Goal: Task Accomplishment & Management: Manage account settings

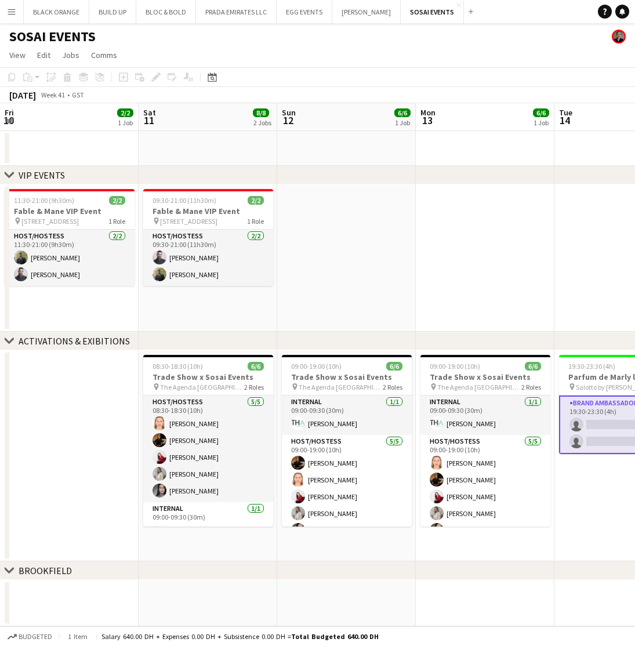
scroll to position [0, 254]
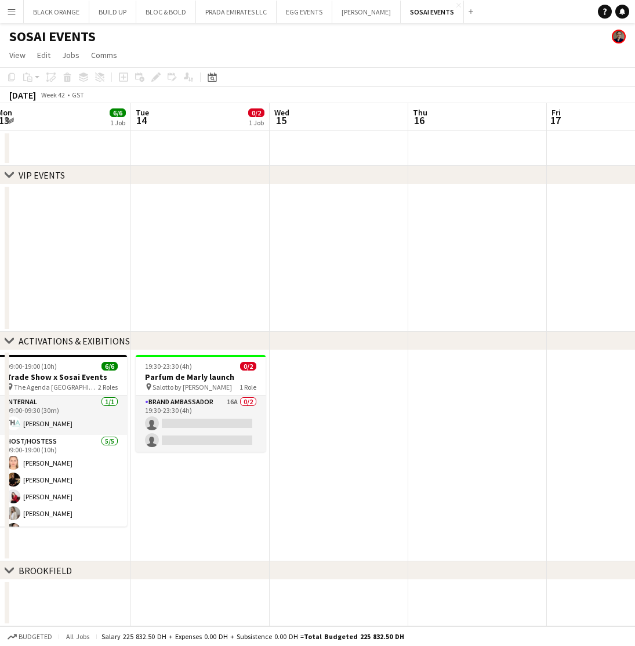
scroll to position [0, 282]
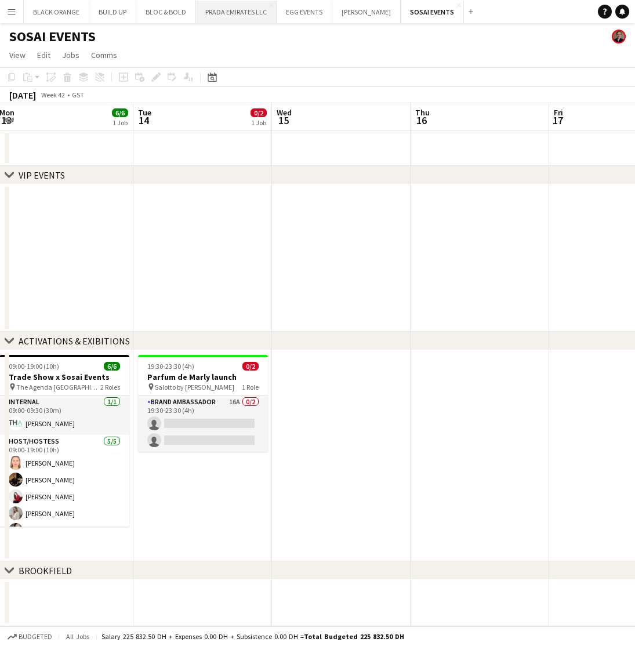
click at [246, 13] on button "PRADA EMIRATES LLC Close" at bounding box center [236, 12] width 81 height 23
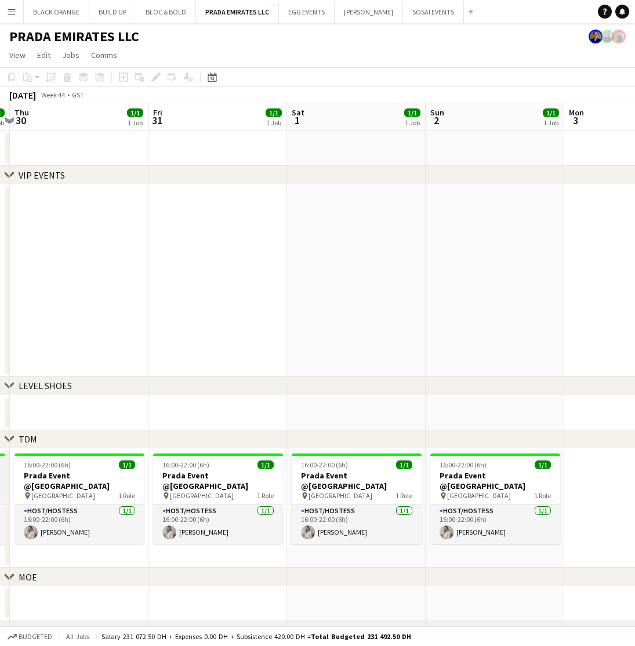
scroll to position [0, 406]
click at [300, 13] on button "EGG EVENTS Close" at bounding box center [307, 12] width 56 height 23
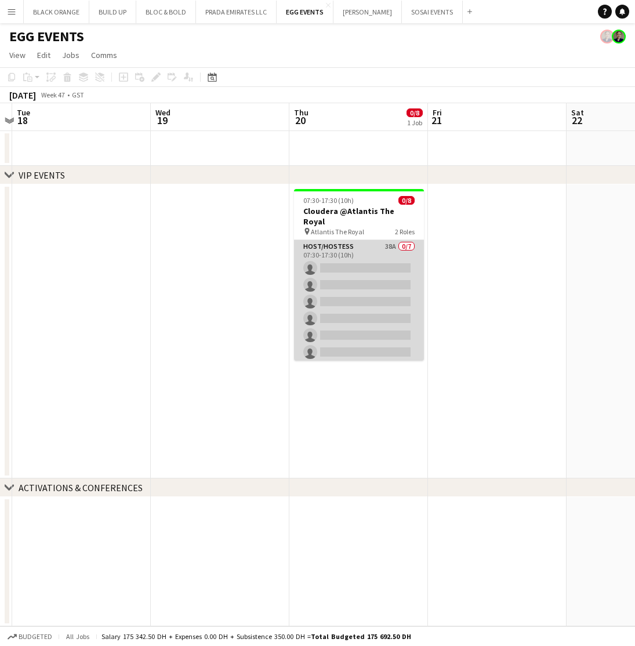
click at [366, 264] on app-card-role "Host/Hostess 38A 0/7 07:30-17:30 (10h) single-neutral-actions single-neutral-ac…" at bounding box center [359, 310] width 130 height 140
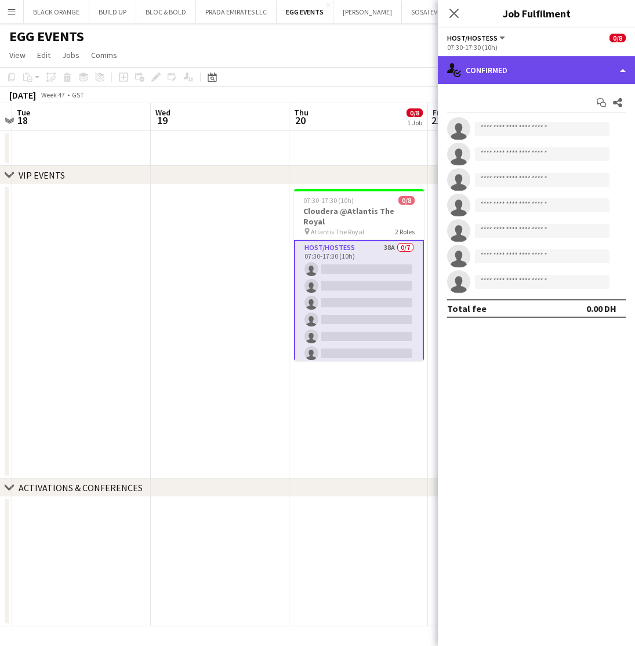
click at [559, 76] on div "single-neutral-actions-check-2 Confirmed" at bounding box center [536, 70] width 197 height 28
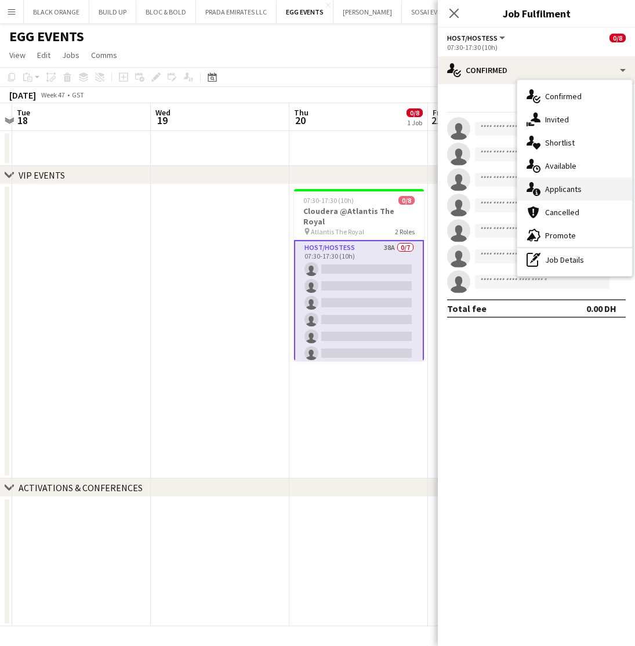
click at [559, 190] on span "Applicants" at bounding box center [563, 189] width 37 height 10
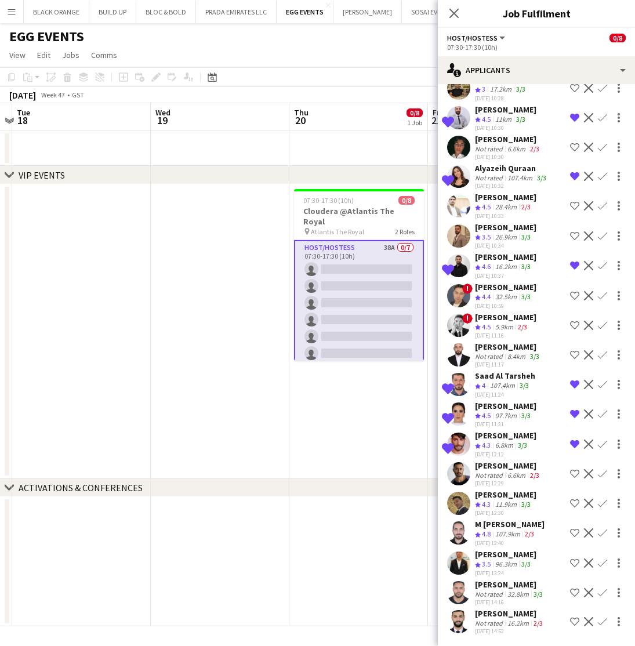
scroll to position [663, 0]
click at [456, 13] on icon "Close pop-in" at bounding box center [453, 13] width 11 height 11
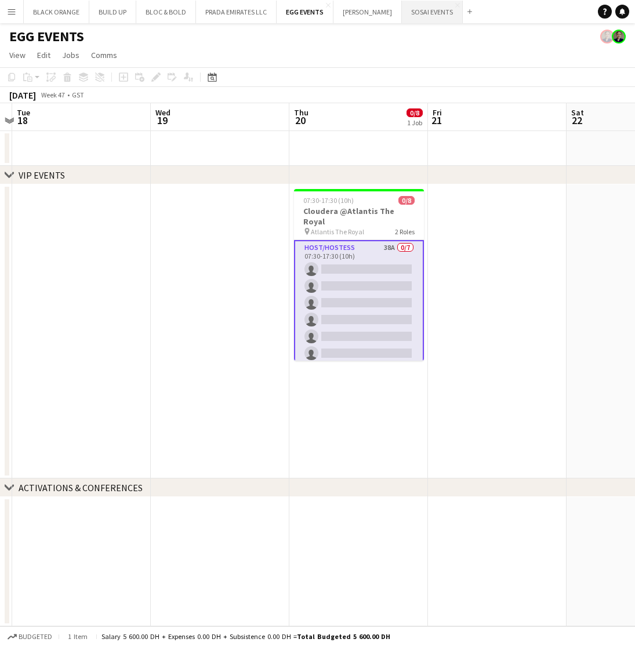
click at [418, 13] on button "SOSAI EVENTS Close" at bounding box center [432, 12] width 61 height 23
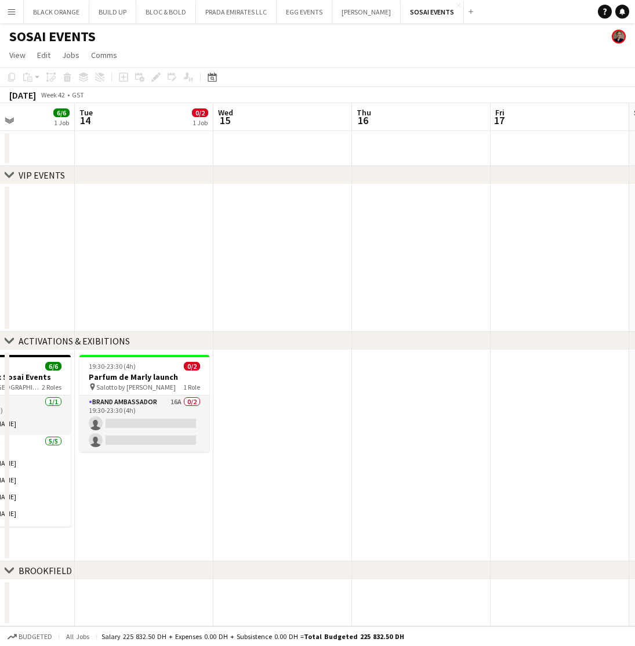
scroll to position [0, 334]
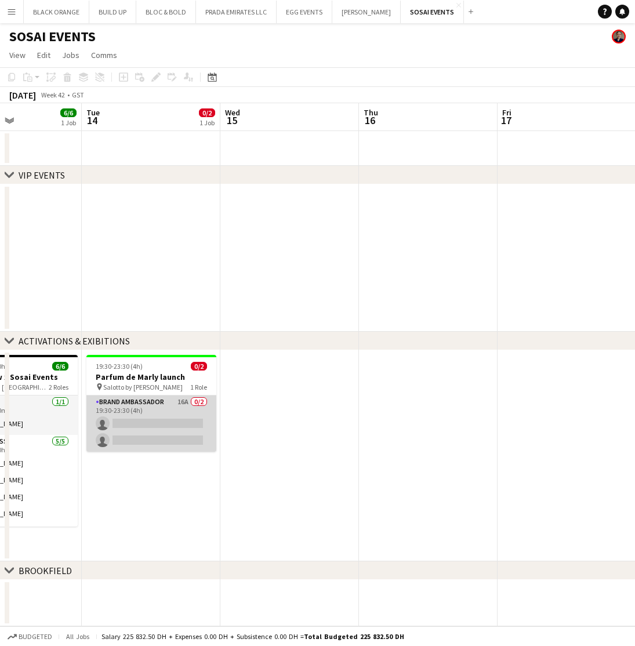
click at [112, 413] on app-card-role "Brand Ambassador 16A 0/2 19:30-23:30 (4h) single-neutral-actions single-neutral…" at bounding box center [151, 424] width 130 height 56
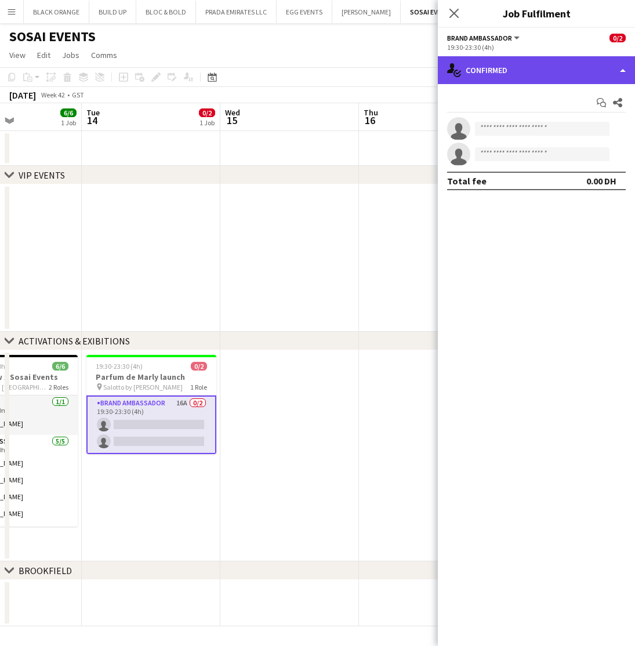
click at [498, 72] on div "single-neutral-actions-check-2 Confirmed" at bounding box center [536, 70] width 197 height 28
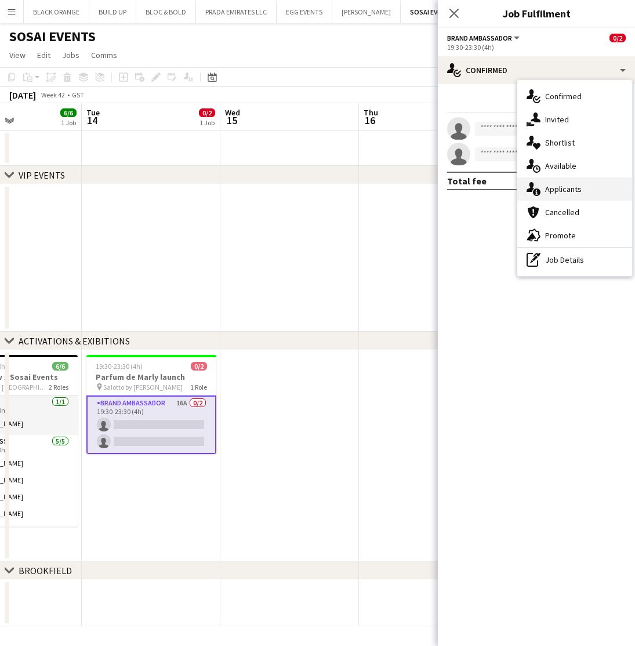
click at [564, 185] on span "Applicants" at bounding box center [563, 189] width 37 height 10
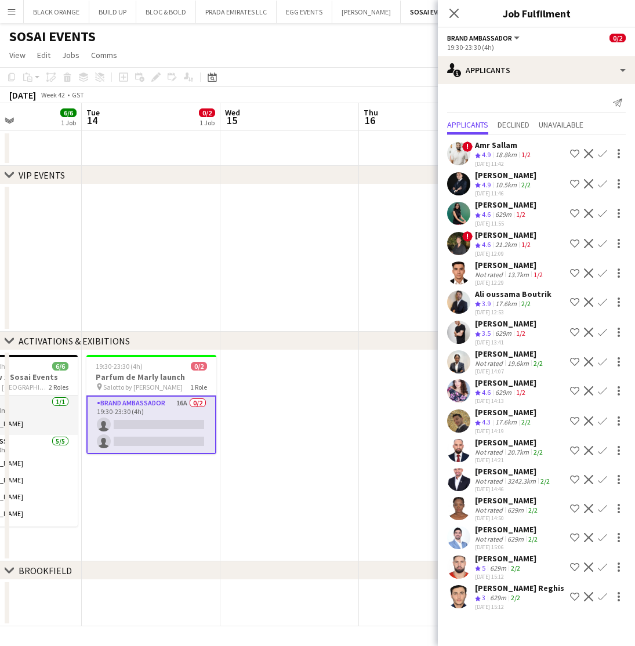
scroll to position [0, 0]
click at [507, 395] on div "629m" at bounding box center [503, 393] width 21 height 10
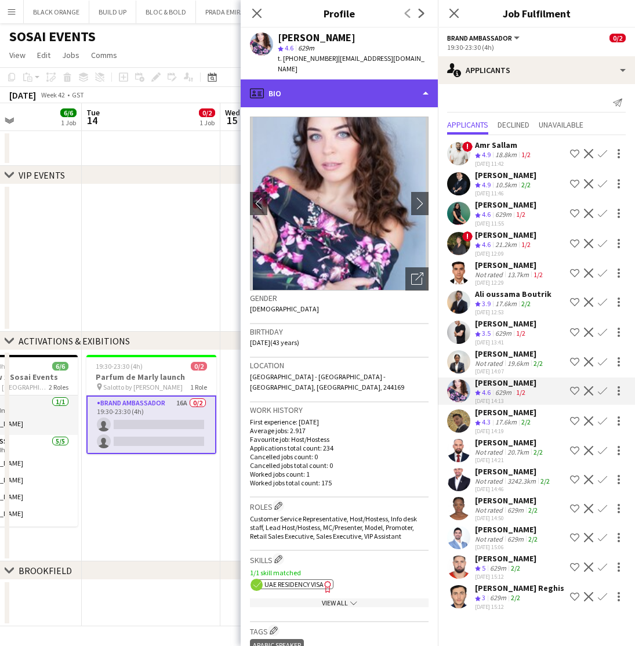
click at [321, 89] on div "profile Bio" at bounding box center [339, 93] width 197 height 28
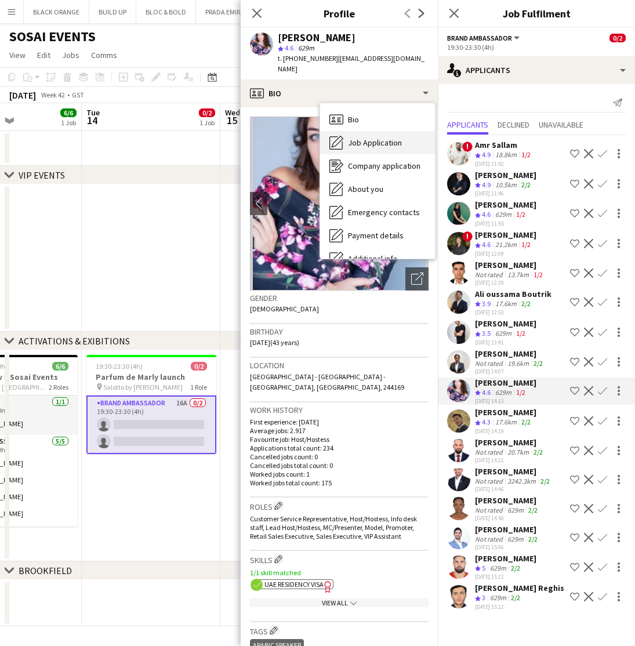
click at [362, 137] on span "Job Application" at bounding box center [375, 142] width 54 height 10
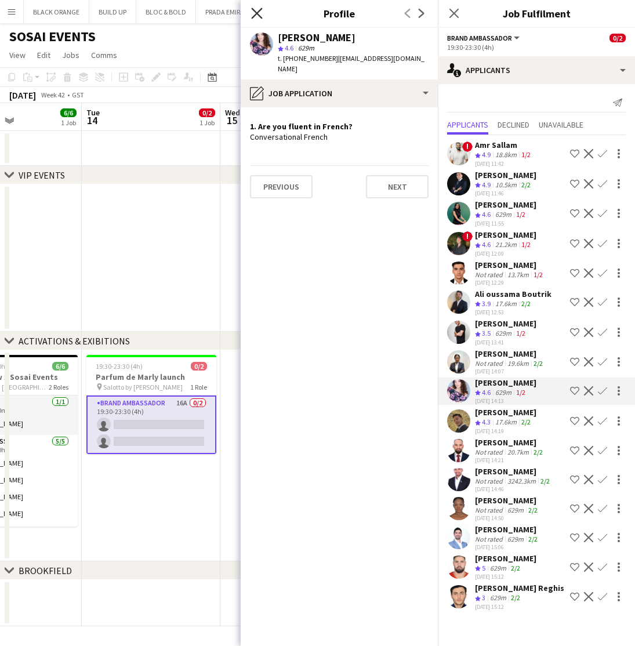
click at [253, 12] on icon "Close pop-in" at bounding box center [256, 13] width 11 height 11
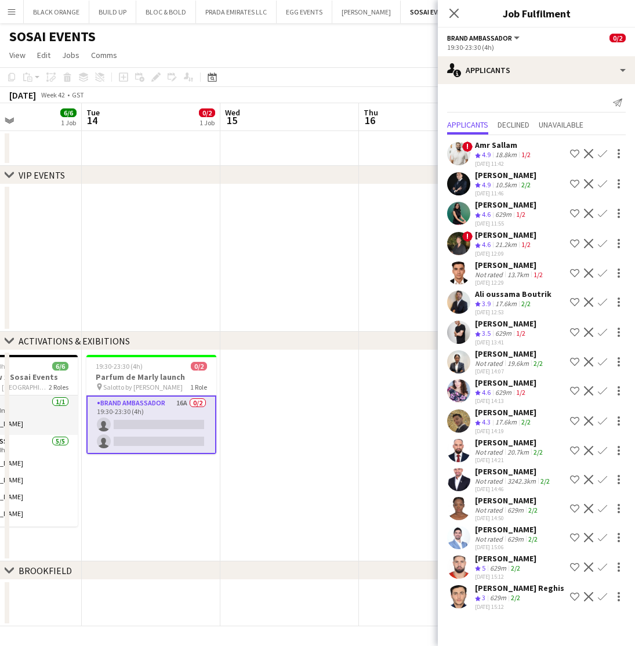
click at [497, 355] on div "[PERSON_NAME]" at bounding box center [510, 353] width 70 height 10
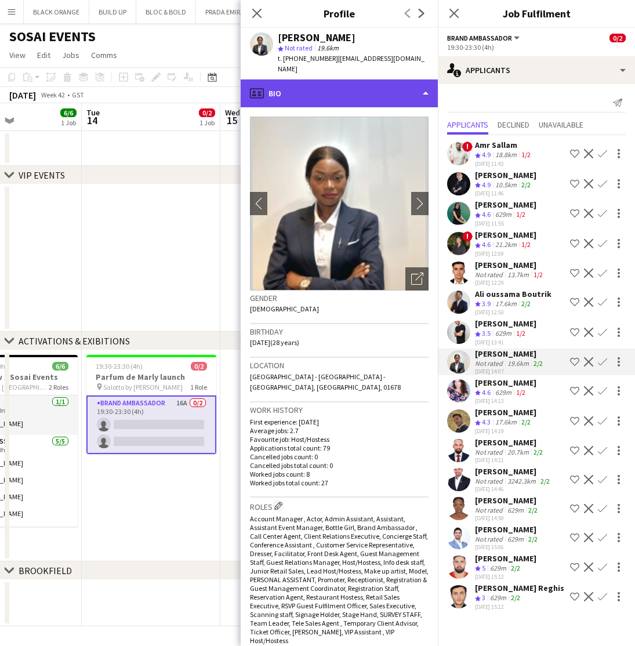
click at [383, 79] on div "profile Bio" at bounding box center [339, 93] width 197 height 28
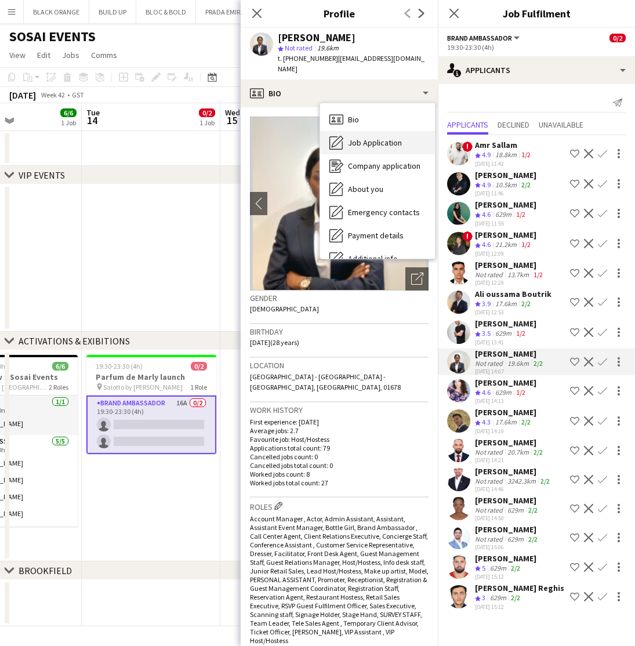
click at [374, 131] on div "Job Application Job Application" at bounding box center [377, 142] width 115 height 23
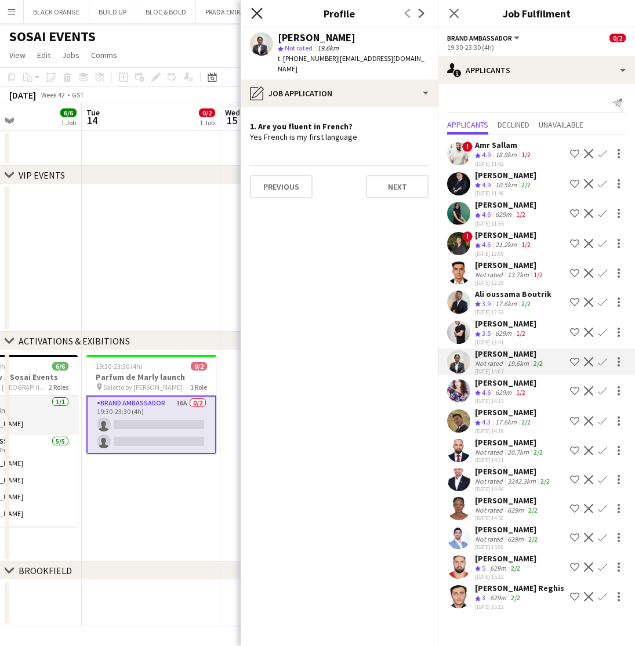
click at [255, 14] on icon at bounding box center [256, 13] width 11 height 11
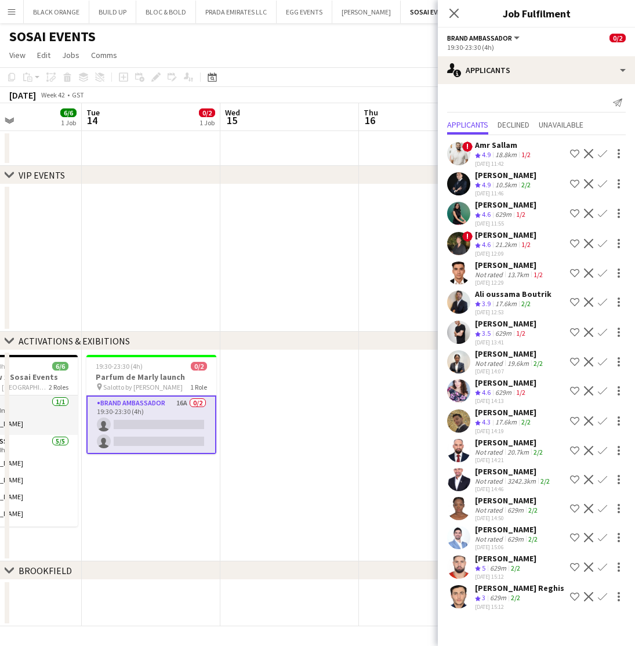
click at [487, 354] on div "[PERSON_NAME]" at bounding box center [510, 353] width 70 height 10
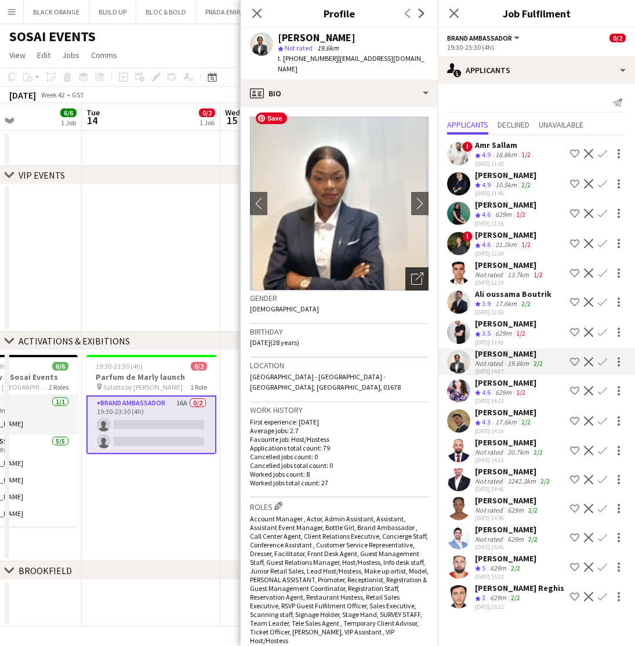
click at [416, 272] on icon "Open photos pop-in" at bounding box center [417, 278] width 12 height 12
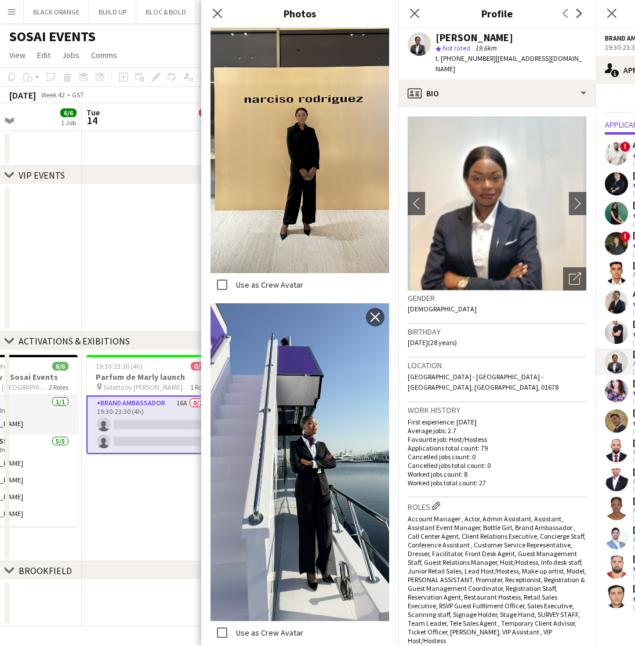
scroll to position [2698, 0]
click at [218, 14] on icon at bounding box center [217, 13] width 11 height 11
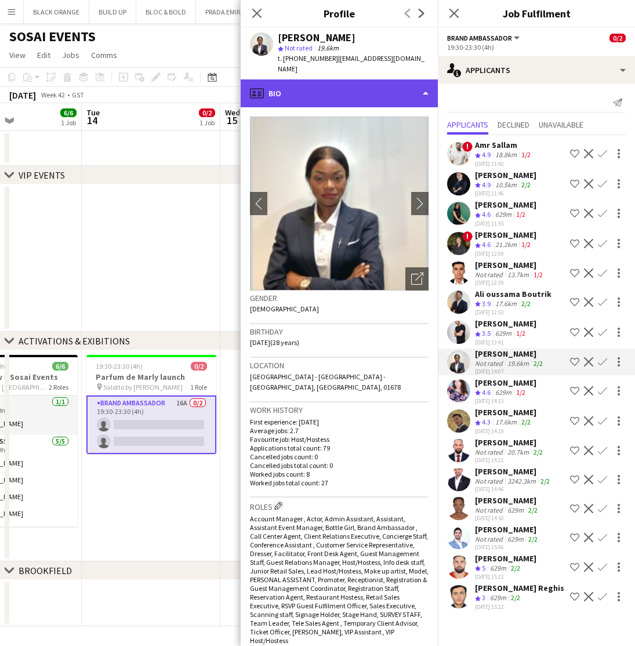
click at [363, 86] on div "profile Bio" at bounding box center [339, 93] width 197 height 28
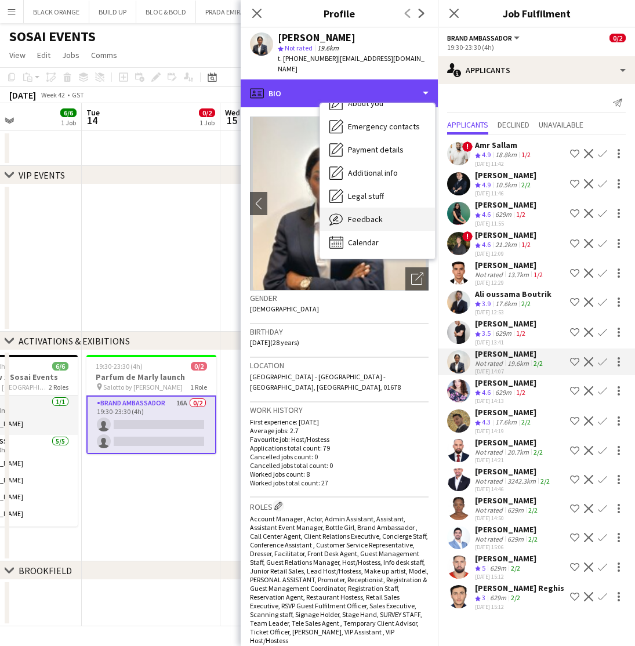
scroll to position [86, 0]
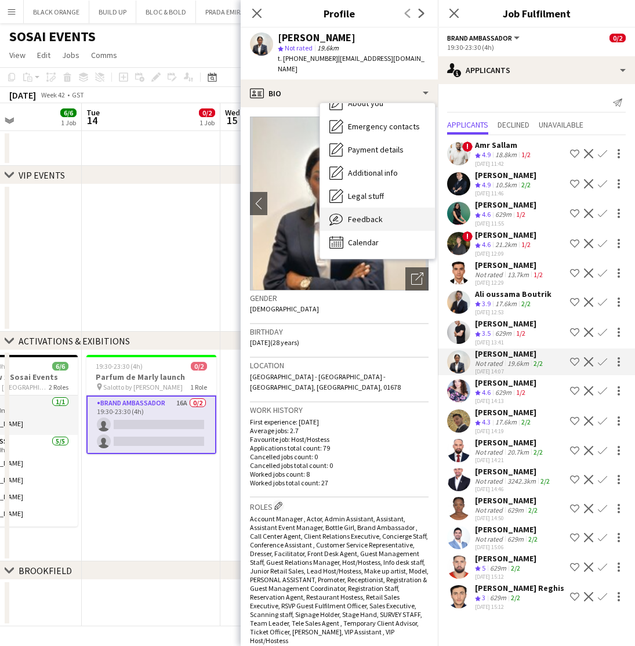
click at [365, 214] on span "Feedback" at bounding box center [365, 219] width 35 height 10
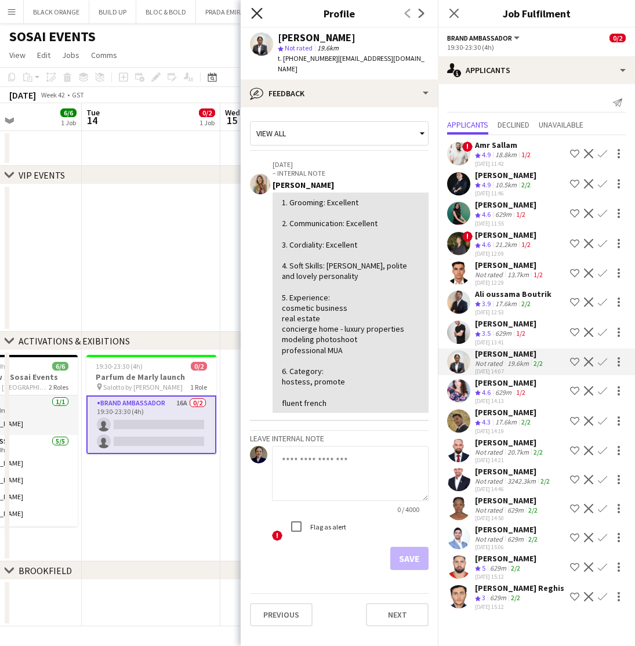
click at [256, 13] on icon at bounding box center [256, 13] width 11 height 11
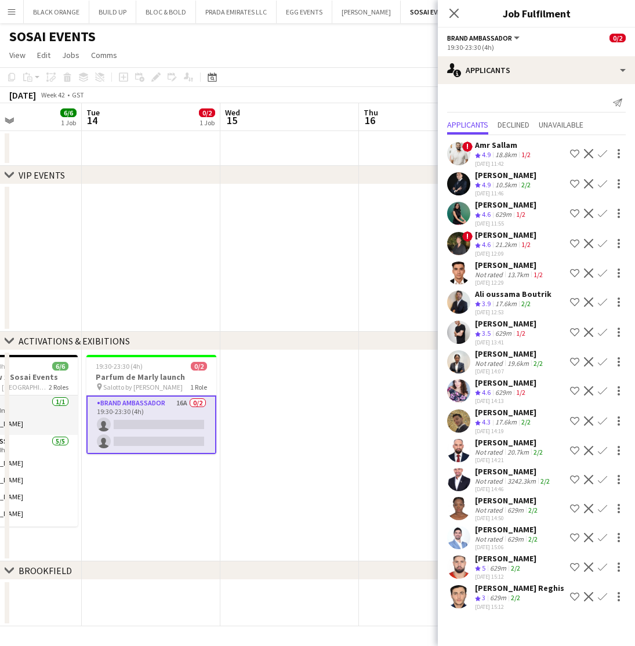
click at [573, 362] on app-icon "Shortlist crew" at bounding box center [574, 361] width 9 height 9
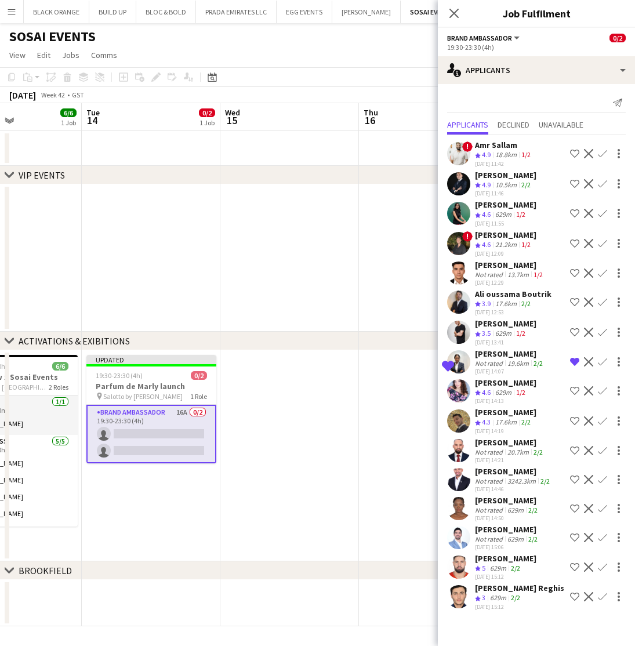
click at [570, 214] on app-icon "Shortlist crew" at bounding box center [574, 213] width 9 height 9
click at [497, 297] on div "Ali oussama Boutrik" at bounding box center [513, 294] width 76 height 10
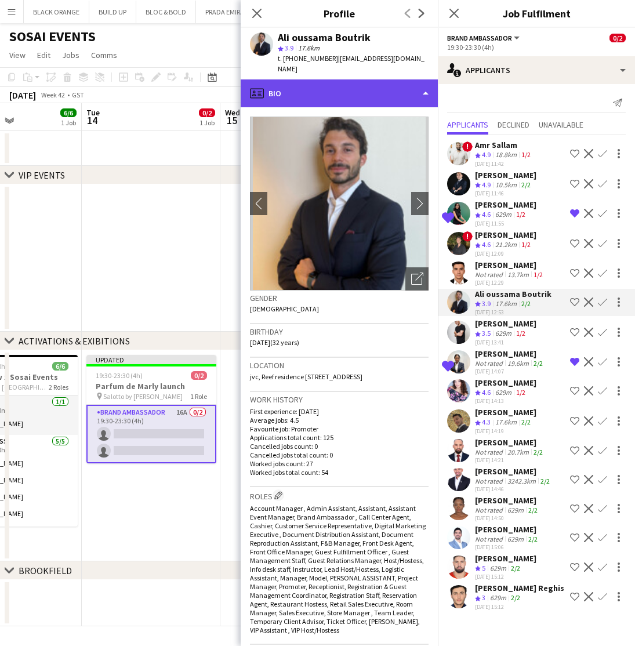
click at [369, 82] on div "profile Bio" at bounding box center [339, 93] width 197 height 28
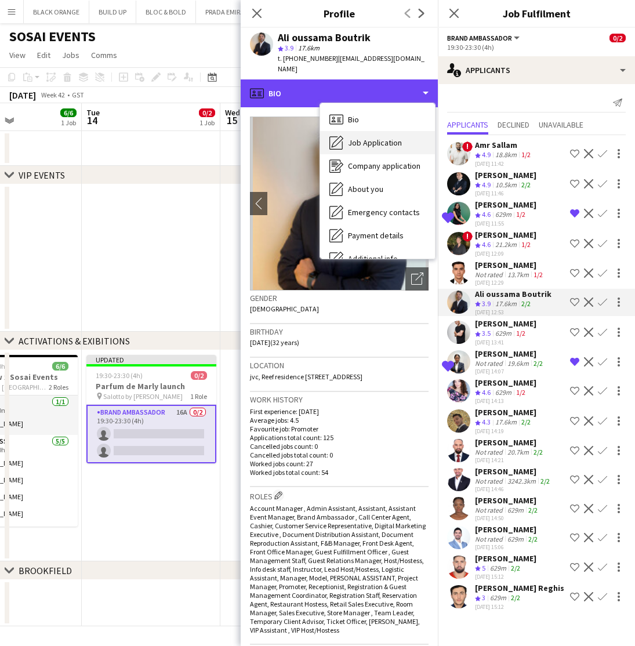
scroll to position [0, 0]
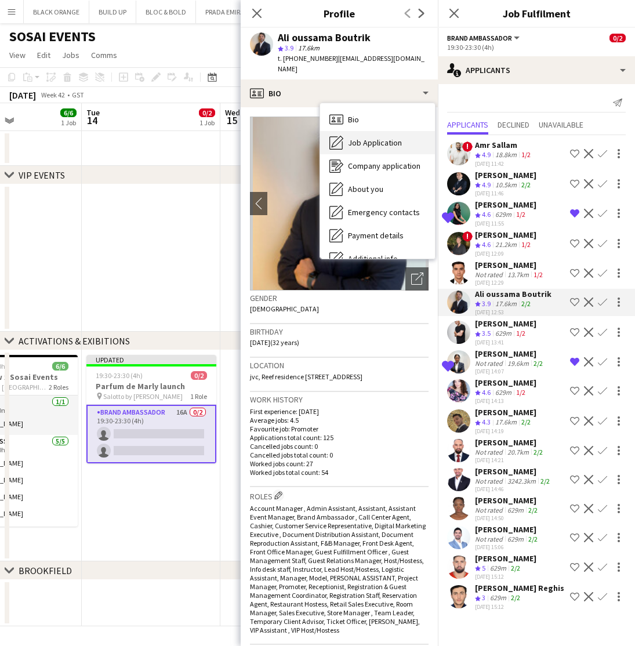
click at [358, 137] on span "Job Application" at bounding box center [375, 142] width 54 height 10
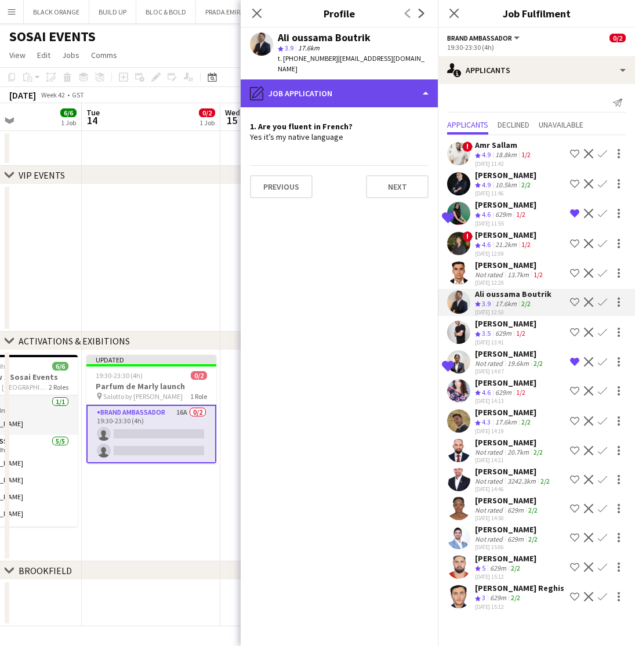
click at [388, 79] on div "pencil4 Job Application" at bounding box center [339, 93] width 197 height 28
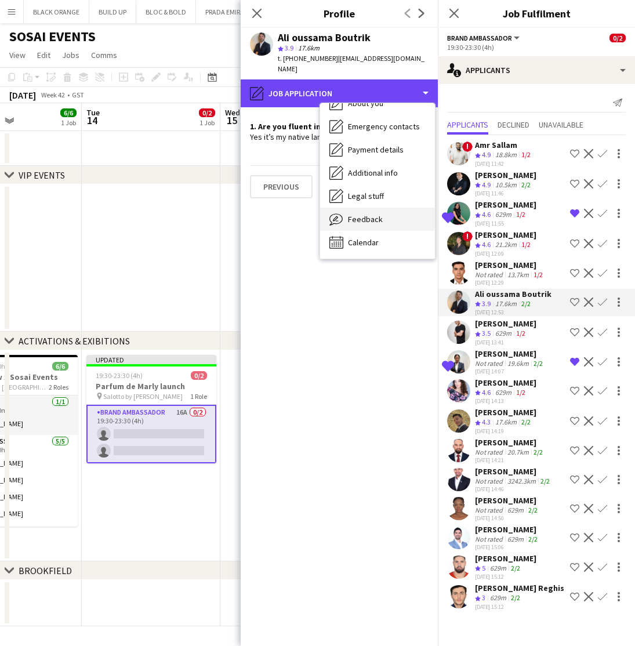
scroll to position [86, 0]
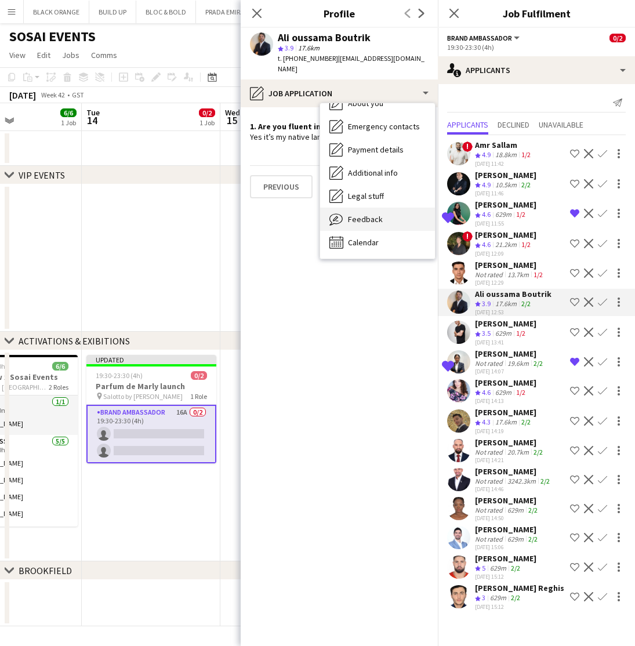
click at [354, 214] on span "Feedback" at bounding box center [365, 219] width 35 height 10
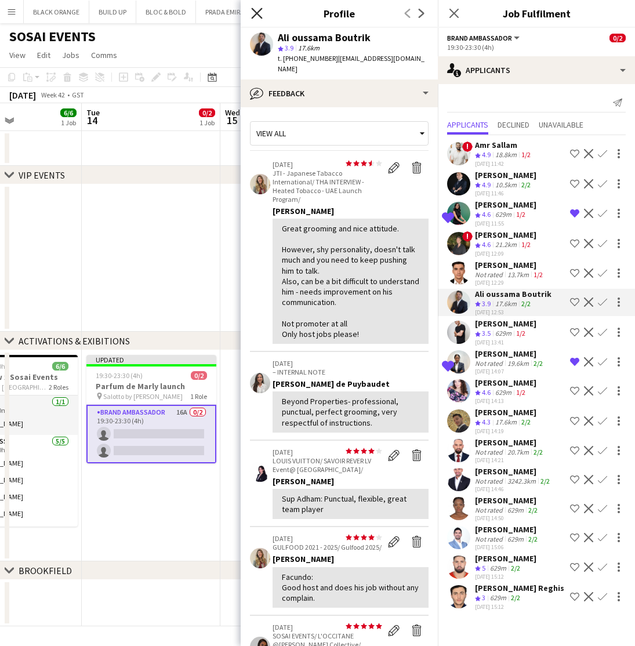
click at [256, 12] on icon at bounding box center [256, 13] width 11 height 11
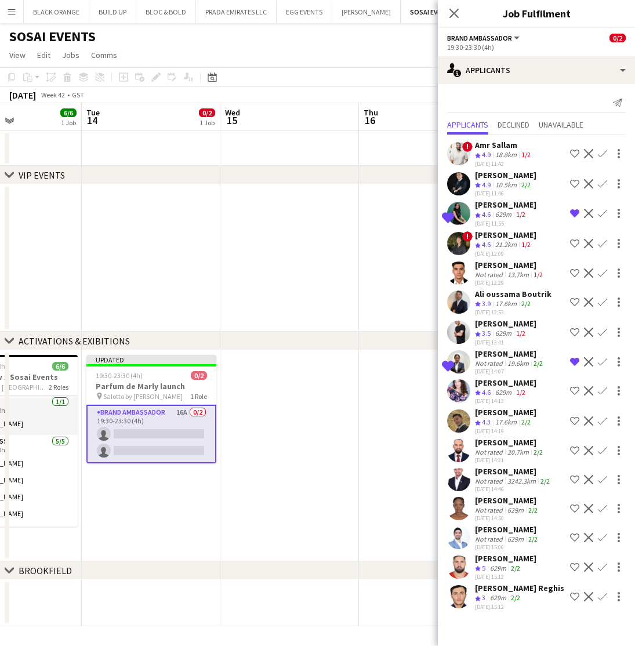
click at [492, 514] on div "Not rated" at bounding box center [490, 509] width 30 height 9
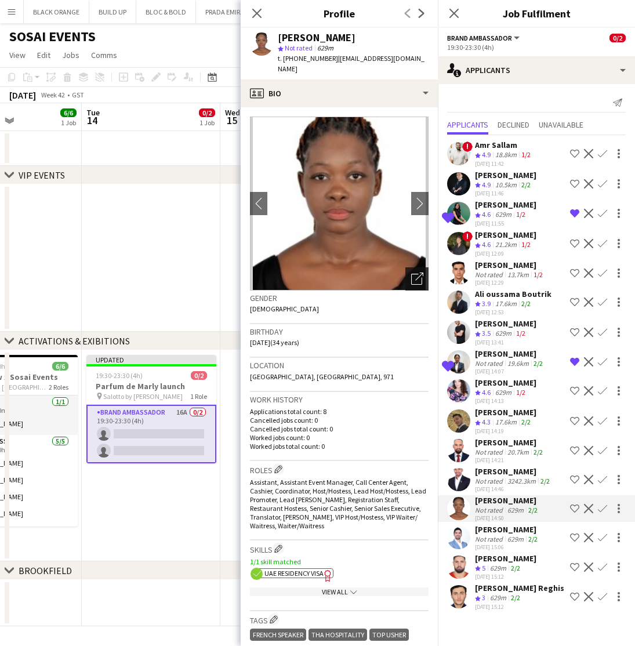
scroll to position [0, 0]
click at [417, 272] on icon "Open photos pop-in" at bounding box center [417, 278] width 12 height 12
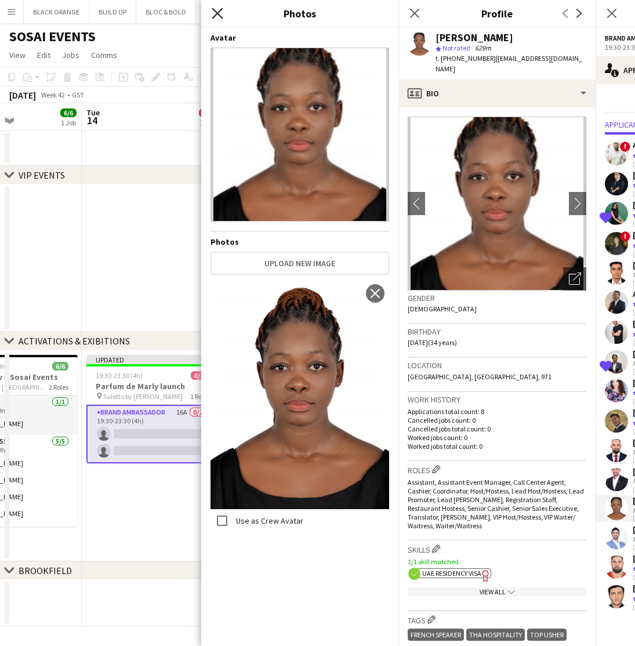
click at [216, 8] on icon "Close pop-in" at bounding box center [217, 13] width 11 height 11
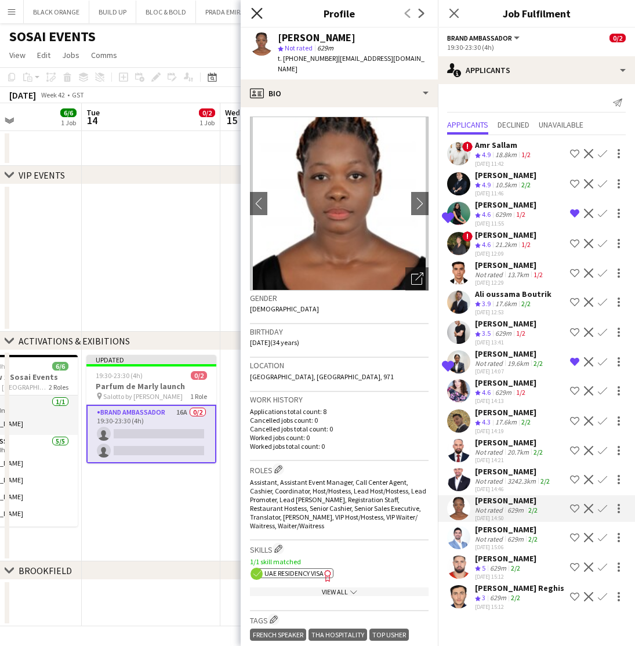
click at [257, 14] on icon "Close pop-in" at bounding box center [256, 13] width 11 height 11
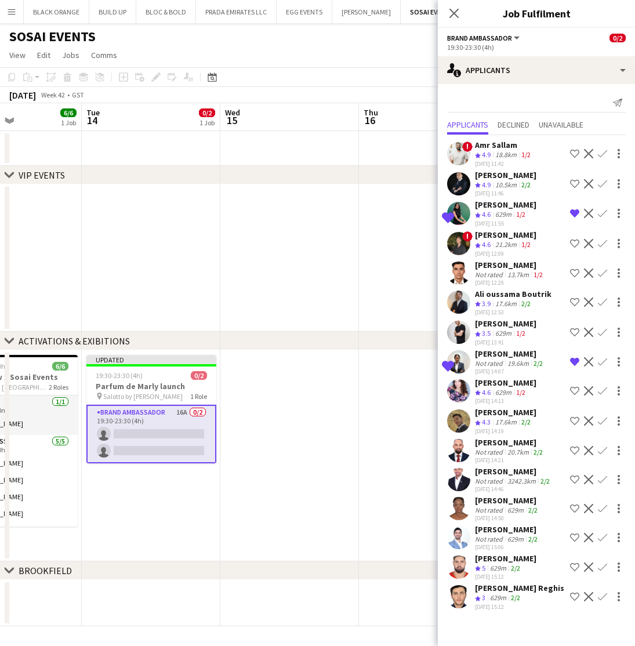
click at [570, 391] on app-icon "Shortlist crew" at bounding box center [574, 390] width 9 height 9
click at [448, 15] on icon "Close pop-in" at bounding box center [453, 13] width 11 height 11
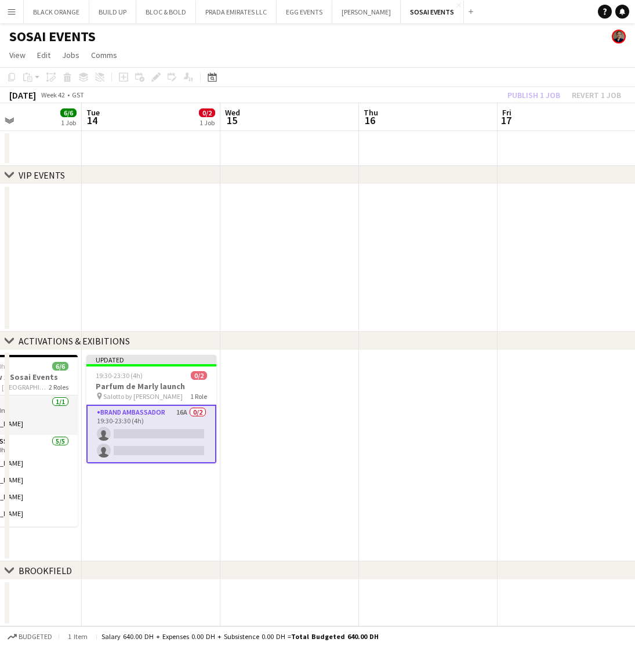
click at [523, 96] on div "Publish 1 job Revert 1 job" at bounding box center [563, 95] width 141 height 15
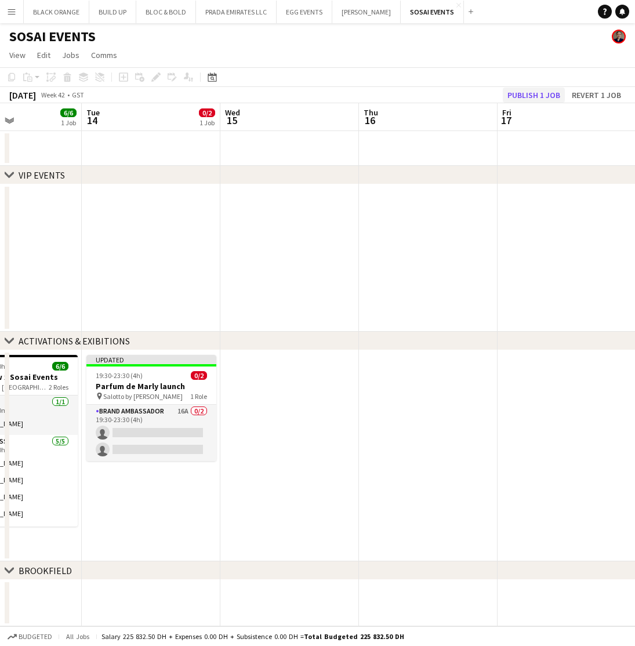
click at [535, 96] on button "Publish 1 job" at bounding box center [533, 95] width 62 height 15
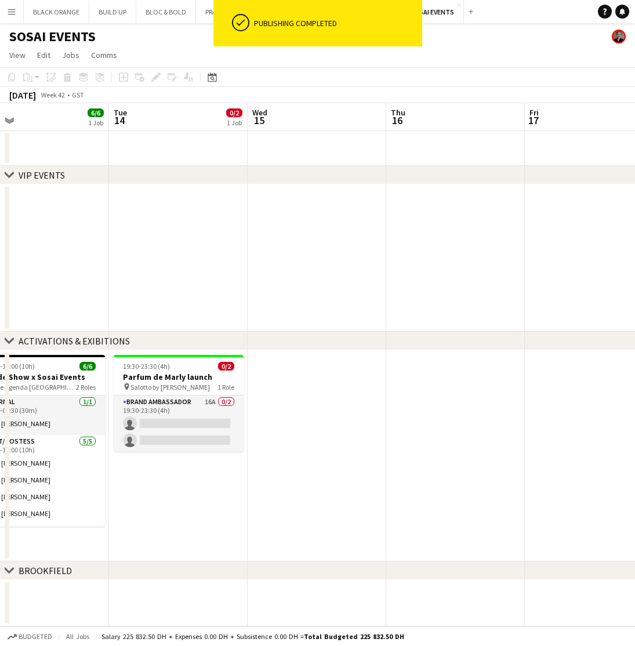
scroll to position [0, 305]
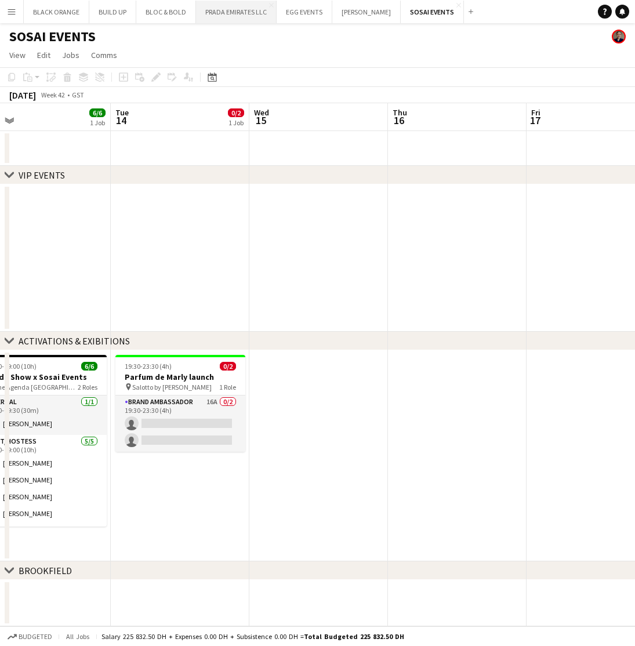
click at [225, 8] on button "PRADA EMIRATES LLC Close" at bounding box center [236, 12] width 81 height 23
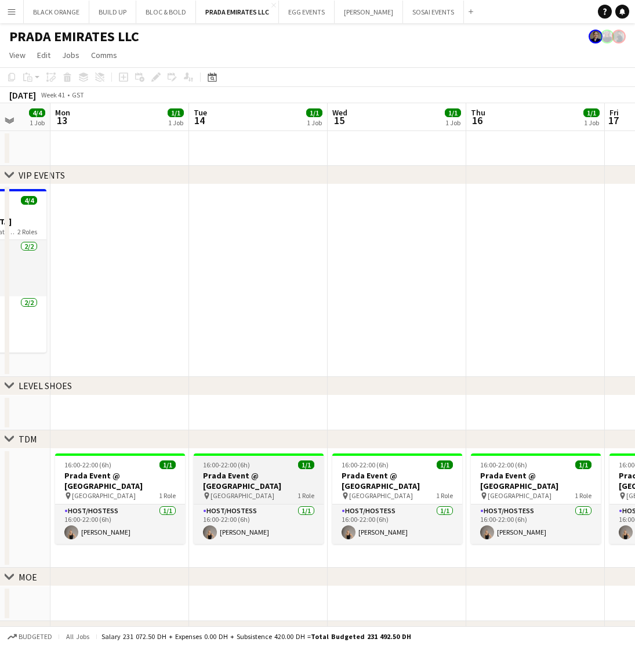
scroll to position [0, 504]
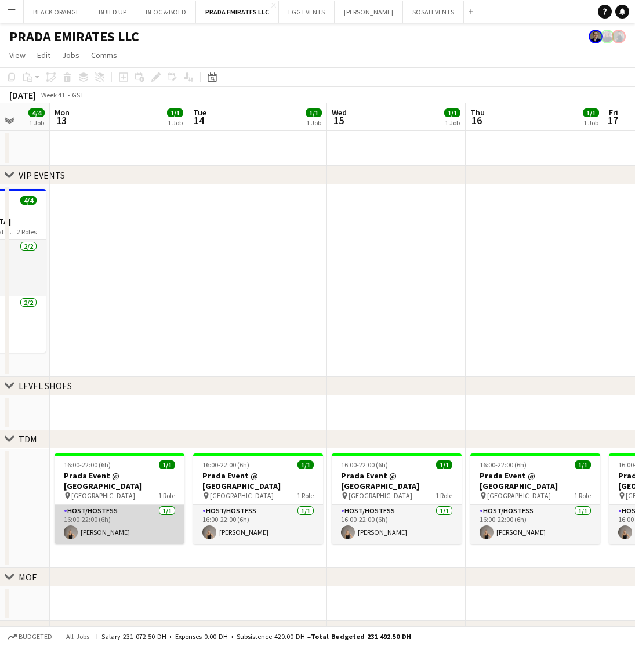
click at [147, 516] on app-card-role "Host/Hostess 1/1 16:00-22:00 (6h) Rosalinda Montereale" at bounding box center [119, 523] width 130 height 39
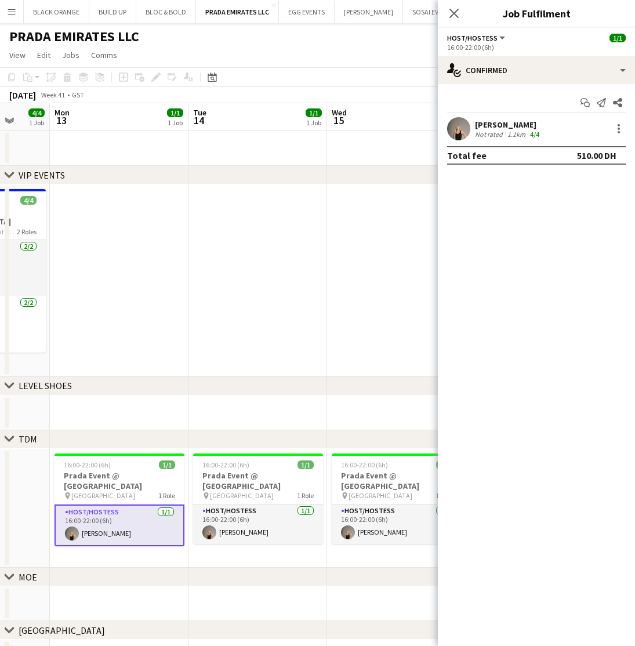
click at [464, 122] on app-user-avatar at bounding box center [458, 128] width 23 height 23
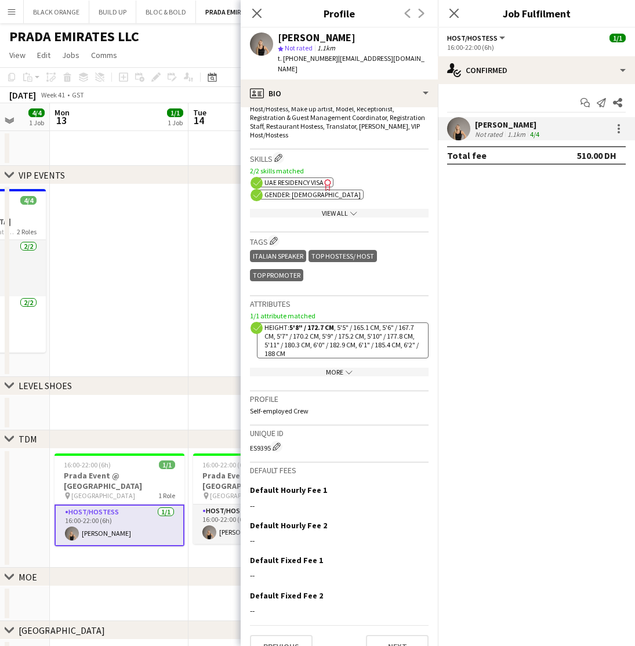
scroll to position [399, 0]
click at [256, 15] on icon "Close pop-in" at bounding box center [256, 13] width 11 height 11
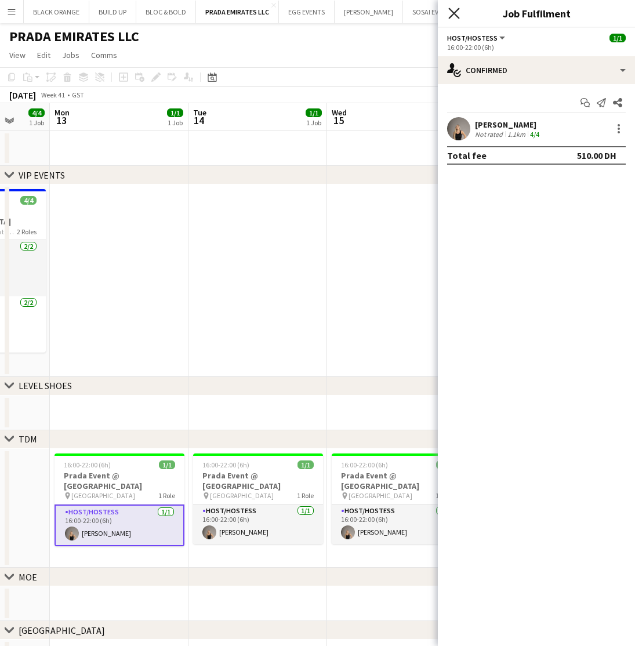
click at [455, 14] on icon at bounding box center [453, 13] width 11 height 11
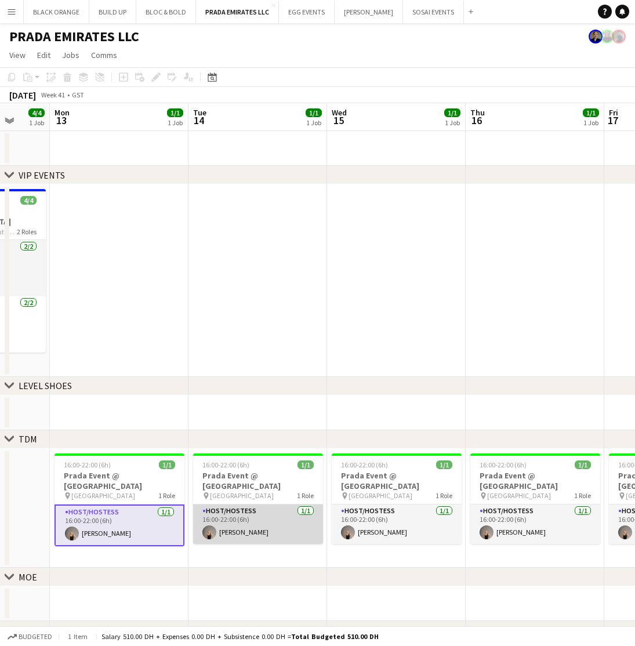
click at [262, 514] on app-card-role "Host/Hostess 1/1 16:00-22:00 (6h) Rosalinda Montereale" at bounding box center [258, 523] width 130 height 39
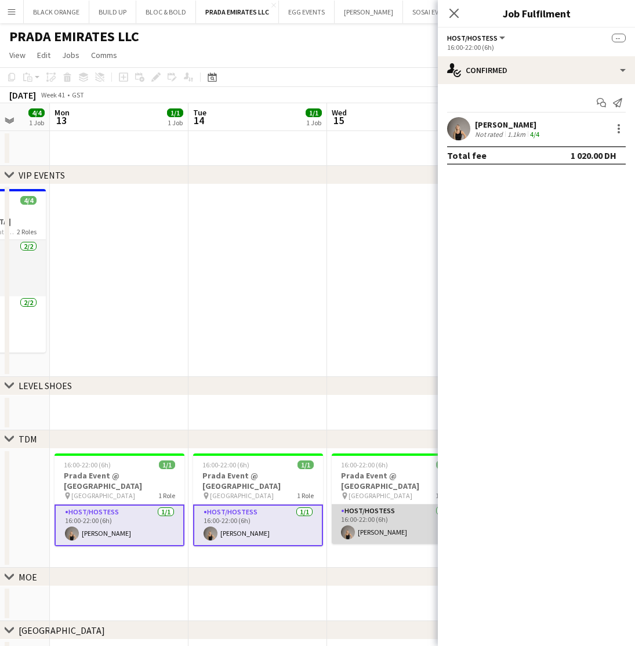
click at [371, 504] on app-card-role "Host/Hostess 1/1 16:00-22:00 (6h) Rosalinda Montereale" at bounding box center [396, 523] width 130 height 39
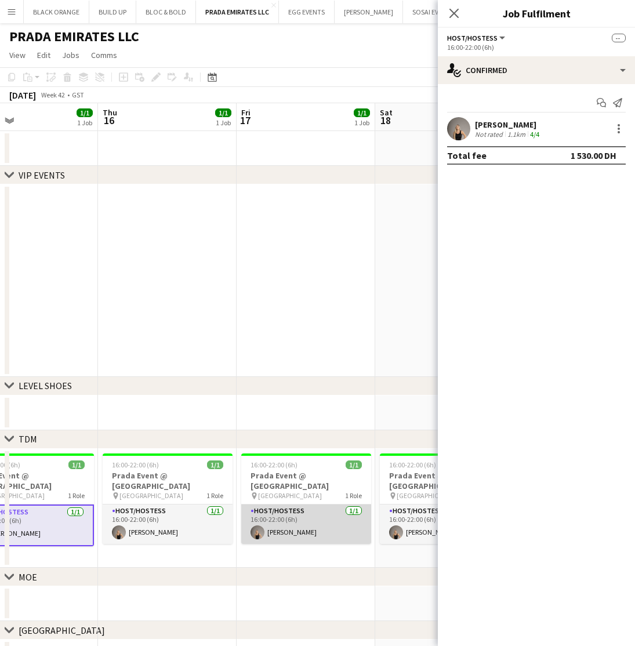
scroll to position [0, 457]
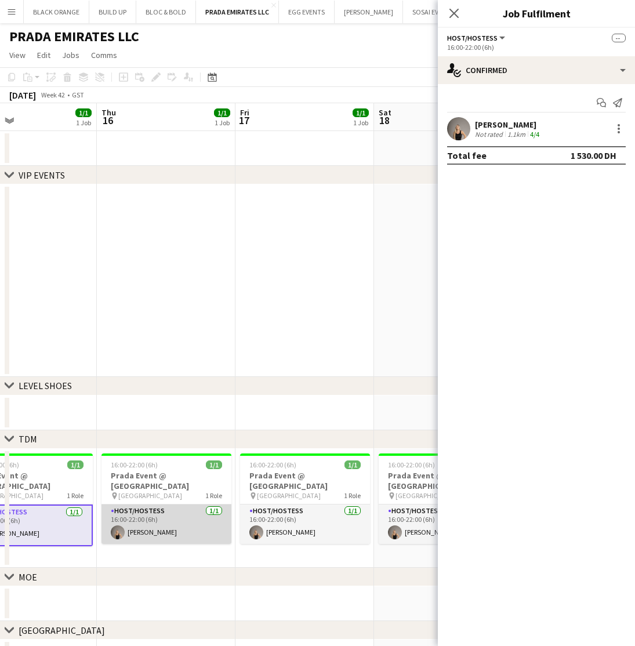
click at [192, 524] on app-card-role "Host/Hostess 1/1 16:00-22:00 (6h) Rosalinda Montereale" at bounding box center [166, 523] width 130 height 39
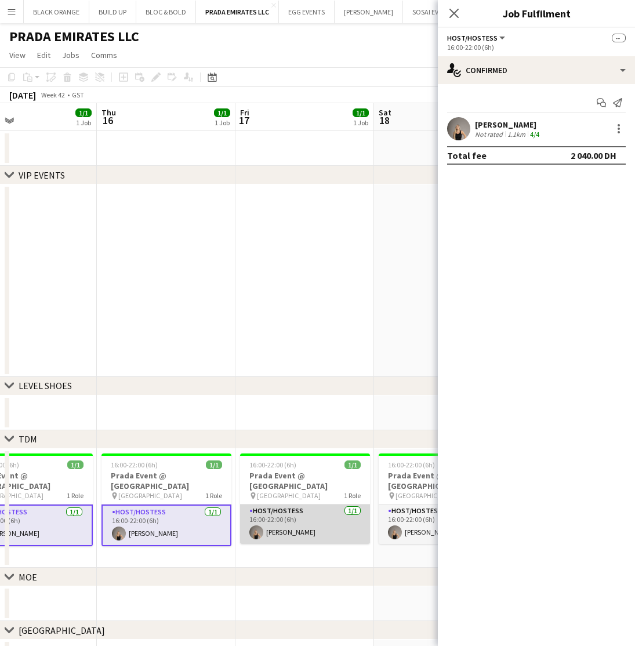
click at [282, 518] on app-card-role "Host/Hostess 1/1 16:00-22:00 (6h) Rosalinda Montereale" at bounding box center [305, 523] width 130 height 39
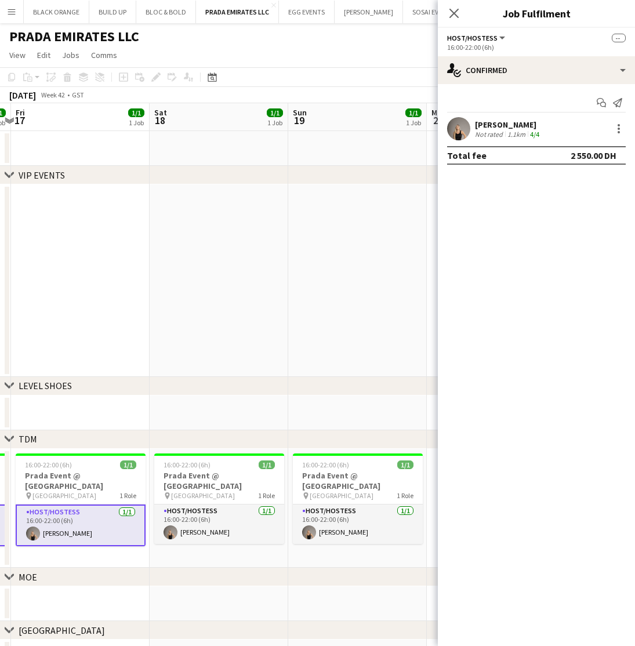
scroll to position [0, 409]
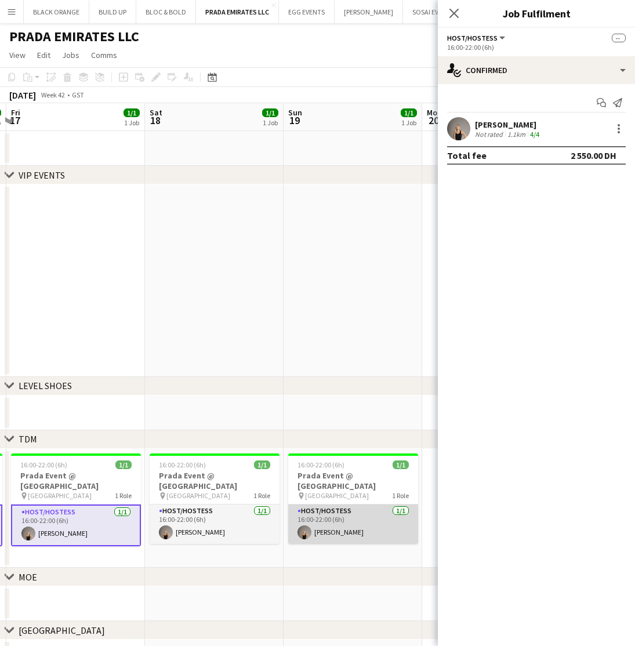
click at [322, 511] on app-card-role "Host/Hostess 1/1 16:00-22:00 (6h) Rosalinda Montereale" at bounding box center [353, 523] width 130 height 39
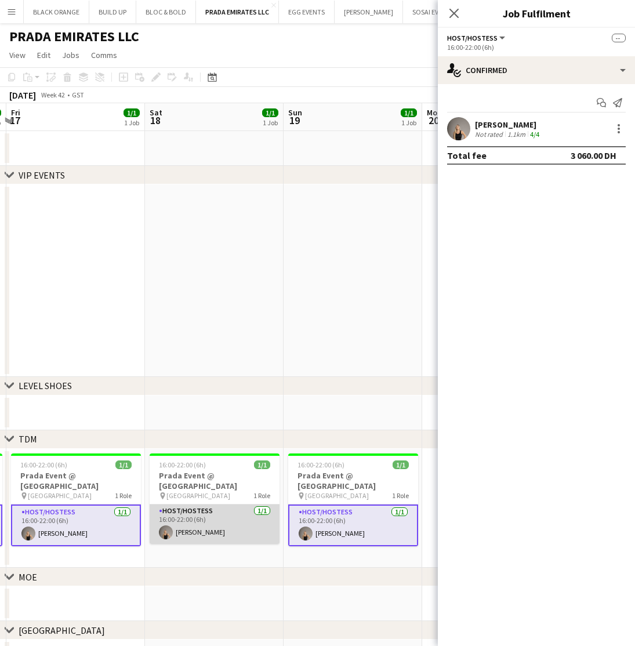
click at [216, 510] on app-card-role "Host/Hostess 1/1 16:00-22:00 (6h) Rosalinda Montereale" at bounding box center [215, 523] width 130 height 39
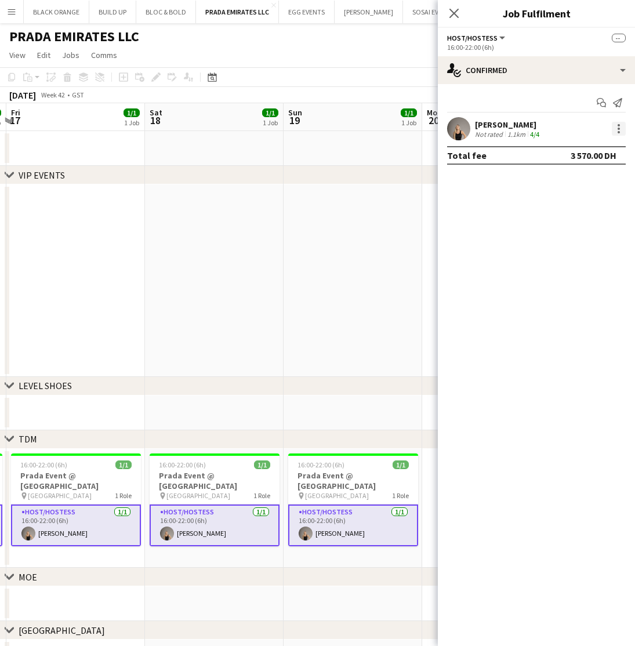
click at [619, 125] on div at bounding box center [618, 125] width 2 height 2
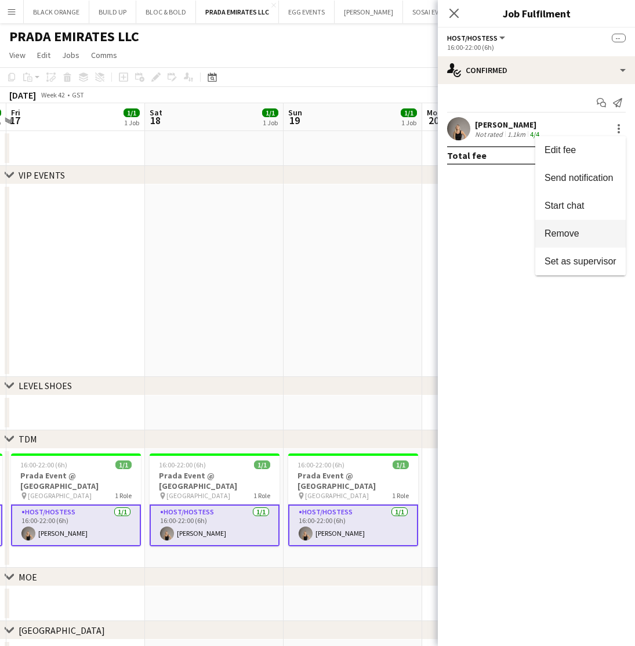
click at [562, 232] on span "Remove" at bounding box center [561, 233] width 35 height 10
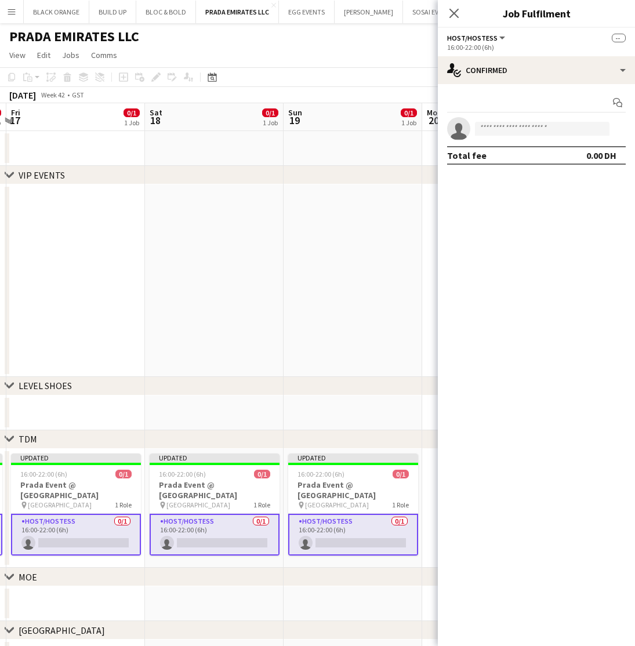
click at [374, 311] on app-date-cell at bounding box center [352, 280] width 139 height 192
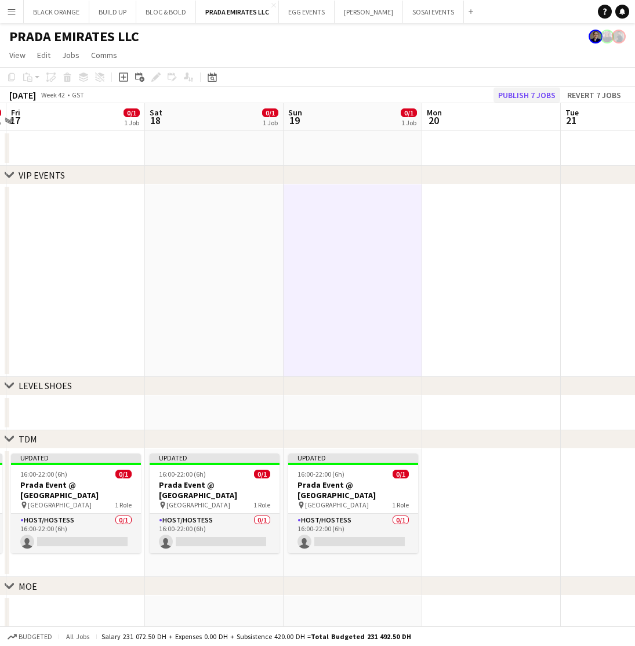
click at [525, 92] on button "Publish 7 jobs" at bounding box center [526, 95] width 67 height 15
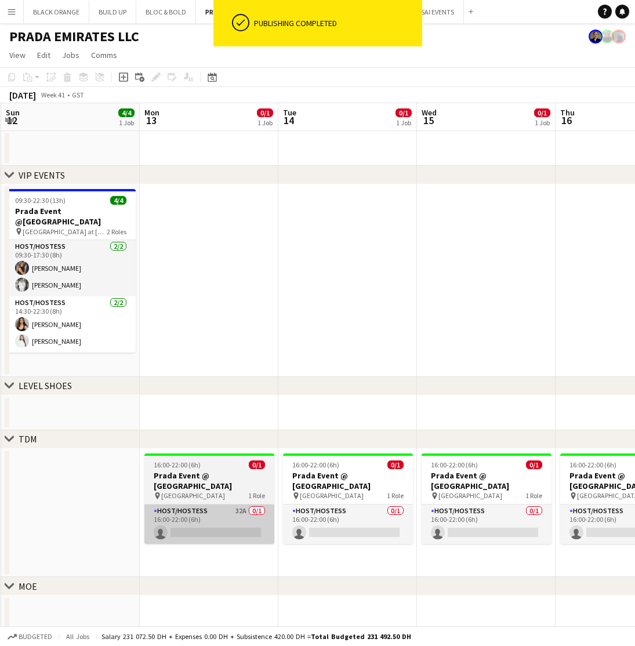
scroll to position [0, 274]
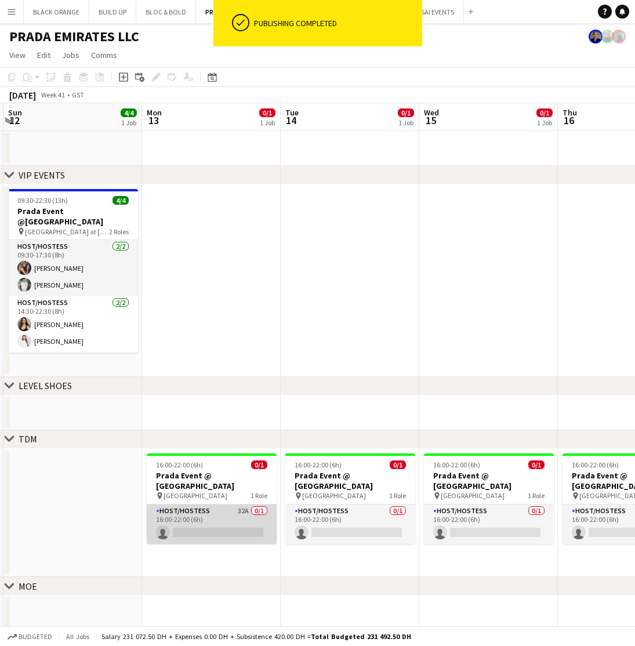
click at [215, 512] on app-card-role "Host/Hostess 32A 0/1 16:00-22:00 (6h) single-neutral-actions" at bounding box center [212, 523] width 130 height 39
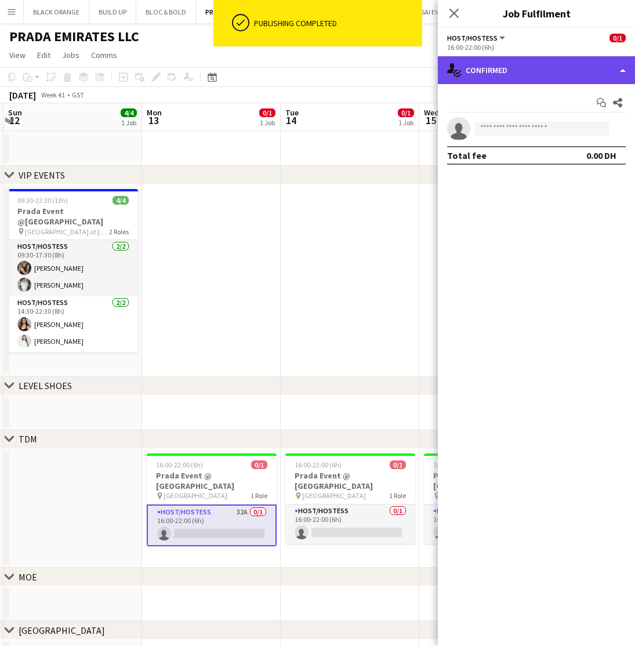
click at [531, 78] on div "single-neutral-actions-check-2 Confirmed" at bounding box center [536, 70] width 197 height 28
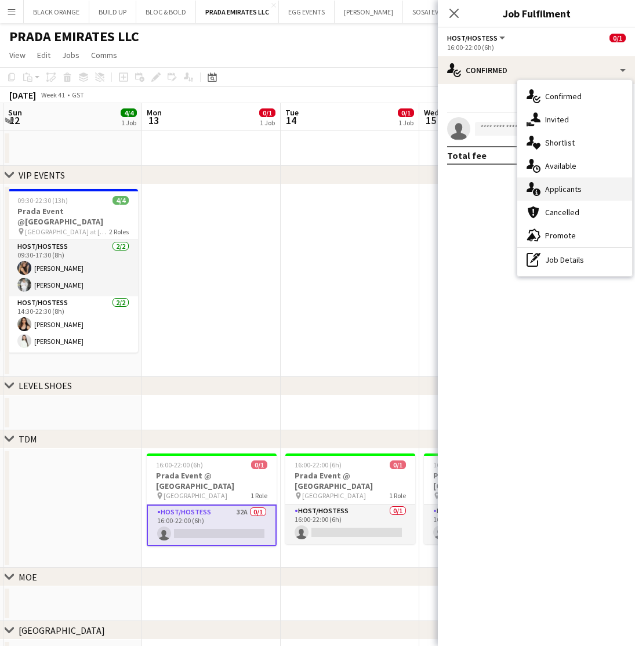
click at [558, 191] on span "Applicants" at bounding box center [563, 189] width 37 height 10
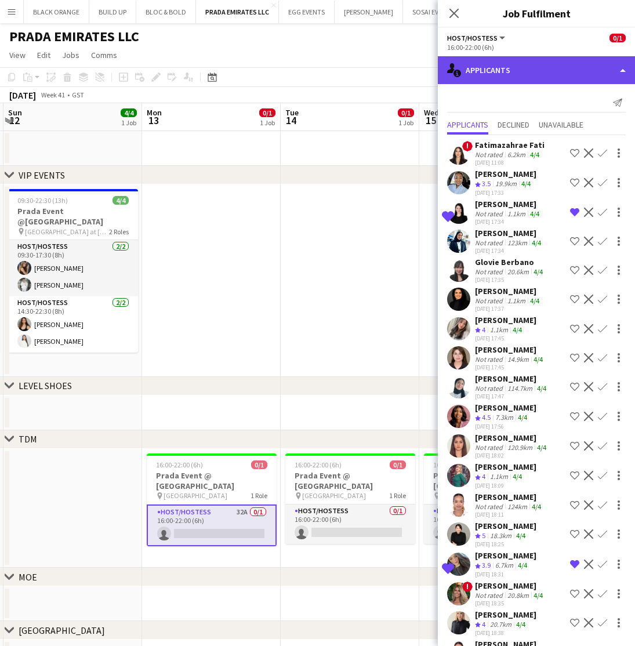
click at [516, 65] on div "single-neutral-actions-information Applicants" at bounding box center [536, 70] width 197 height 28
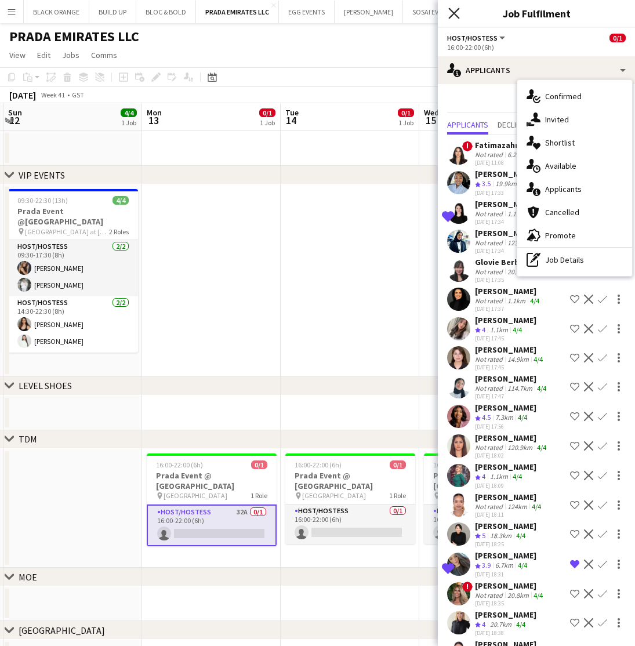
click at [453, 14] on icon at bounding box center [453, 13] width 11 height 11
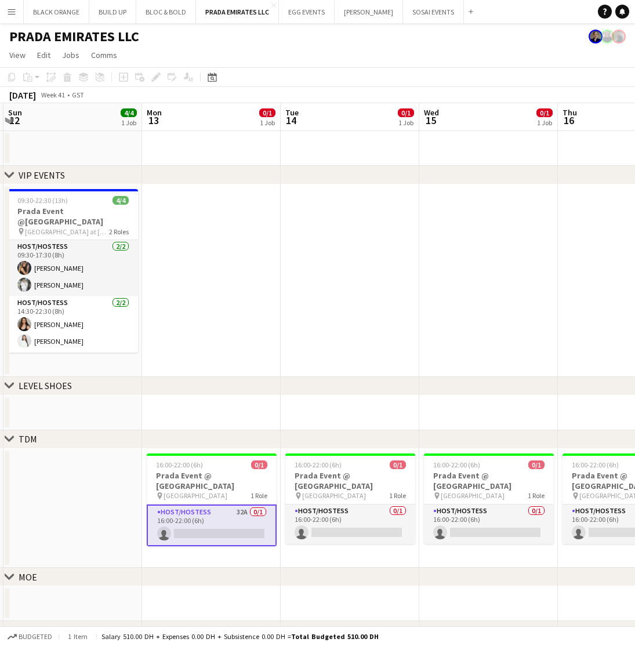
click at [224, 505] on app-card-role "Host/Hostess 32A 0/1 16:00-22:00 (6h) single-neutral-actions" at bounding box center [212, 525] width 130 height 42
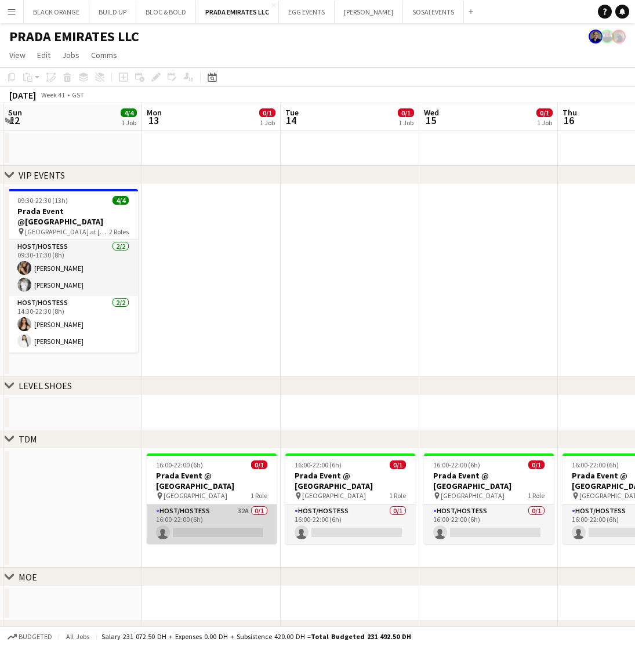
click at [224, 505] on app-card-role "Host/Hostess 32A 0/1 16:00-22:00 (6h) single-neutral-actions" at bounding box center [212, 523] width 130 height 39
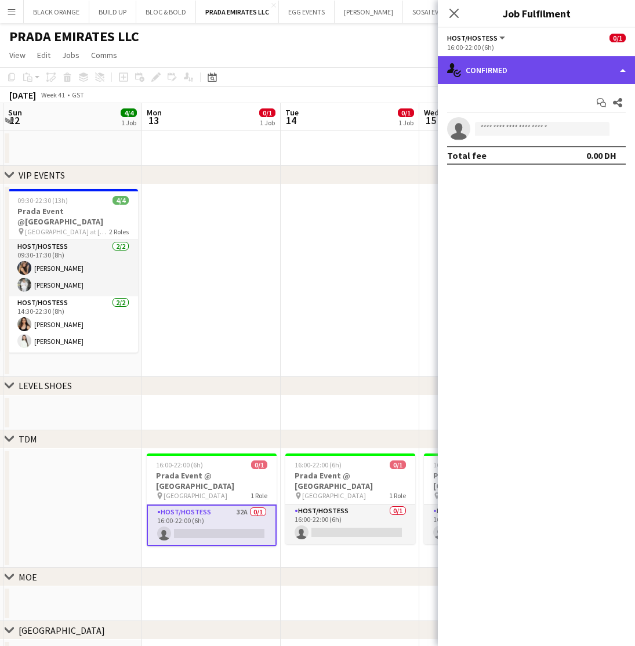
click at [545, 75] on div "single-neutral-actions-check-2 Confirmed" at bounding box center [536, 70] width 197 height 28
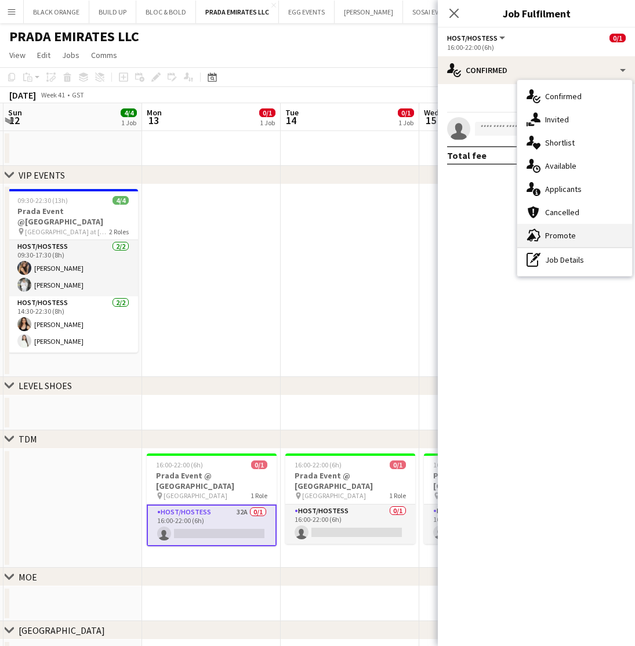
click at [561, 232] on span "Promote" at bounding box center [560, 235] width 31 height 10
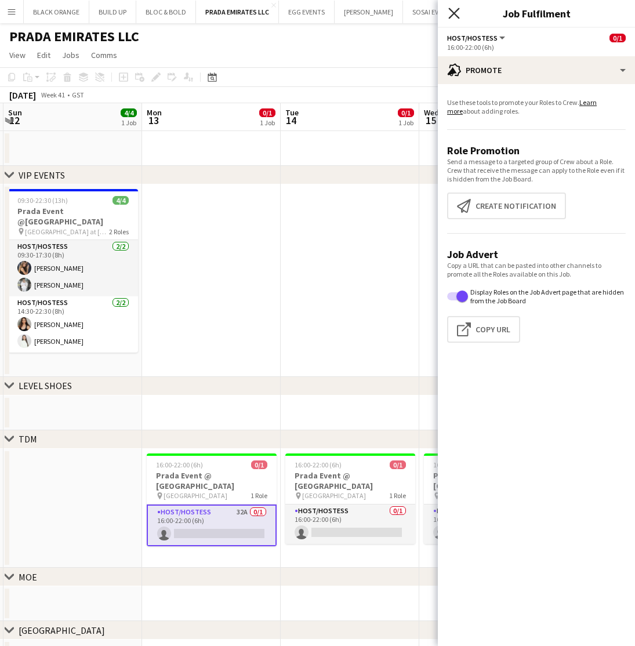
click at [454, 9] on icon "Close pop-in" at bounding box center [453, 13] width 11 height 11
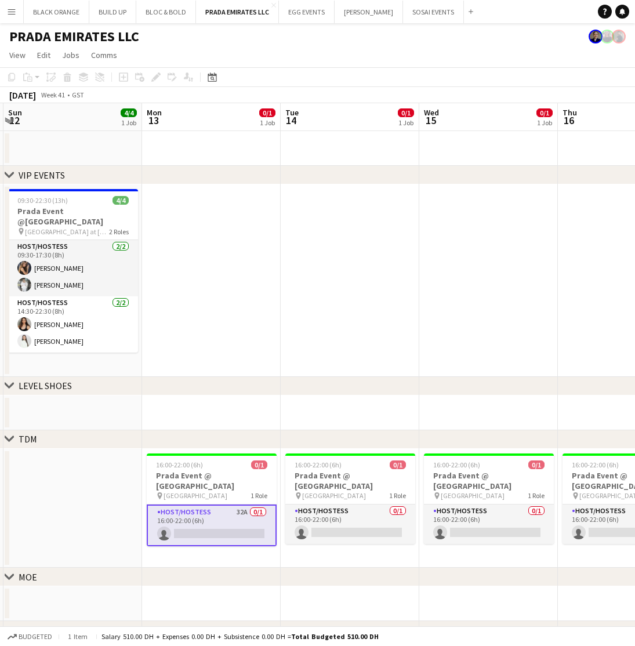
click at [276, 356] on app-date-cell at bounding box center [211, 280] width 139 height 192
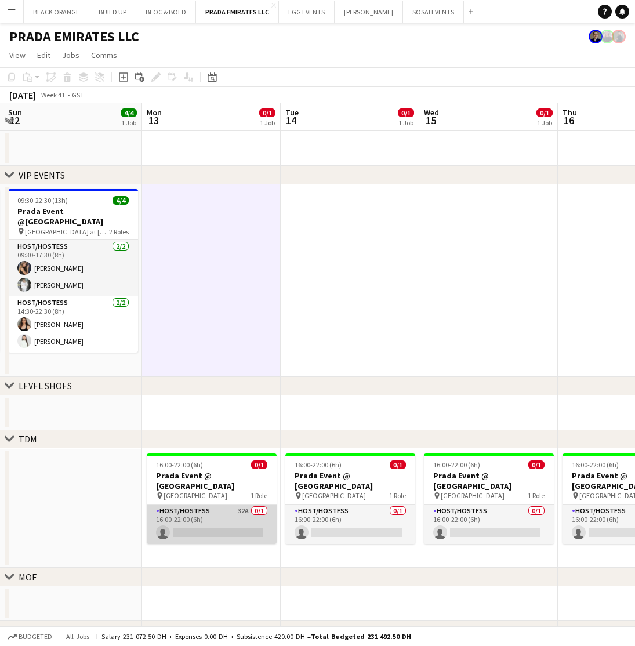
click at [198, 508] on app-card-role "Host/Hostess 32A 0/1 16:00-22:00 (6h) single-neutral-actions" at bounding box center [212, 523] width 130 height 39
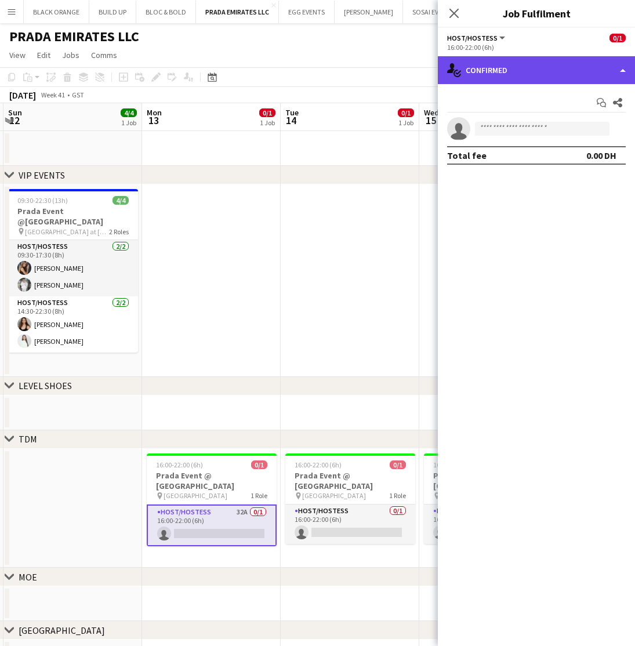
click at [521, 69] on div "single-neutral-actions-check-2 Confirmed" at bounding box center [536, 70] width 197 height 28
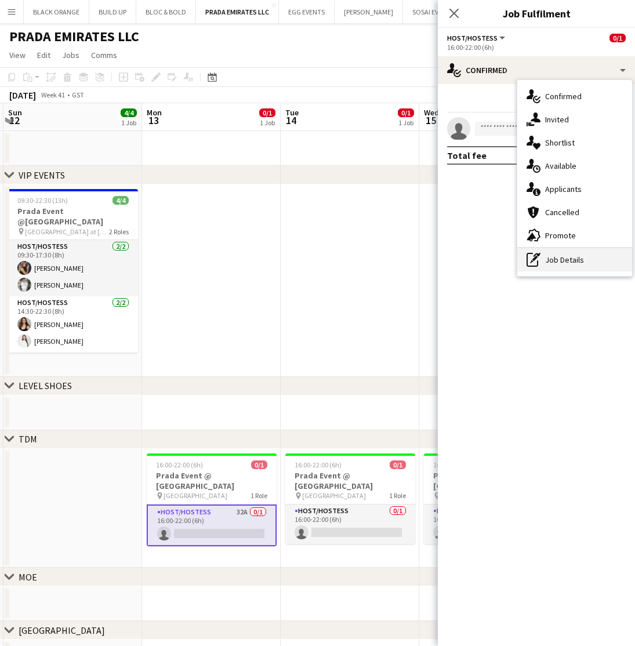
click at [567, 264] on div "pen-write Job Details" at bounding box center [574, 259] width 115 height 23
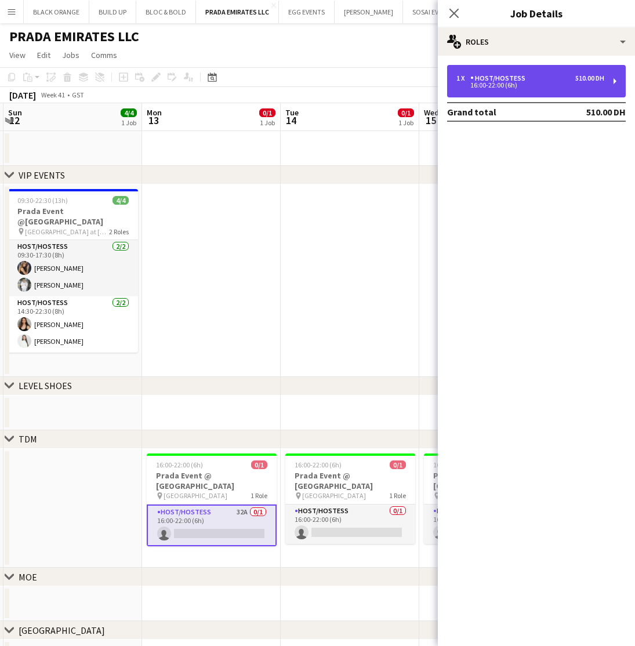
click at [493, 83] on div "16:00-22:00 (6h)" at bounding box center [530, 85] width 148 height 6
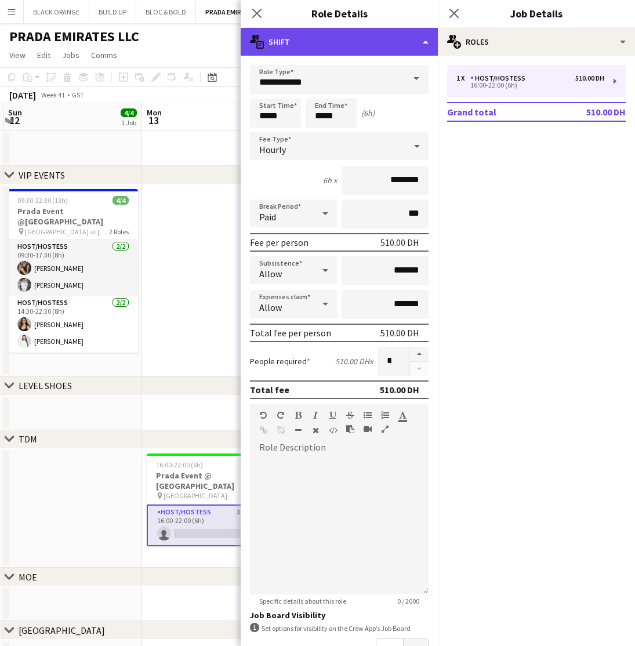
click at [326, 45] on div "multiple-actions-text Shift" at bounding box center [339, 42] width 197 height 28
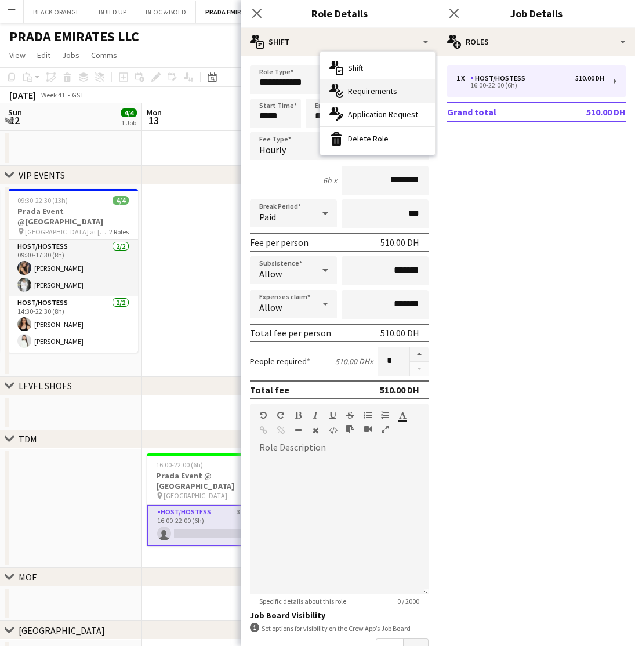
click at [363, 97] on div "multiple-actions-check-2 Requirements" at bounding box center [377, 90] width 115 height 23
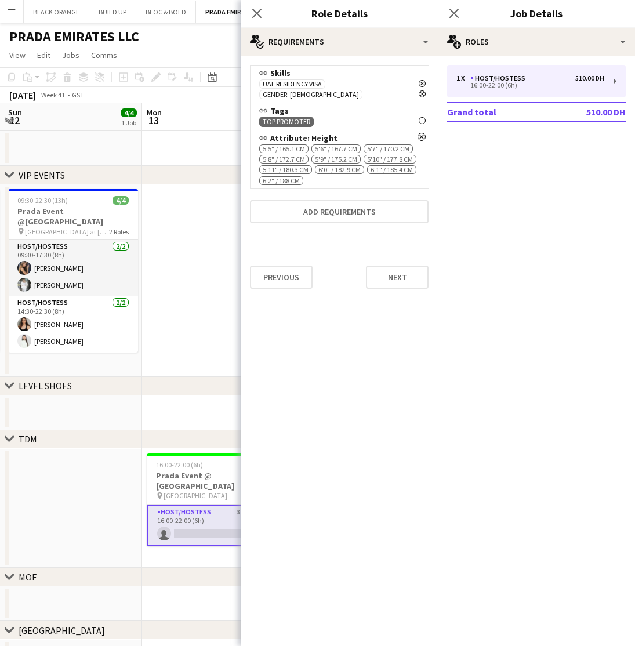
click at [296, 145] on span "5'5" / 165.1 cm" at bounding box center [284, 149] width 42 height 8
click at [323, 202] on button "Add requirements" at bounding box center [339, 211] width 178 height 23
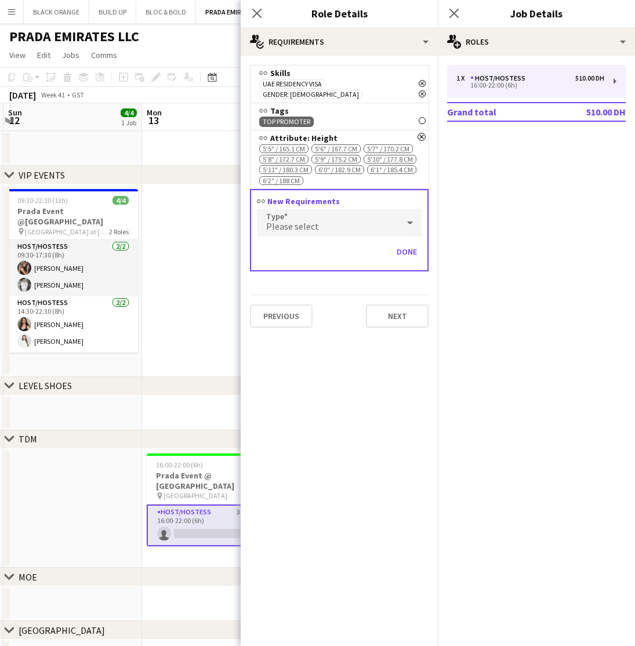
click at [334, 213] on div "Please select" at bounding box center [327, 223] width 141 height 28
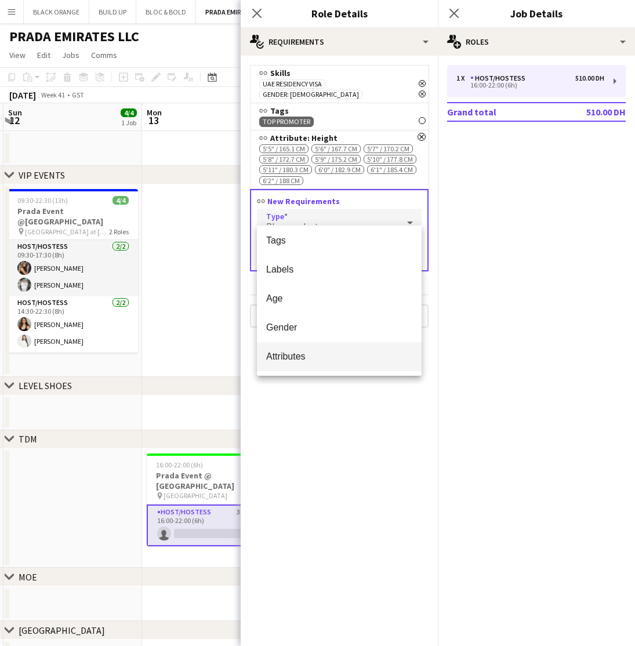
scroll to position [32, 0]
click at [283, 355] on span "Attributes" at bounding box center [339, 356] width 146 height 11
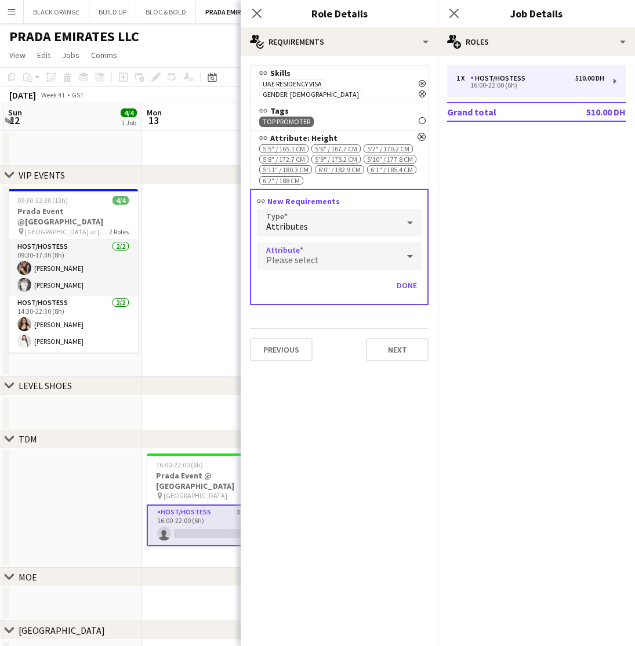
click at [305, 255] on div "Please select" at bounding box center [327, 256] width 141 height 28
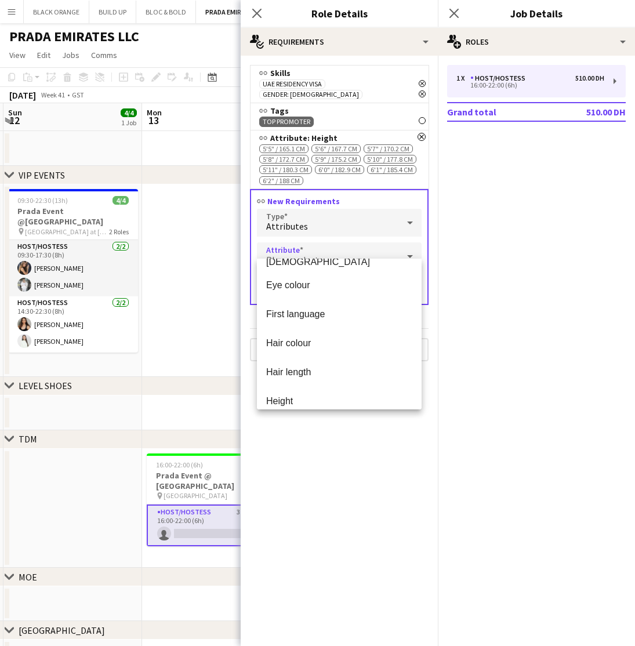
scroll to position [196, 0]
click at [282, 391] on mat-option "Height" at bounding box center [339, 399] width 165 height 29
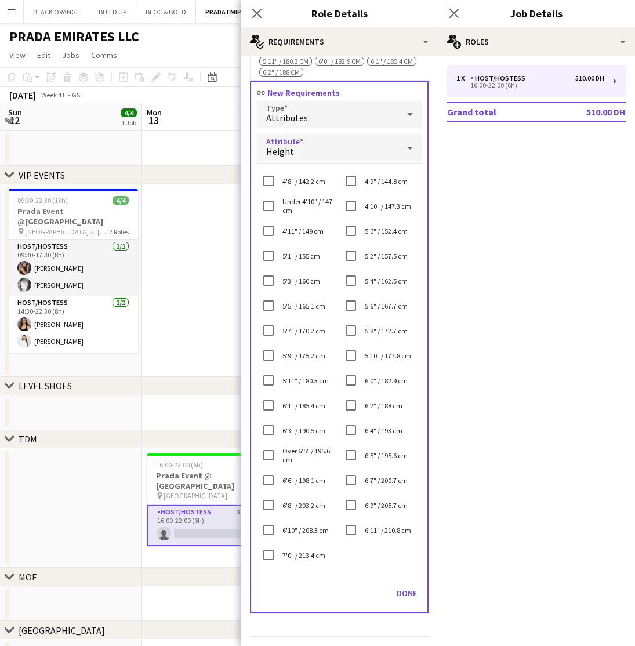
scroll to position [109, 0]
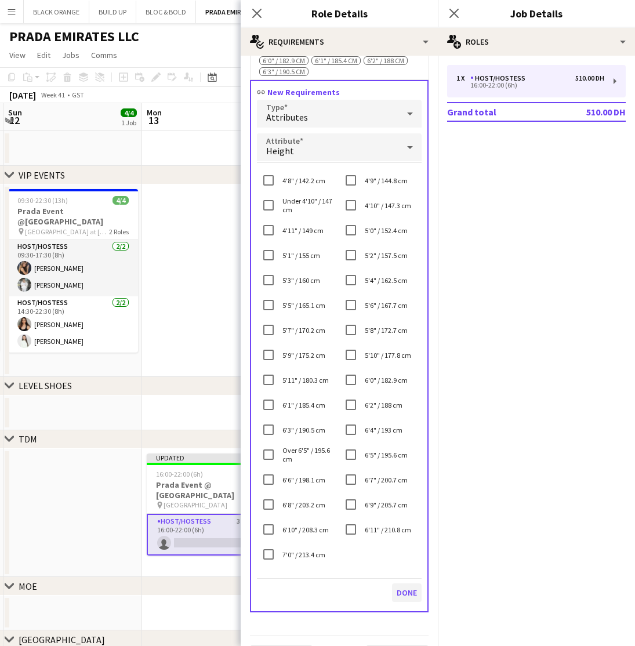
click at [413, 584] on button "Done" at bounding box center [407, 592] width 30 height 19
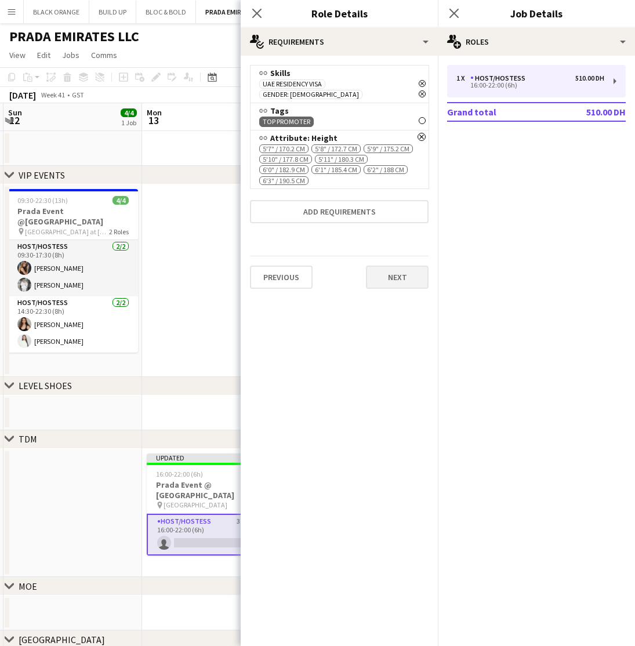
click at [395, 267] on button "Next" at bounding box center [397, 276] width 63 height 23
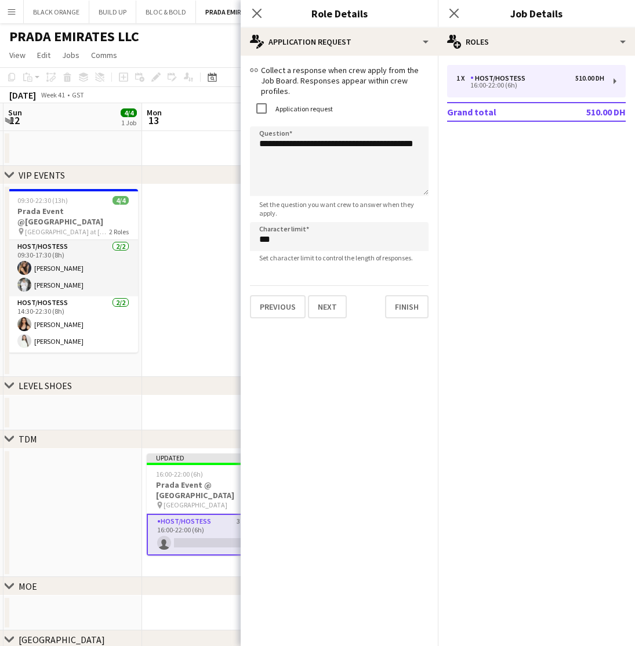
click at [206, 388] on div "chevron-right LEVEL SHOES" at bounding box center [317, 386] width 635 height 19
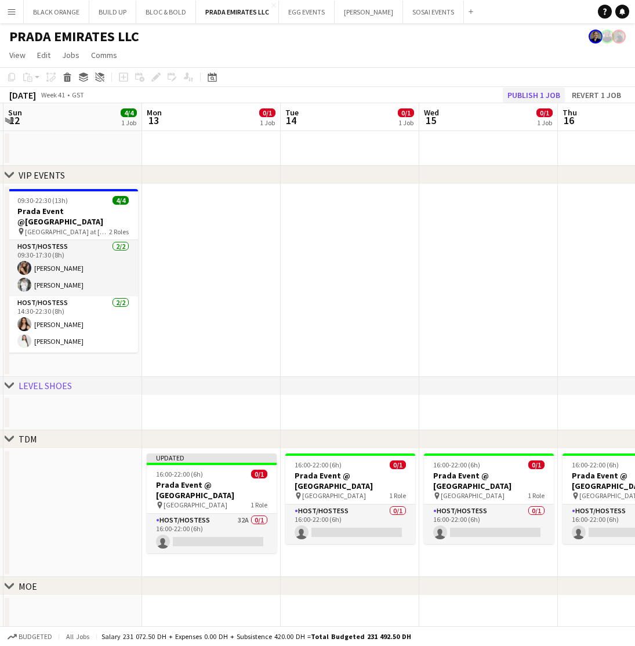
click at [527, 90] on button "Publish 1 job" at bounding box center [533, 95] width 62 height 15
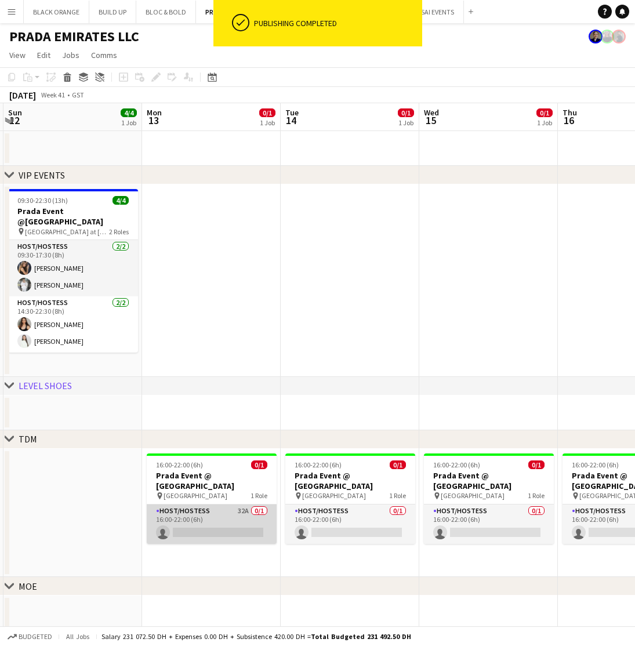
click at [192, 520] on app-card-role "Host/Hostess 32A 0/1 16:00-22:00 (6h) single-neutral-actions" at bounding box center [212, 523] width 130 height 39
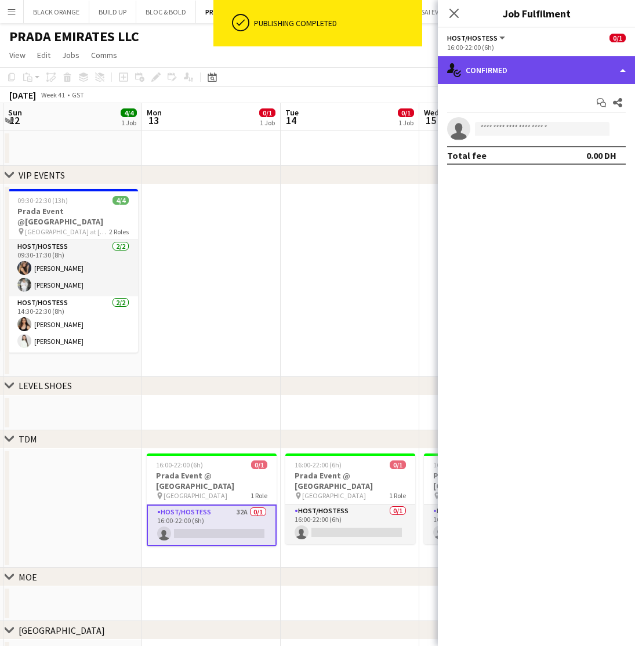
click at [552, 74] on div "single-neutral-actions-check-2 Confirmed" at bounding box center [536, 70] width 197 height 28
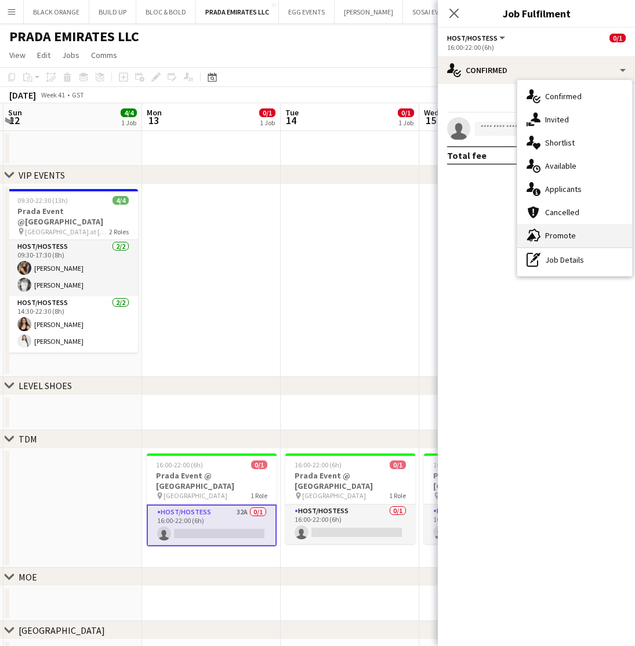
click at [570, 232] on span "Promote" at bounding box center [560, 235] width 31 height 10
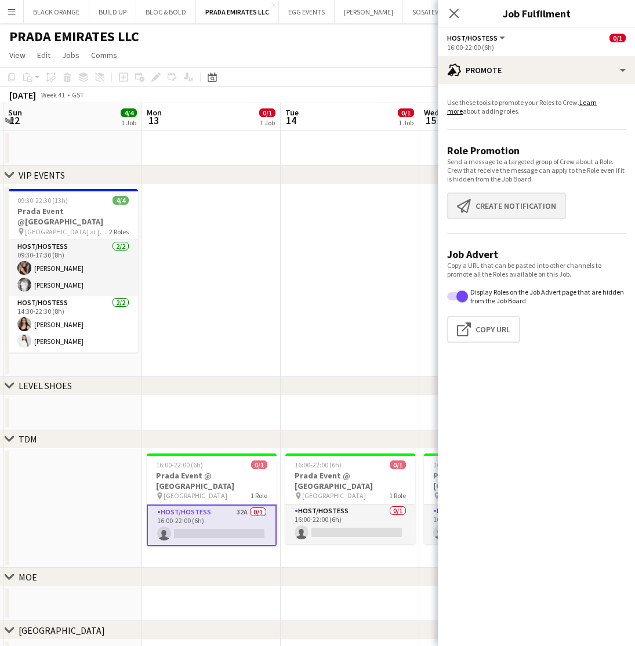
click at [490, 203] on button "Create notification Create notification" at bounding box center [506, 205] width 119 height 27
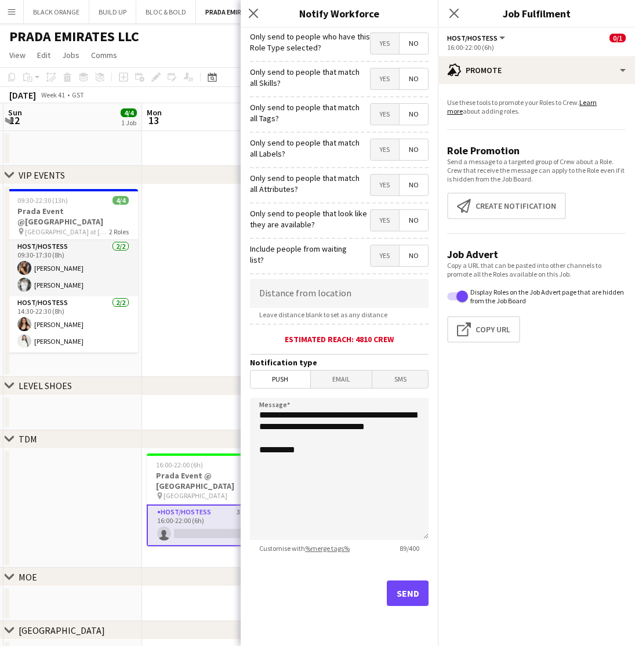
click at [382, 78] on span "Yes" at bounding box center [384, 78] width 28 height 21
click at [384, 114] on span "Yes" at bounding box center [384, 114] width 28 height 21
click at [382, 150] on span "Yes" at bounding box center [384, 149] width 28 height 21
click at [388, 184] on span "Yes" at bounding box center [384, 184] width 28 height 21
click at [388, 216] on span "Yes" at bounding box center [384, 220] width 28 height 21
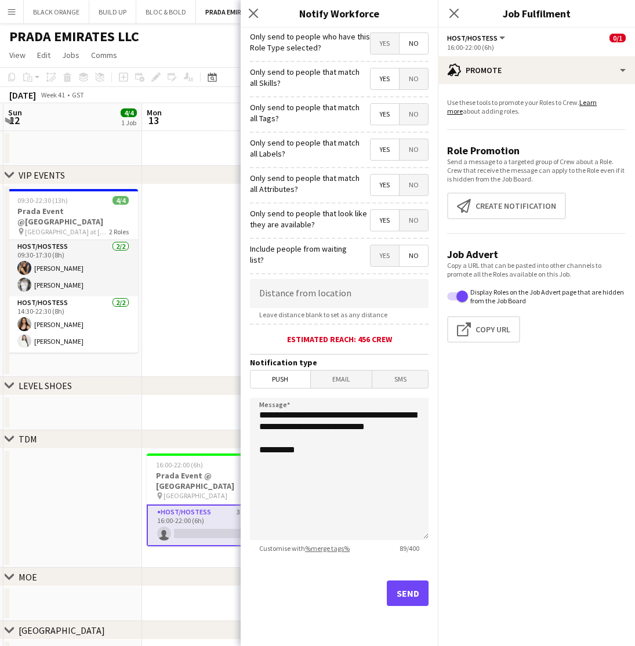
click at [400, 599] on button "Send" at bounding box center [408, 592] width 42 height 25
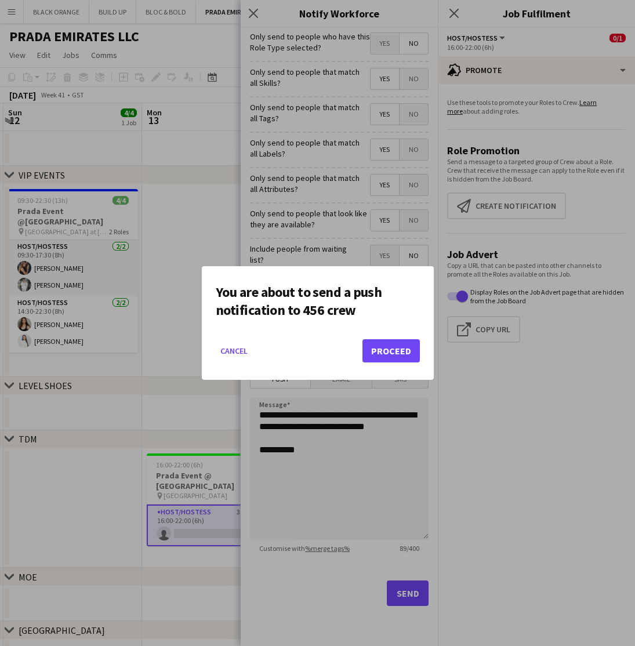
click at [391, 348] on button "Proceed" at bounding box center [390, 350] width 57 height 23
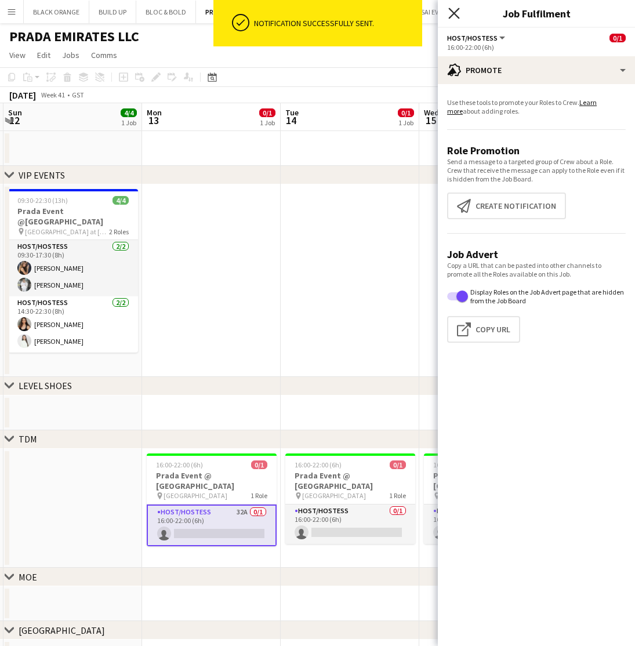
click at [451, 8] on icon "Close pop-in" at bounding box center [453, 13] width 11 height 11
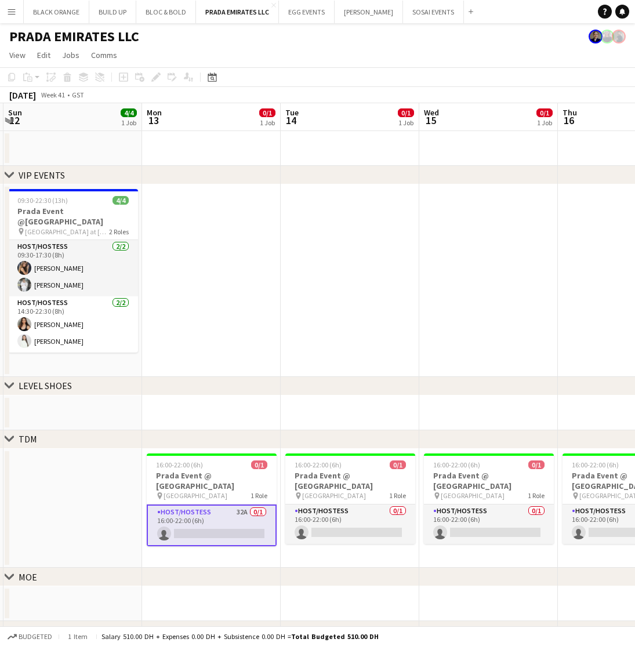
click at [212, 513] on app-card-role "Host/Hostess 32A 0/1 16:00-22:00 (6h) single-neutral-actions" at bounding box center [212, 525] width 130 height 42
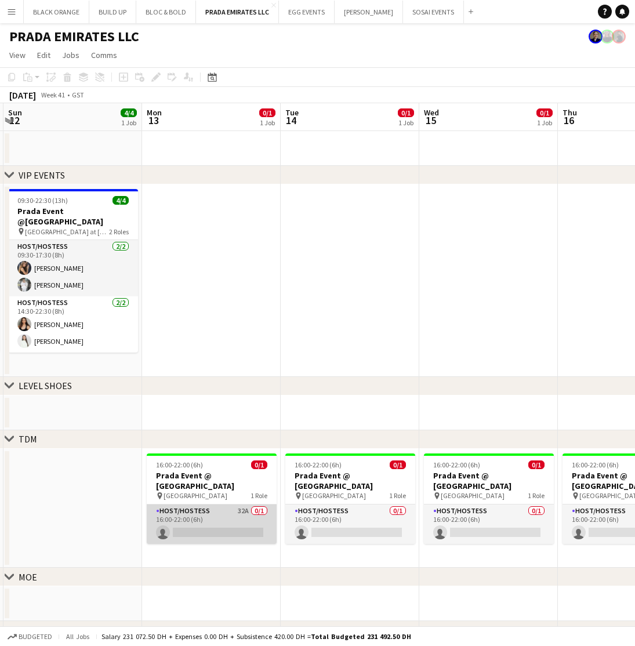
click at [212, 513] on app-card-role "Host/Hostess 32A 0/1 16:00-22:00 (6h) single-neutral-actions" at bounding box center [212, 523] width 130 height 39
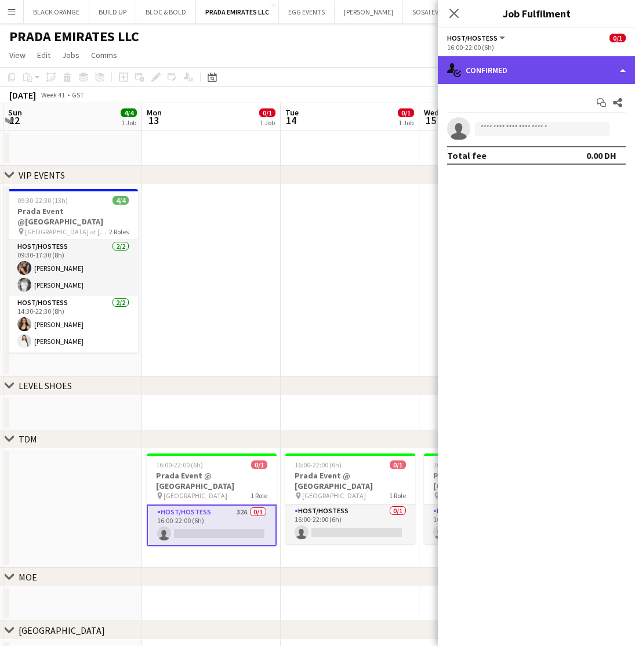
click at [570, 69] on div "single-neutral-actions-check-2 Confirmed" at bounding box center [536, 70] width 197 height 28
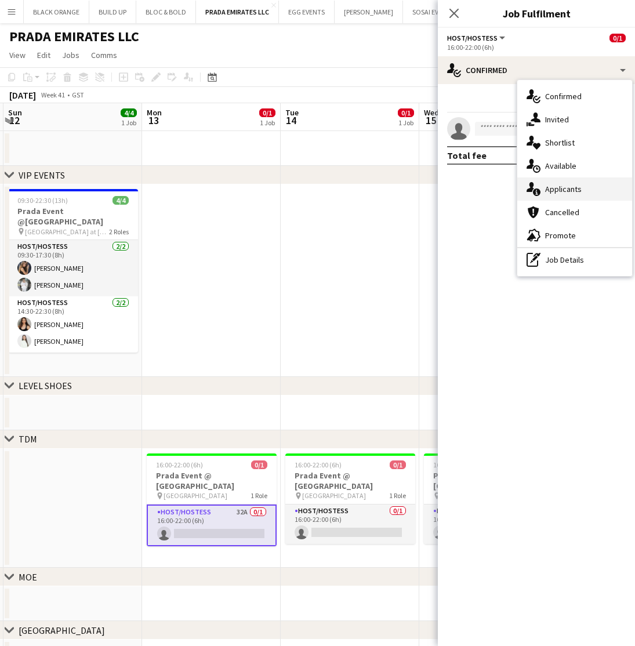
click at [562, 190] on span "Applicants" at bounding box center [563, 189] width 37 height 10
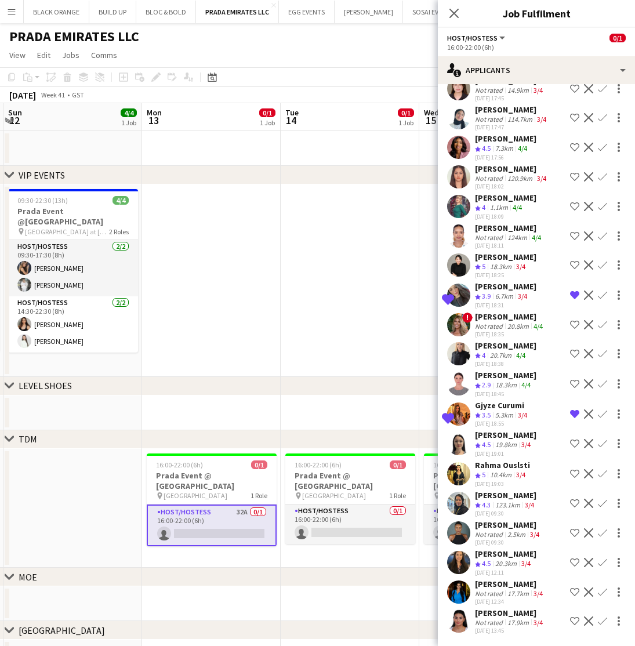
scroll to position [269, 0]
click at [495, 562] on div "20.3km" at bounding box center [506, 564] width 26 height 10
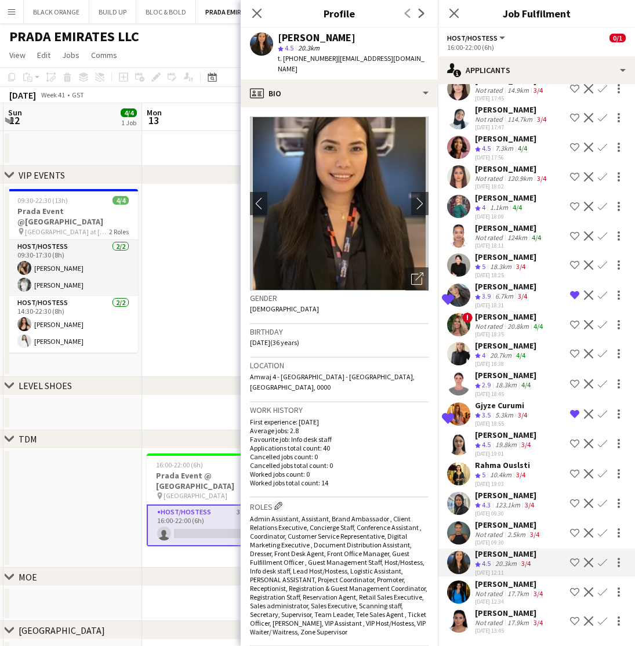
click at [496, 590] on div "Not rated" at bounding box center [490, 593] width 30 height 9
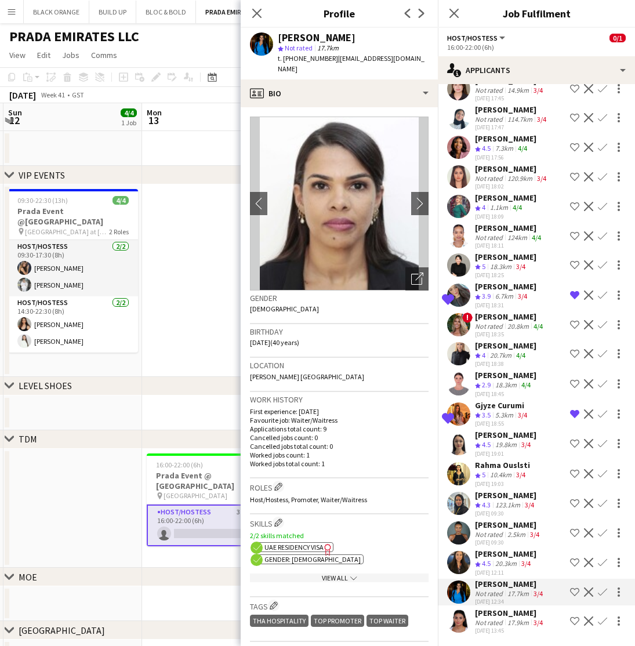
click at [490, 618] on div "Not rated" at bounding box center [490, 622] width 30 height 9
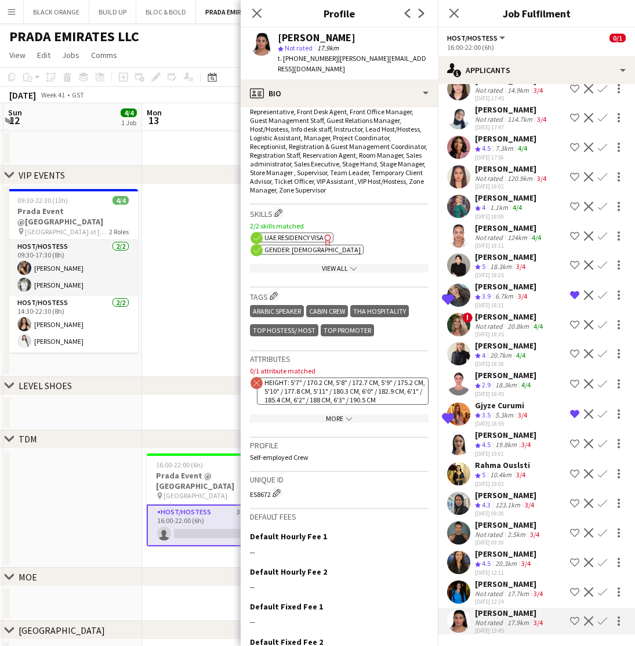
scroll to position [427, 0]
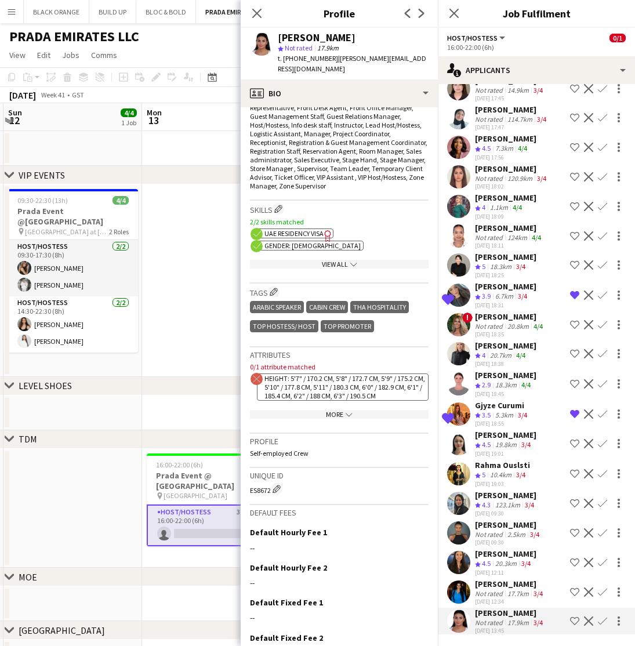
click at [333, 410] on div "More chevron-down" at bounding box center [339, 414] width 178 height 9
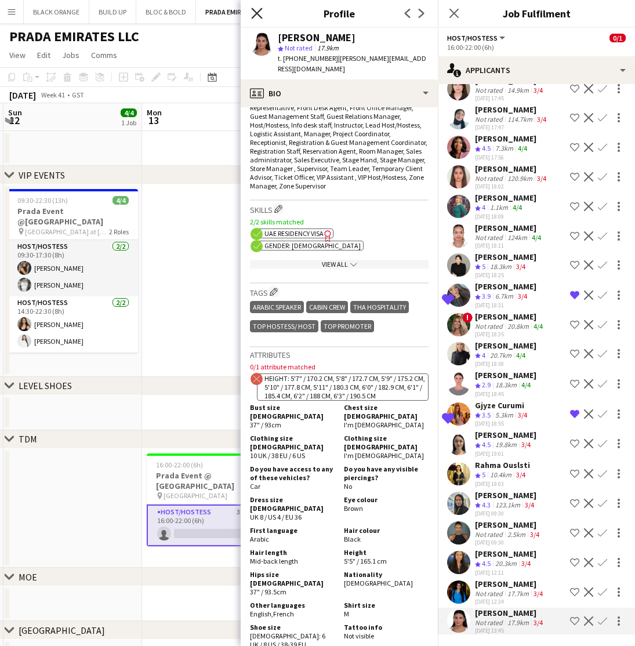
click at [257, 10] on icon "Close pop-in" at bounding box center [256, 13] width 11 height 11
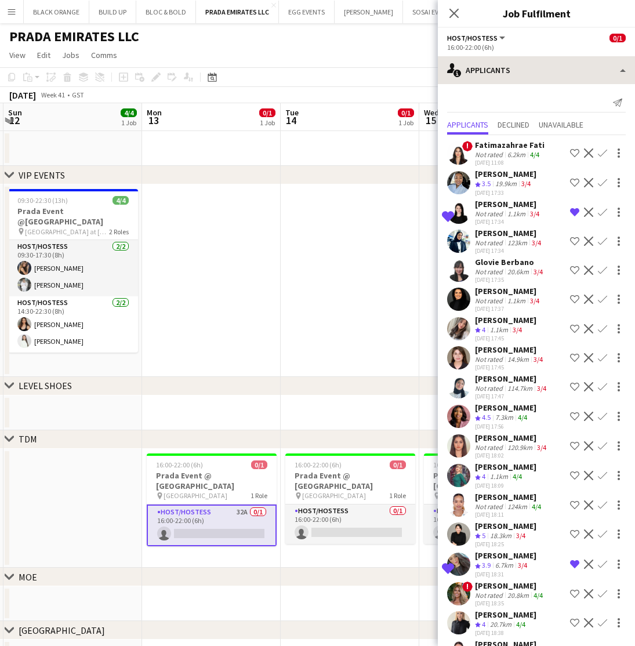
scroll to position [0, 0]
click at [518, 158] on div "6.2km" at bounding box center [516, 154] width 23 height 9
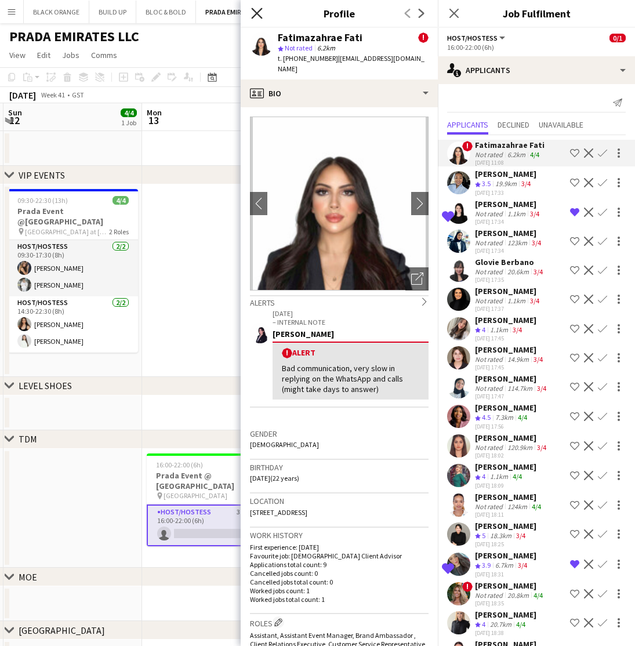
click at [257, 13] on icon at bounding box center [256, 13] width 11 height 11
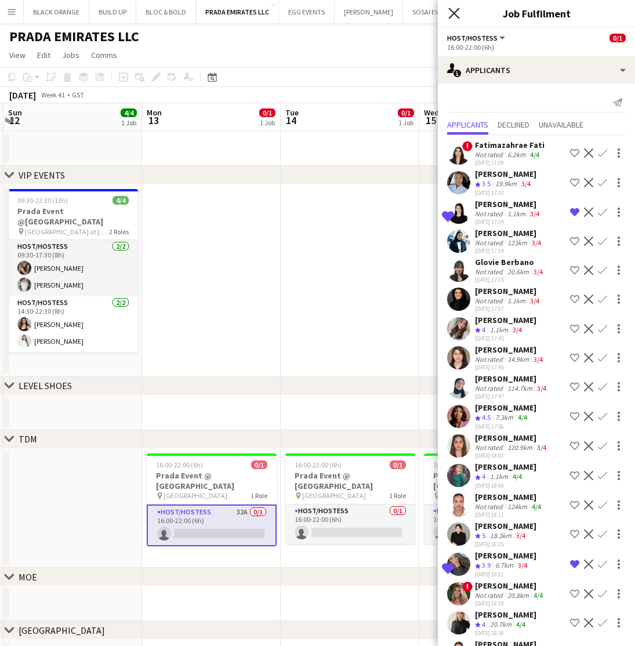
click at [454, 13] on icon at bounding box center [453, 13] width 11 height 11
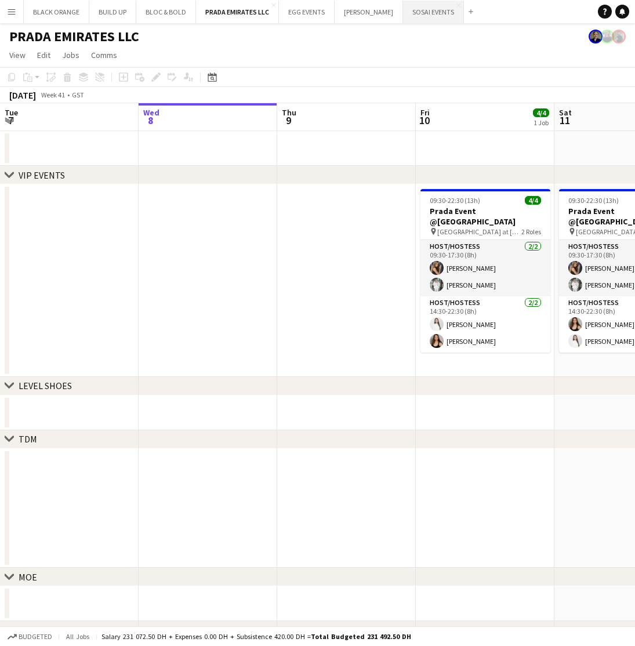
click at [420, 13] on button "SOSAI EVENTS Close" at bounding box center [433, 12] width 61 height 23
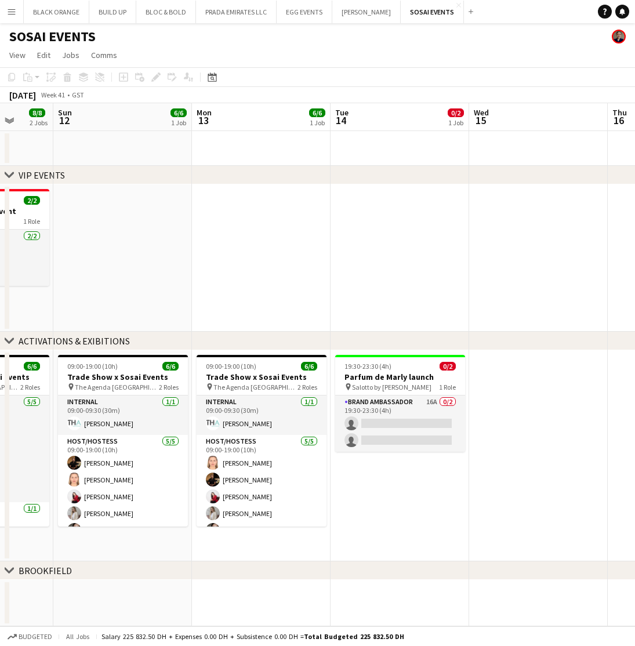
scroll to position [0, 344]
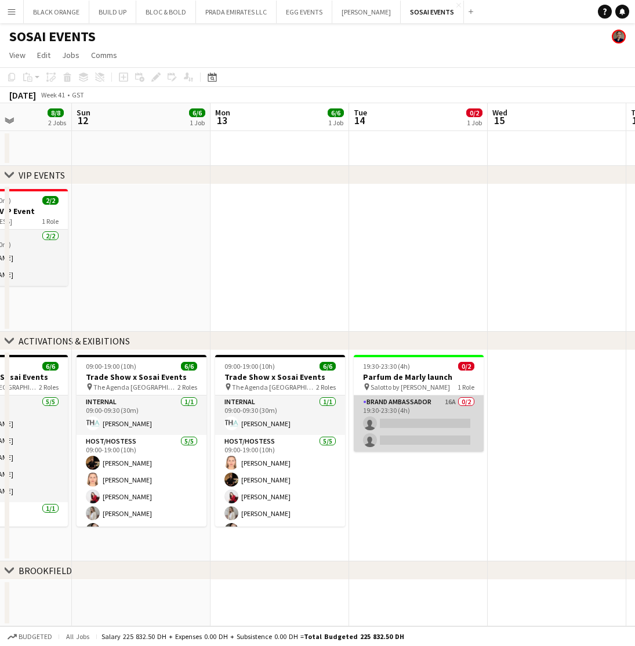
click at [409, 426] on app-card-role "Brand Ambassador 16A 0/2 19:30-23:30 (4h) single-neutral-actions single-neutral…" at bounding box center [419, 424] width 130 height 56
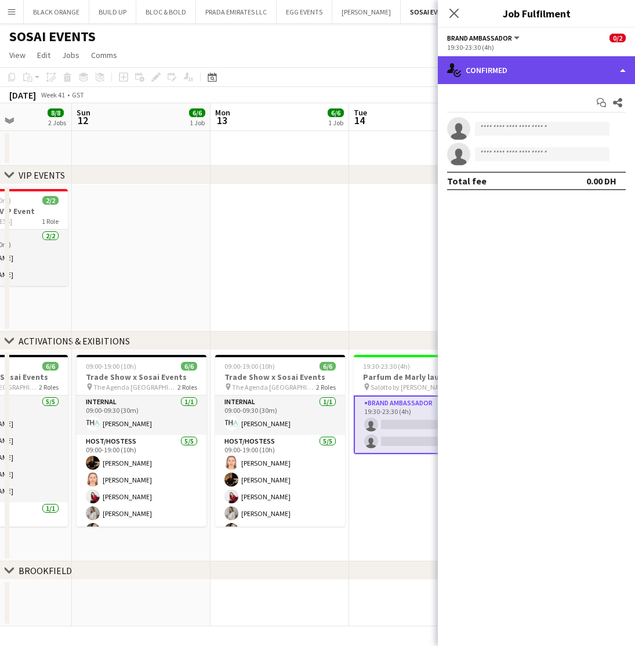
click at [533, 70] on div "single-neutral-actions-check-2 Confirmed" at bounding box center [536, 70] width 197 height 28
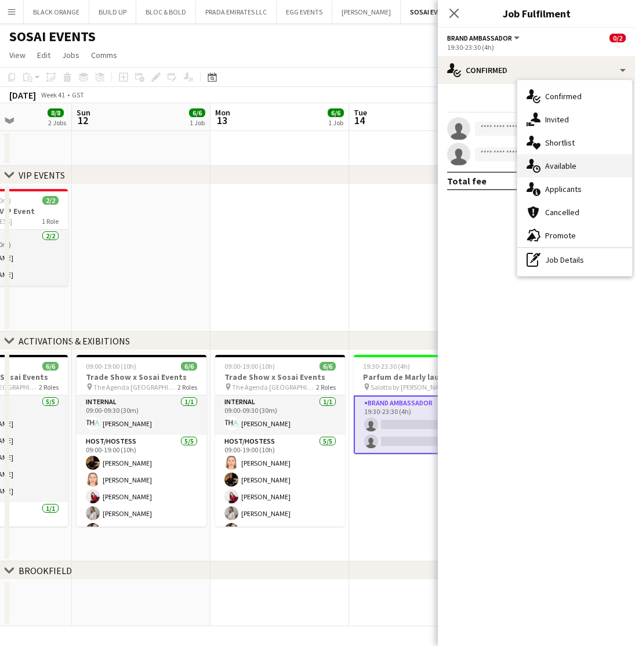
click at [555, 165] on span "Available" at bounding box center [560, 166] width 31 height 10
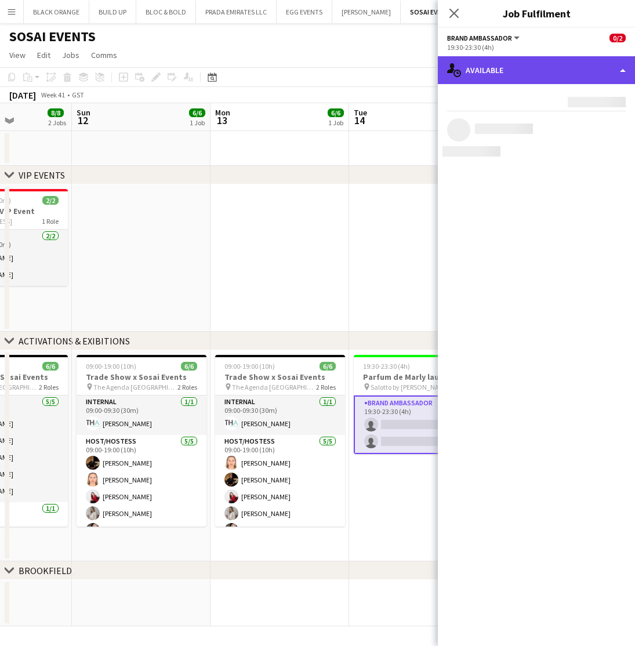
click at [512, 78] on div "single-neutral-actions-upload Available" at bounding box center [536, 70] width 197 height 28
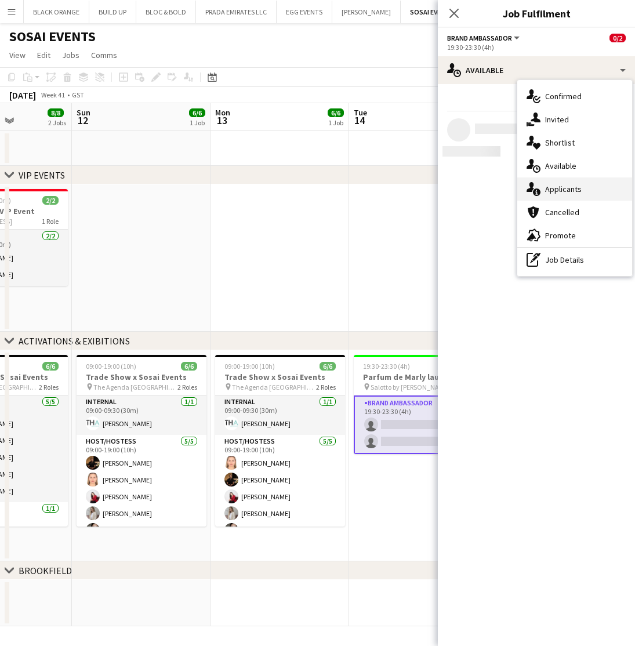
click at [556, 187] on span "Applicants" at bounding box center [563, 189] width 37 height 10
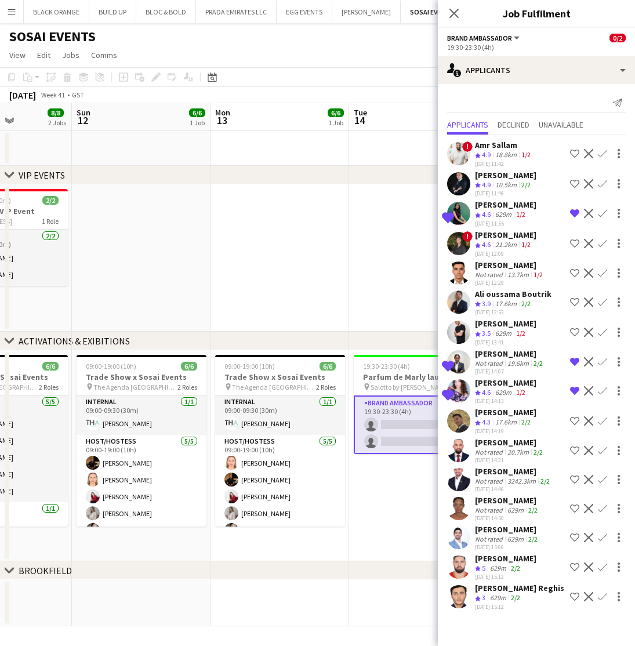
scroll to position [0, 0]
click at [460, 16] on app-icon "Close pop-in" at bounding box center [454, 13] width 17 height 17
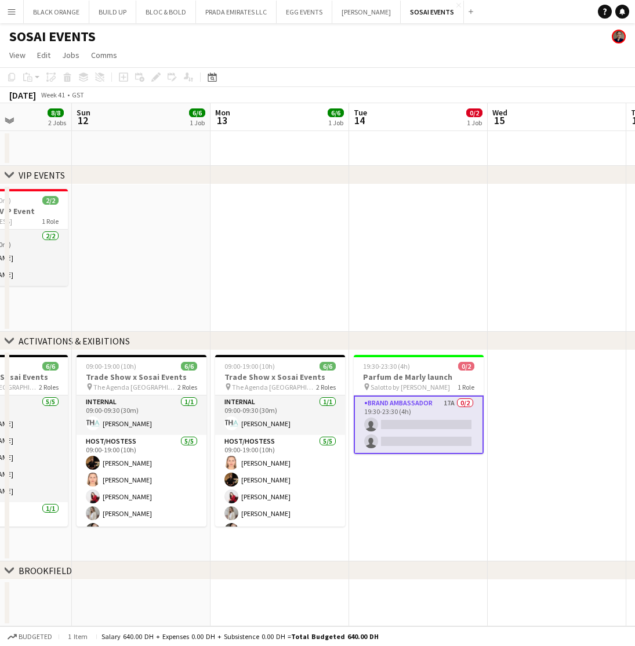
click at [396, 302] on app-date-cell at bounding box center [418, 257] width 139 height 147
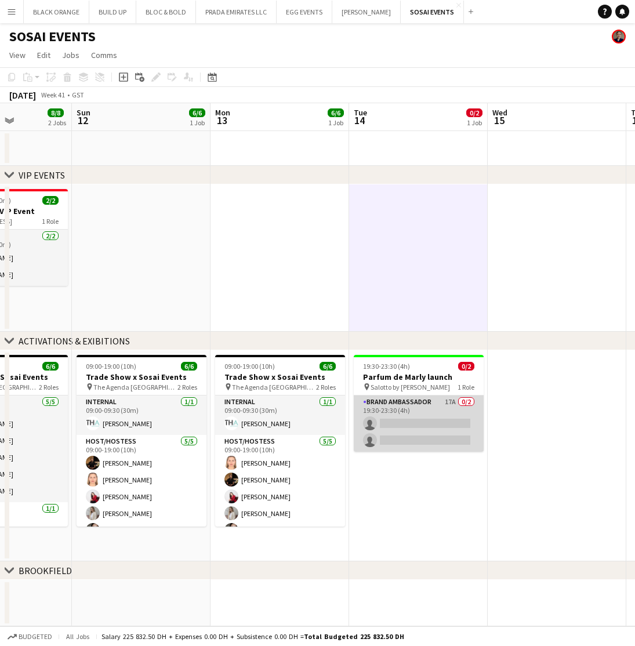
click at [420, 418] on app-card-role "Brand Ambassador 17A 0/2 19:30-23:30 (4h) single-neutral-actions single-neutral…" at bounding box center [419, 424] width 130 height 56
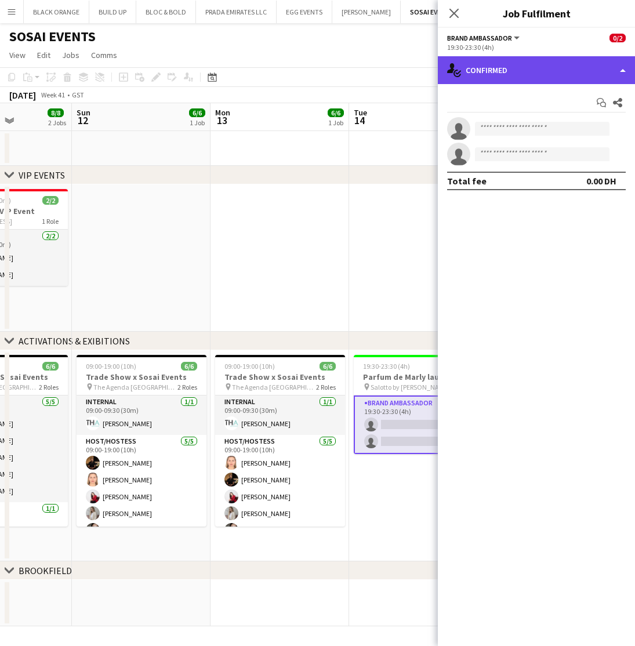
click at [515, 71] on div "single-neutral-actions-check-2 Confirmed" at bounding box center [536, 70] width 197 height 28
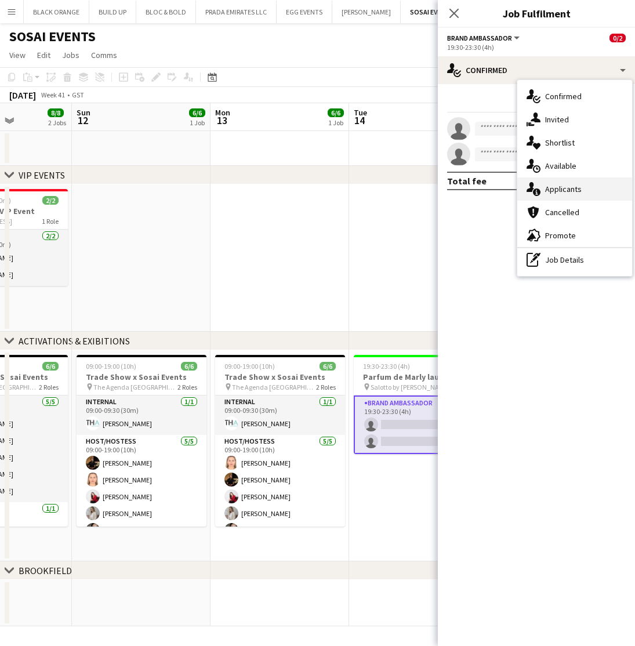
click at [569, 191] on span "Applicants" at bounding box center [563, 189] width 37 height 10
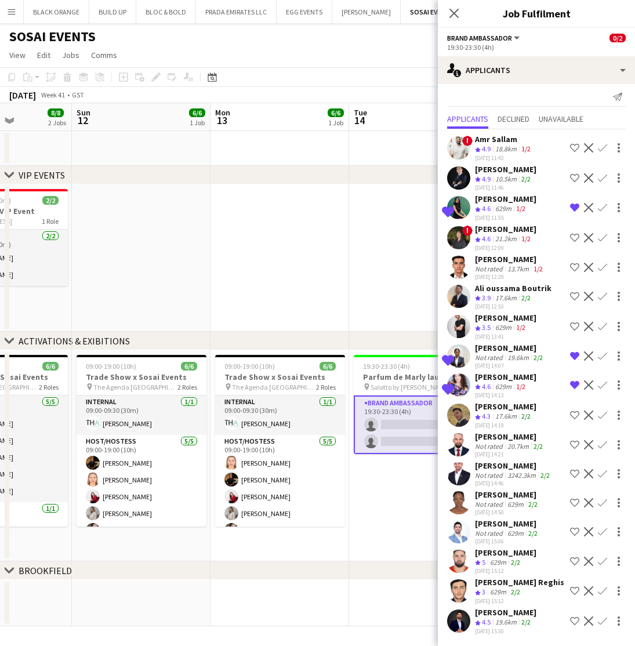
scroll to position [16, 0]
click at [573, 263] on app-icon "Shortlist crew" at bounding box center [574, 267] width 9 height 9
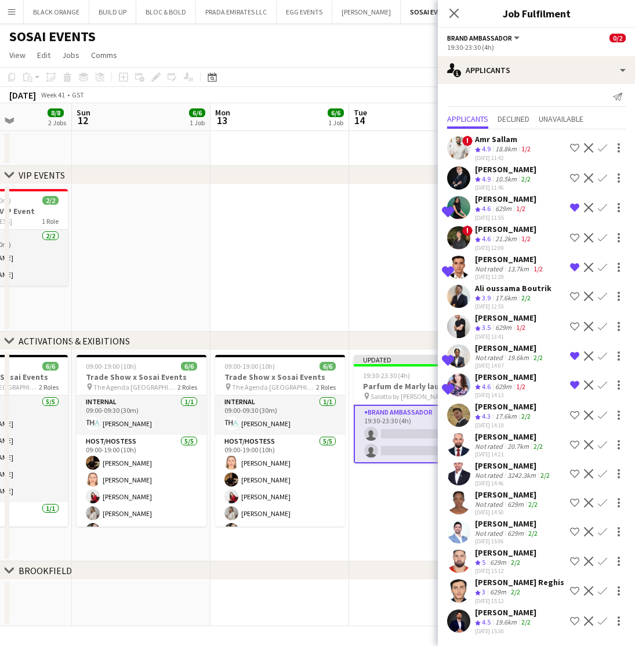
click at [497, 382] on div "629m" at bounding box center [503, 387] width 21 height 10
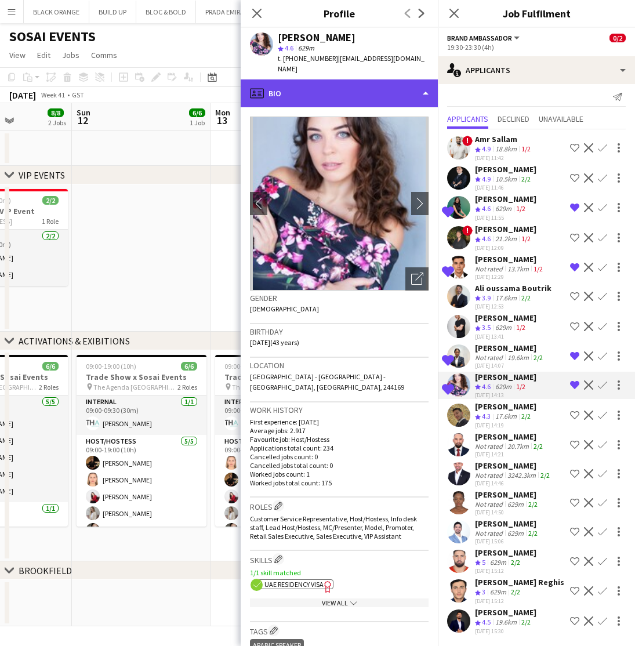
click at [385, 88] on div "profile Bio" at bounding box center [339, 93] width 197 height 28
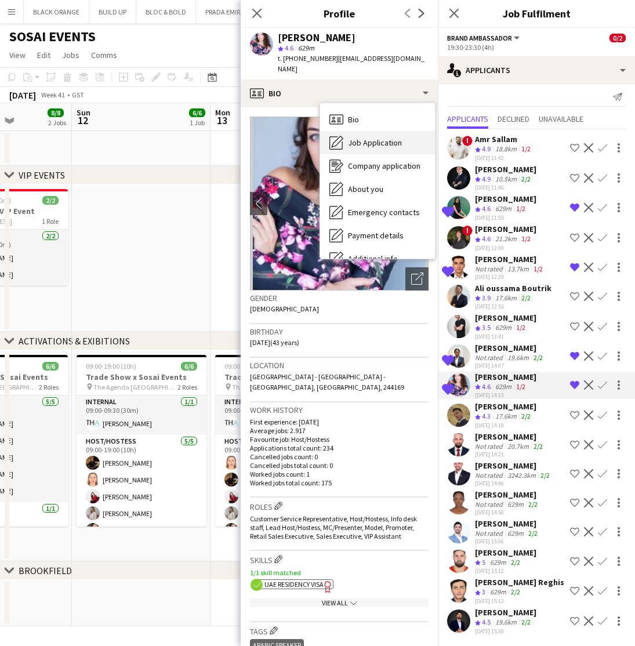
click at [369, 137] on span "Job Application" at bounding box center [375, 142] width 54 height 10
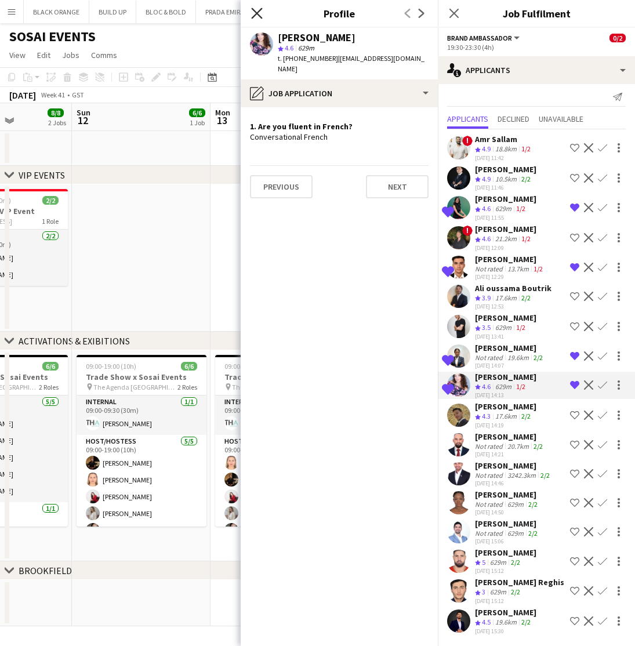
click at [256, 11] on icon "Close pop-in" at bounding box center [256, 13] width 11 height 11
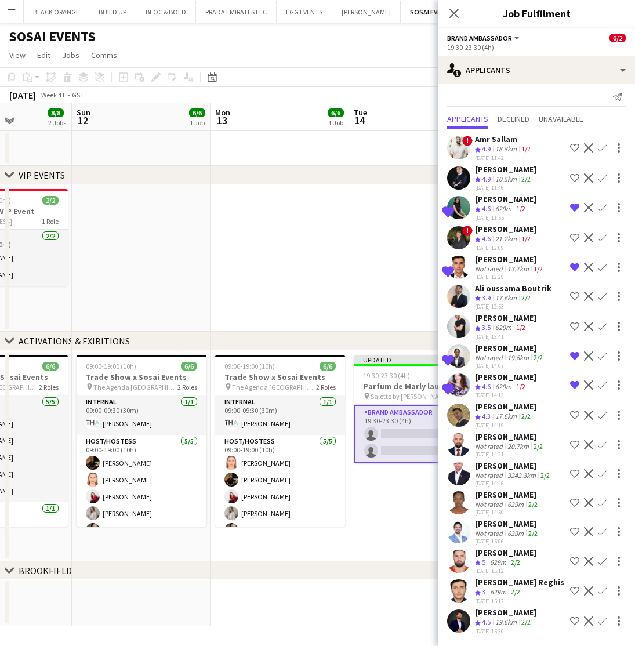
scroll to position [0, 0]
click at [488, 343] on div "[PERSON_NAME]" at bounding box center [510, 348] width 70 height 10
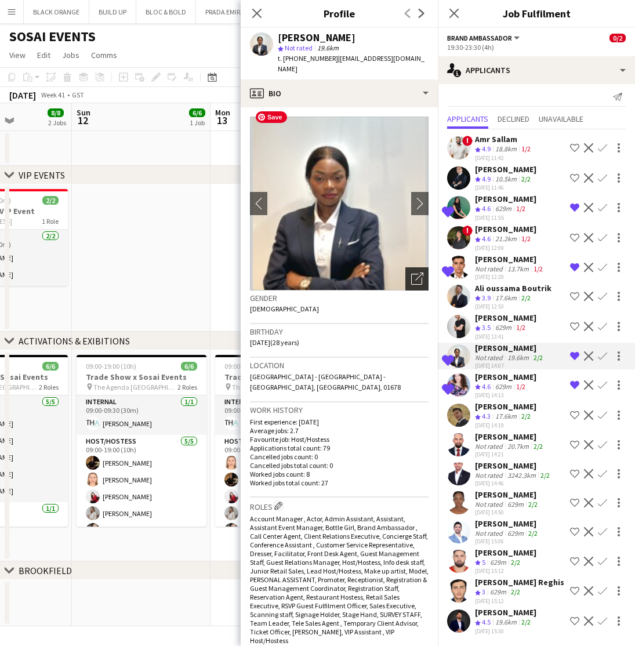
click at [413, 272] on icon "Open photos pop-in" at bounding box center [417, 278] width 12 height 12
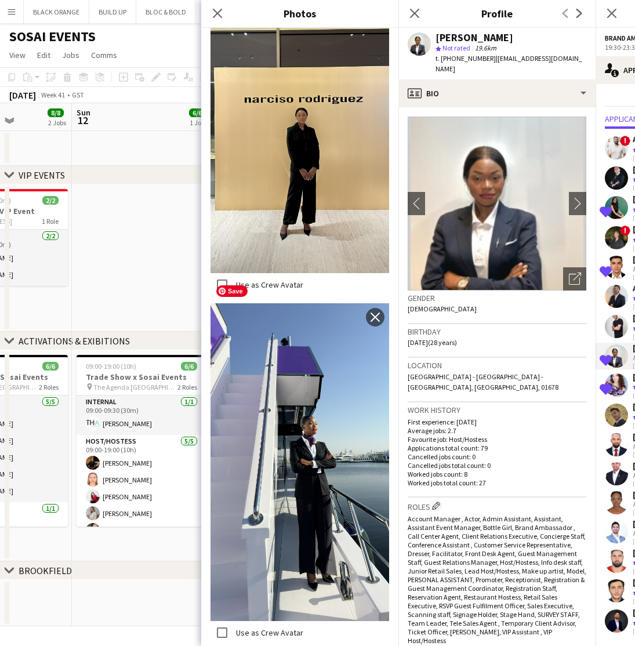
scroll to position [2698, 0]
click at [206, 11] on div "Close pop-in" at bounding box center [217, 13] width 32 height 27
click at [212, 13] on icon "Close pop-in" at bounding box center [217, 13] width 11 height 11
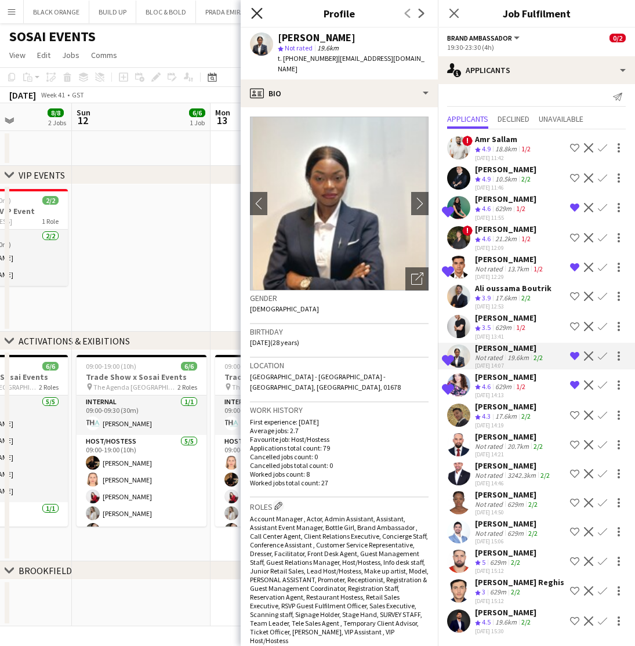
click at [255, 15] on icon at bounding box center [256, 13] width 11 height 11
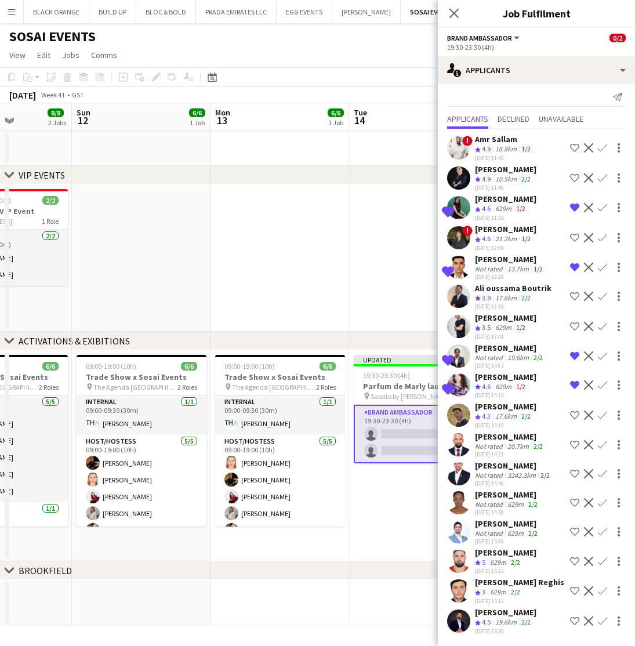
click at [571, 173] on app-icon "Shortlist crew" at bounding box center [574, 177] width 9 height 9
click at [493, 471] on div "Not rated" at bounding box center [490, 475] width 30 height 9
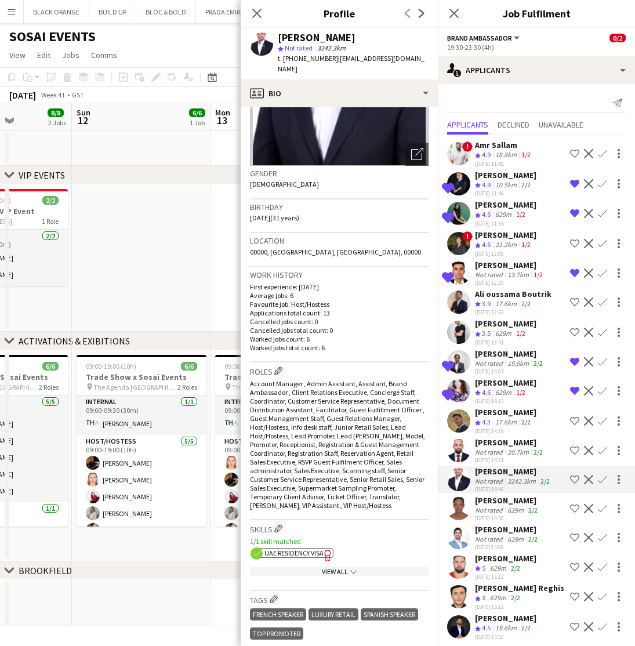
scroll to position [0, 0]
click at [502, 297] on div "Ali oussama Boutrik" at bounding box center [513, 294] width 76 height 10
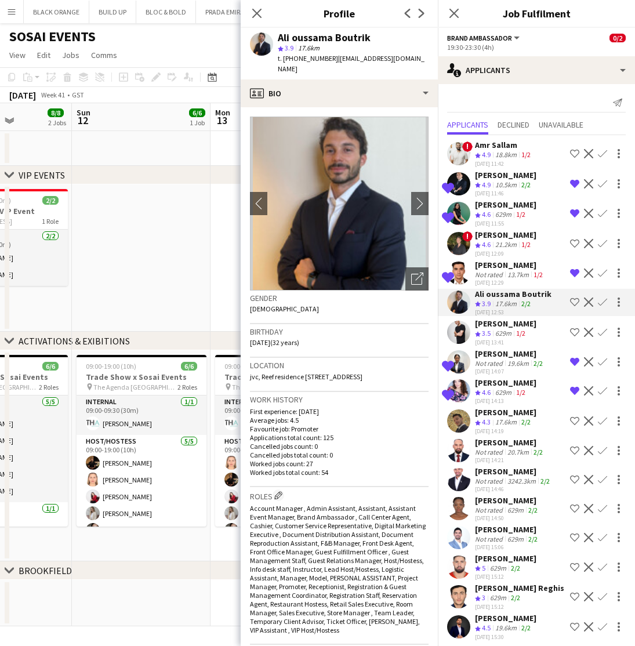
click at [574, 156] on app-icon "Shortlist crew" at bounding box center [574, 153] width 9 height 9
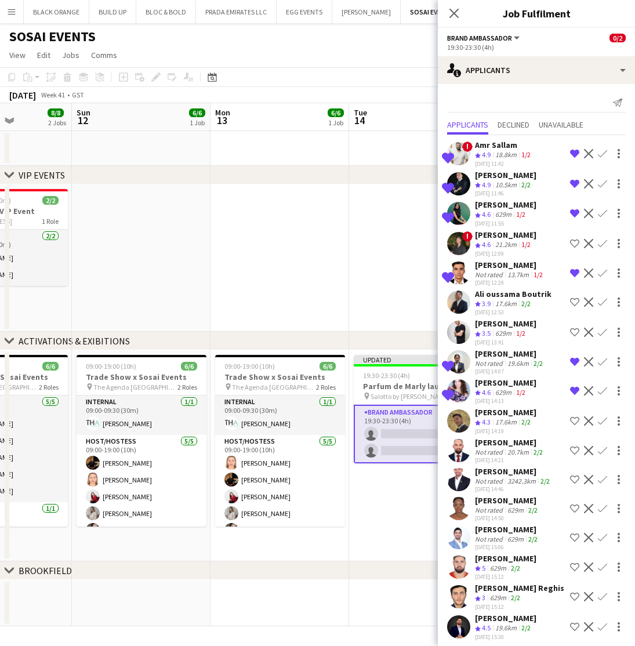
click at [570, 243] on app-icon "Shortlist crew" at bounding box center [574, 243] width 9 height 9
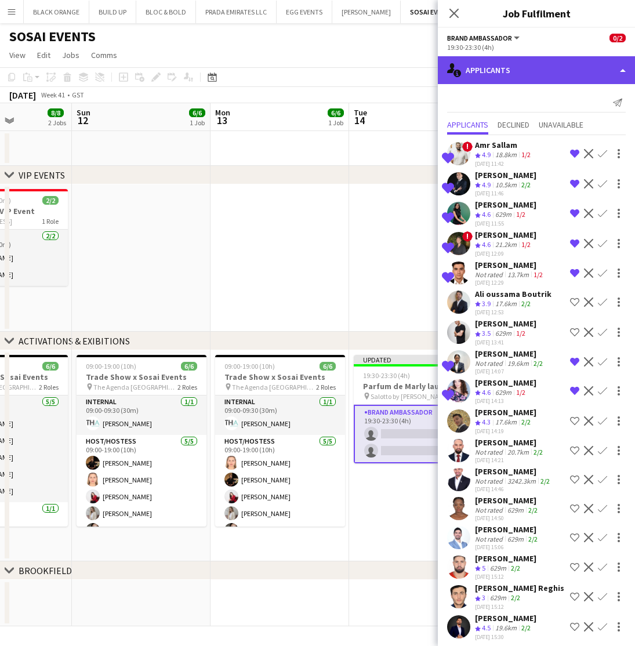
click at [516, 71] on div "single-neutral-actions-information Applicants" at bounding box center [536, 70] width 197 height 28
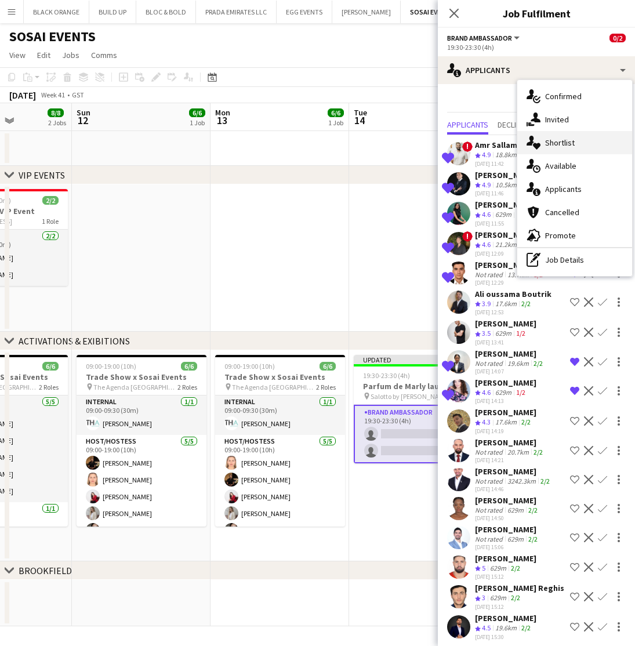
click at [552, 138] on span "Shortlist" at bounding box center [560, 142] width 30 height 10
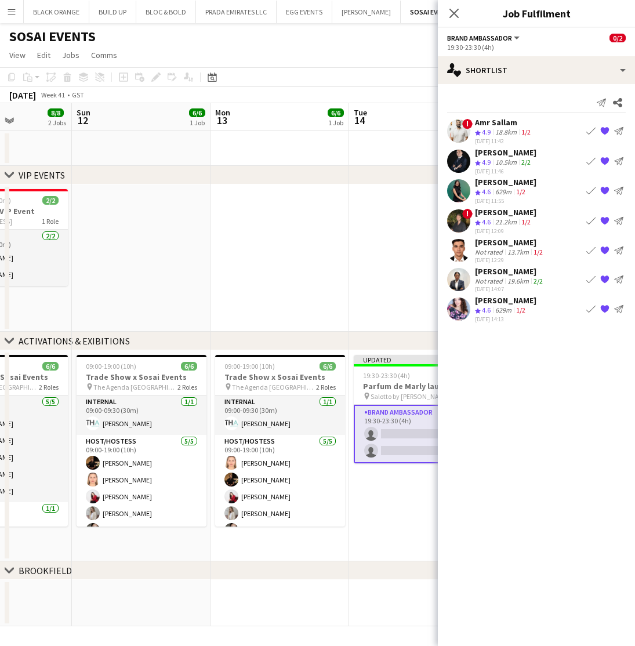
click at [487, 185] on div "[PERSON_NAME]" at bounding box center [505, 182] width 61 height 10
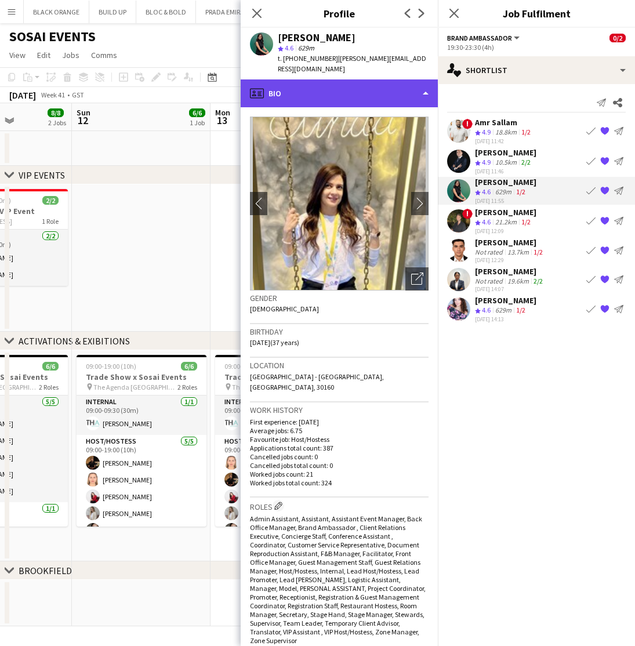
click at [325, 89] on div "profile Bio" at bounding box center [339, 93] width 197 height 28
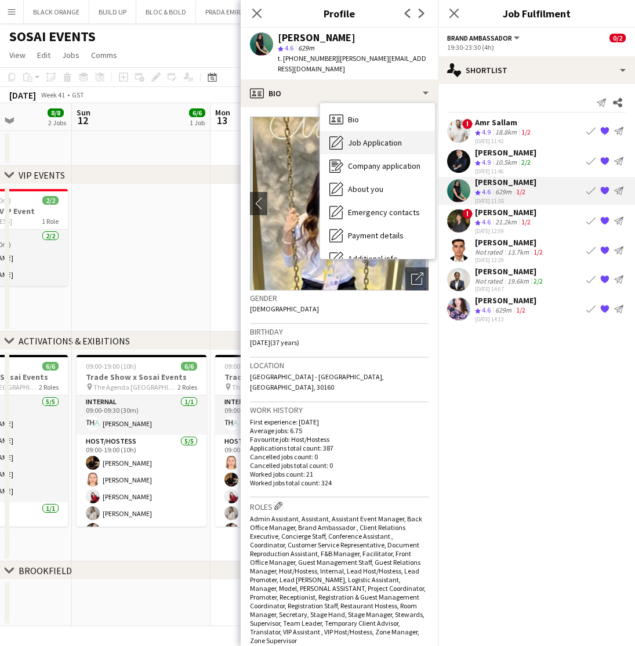
click at [362, 138] on div "Job Application Job Application" at bounding box center [377, 142] width 115 height 23
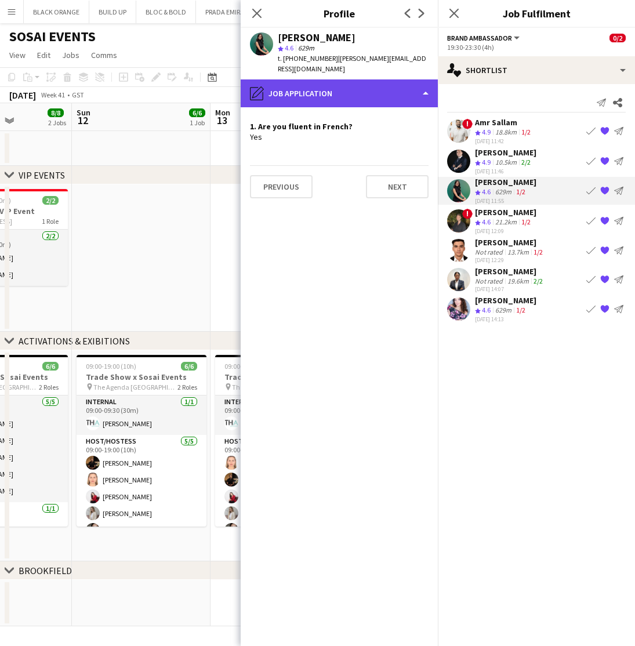
click at [344, 89] on div "pencil4 Job Application" at bounding box center [339, 93] width 197 height 28
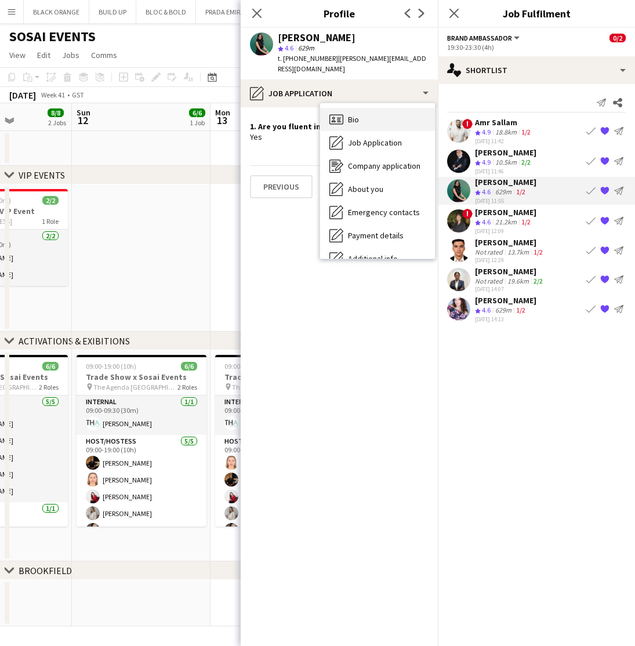
click at [354, 114] on span "Bio" at bounding box center [353, 119] width 11 height 10
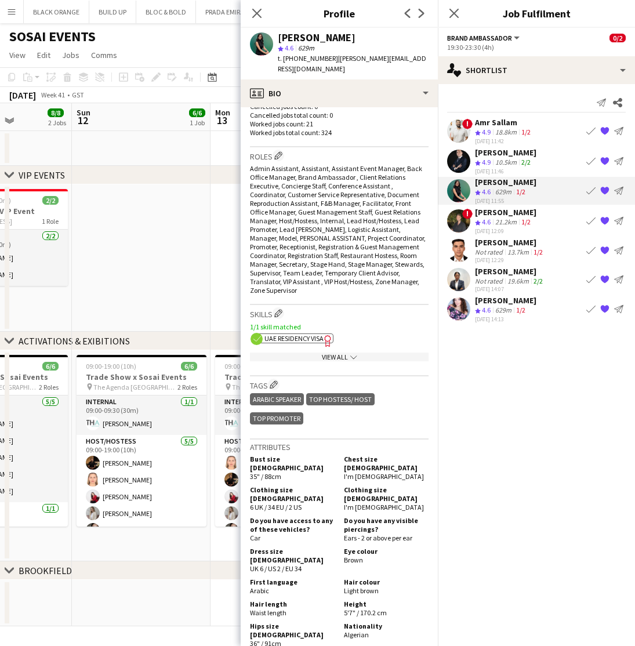
scroll to position [357, 0]
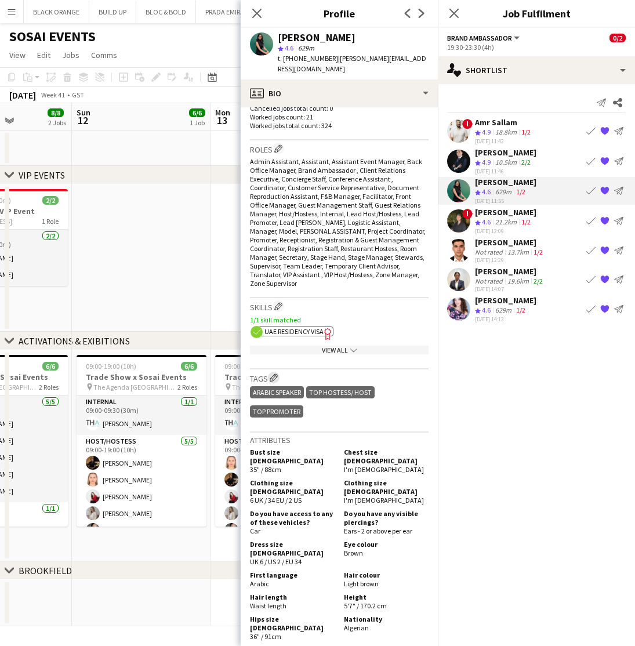
click at [276, 373] on app-icon "Edit crew company tags" at bounding box center [273, 377] width 8 height 8
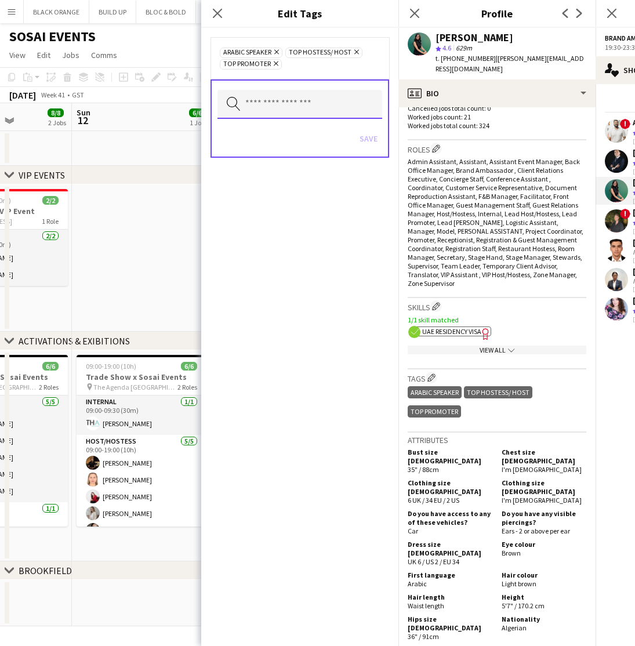
click at [271, 115] on input "text" at bounding box center [299, 104] width 165 height 29
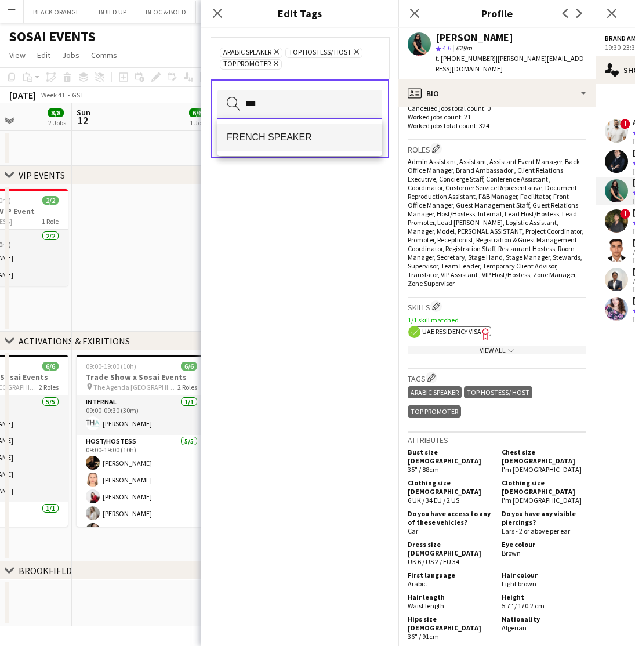
type input "***"
click at [278, 134] on span "FRENCH SPEAKER" at bounding box center [300, 137] width 146 height 11
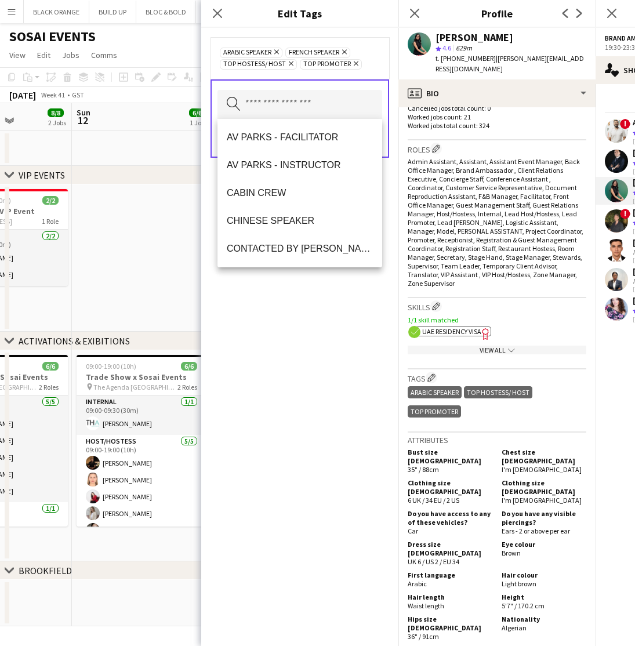
click at [344, 336] on div "ARABIC SPEAKER Remove FRENCH SPEAKER Remove TOP HOSTESS/ HOST Remove TOP PROMOT…" at bounding box center [299, 337] width 197 height 618
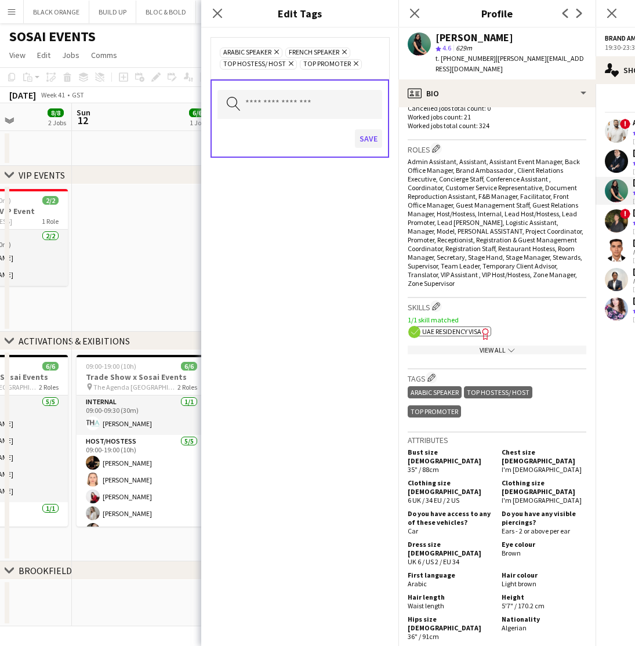
click at [362, 142] on button "Save" at bounding box center [368, 138] width 27 height 19
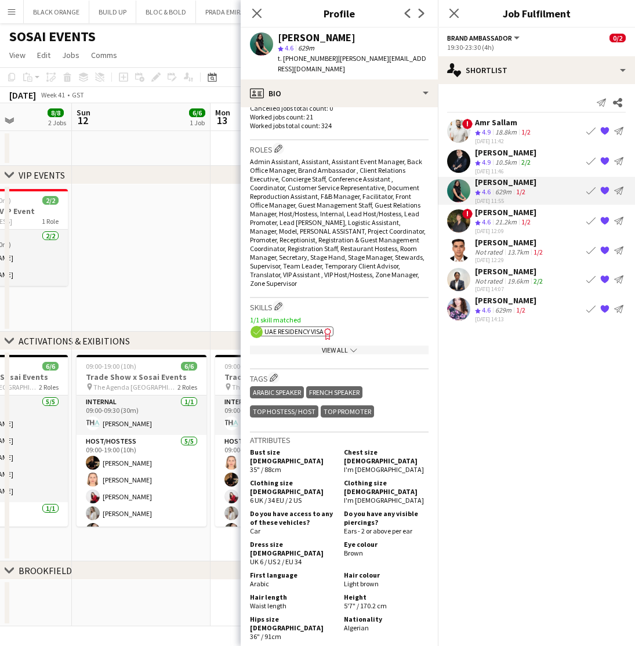
click at [530, 245] on div "[PERSON_NAME]" at bounding box center [510, 242] width 70 height 10
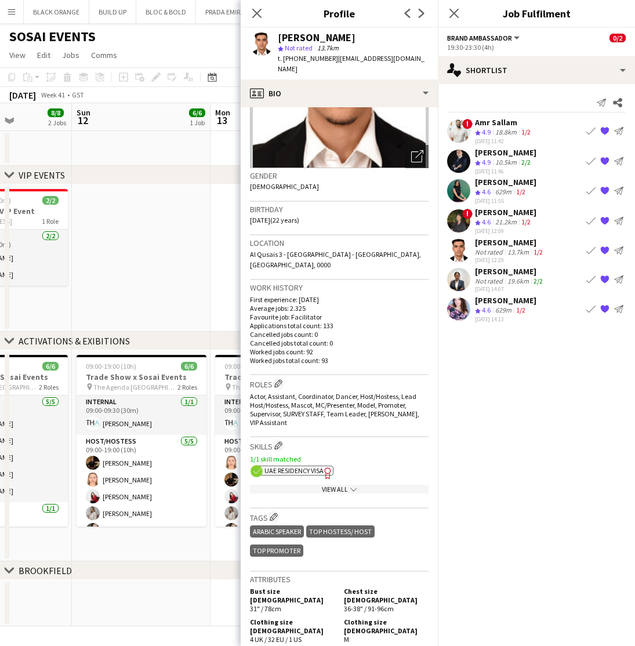
scroll to position [105, 0]
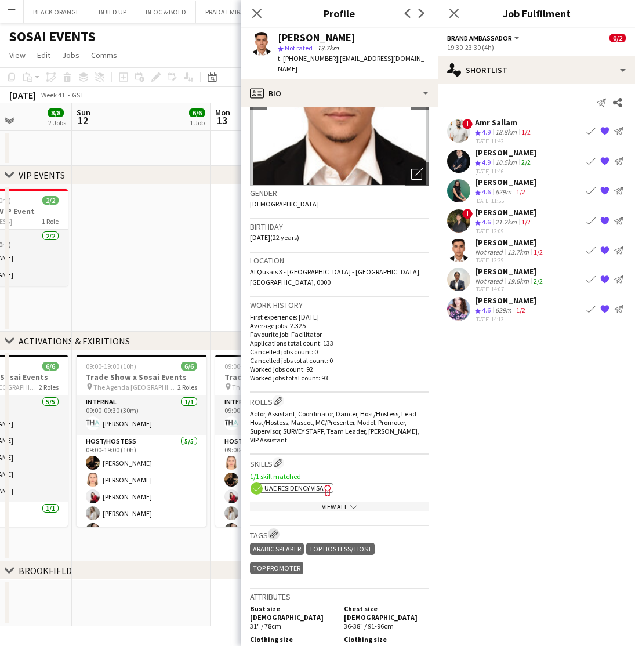
click at [271, 530] on app-icon "Edit crew company tags" at bounding box center [273, 534] width 8 height 8
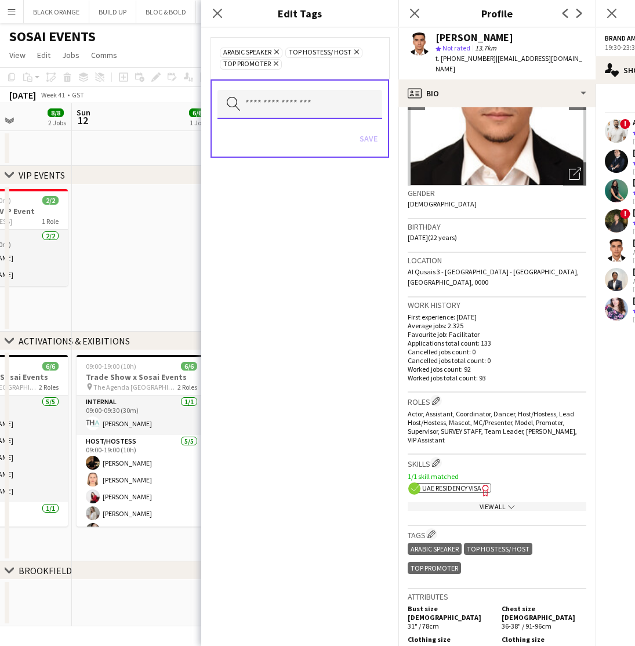
click at [263, 108] on input "text" at bounding box center [299, 104] width 165 height 29
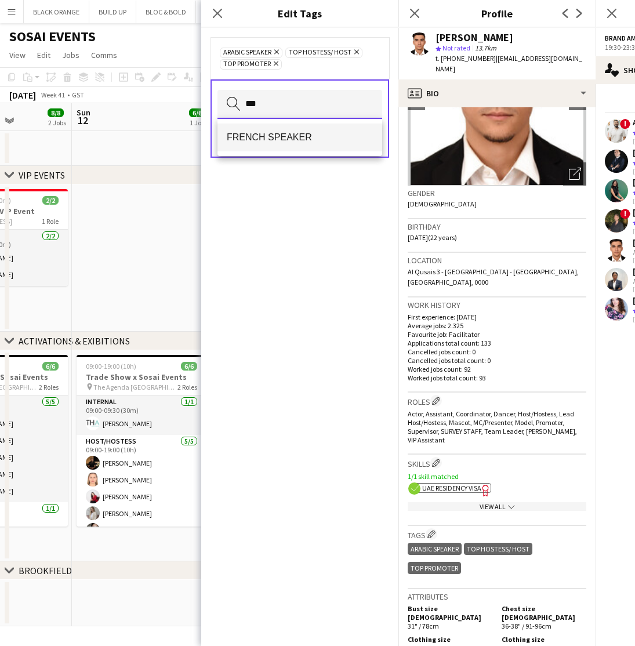
type input "***"
click at [293, 143] on span "FRENCH SPEAKER" at bounding box center [300, 137] width 146 height 11
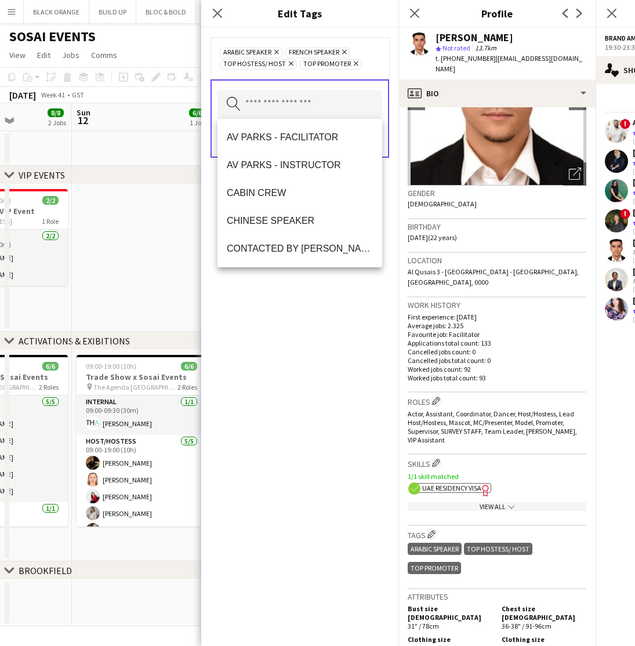
click at [341, 343] on div "ARABIC SPEAKER Remove FRENCH SPEAKER Remove TOP HOSTESS/ HOST Remove TOP PROMOT…" at bounding box center [299, 337] width 197 height 618
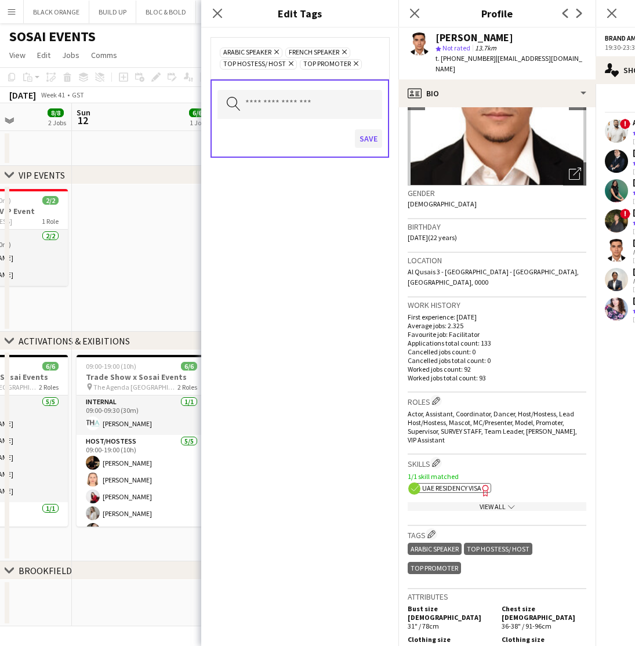
click at [369, 136] on button "Save" at bounding box center [368, 138] width 27 height 19
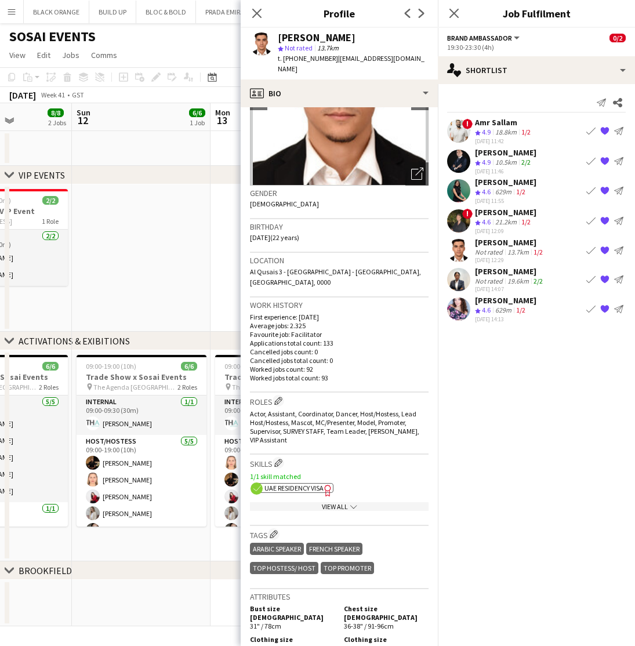
click at [498, 217] on div "21.2km" at bounding box center [506, 222] width 26 height 10
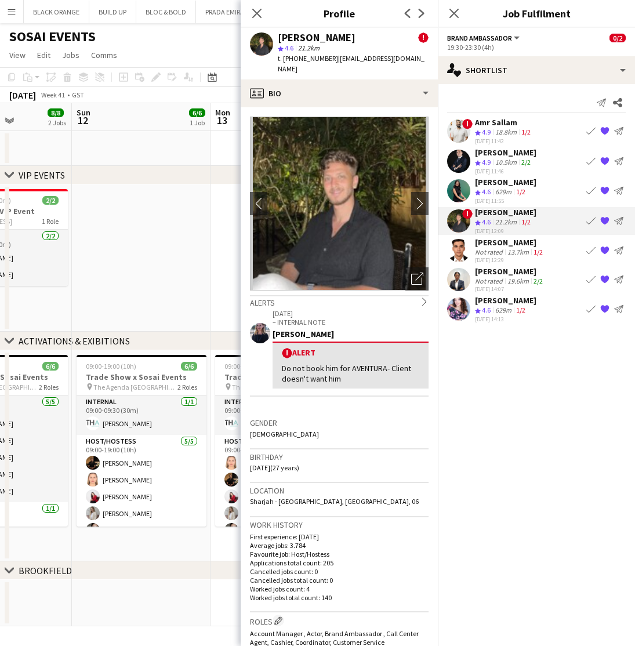
scroll to position [0, 0]
click at [258, 14] on icon at bounding box center [256, 13] width 11 height 11
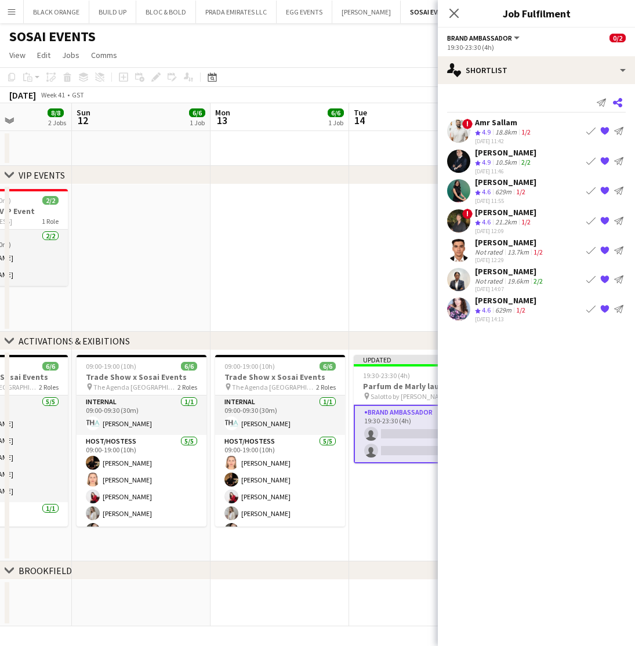
click at [619, 103] on icon "Share" at bounding box center [617, 102] width 9 height 9
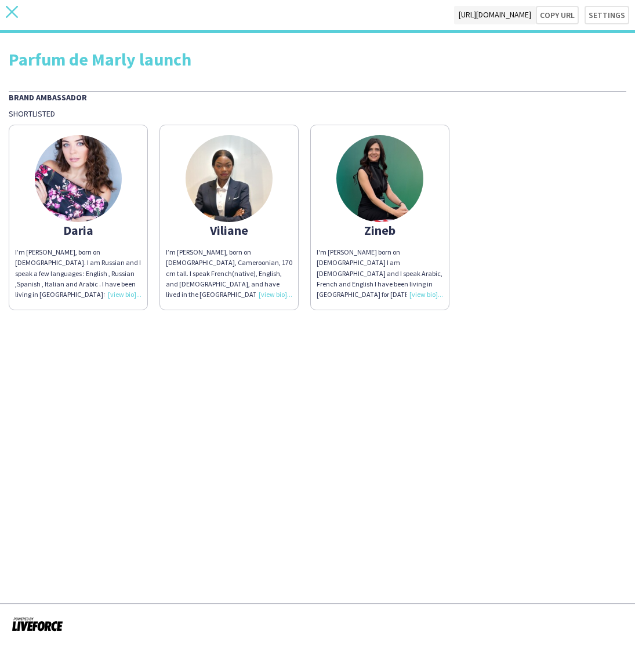
click at [10, 13] on icon at bounding box center [12, 12] width 12 height 12
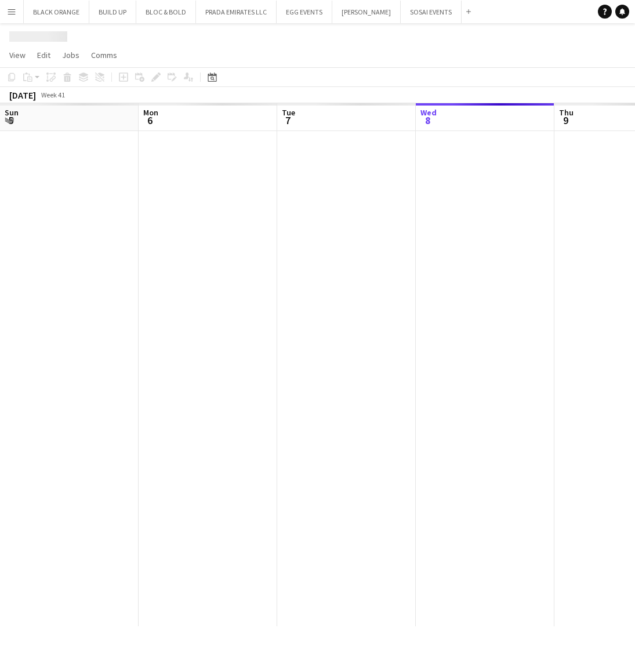
scroll to position [0, 277]
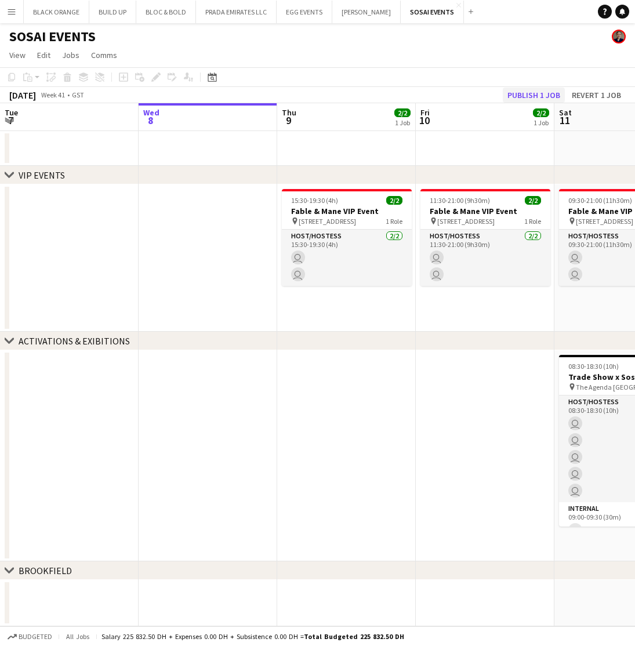
click at [524, 92] on button "Publish 1 job" at bounding box center [533, 95] width 62 height 15
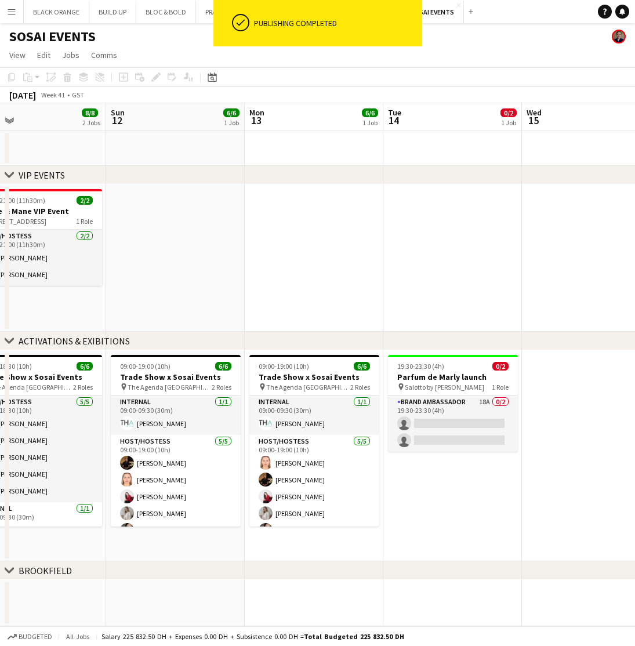
scroll to position [0, 450]
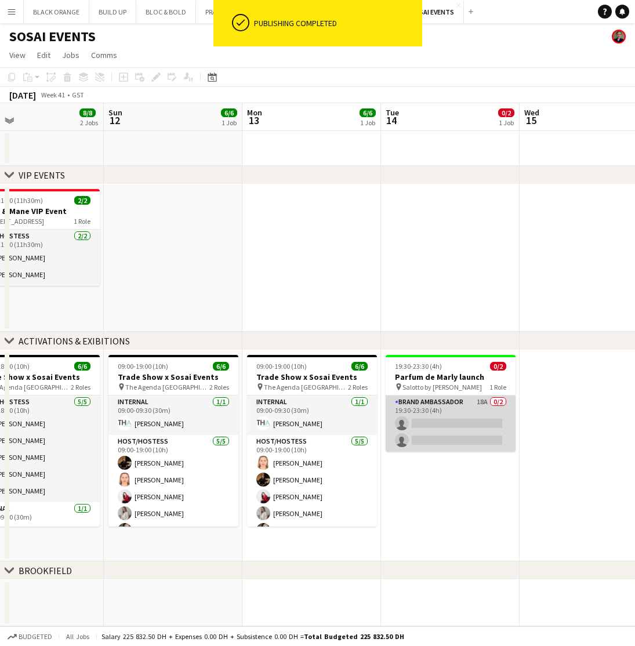
click at [462, 436] on app-card-role "Brand Ambassador 18A 0/2 19:30-23:30 (4h) single-neutral-actions single-neutral…" at bounding box center [450, 424] width 130 height 56
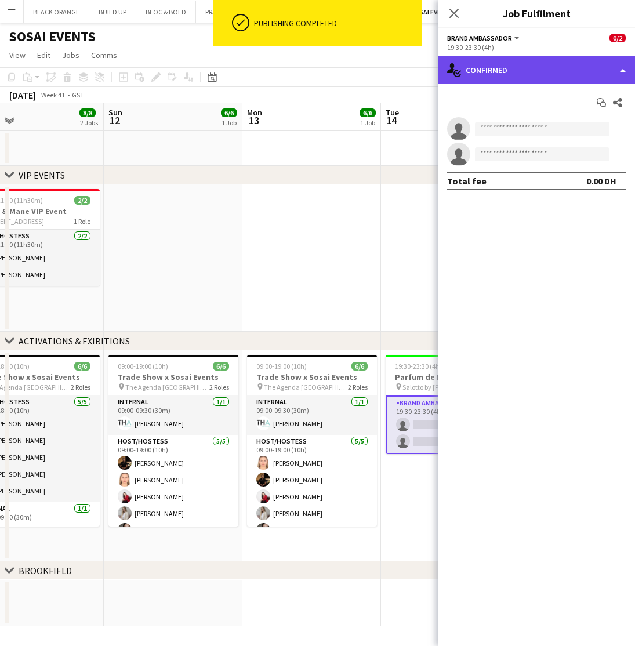
click at [516, 57] on div "single-neutral-actions-check-2 Confirmed" at bounding box center [536, 70] width 197 height 28
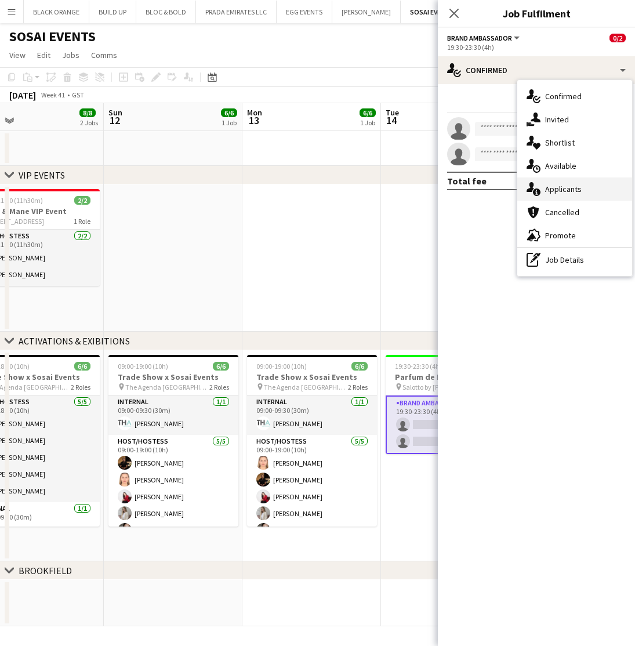
click at [562, 191] on span "Applicants" at bounding box center [563, 189] width 37 height 10
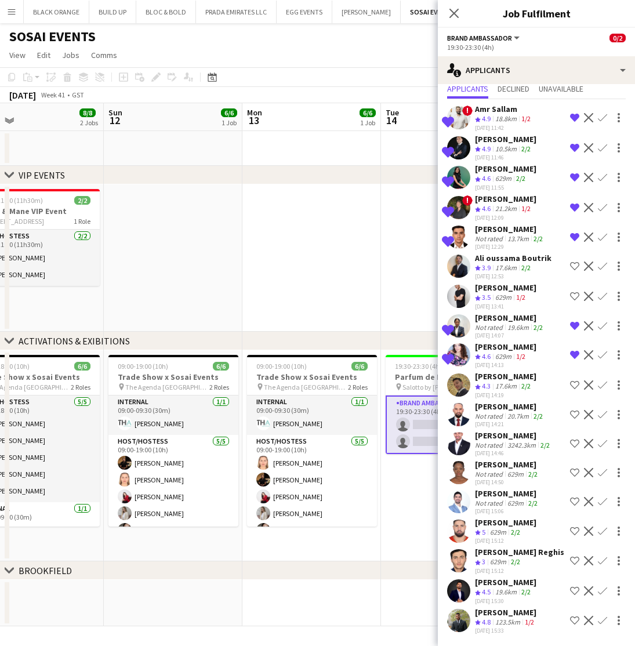
scroll to position [46, 0]
click at [504, 610] on div "[PERSON_NAME]" at bounding box center [505, 612] width 61 height 10
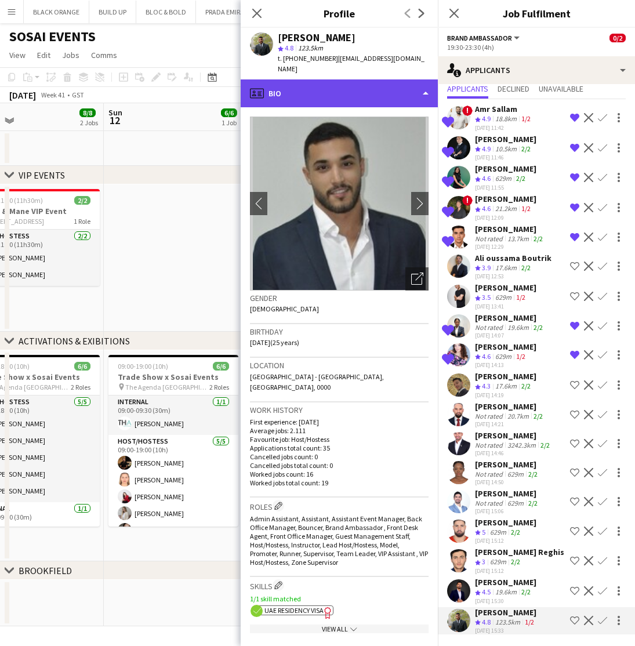
click at [322, 83] on div "profile Bio" at bounding box center [339, 93] width 197 height 28
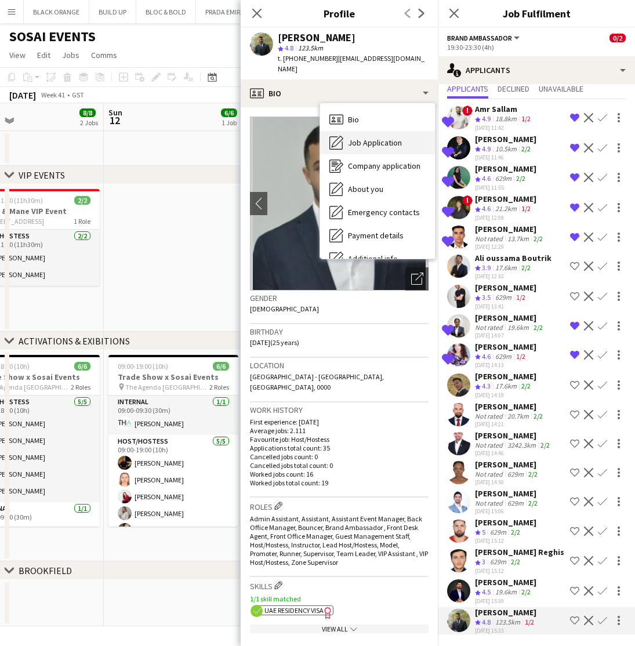
click at [366, 137] on span "Job Application" at bounding box center [375, 142] width 54 height 10
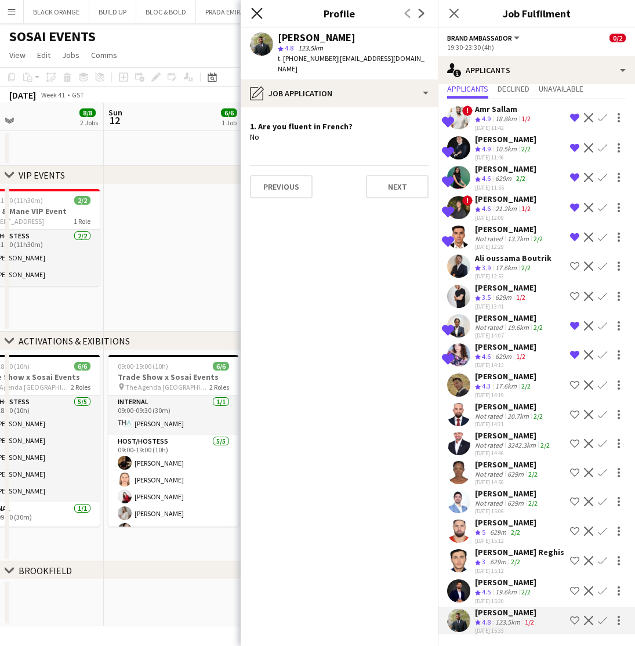
click at [253, 14] on icon "Close pop-in" at bounding box center [256, 13] width 11 height 11
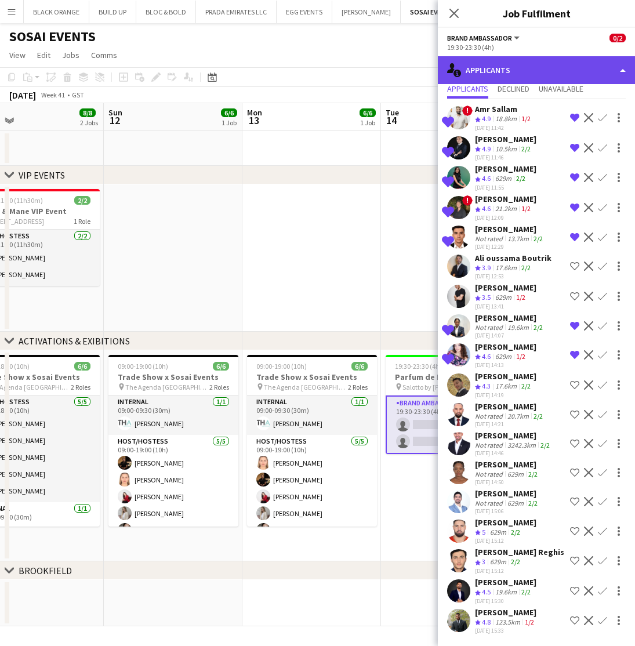
click at [549, 74] on div "single-neutral-actions-information Applicants" at bounding box center [536, 70] width 197 height 28
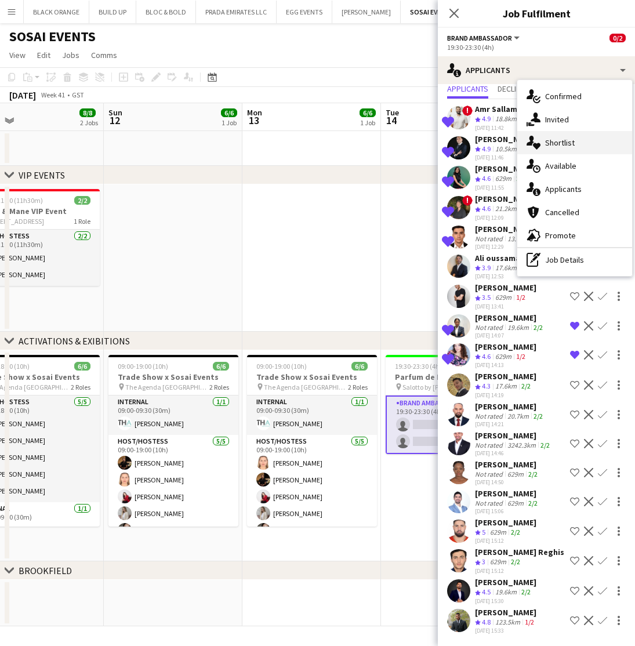
click at [548, 140] on span "Shortlist" at bounding box center [560, 142] width 30 height 10
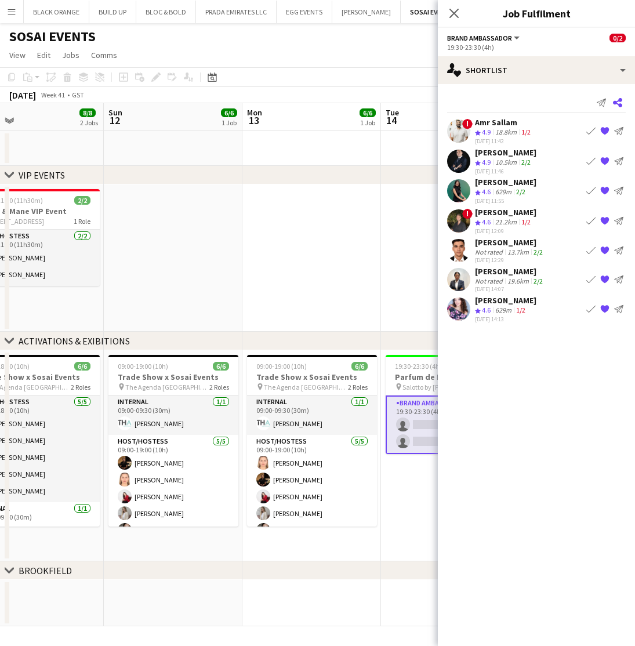
click at [621, 100] on icon at bounding box center [617, 102] width 9 height 9
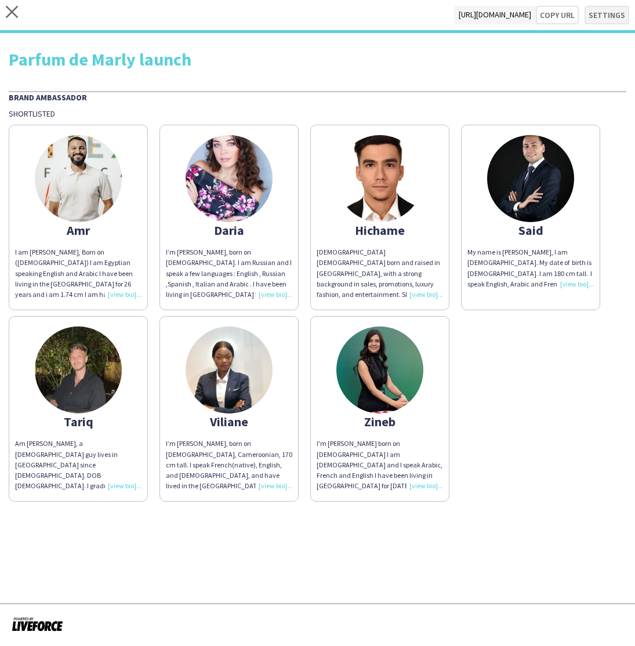
click at [605, 15] on button "Settings" at bounding box center [606, 15] width 45 height 19
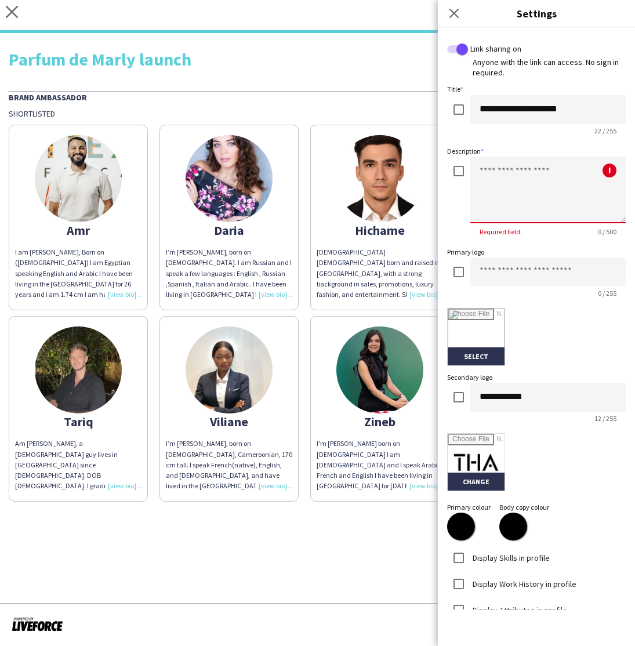
click at [508, 175] on textarea at bounding box center [547, 189] width 155 height 67
drag, startPoint x: 541, startPoint y: 173, endPoint x: 491, endPoint y: 169, distance: 49.4
click at [491, 169] on textarea "**********" at bounding box center [547, 189] width 155 height 67
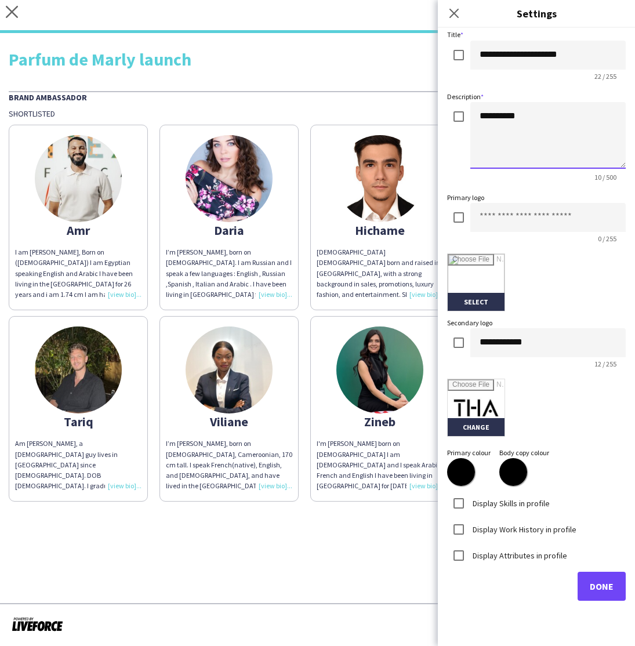
scroll to position [54, 0]
type textarea "**********"
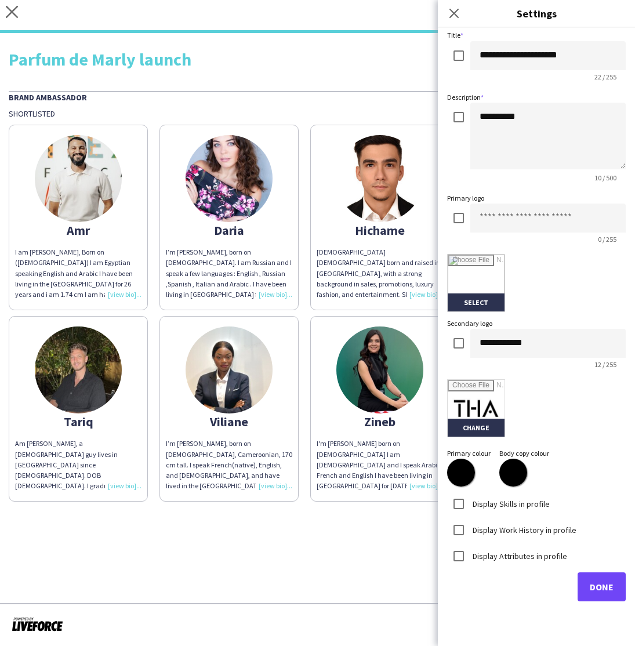
click at [597, 585] on span "Done" at bounding box center [601, 587] width 24 height 12
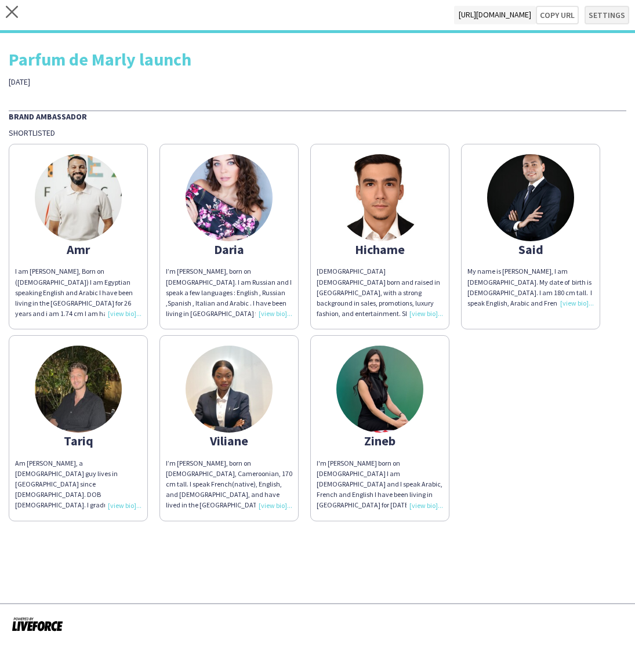
click at [603, 19] on button "Settings" at bounding box center [606, 15] width 45 height 19
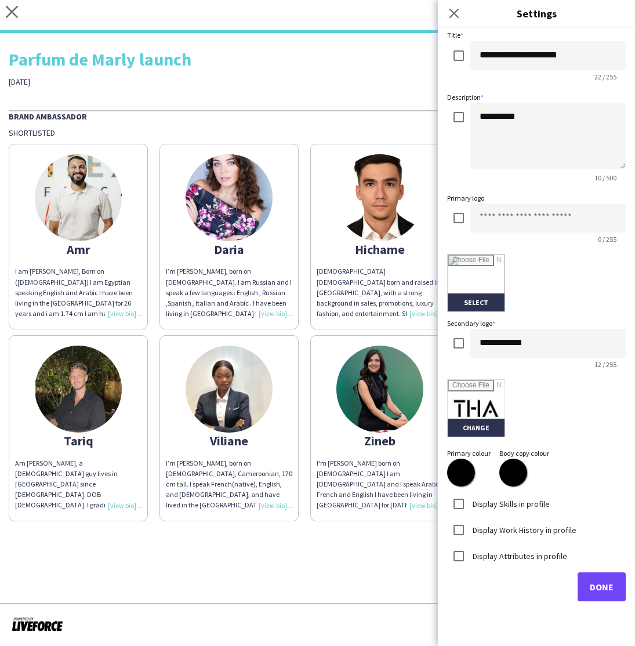
click at [600, 591] on button "Done" at bounding box center [601, 586] width 48 height 29
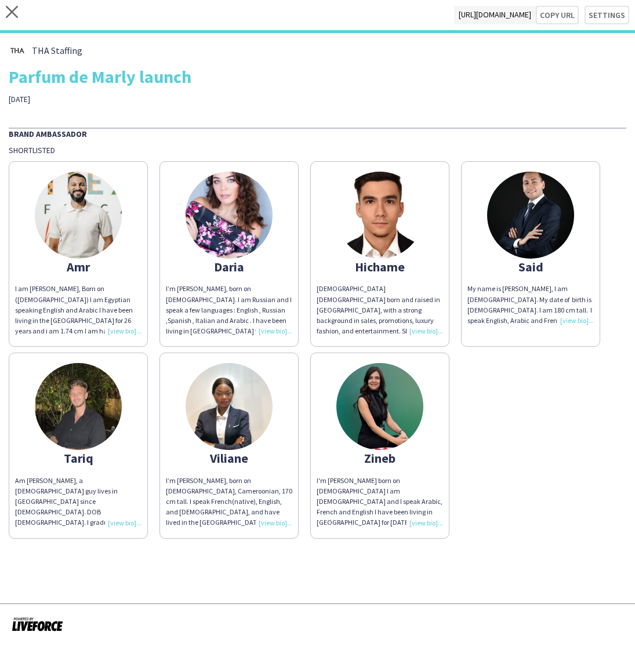
click at [516, 457] on div "Amr I am Amr Sallam, Born on (1st April, 1988) I am Egyptian speaking English a…" at bounding box center [317, 346] width 617 height 382
click at [559, 19] on button "Copy url" at bounding box center [556, 15] width 43 height 19
click at [10, 11] on icon "close" at bounding box center [12, 12] width 12 height 12
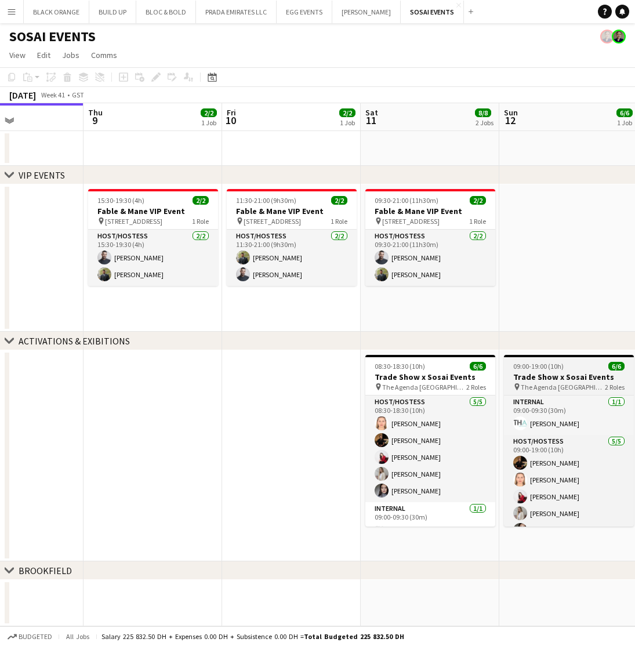
scroll to position [0, 473]
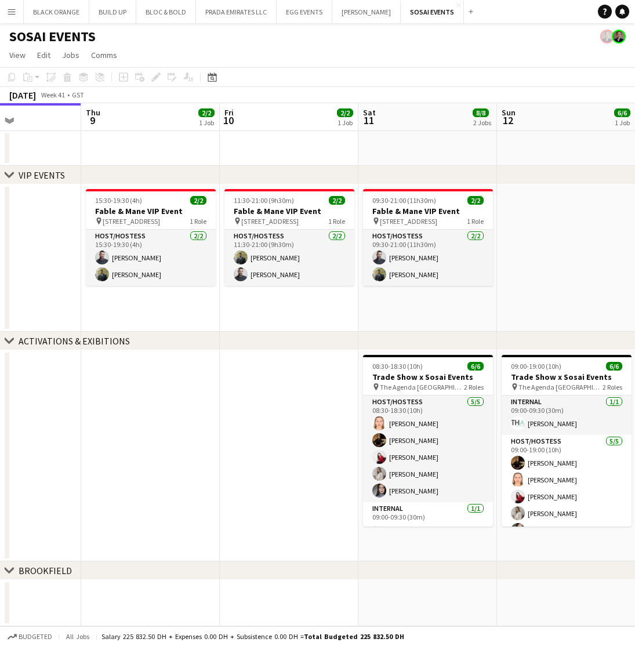
click at [559, 240] on app-date-cell at bounding box center [566, 257] width 139 height 147
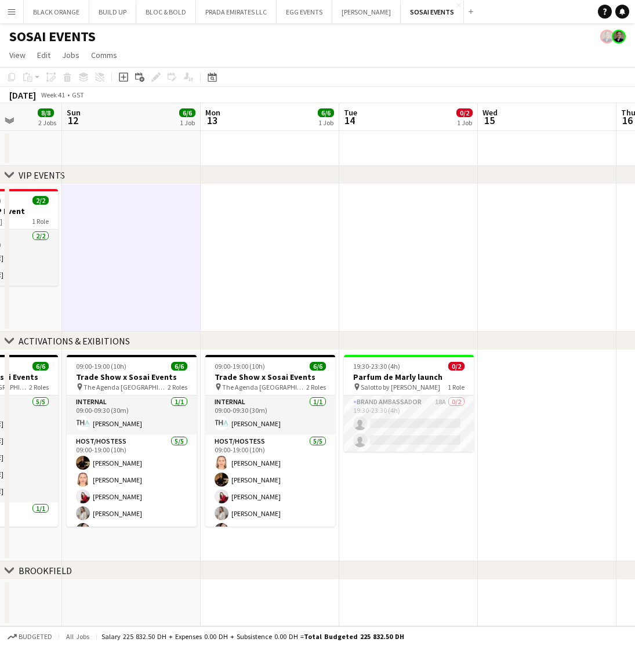
scroll to position [0, 494]
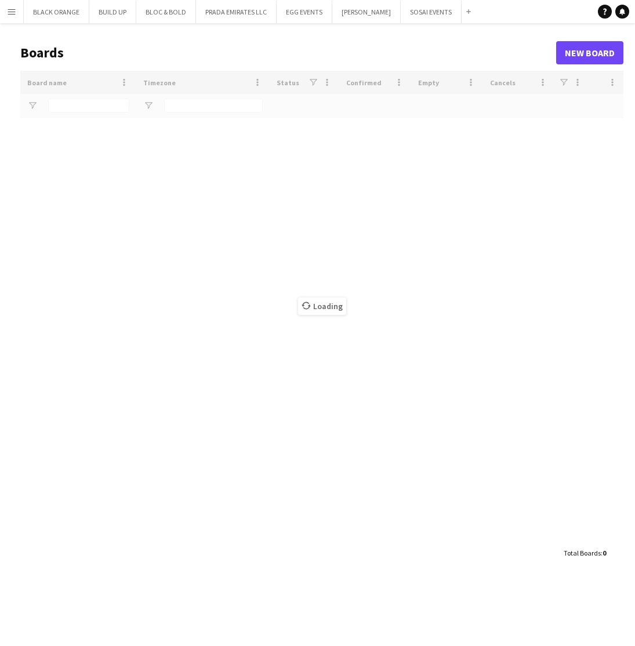
type input "*****"
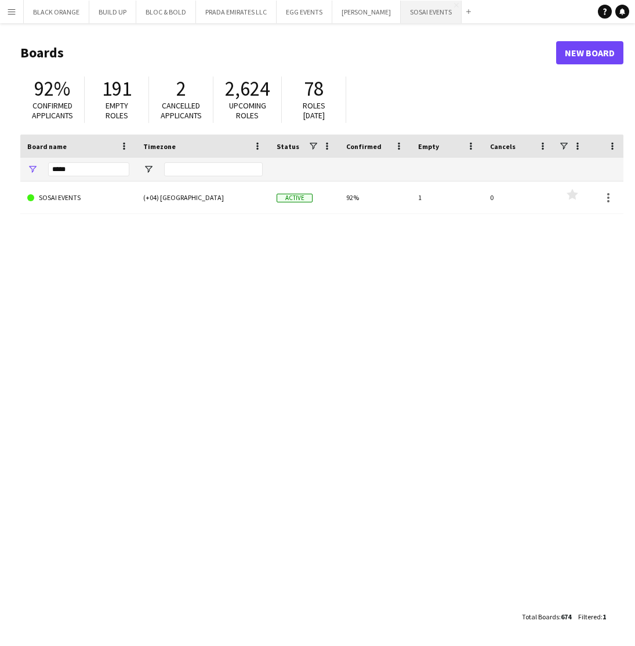
click at [430, 18] on button "SOSAI EVENTS Close" at bounding box center [430, 12] width 61 height 23
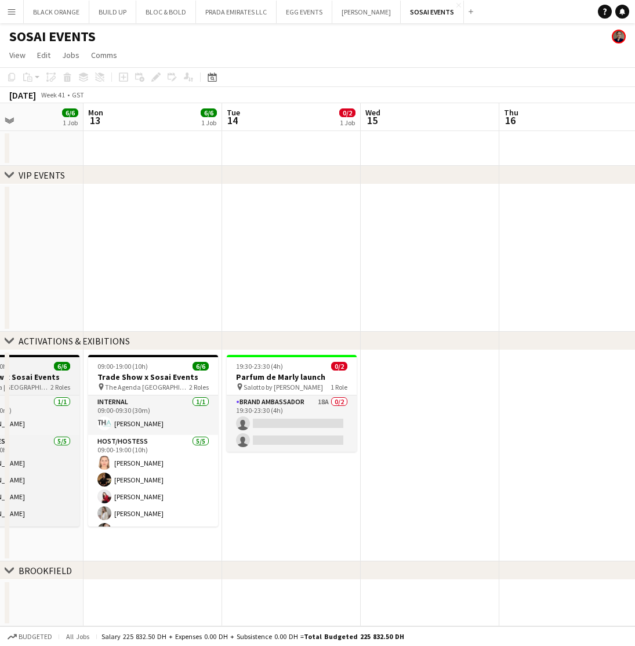
scroll to position [0, 472]
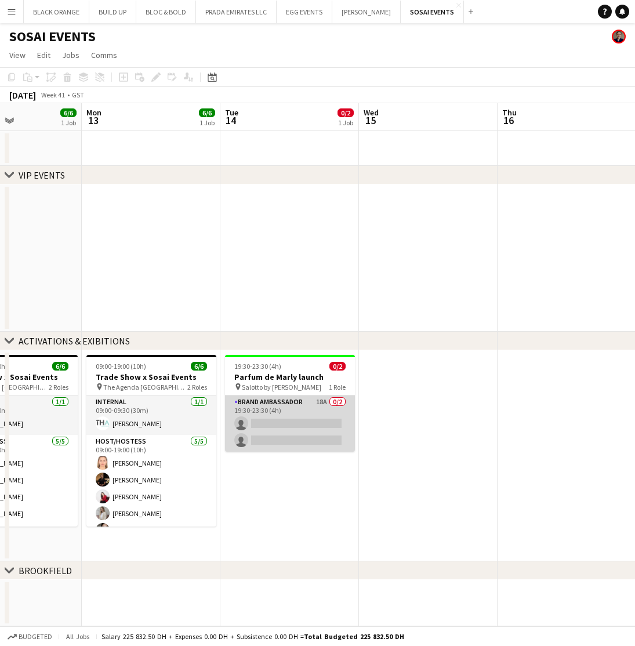
click at [268, 420] on app-card-role "Brand Ambassador 18A 0/2 19:30-23:30 (4h) single-neutral-actions single-neutral…" at bounding box center [290, 424] width 130 height 56
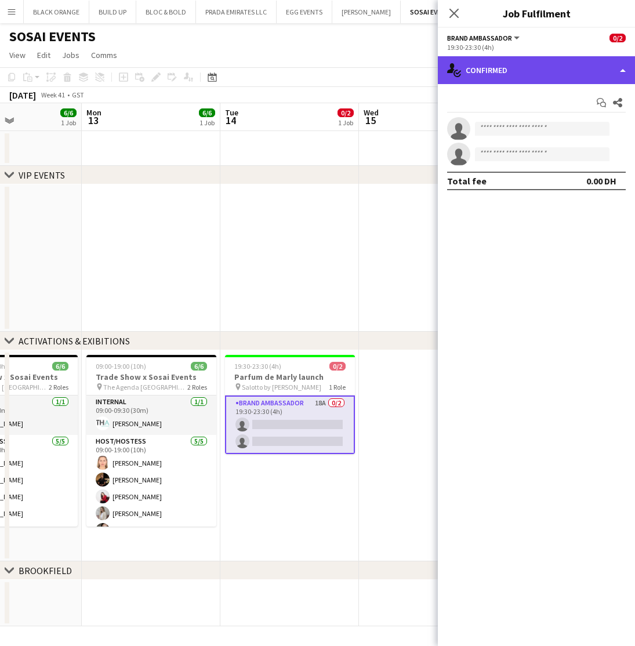
click at [540, 72] on div "single-neutral-actions-check-2 Confirmed" at bounding box center [536, 70] width 197 height 28
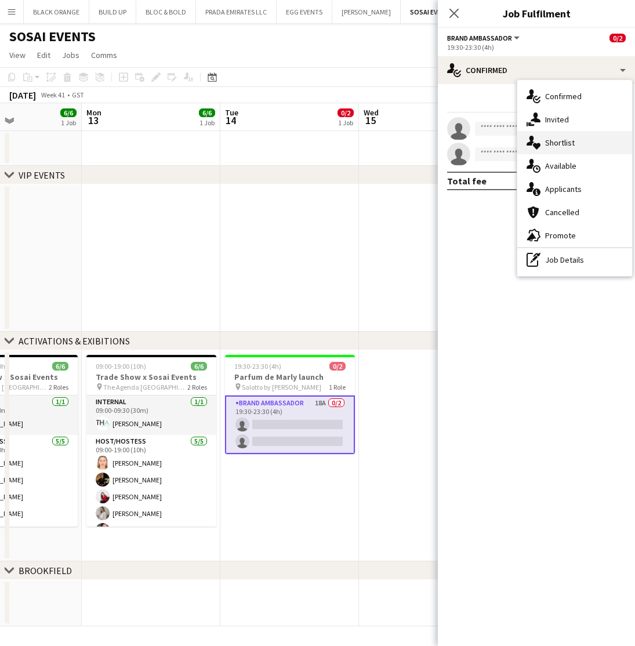
click at [558, 141] on span "Shortlist" at bounding box center [560, 142] width 30 height 10
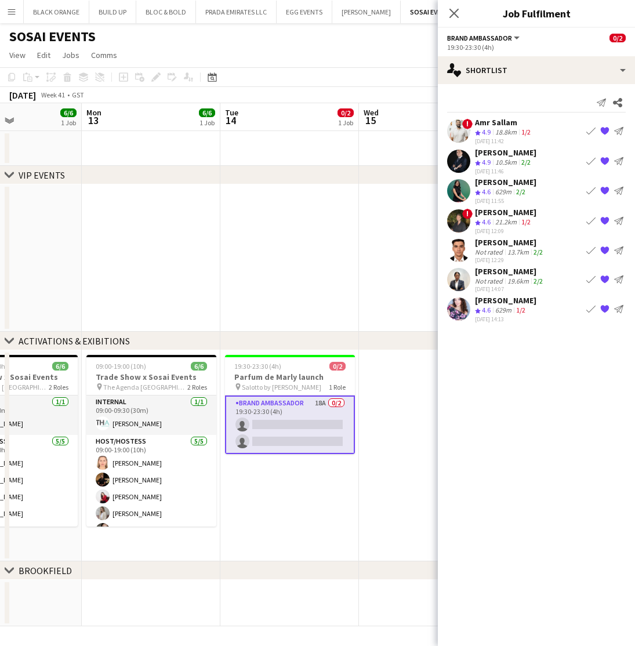
click at [499, 246] on div "[PERSON_NAME]" at bounding box center [510, 242] width 70 height 10
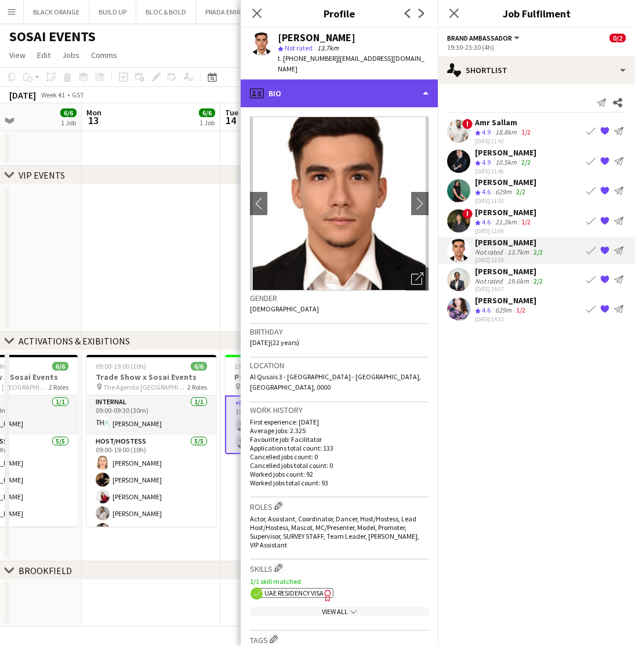
click at [365, 85] on div "profile Bio" at bounding box center [339, 93] width 197 height 28
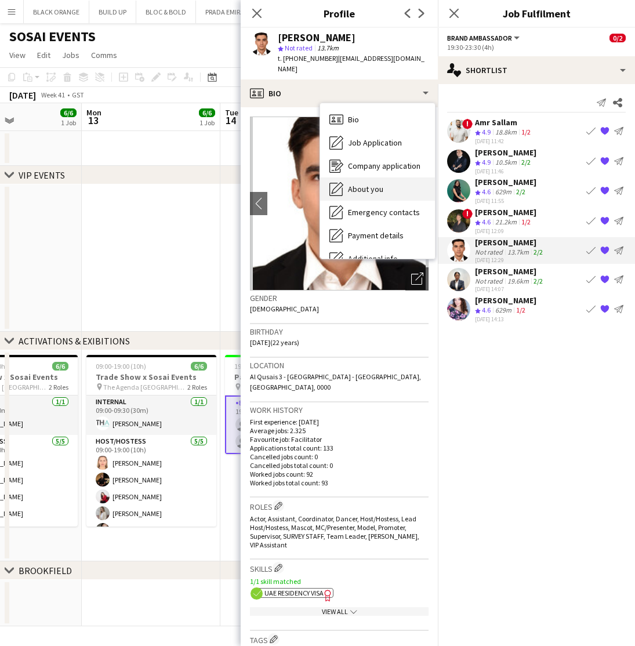
click at [365, 184] on span "About you" at bounding box center [365, 189] width 35 height 10
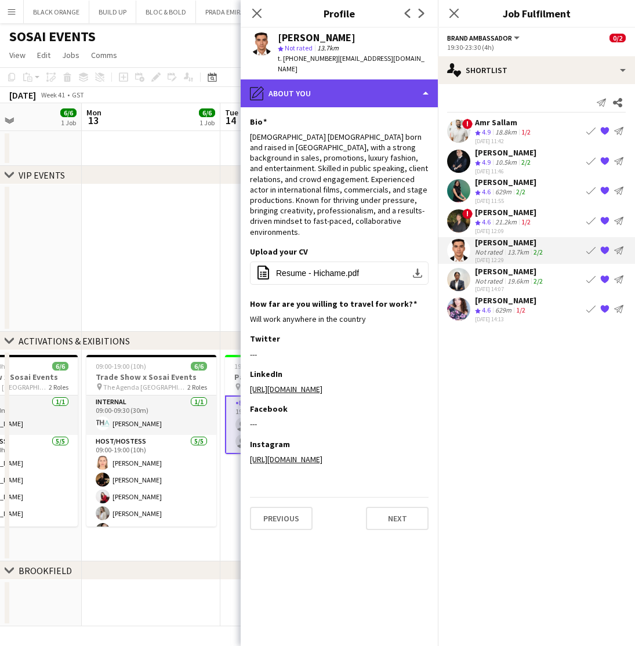
click at [347, 90] on div "pencil4 About you" at bounding box center [339, 93] width 197 height 28
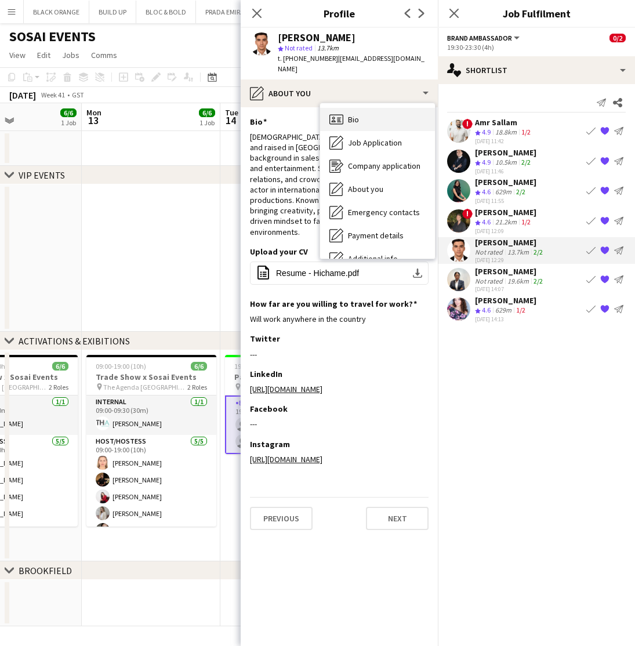
click at [358, 114] on span "Bio" at bounding box center [353, 119] width 11 height 10
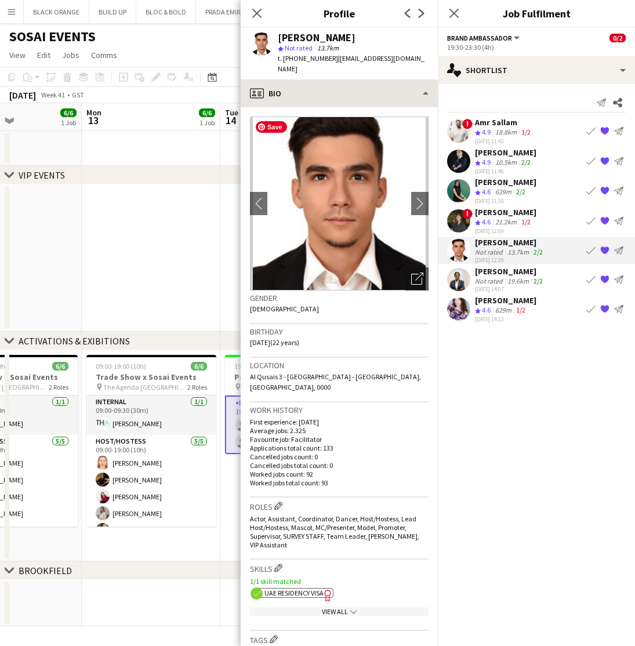
scroll to position [0, 0]
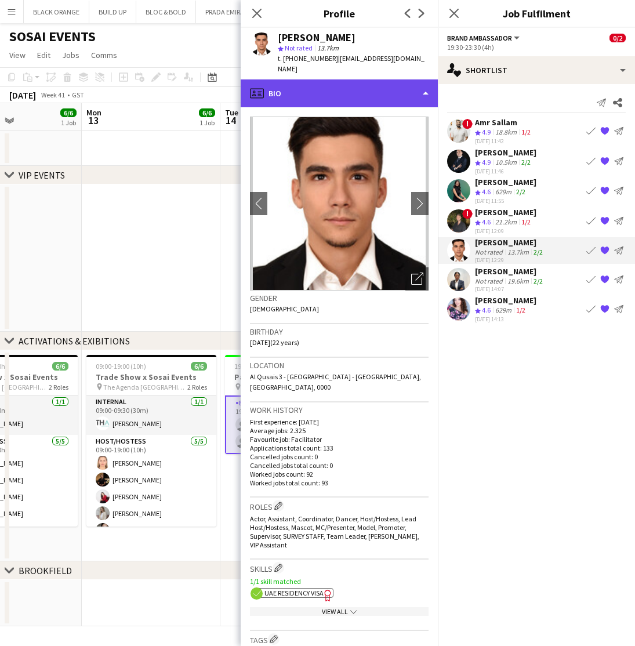
click at [392, 79] on div "profile Bio" at bounding box center [339, 93] width 197 height 28
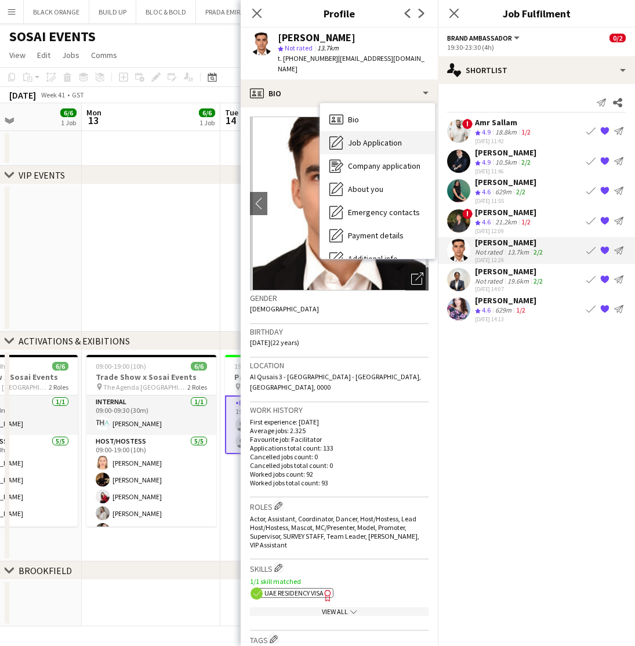
click at [373, 137] on span "Job Application" at bounding box center [375, 142] width 54 height 10
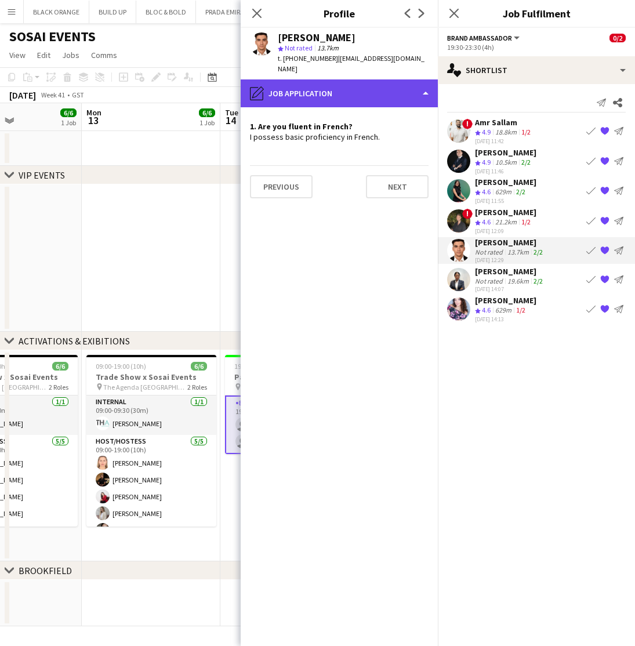
click at [380, 89] on div "pencil4 Job Application" at bounding box center [339, 93] width 197 height 28
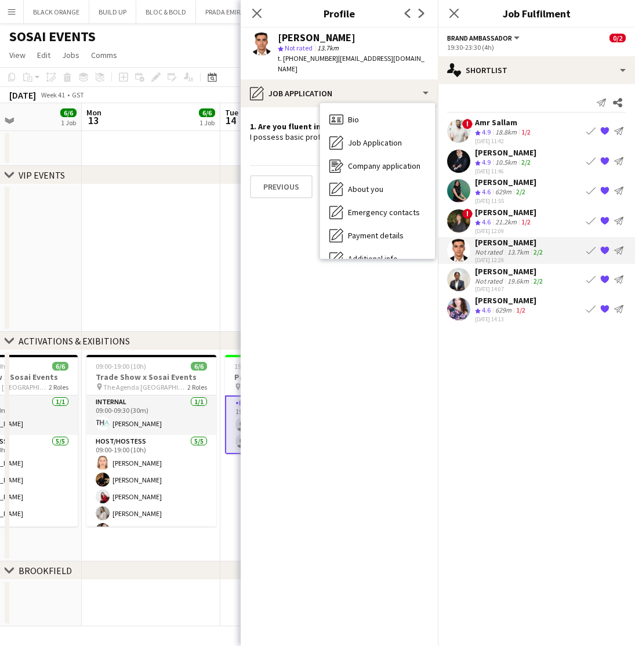
click at [312, 439] on app-crew-profile-role-application "1. Are you fluent in French? I possess basic proficiency in French. Previous Ne…" at bounding box center [339, 376] width 197 height 538
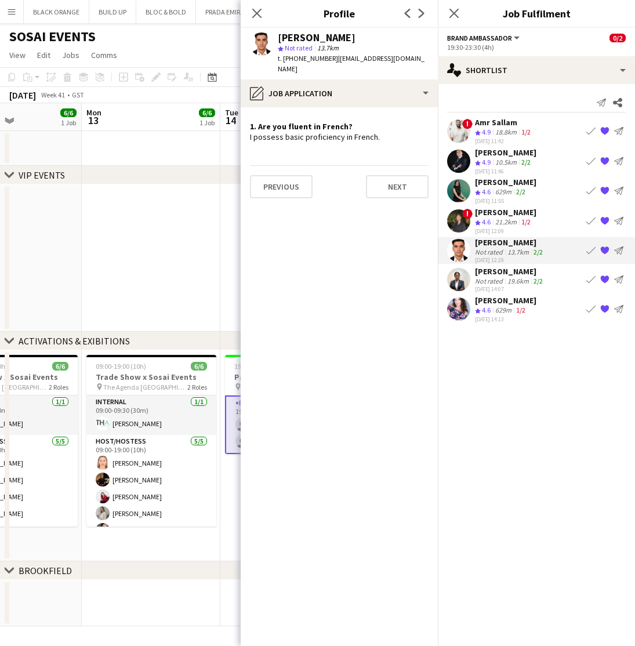
click at [247, 10] on div "Close pop-in" at bounding box center [257, 13] width 32 height 27
click at [260, 12] on icon "Close pop-in" at bounding box center [256, 13] width 11 height 11
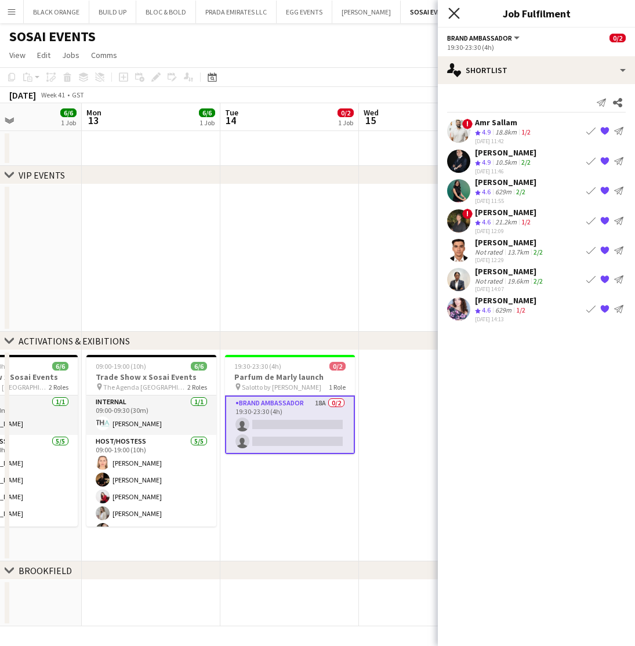
click at [451, 16] on icon at bounding box center [453, 13] width 11 height 11
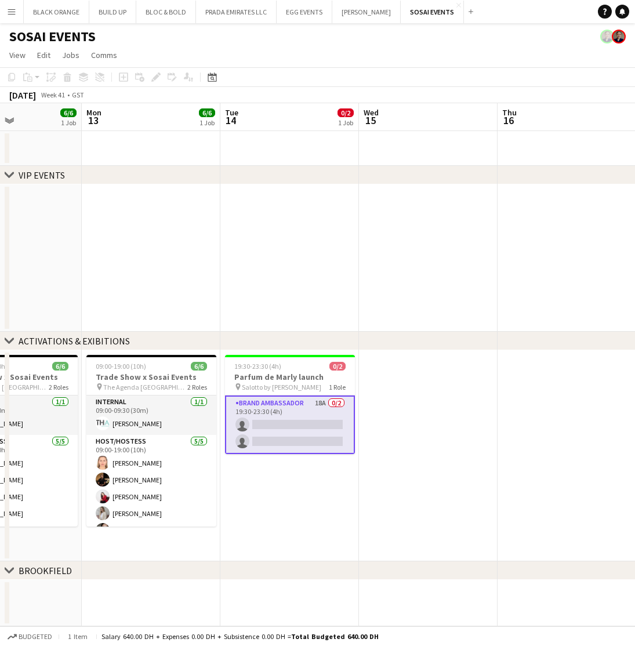
click at [11, 13] on app-icon "Menu" at bounding box center [11, 11] width 9 height 9
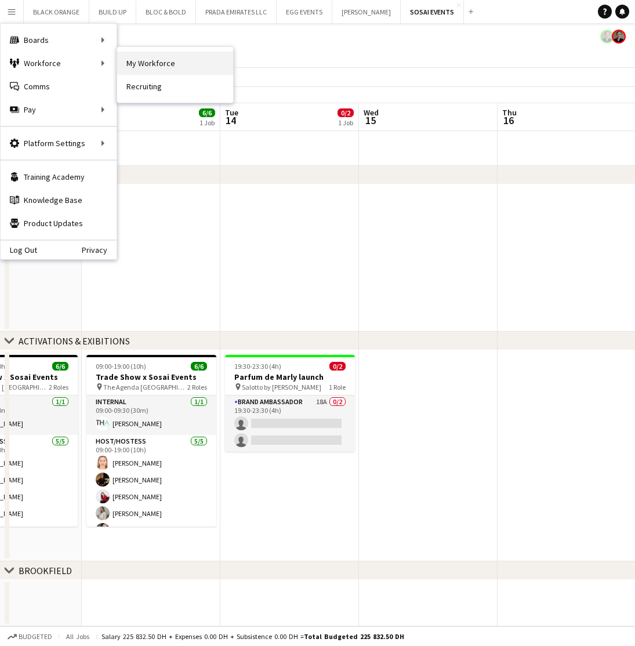
click at [146, 62] on link "My Workforce" at bounding box center [175, 63] width 116 height 23
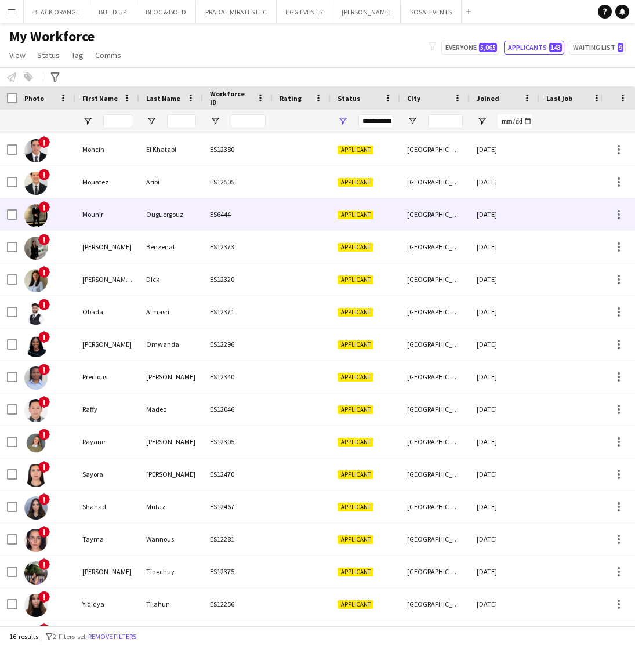
click at [93, 216] on div "Mounir" at bounding box center [107, 214] width 64 height 32
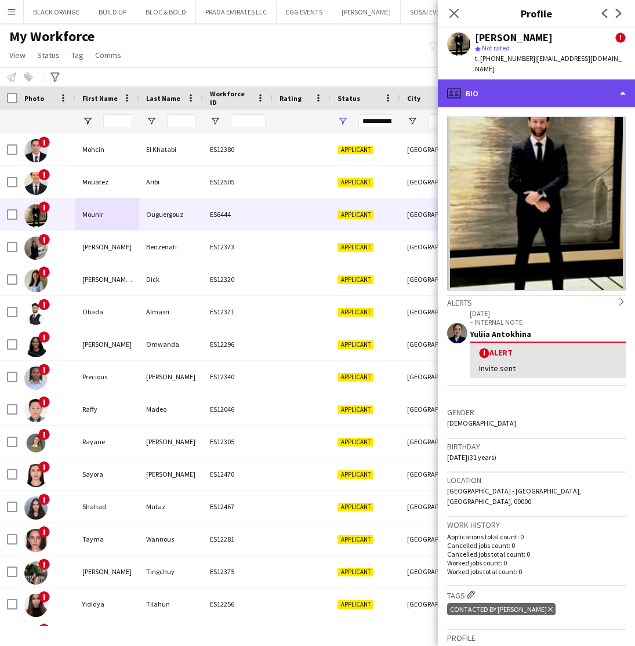
click at [551, 93] on div "profile Bio" at bounding box center [536, 93] width 197 height 28
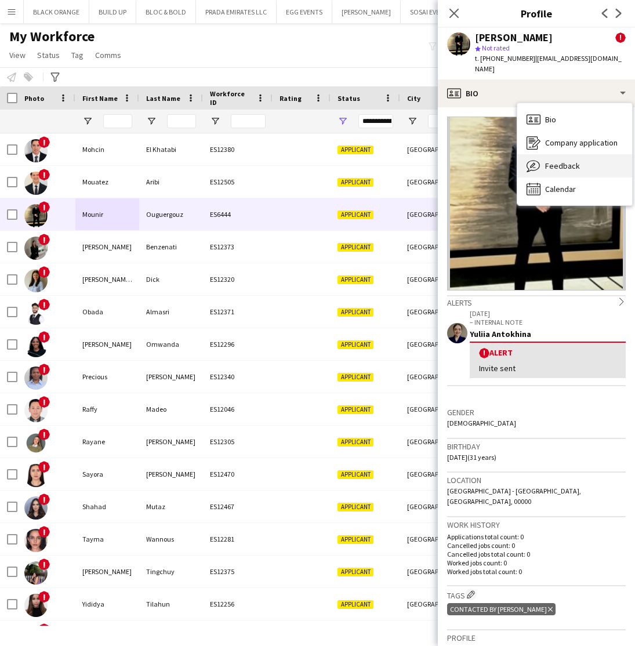
click at [558, 169] on span "Feedback" at bounding box center [562, 166] width 35 height 10
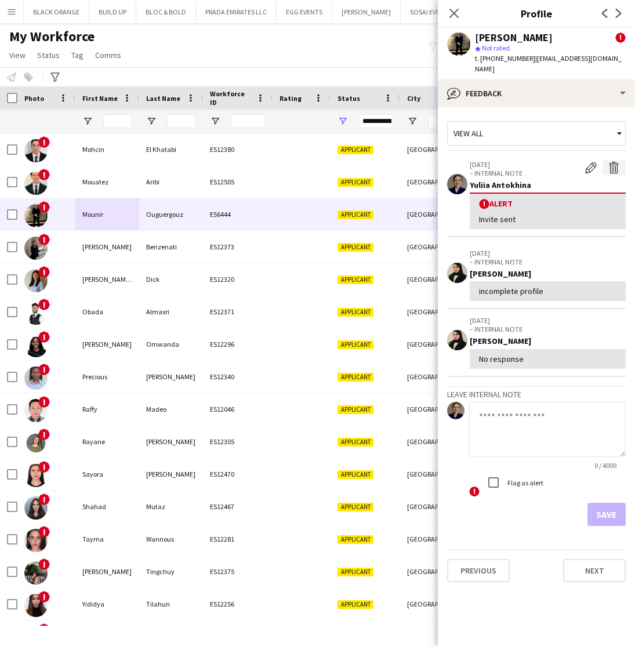
click at [615, 169] on app-icon "Delete alert" at bounding box center [614, 168] width 12 height 12
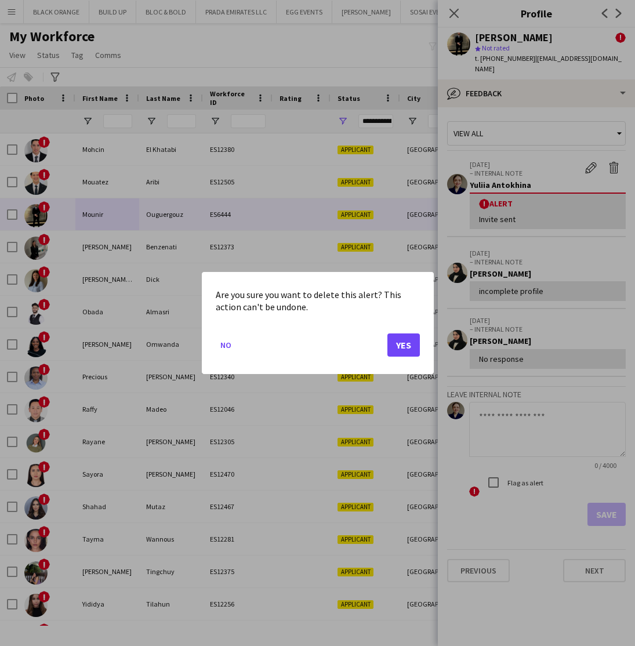
click at [402, 352] on button "Yes" at bounding box center [403, 344] width 32 height 23
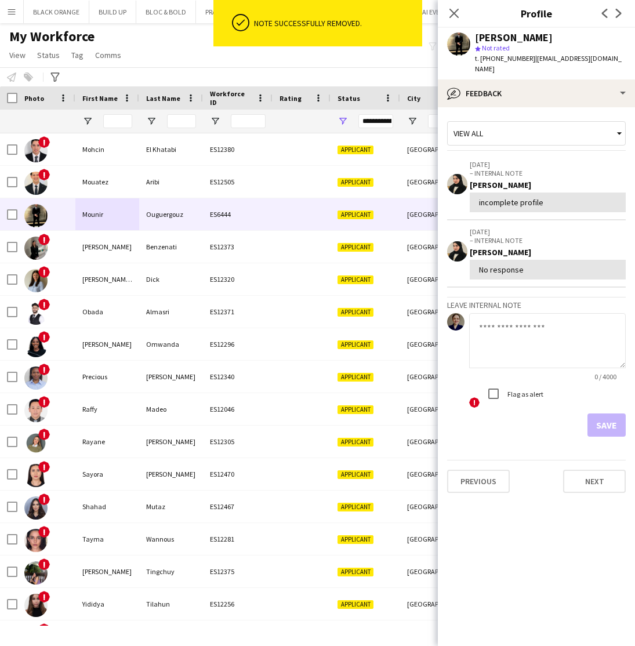
click at [604, 204] on div "incomplete profile" at bounding box center [547, 202] width 137 height 10
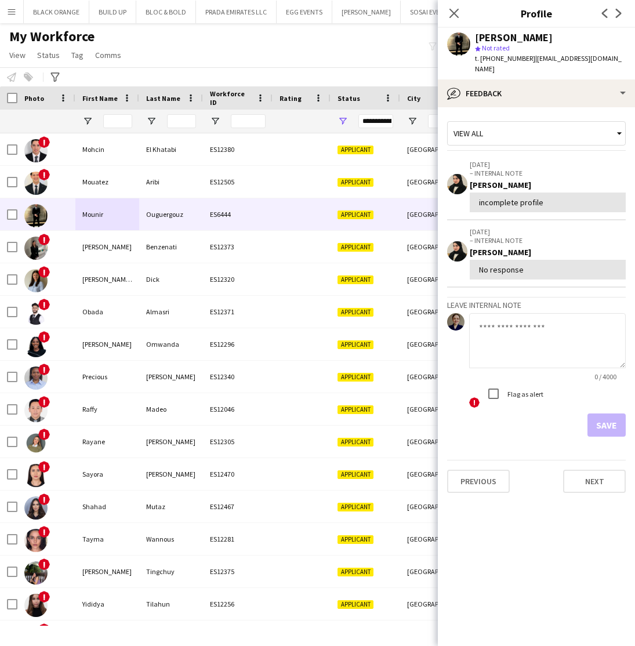
click at [531, 175] on p "– INTERNAL NOTE" at bounding box center [547, 173] width 156 height 9
click at [516, 137] on div "View all" at bounding box center [530, 133] width 166 height 22
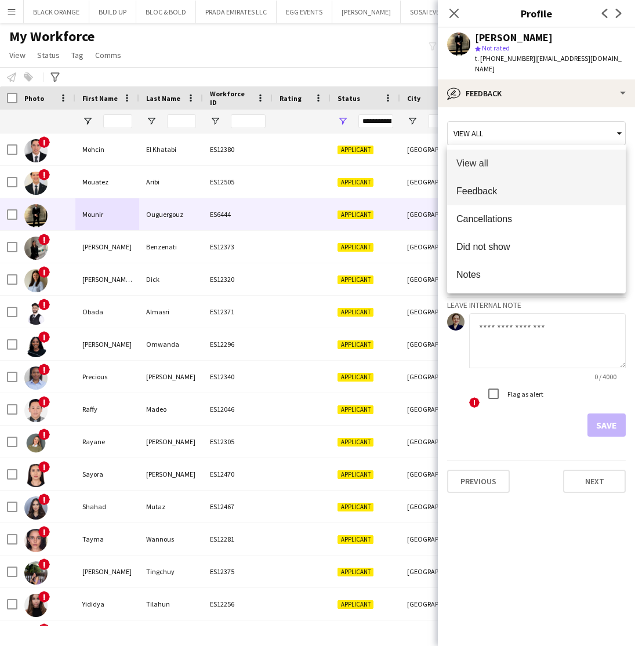
click at [490, 191] on span "Feedback" at bounding box center [536, 190] width 160 height 11
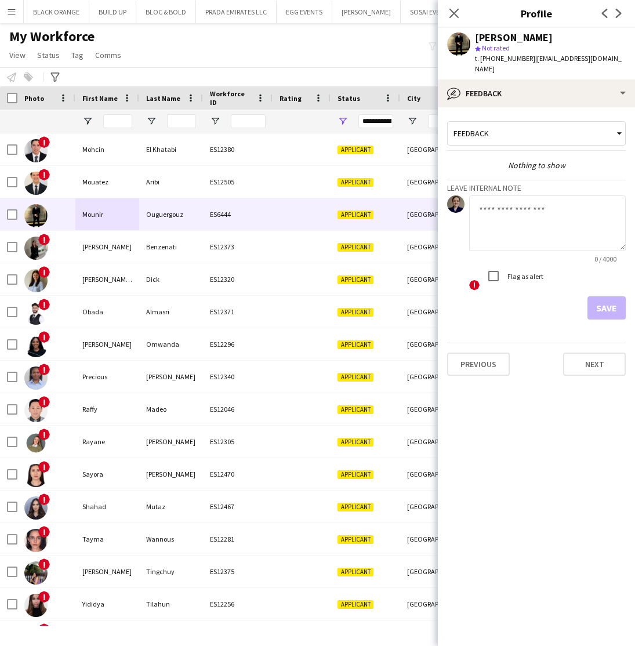
click at [560, 135] on div "Feedback" at bounding box center [530, 133] width 166 height 22
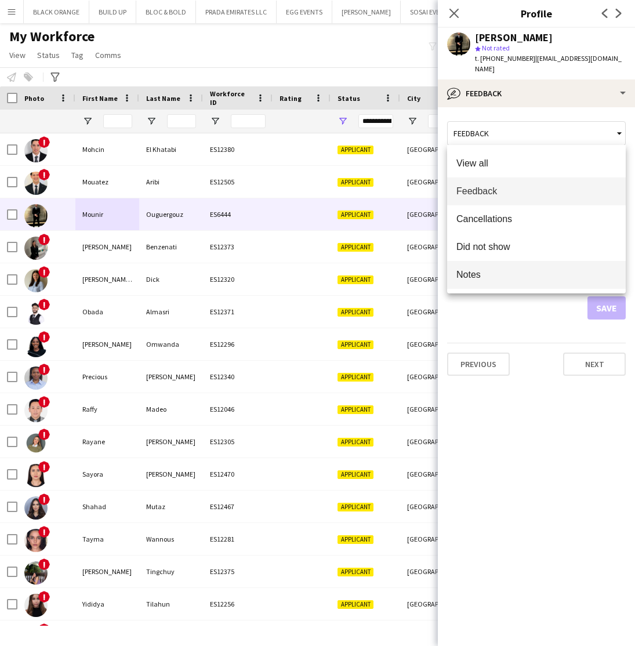
click at [495, 280] on span "Notes" at bounding box center [536, 274] width 160 height 11
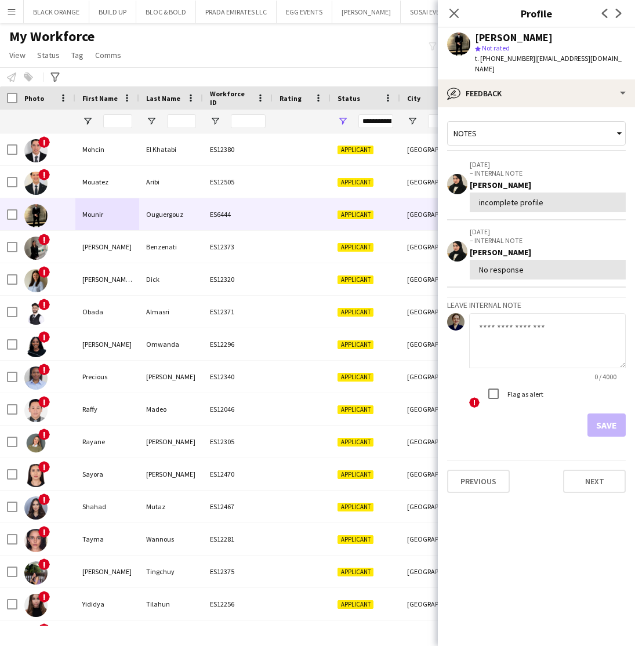
click at [612, 183] on div "Azza Alnuaimi" at bounding box center [547, 185] width 156 height 10
click at [571, 174] on p "– INTERNAL NOTE" at bounding box center [547, 173] width 156 height 9
click at [588, 131] on div "Notes" at bounding box center [530, 133] width 166 height 22
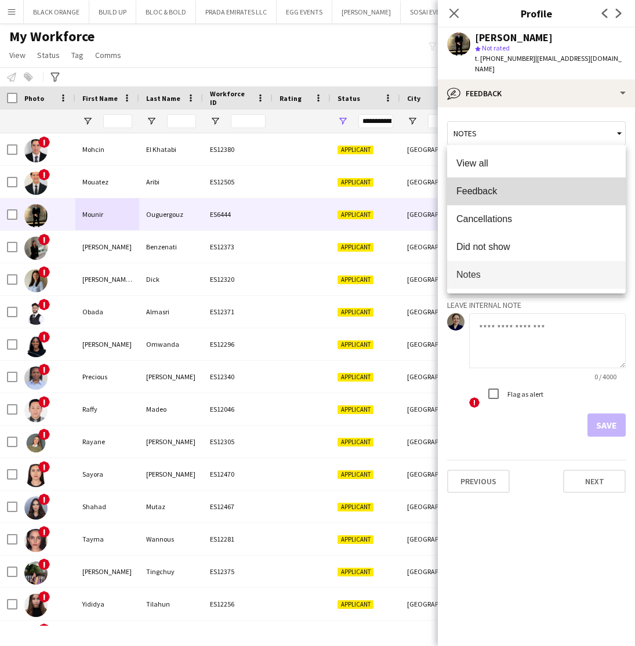
click at [494, 189] on span "Feedback" at bounding box center [536, 190] width 160 height 11
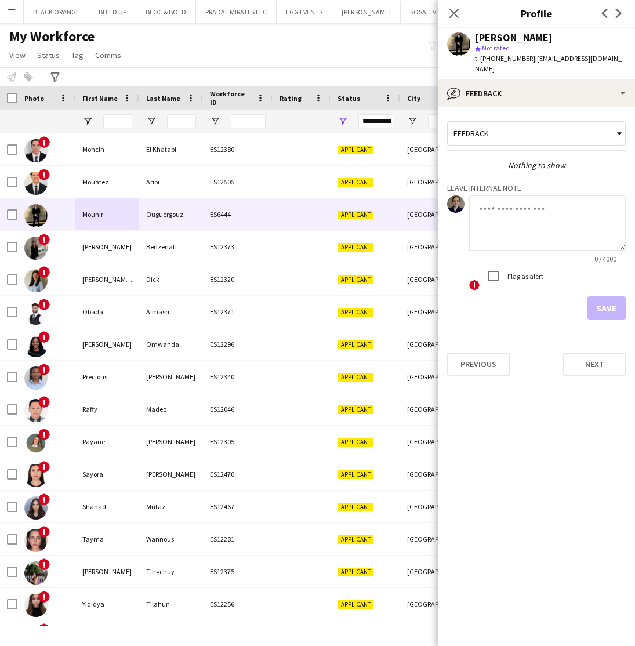
click at [536, 225] on textarea at bounding box center [547, 222] width 156 height 55
click at [571, 209] on textarea "**********" at bounding box center [547, 222] width 156 height 55
click at [584, 214] on textarea "**********" at bounding box center [547, 222] width 156 height 55
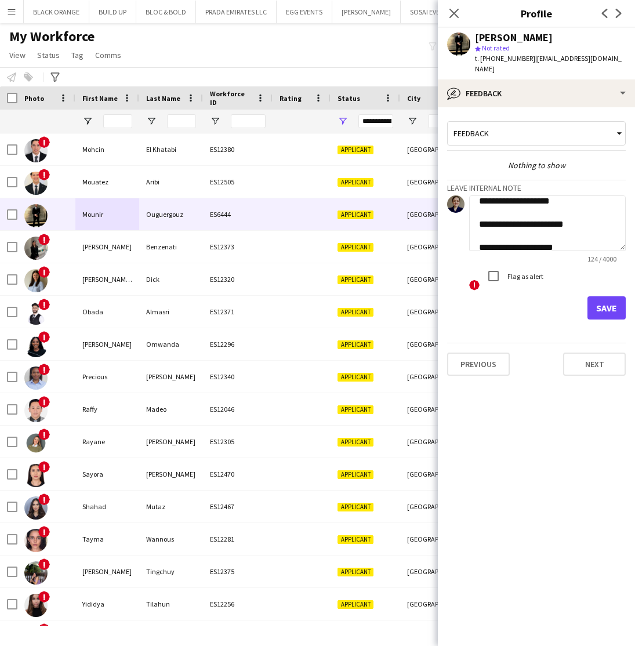
click at [586, 225] on textarea "**********" at bounding box center [547, 222] width 156 height 55
drag, startPoint x: 526, startPoint y: 244, endPoint x: 590, endPoint y: 236, distance: 64.3
click at [590, 236] on textarea "**********" at bounding box center [547, 222] width 156 height 55
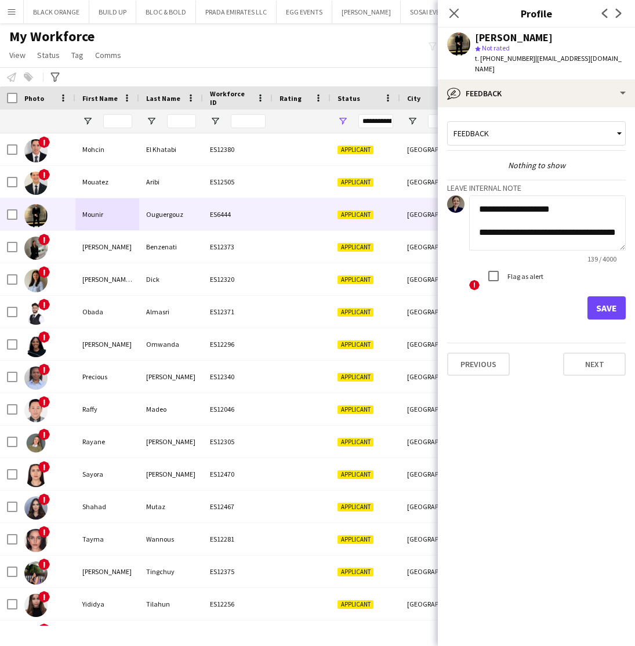
click at [592, 233] on textarea "**********" at bounding box center [547, 222] width 156 height 55
click at [540, 237] on textarea "**********" at bounding box center [547, 222] width 156 height 55
click at [479, 246] on textarea "**********" at bounding box center [547, 222] width 156 height 55
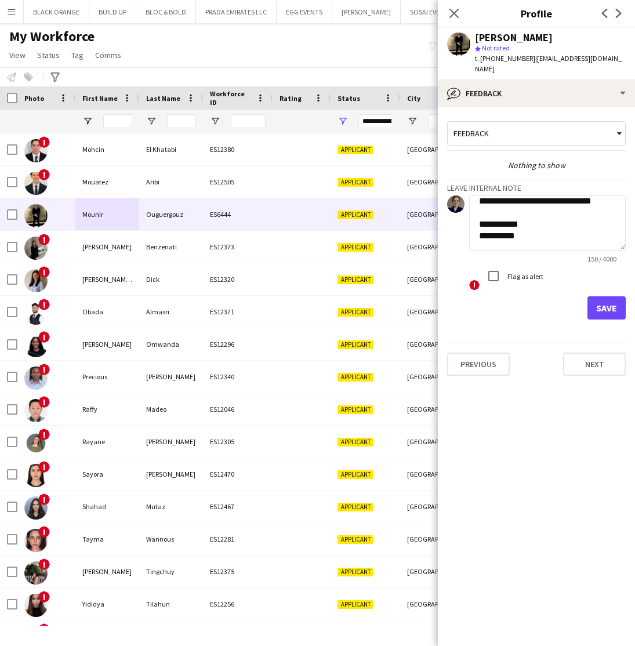
click at [522, 245] on textarea "**********" at bounding box center [547, 222] width 156 height 55
click at [521, 243] on textarea "**********" at bounding box center [547, 222] width 156 height 55
click at [512, 243] on textarea "**********" at bounding box center [547, 222] width 156 height 55
click at [617, 244] on textarea "**********" at bounding box center [547, 222] width 156 height 55
click at [610, 245] on textarea "**********" at bounding box center [547, 222] width 156 height 55
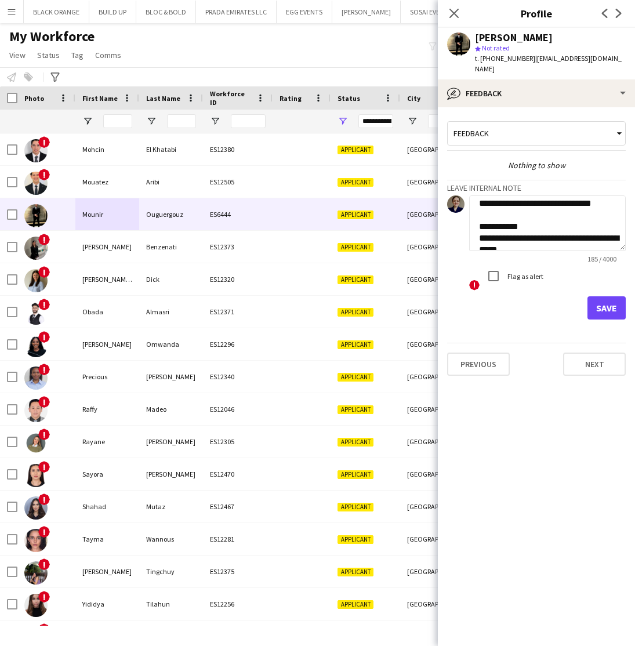
scroll to position [74, 0]
click at [590, 216] on textarea "**********" at bounding box center [547, 222] width 156 height 55
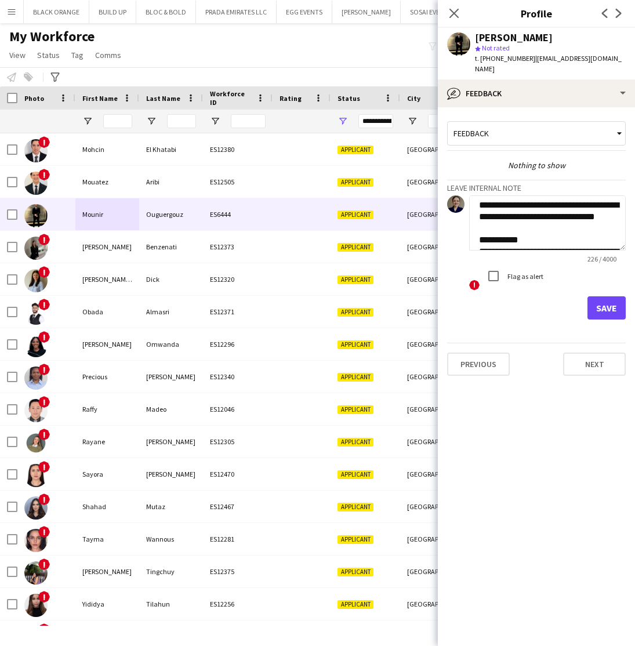
click at [592, 217] on textarea "**********" at bounding box center [547, 222] width 156 height 55
click at [600, 226] on textarea "**********" at bounding box center [547, 222] width 156 height 55
click at [606, 231] on textarea "**********" at bounding box center [547, 222] width 156 height 55
click at [545, 239] on textarea "**********" at bounding box center [547, 222] width 156 height 55
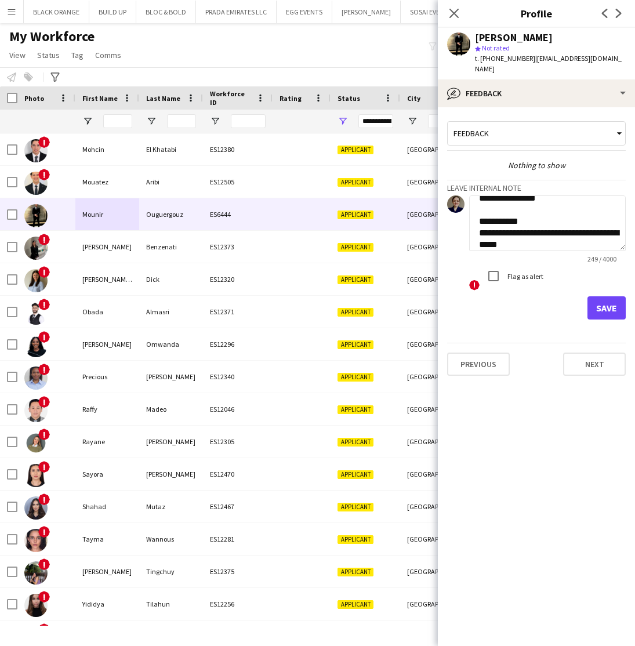
scroll to position [104, 0]
click at [519, 213] on textarea "**********" at bounding box center [547, 222] width 156 height 55
click at [512, 208] on textarea "**********" at bounding box center [547, 222] width 156 height 55
click at [519, 210] on textarea "**********" at bounding box center [547, 222] width 156 height 55
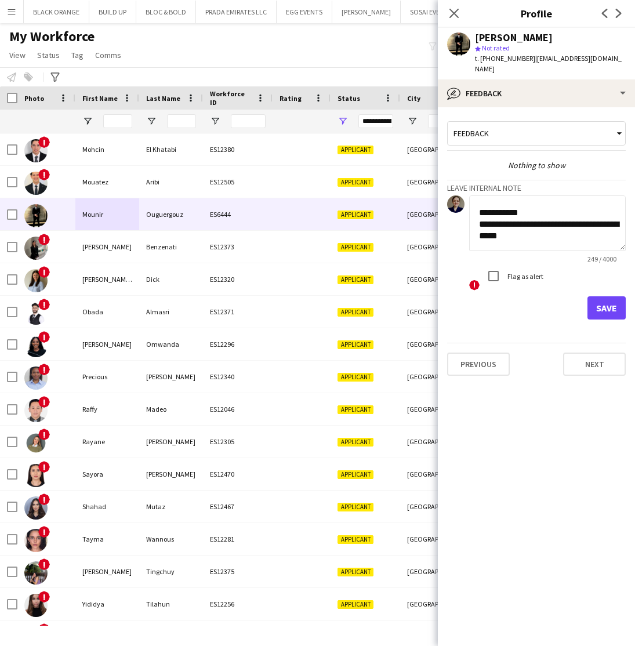
click at [538, 235] on textarea "**********" at bounding box center [547, 222] width 156 height 55
click at [597, 232] on textarea "**********" at bounding box center [547, 222] width 156 height 55
click at [600, 234] on textarea "**********" at bounding box center [547, 222] width 156 height 55
click at [479, 242] on textarea "**********" at bounding box center [547, 222] width 156 height 55
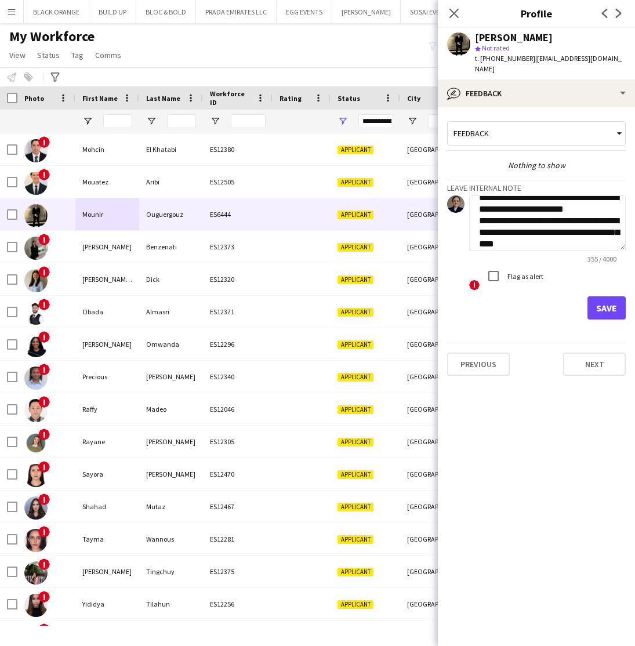
click at [541, 246] on textarea "**********" at bounding box center [547, 222] width 156 height 55
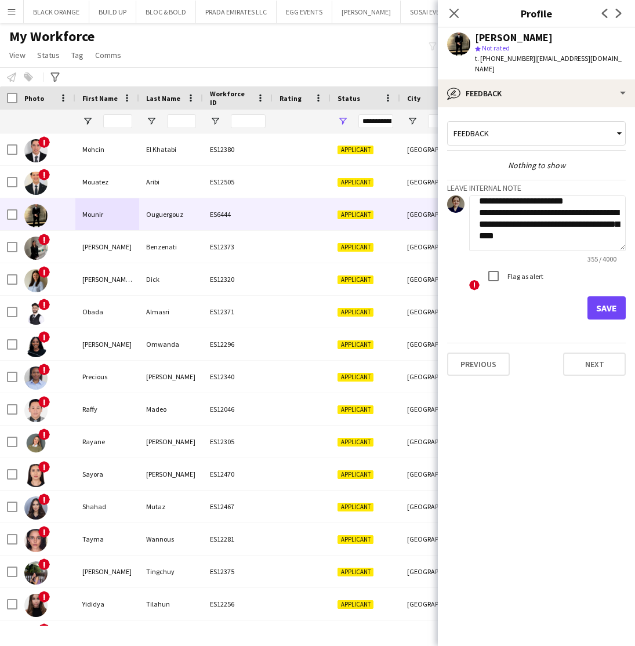
scroll to position [164, 0]
click at [480, 218] on textarea "**********" at bounding box center [547, 222] width 156 height 55
click at [567, 227] on textarea "**********" at bounding box center [547, 222] width 156 height 55
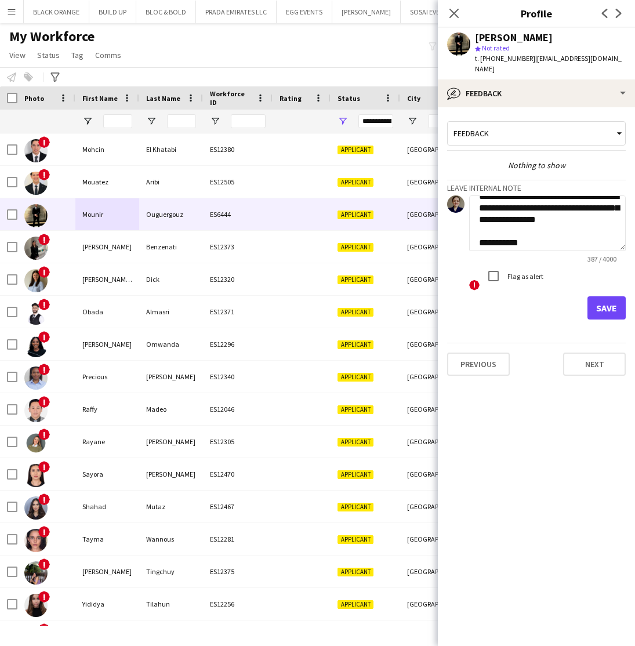
drag, startPoint x: 582, startPoint y: 208, endPoint x: 587, endPoint y: 231, distance: 23.2
click at [587, 231] on textarea "**********" at bounding box center [547, 222] width 156 height 55
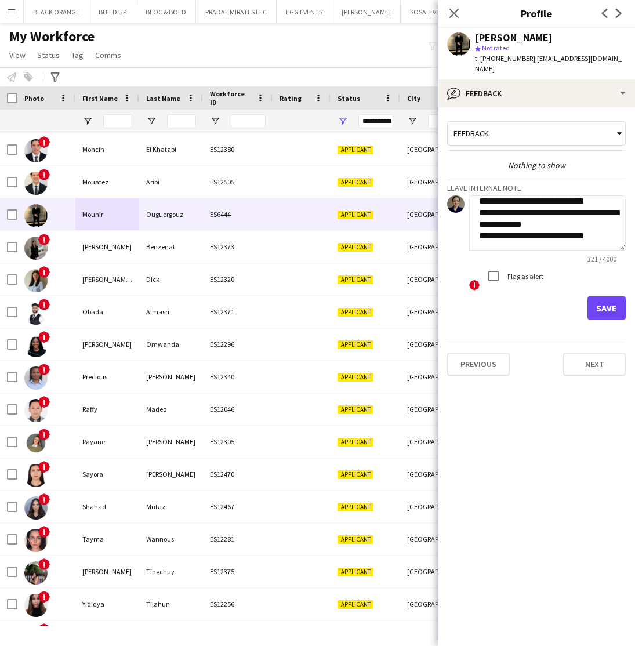
scroll to position [159, 0]
click at [595, 224] on textarea "**********" at bounding box center [547, 222] width 156 height 55
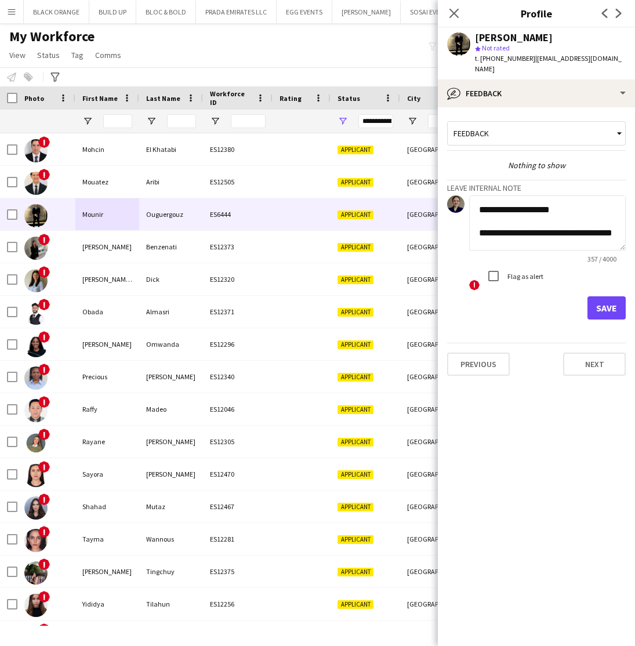
scroll to position [0, 0]
type textarea "**********"
click at [606, 304] on button "Save" at bounding box center [606, 307] width 38 height 23
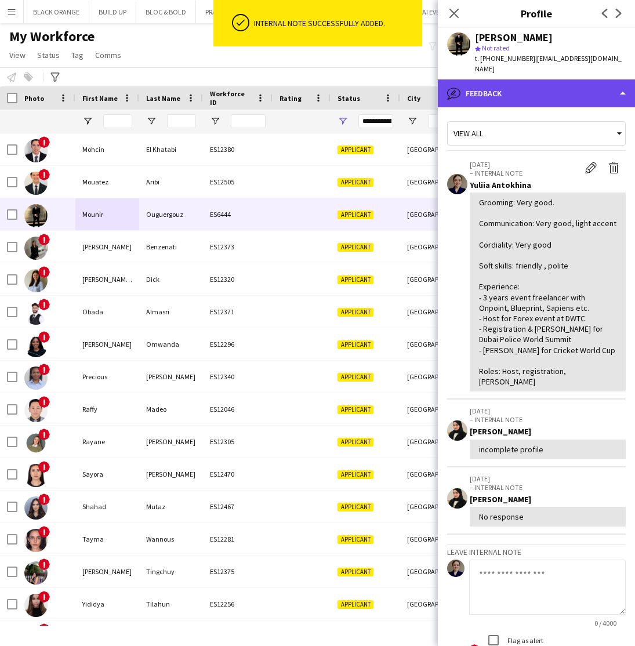
click at [523, 92] on div "bubble-pencil Feedback" at bounding box center [536, 93] width 197 height 28
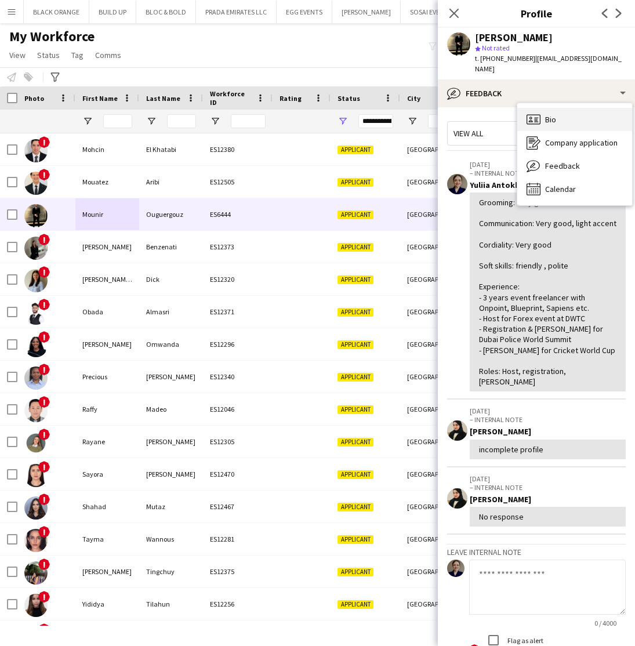
click at [550, 118] on span "Bio" at bounding box center [550, 119] width 11 height 10
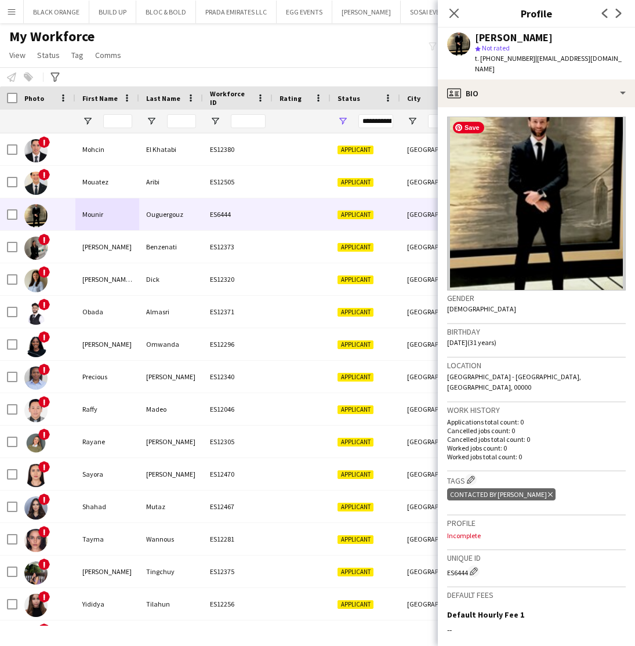
click at [538, 232] on img at bounding box center [536, 203] width 178 height 174
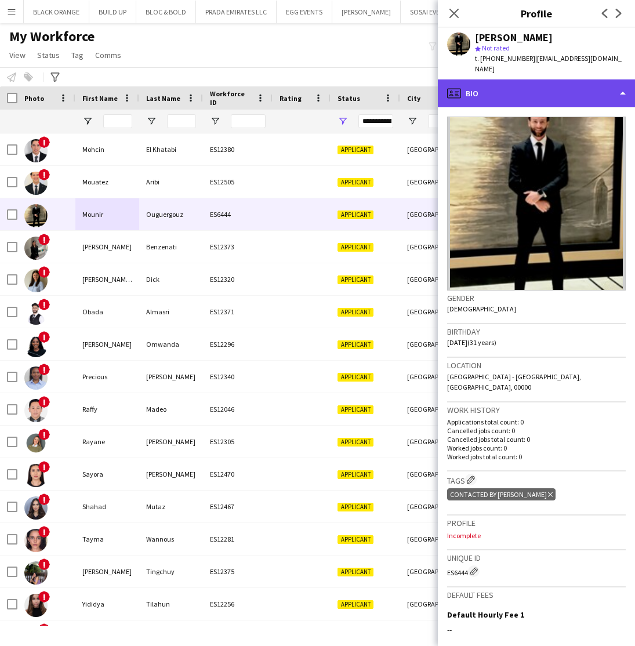
click at [549, 95] on div "profile Bio" at bounding box center [536, 93] width 197 height 28
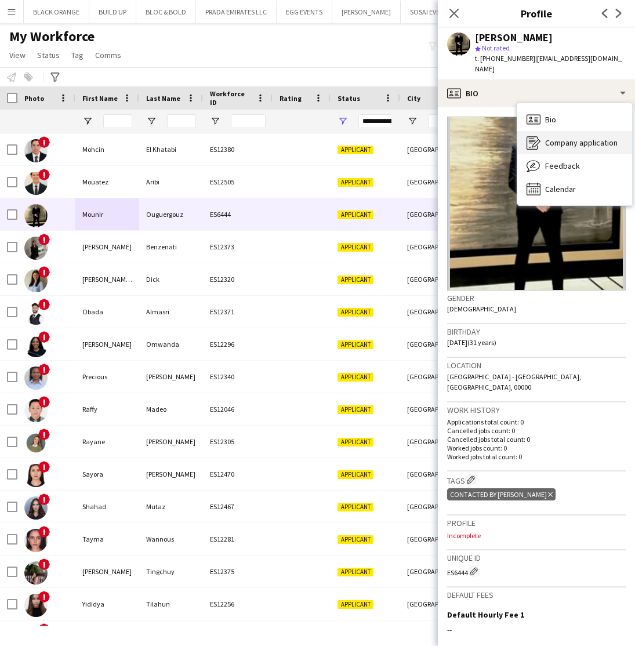
click at [560, 137] on span "Company application" at bounding box center [581, 142] width 72 height 10
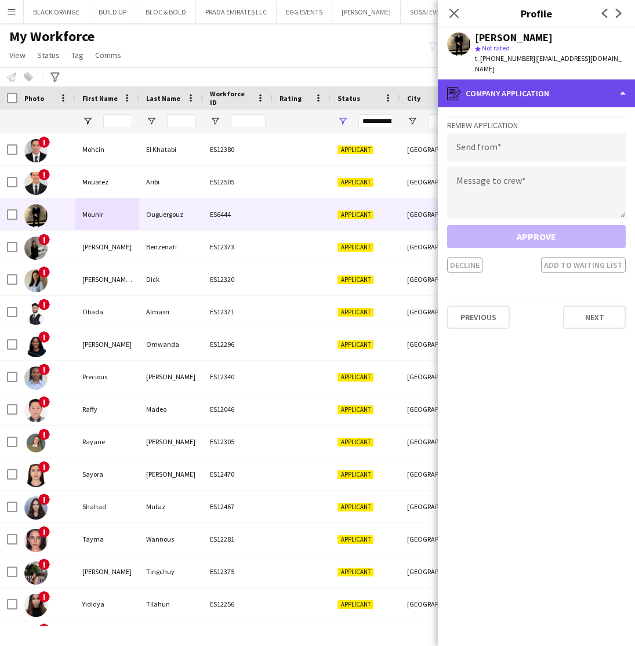
click at [526, 96] on div "register Company application" at bounding box center [536, 93] width 197 height 28
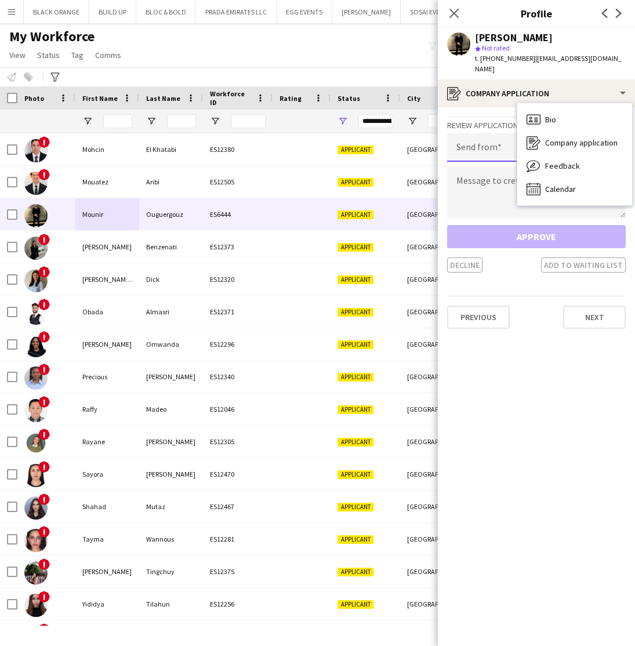
click at [489, 151] on input "email" at bounding box center [536, 147] width 178 height 29
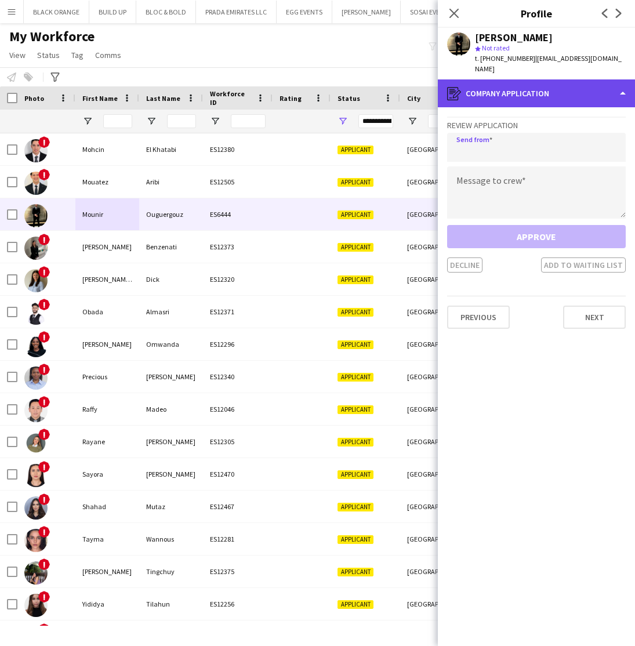
click at [519, 92] on div "register Company application" at bounding box center [536, 93] width 197 height 28
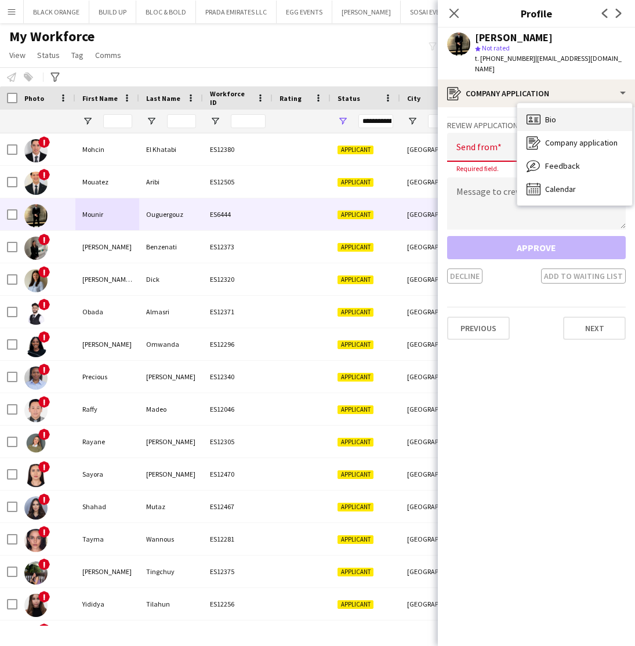
click at [562, 115] on div "Bio Bio" at bounding box center [574, 119] width 115 height 23
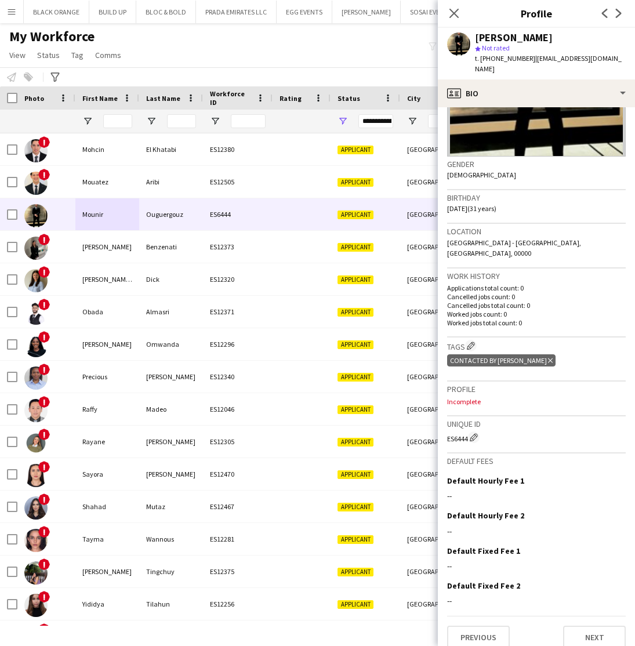
scroll to position [133, 0]
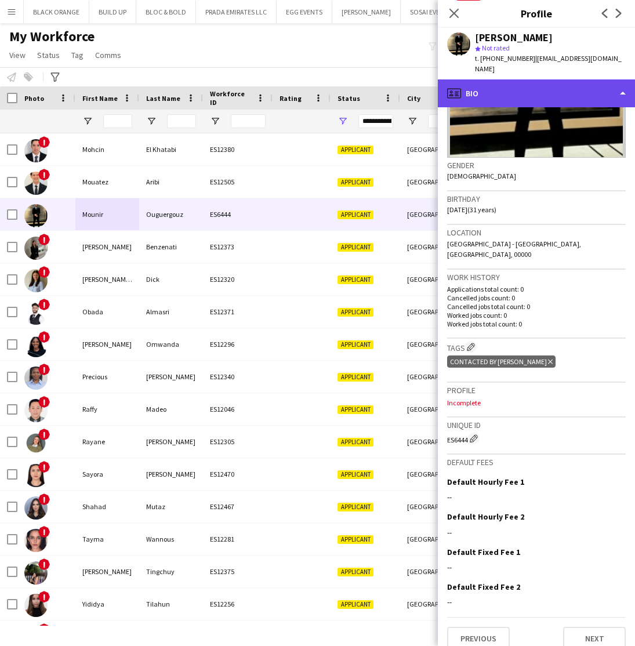
click at [586, 90] on div "profile Bio" at bounding box center [536, 93] width 197 height 28
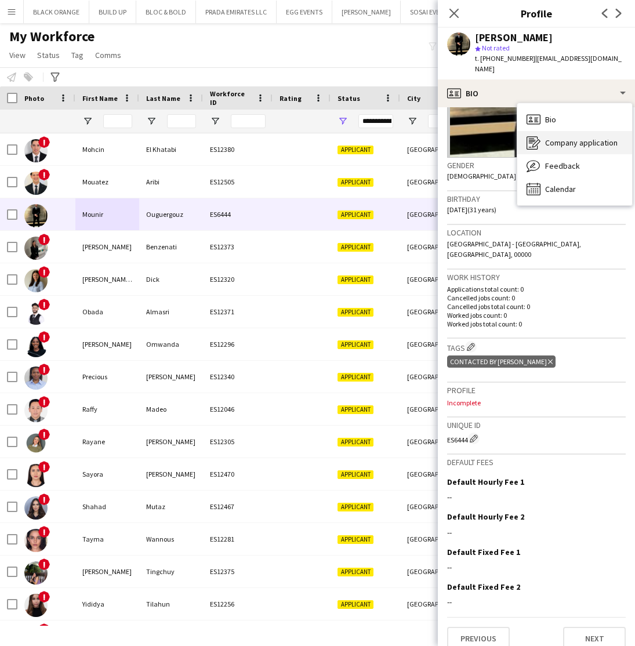
click at [571, 139] on span "Company application" at bounding box center [581, 142] width 72 height 10
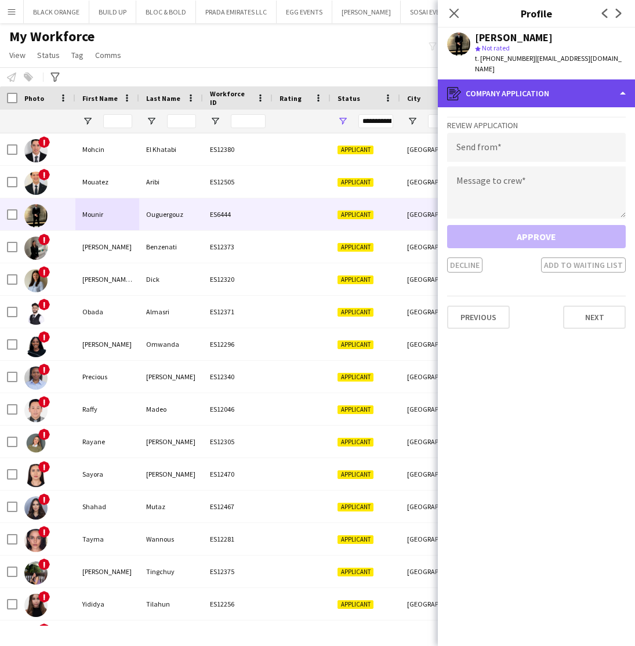
click at [509, 90] on div "register Company application" at bounding box center [536, 93] width 197 height 28
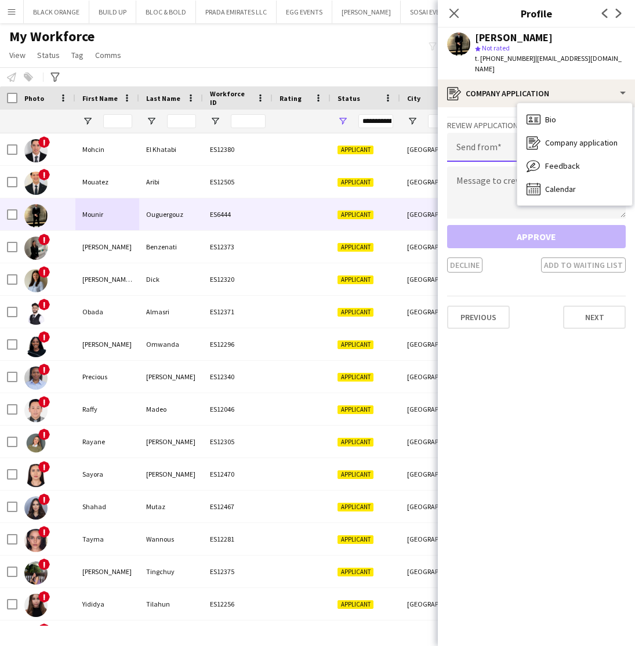
click at [479, 152] on input "email" at bounding box center [536, 147] width 178 height 29
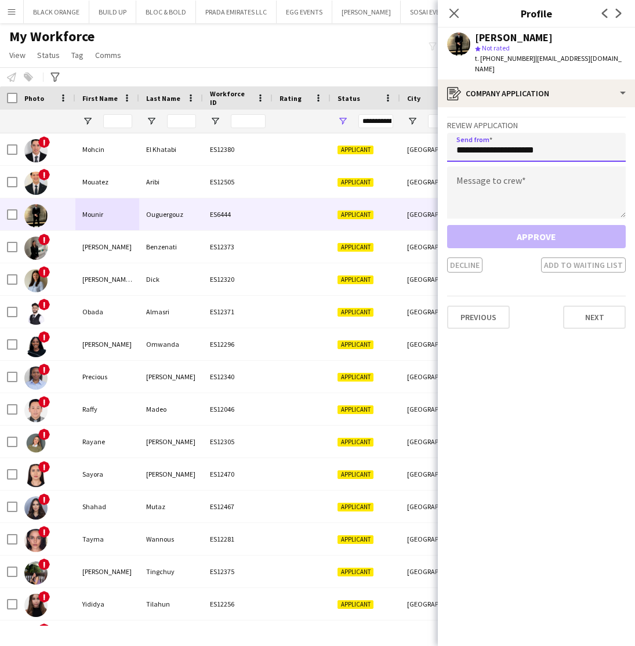
type input "**********"
click at [490, 180] on textarea at bounding box center [536, 192] width 178 height 52
paste textarea "**********"
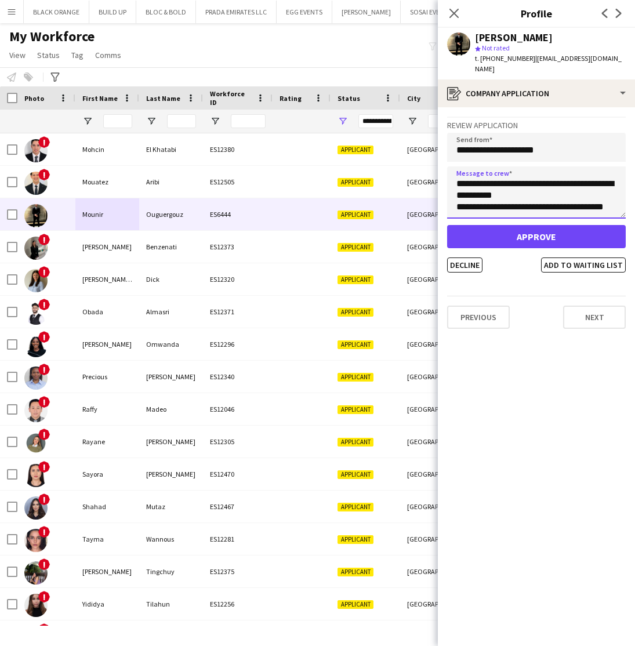
scroll to position [382, 0]
type textarea "**********"
click at [588, 265] on button "Add to waiting list" at bounding box center [583, 264] width 85 height 15
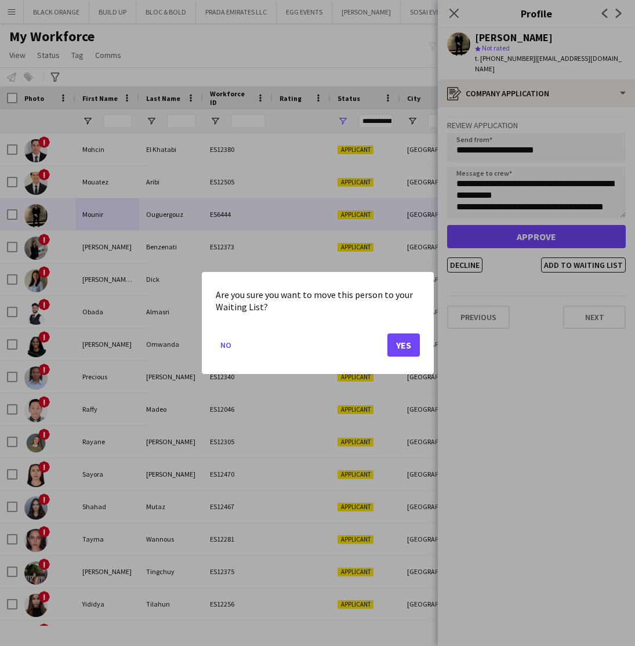
click at [409, 345] on button "Yes" at bounding box center [403, 344] width 32 height 23
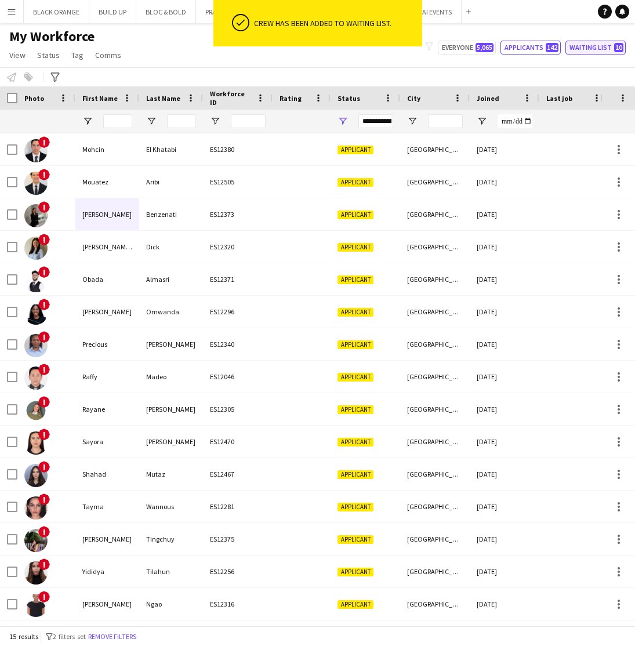
click at [595, 44] on button "Waiting list 10" at bounding box center [595, 48] width 60 height 14
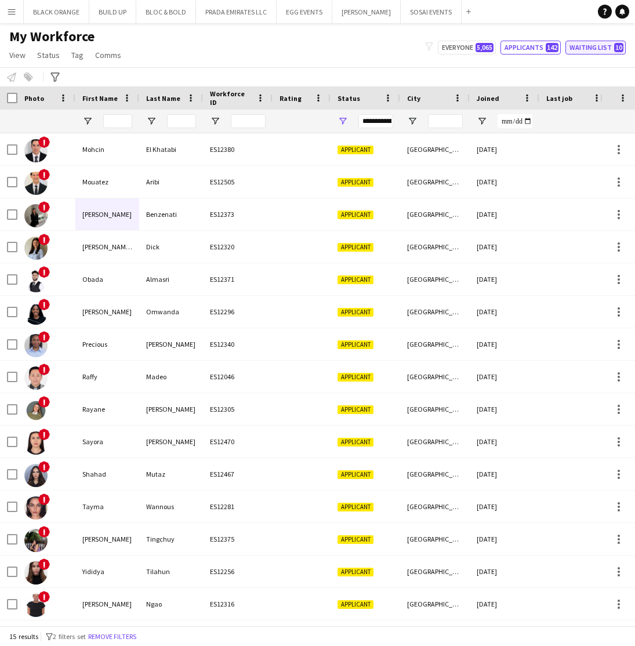
type input "**********"
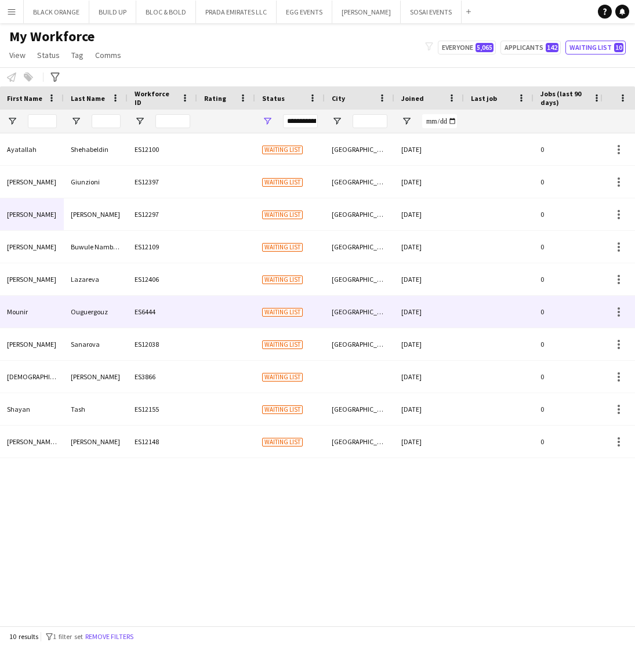
scroll to position [0, 0]
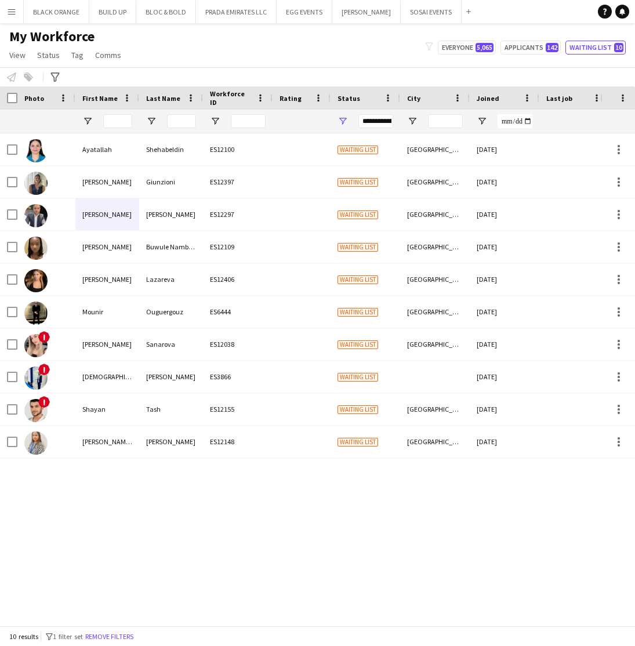
click at [9, 10] on app-icon "Menu" at bounding box center [11, 11] width 9 height 9
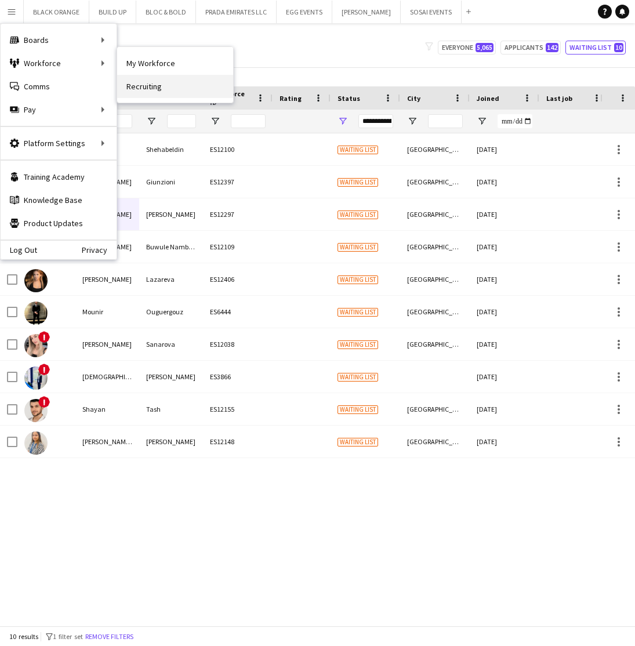
click at [129, 88] on link "Recruiting" at bounding box center [175, 86] width 116 height 23
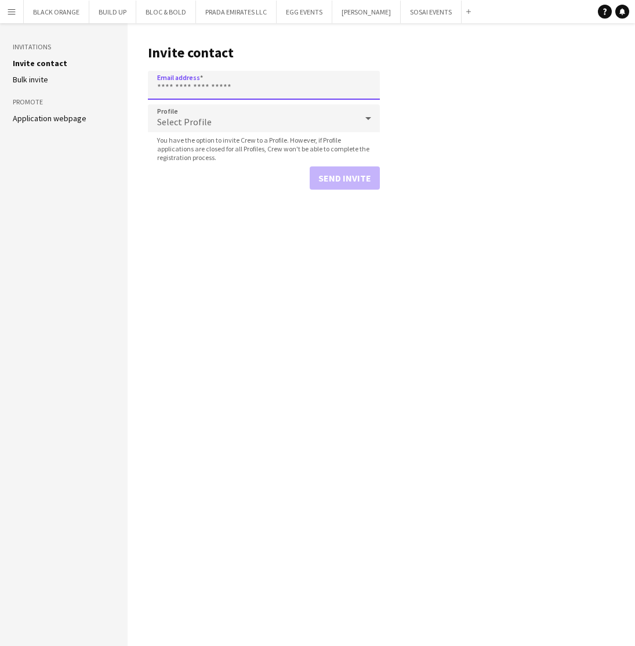
click at [205, 89] on input "Email address" at bounding box center [264, 85] width 232 height 29
click at [220, 93] on input "Email address" at bounding box center [264, 85] width 232 height 29
paste input "**********"
type input "**********"
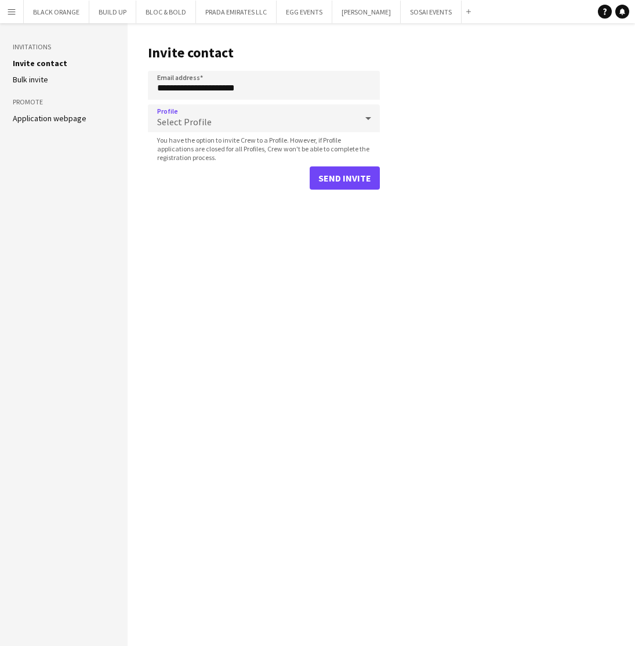
click at [187, 125] on span "Select Profile" at bounding box center [184, 122] width 54 height 12
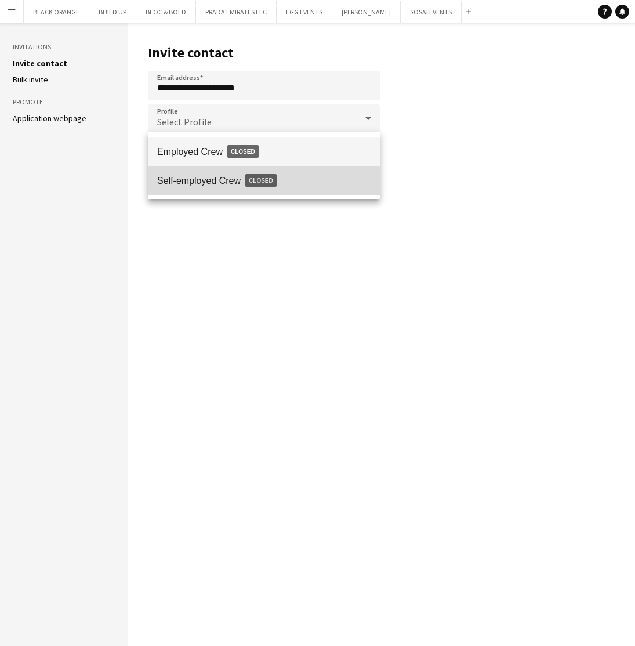
click at [204, 187] on span "Self-employed Crew Closed" at bounding box center [263, 180] width 213 height 27
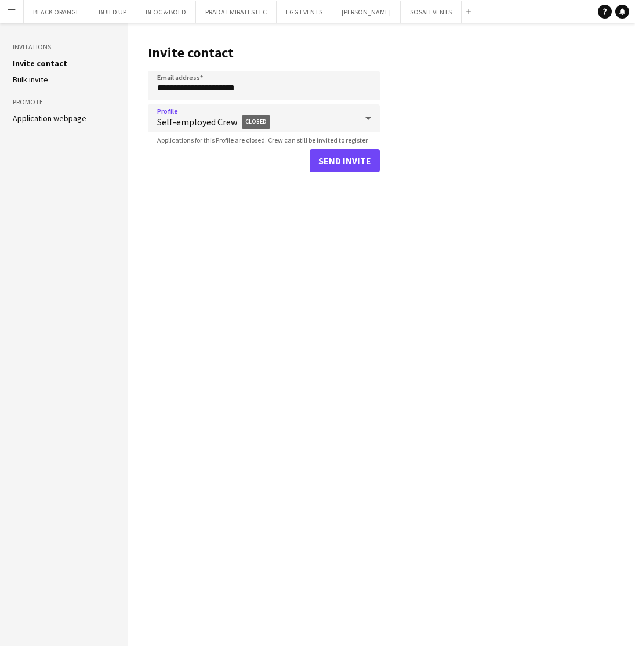
click at [333, 164] on button "Send invite" at bounding box center [344, 160] width 70 height 23
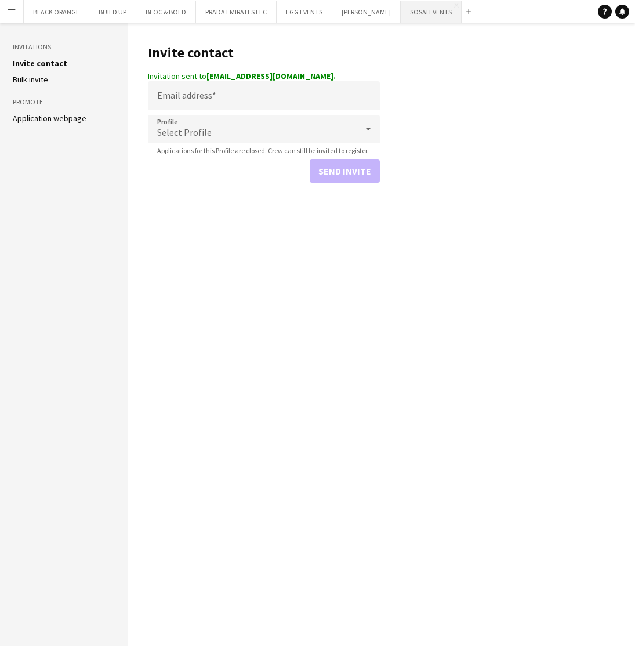
click at [414, 12] on button "SOSAI EVENTS Close" at bounding box center [430, 12] width 61 height 23
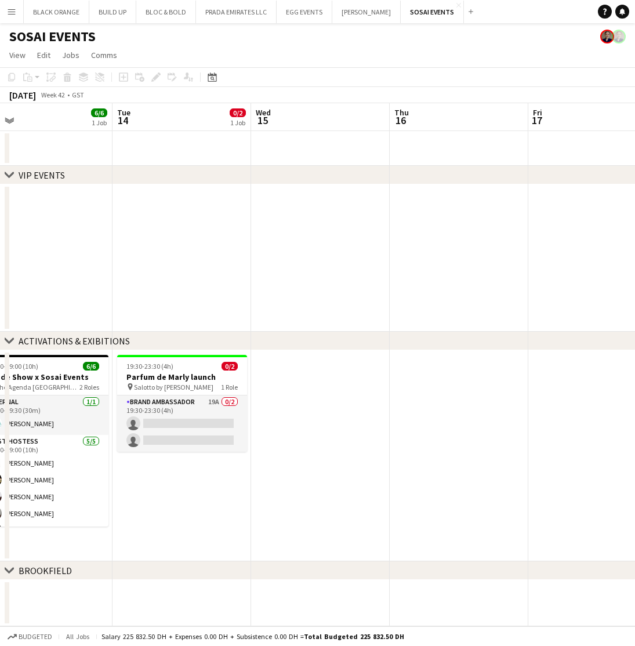
scroll to position [0, 444]
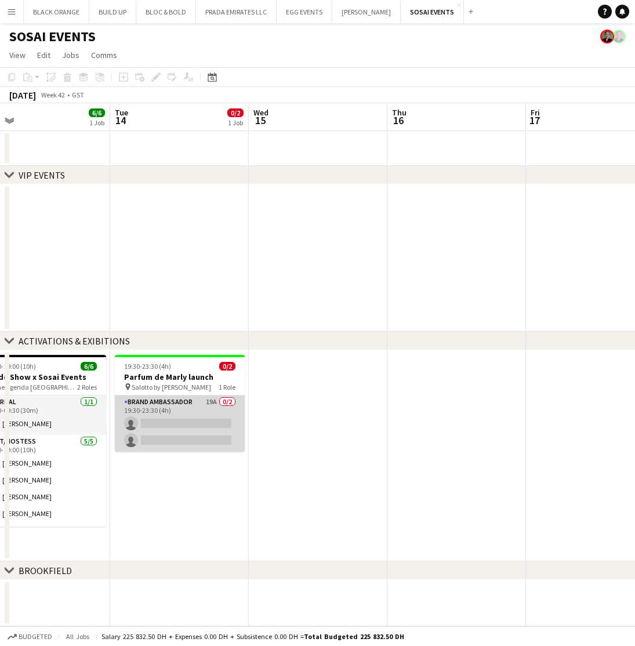
click at [166, 410] on app-card-role "Brand Ambassador 19A 0/2 19:30-23:30 (4h) single-neutral-actions single-neutral…" at bounding box center [180, 424] width 130 height 56
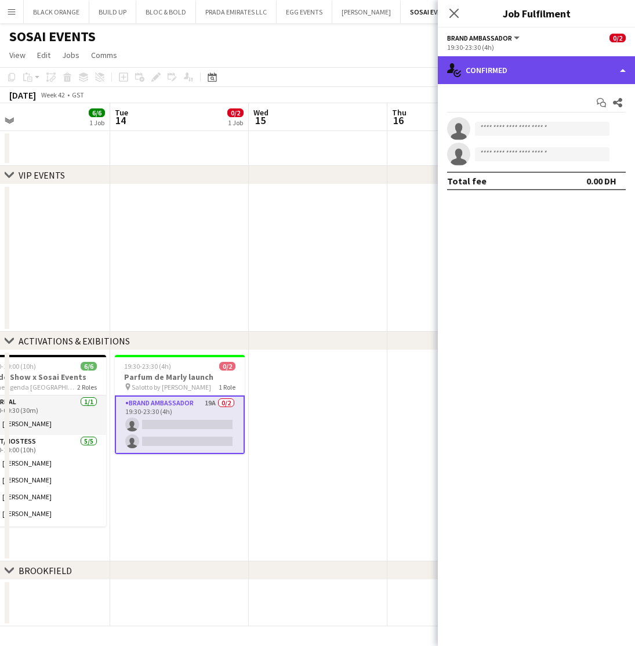
click at [548, 65] on div "single-neutral-actions-check-2 Confirmed" at bounding box center [536, 70] width 197 height 28
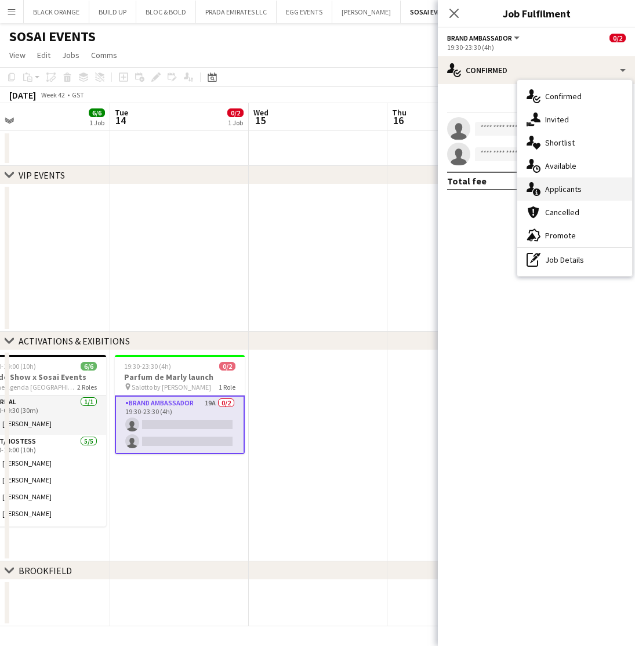
click at [558, 190] on span "Applicants" at bounding box center [563, 189] width 37 height 10
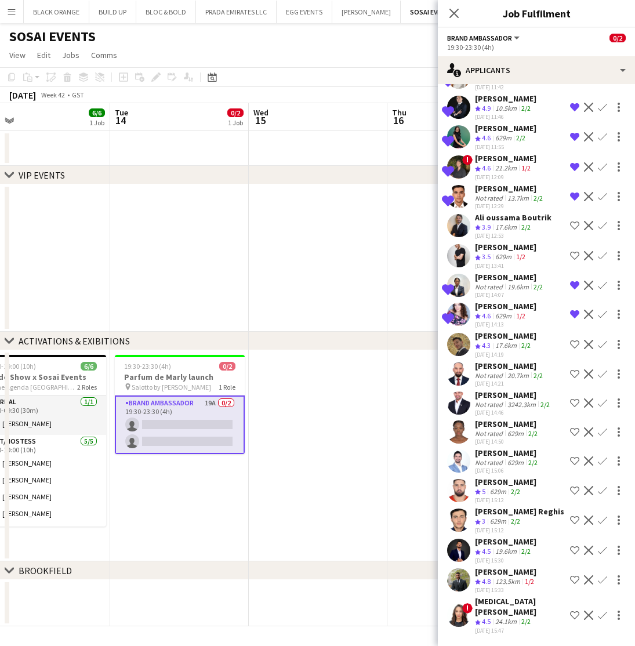
scroll to position [76, 0]
click at [501, 610] on div "Amira Malek" at bounding box center [520, 606] width 90 height 21
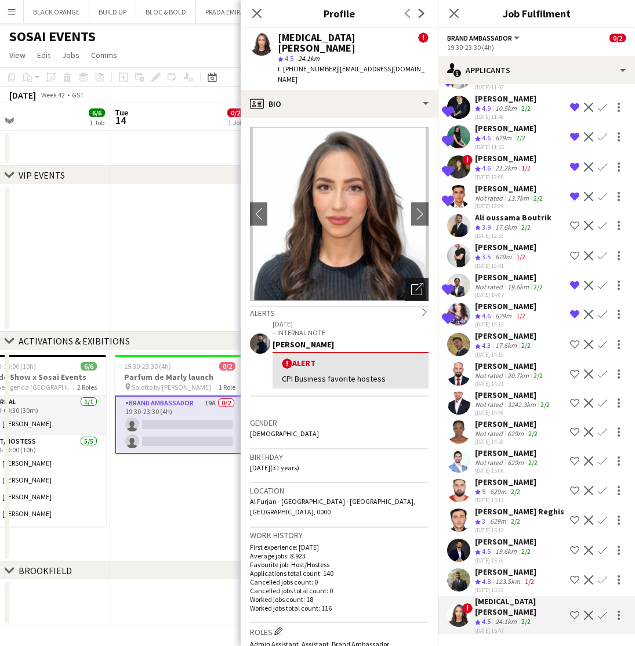
scroll to position [0, 0]
click at [413, 283] on icon "Open photos pop-in" at bounding box center [417, 289] width 12 height 12
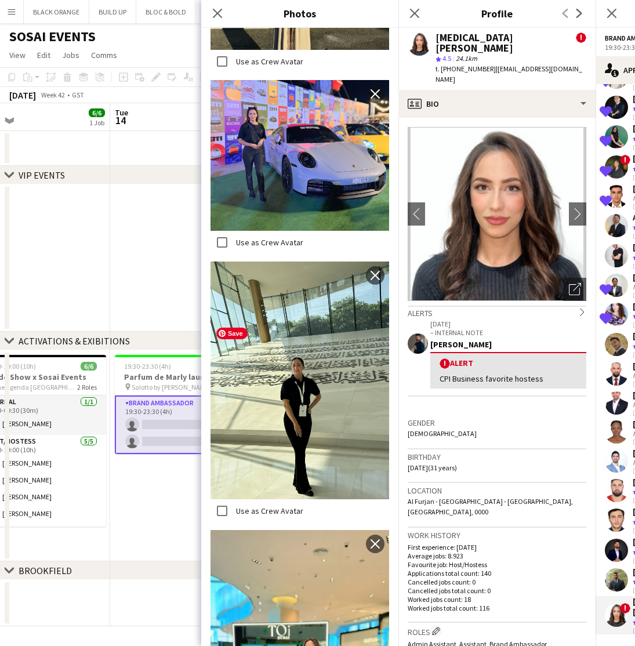
scroll to position [4273, 0]
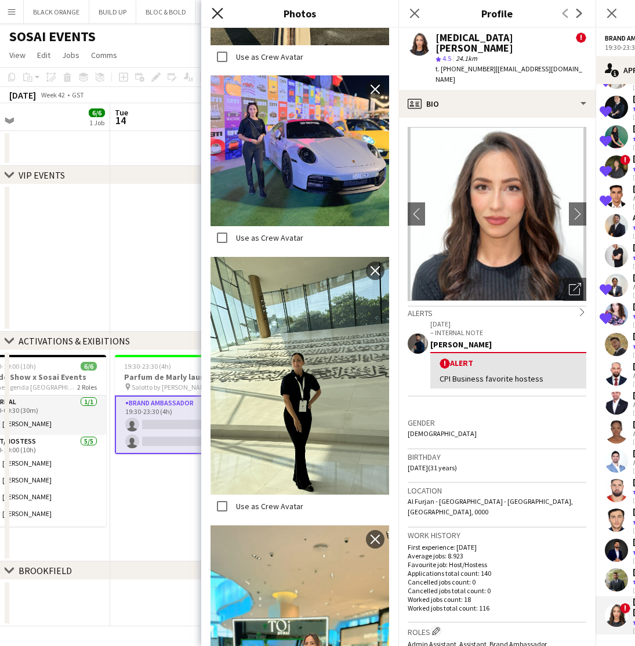
click at [214, 14] on icon "Close pop-in" at bounding box center [217, 13] width 11 height 11
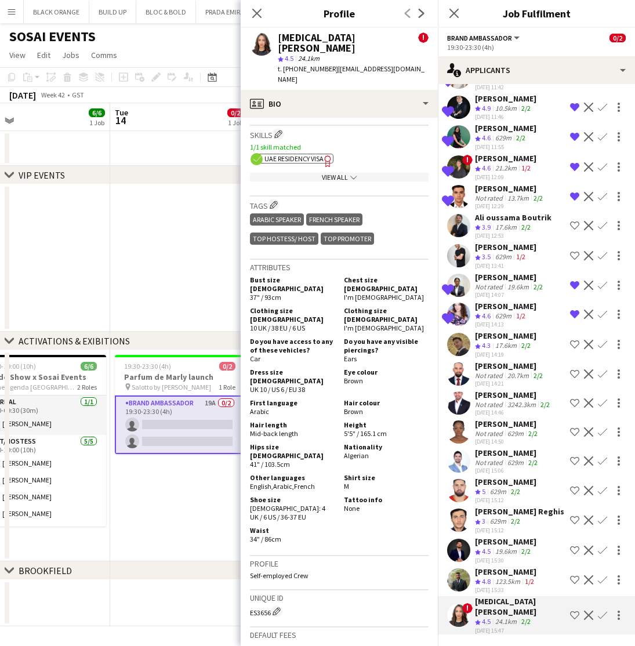
scroll to position [639, 0]
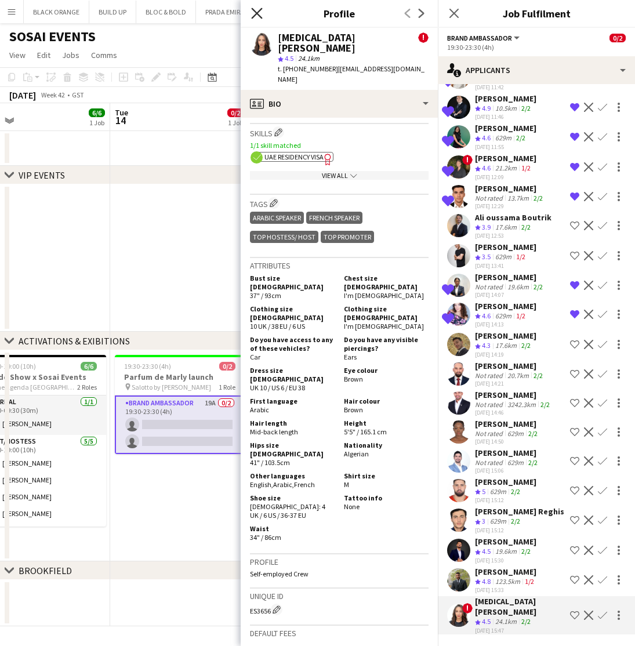
click at [255, 17] on icon "Close pop-in" at bounding box center [256, 13] width 11 height 11
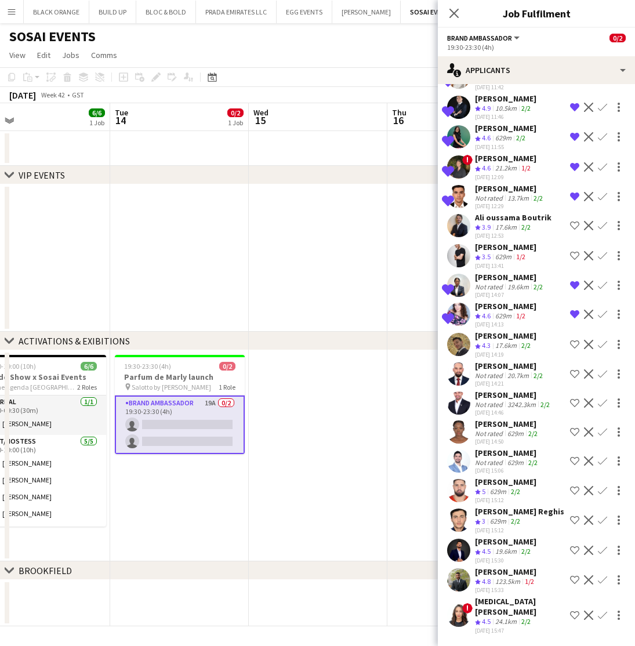
scroll to position [76, 0]
click at [573, 620] on app-icon "Shortlist crew" at bounding box center [574, 614] width 9 height 9
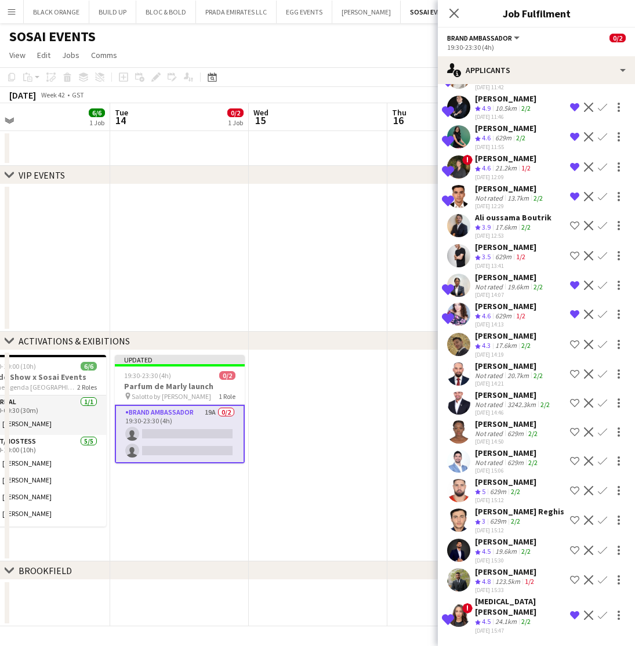
click at [516, 577] on div "Abdulkader Habra" at bounding box center [505, 571] width 61 height 10
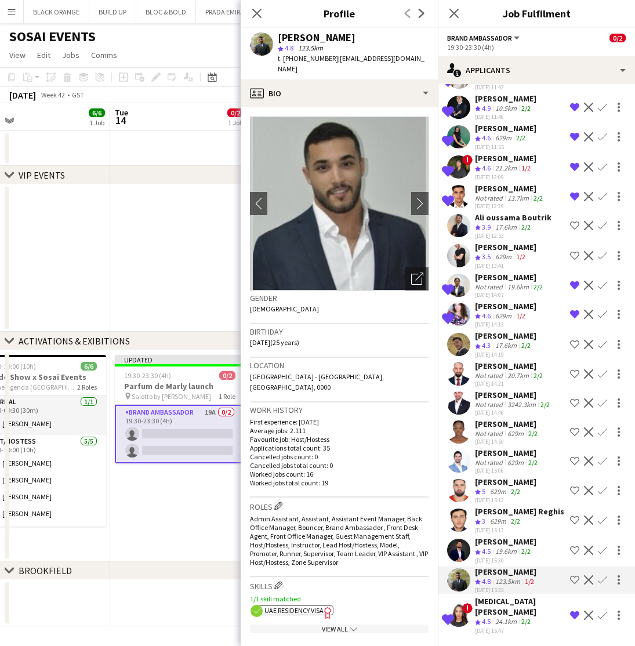
click at [573, 584] on app-icon "Shortlist crew" at bounding box center [574, 579] width 9 height 9
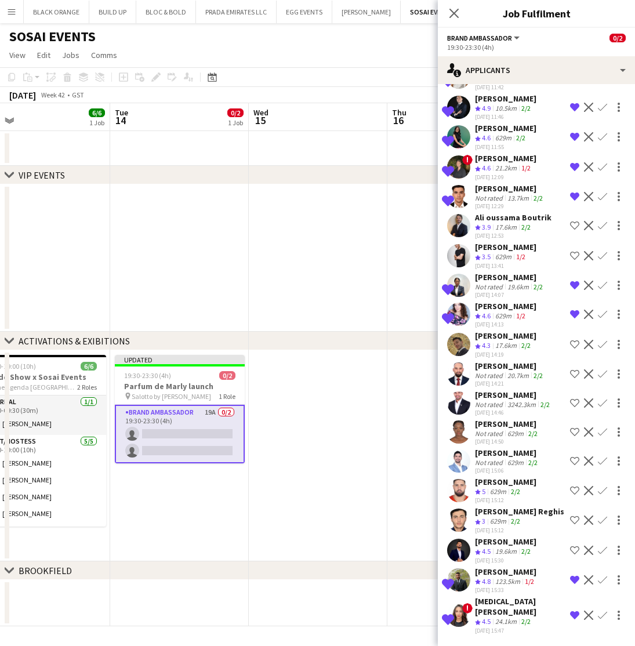
click at [349, 389] on app-date-cell at bounding box center [318, 456] width 139 height 211
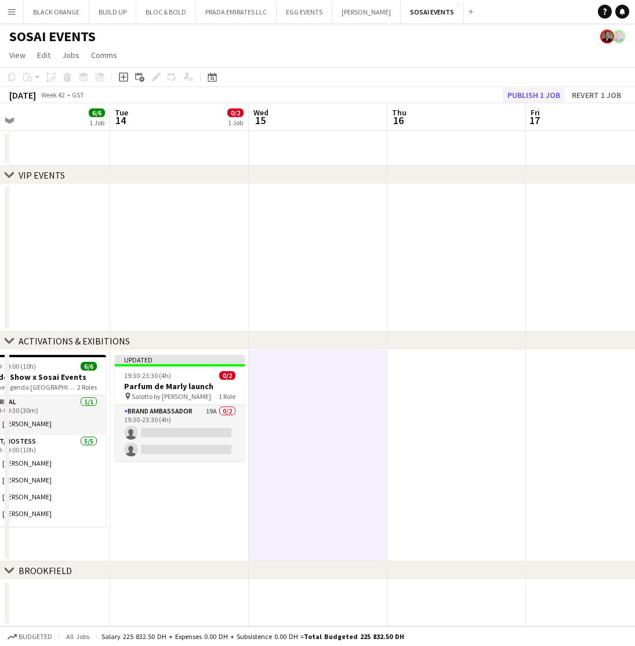
click at [541, 92] on button "Publish 1 job" at bounding box center [533, 95] width 62 height 15
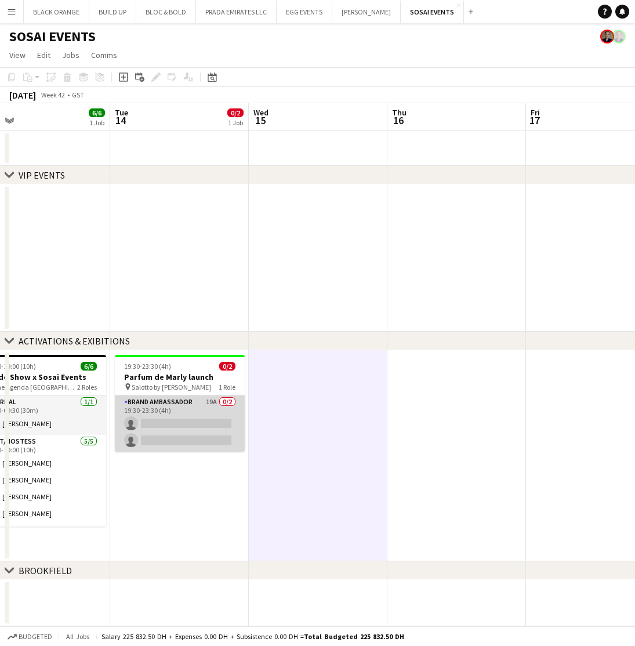
click at [176, 408] on app-card-role "Brand Ambassador 19A 0/2 19:30-23:30 (4h) single-neutral-actions single-neutral…" at bounding box center [180, 424] width 130 height 56
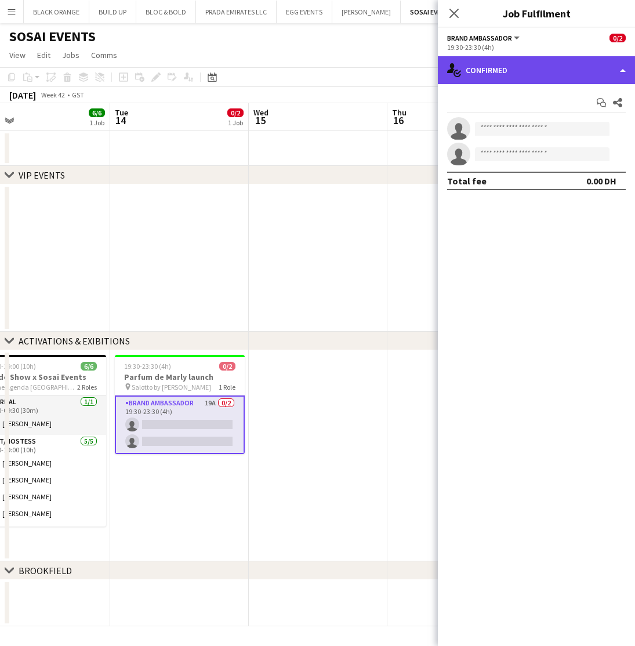
click at [568, 69] on div "single-neutral-actions-check-2 Confirmed" at bounding box center [536, 70] width 197 height 28
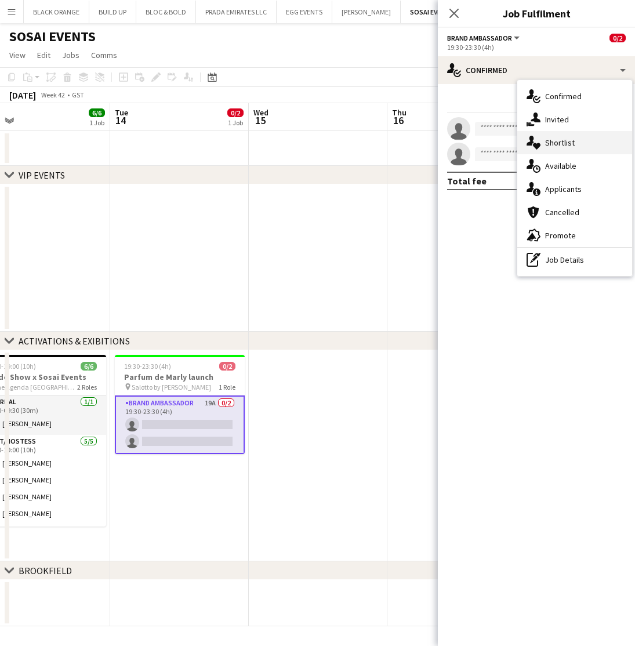
click at [547, 142] on span "Shortlist" at bounding box center [560, 142] width 30 height 10
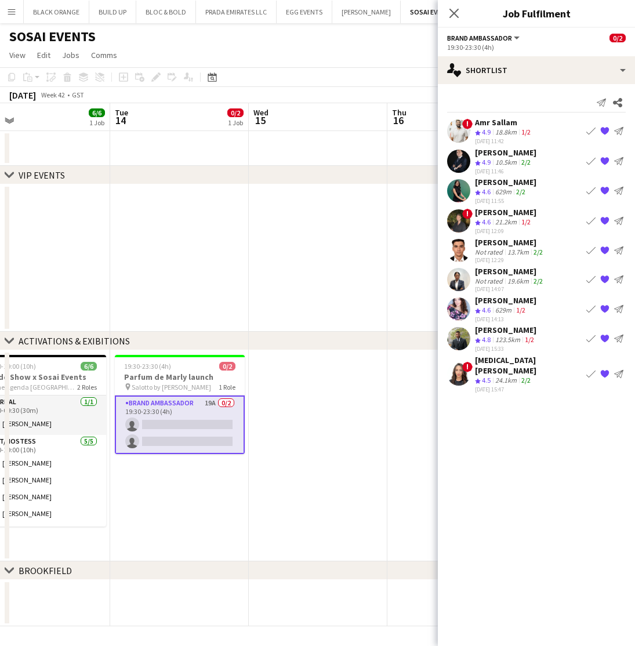
click at [502, 333] on div "Abdulkader Habra" at bounding box center [505, 330] width 61 height 10
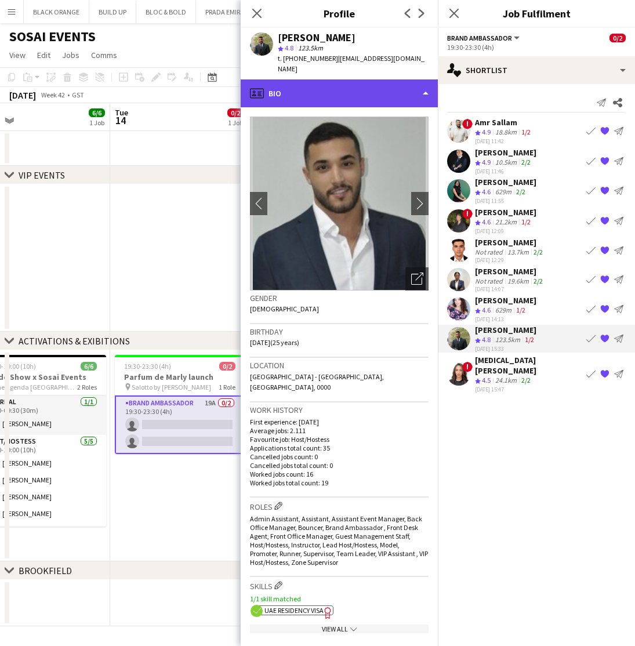
click at [351, 90] on div "profile Bio" at bounding box center [339, 93] width 197 height 28
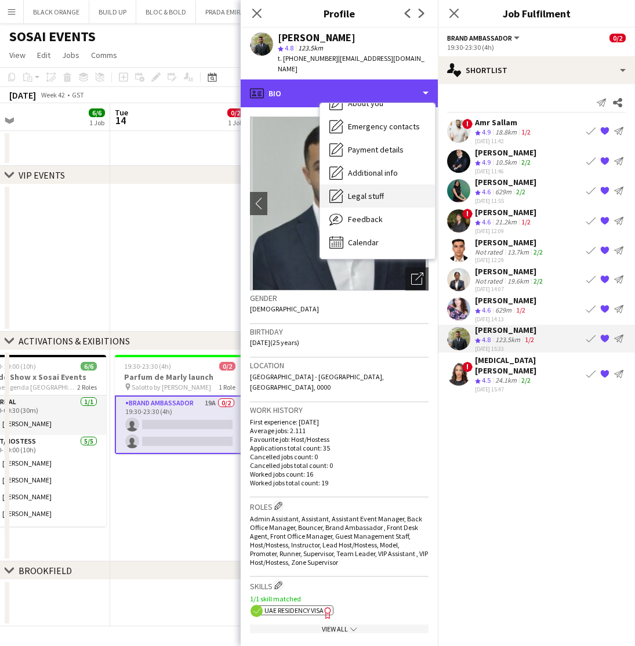
scroll to position [86, 0]
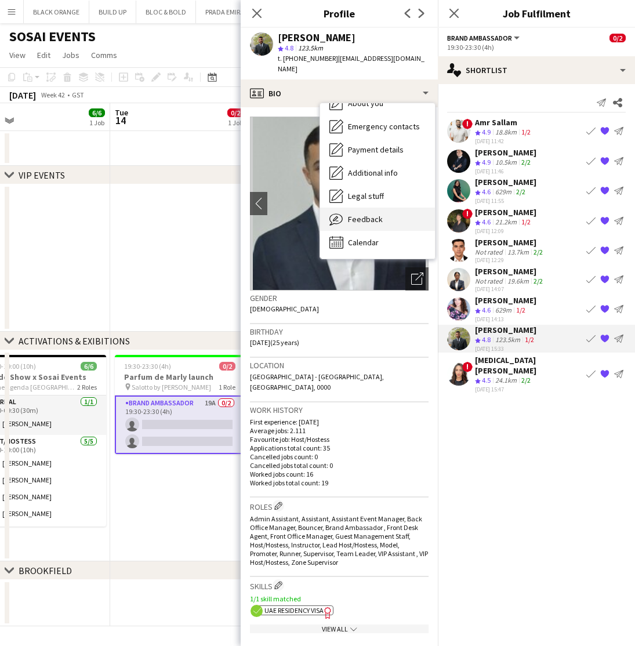
click at [361, 214] on div "Feedback Feedback" at bounding box center [377, 218] width 115 height 23
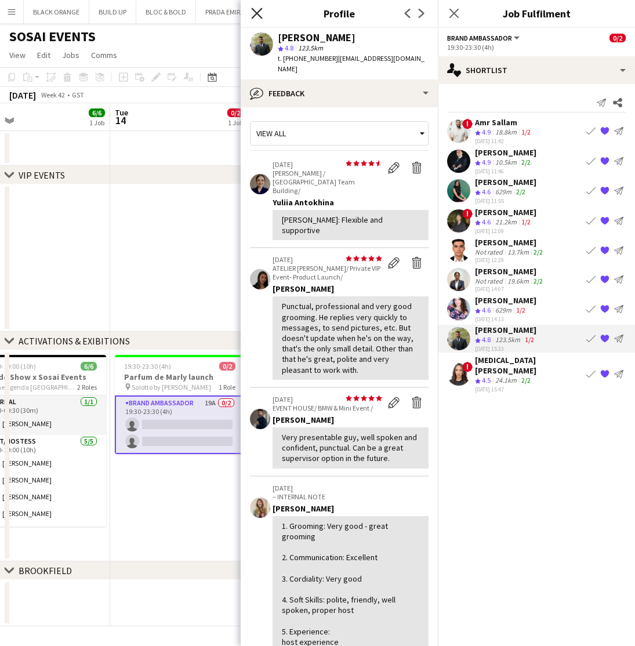
click at [256, 13] on icon at bounding box center [256, 13] width 11 height 11
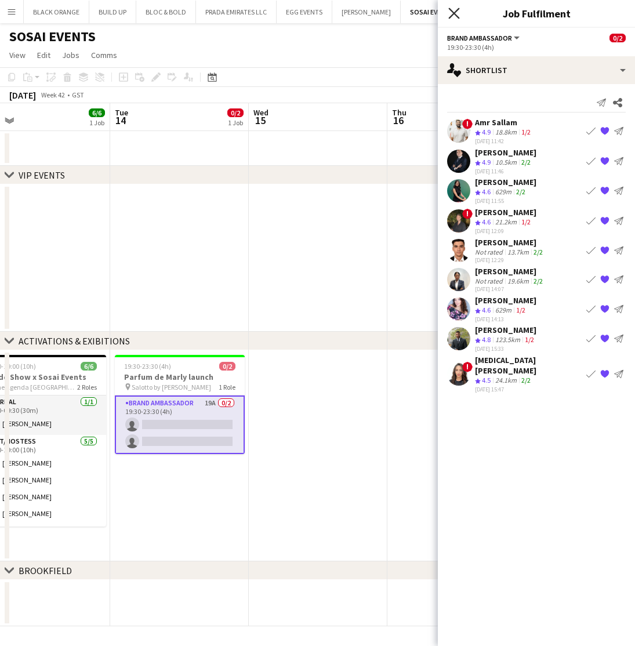
click at [450, 10] on icon at bounding box center [453, 13] width 11 height 11
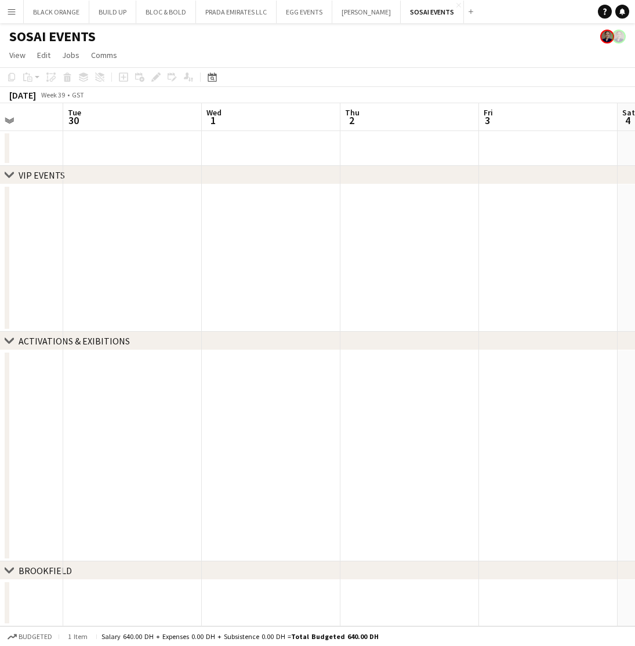
scroll to position [0, 365]
click at [12, 13] on app-icon "Menu" at bounding box center [11, 11] width 9 height 9
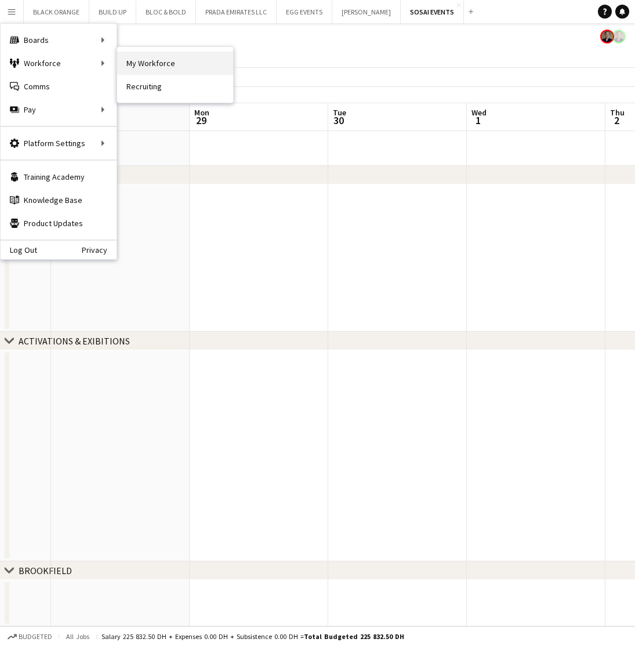
click at [159, 63] on link "My Workforce" at bounding box center [175, 63] width 116 height 23
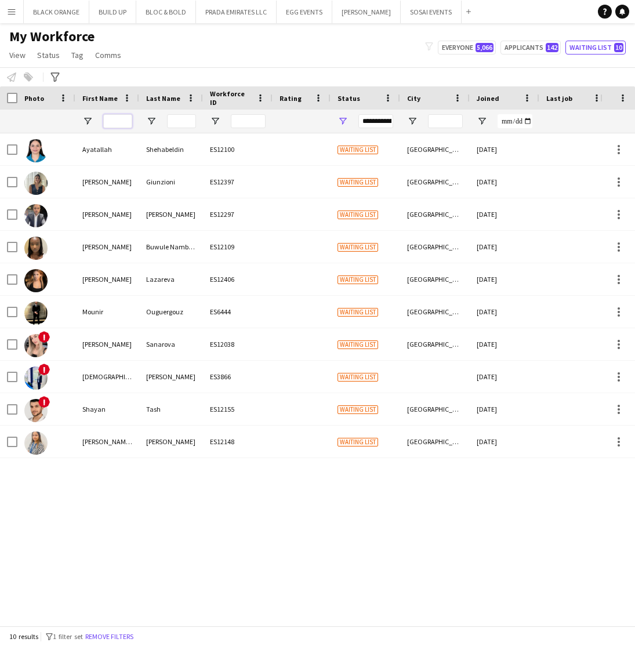
click at [123, 115] on input "First Name Filter Input" at bounding box center [117, 121] width 29 height 14
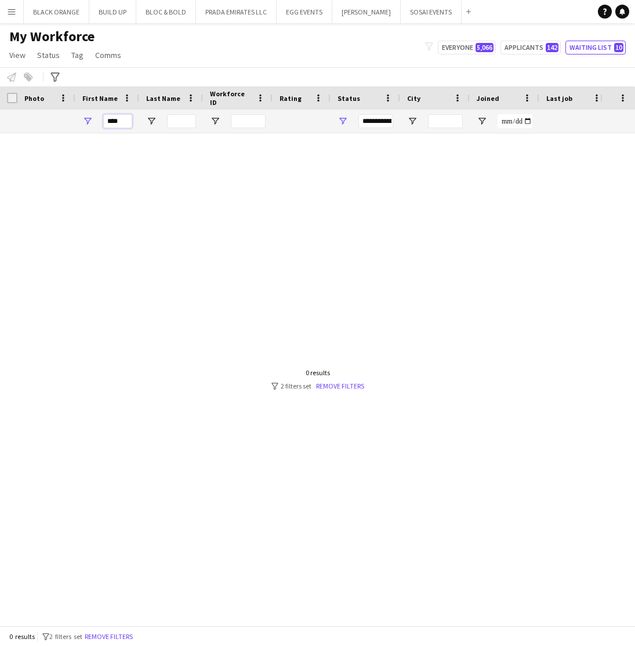
type input "****"
click at [373, 123] on div "**********" at bounding box center [375, 121] width 35 height 14
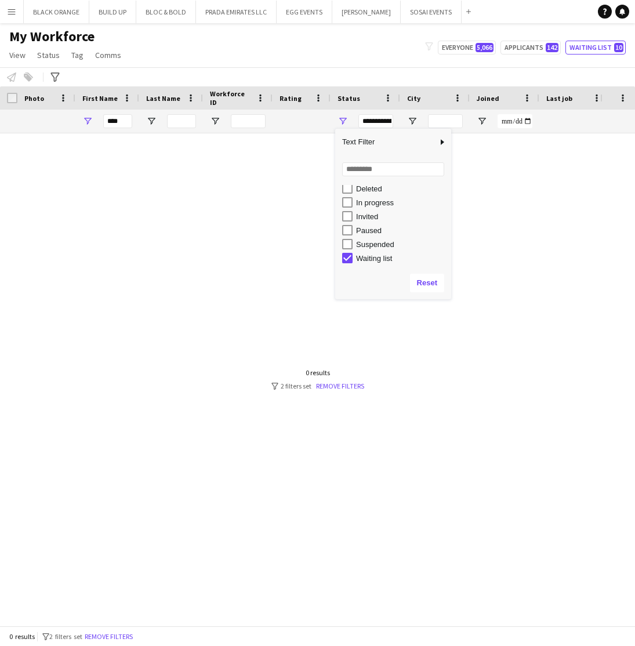
scroll to position [73, 0]
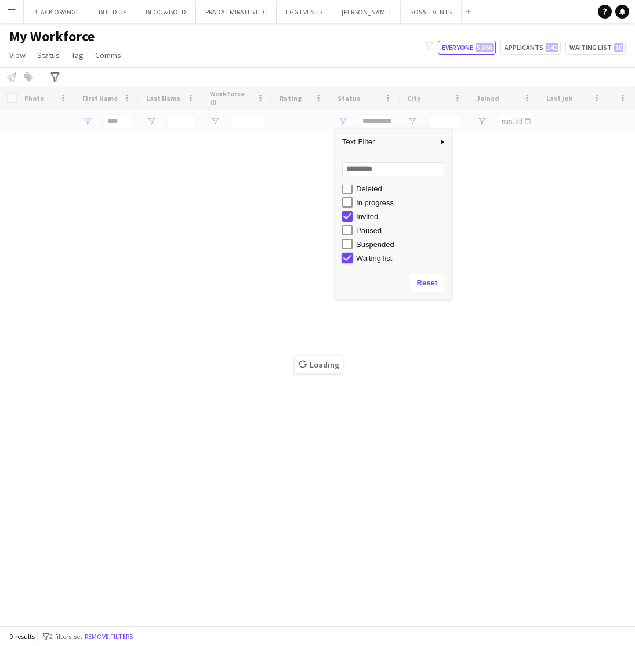
type input "**********"
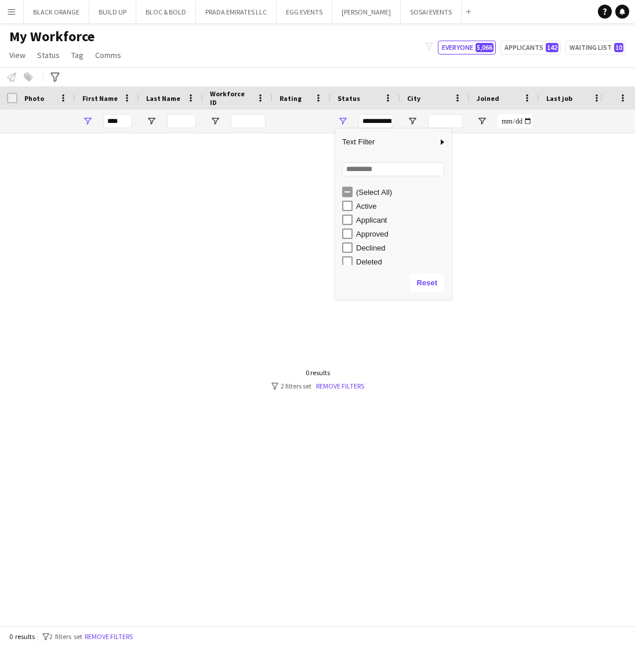
scroll to position [0, 0]
click at [256, 187] on div at bounding box center [300, 379] width 600 height 492
click at [116, 123] on input "****" at bounding box center [117, 121] width 29 height 14
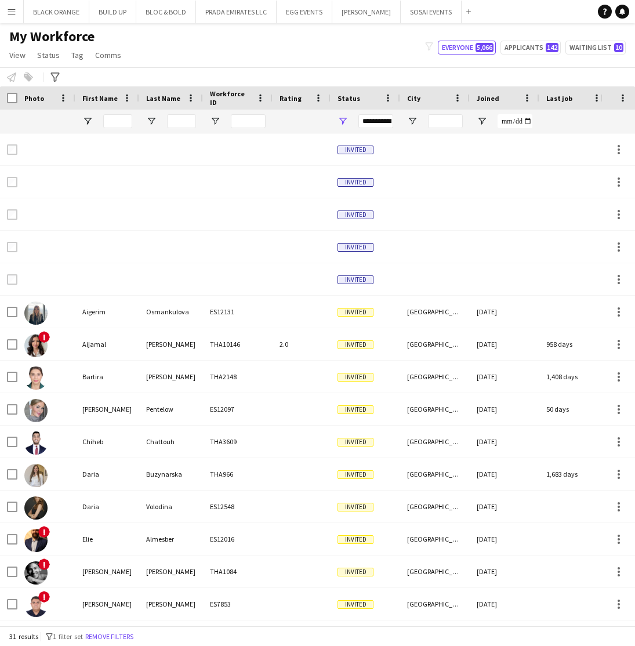
click at [373, 121] on div "**********" at bounding box center [375, 121] width 35 height 14
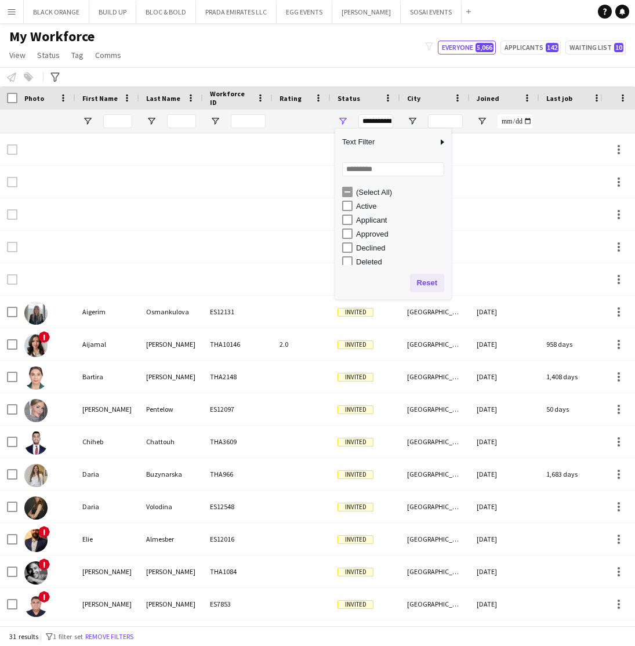
click at [428, 286] on button "Reset" at bounding box center [427, 283] width 34 height 19
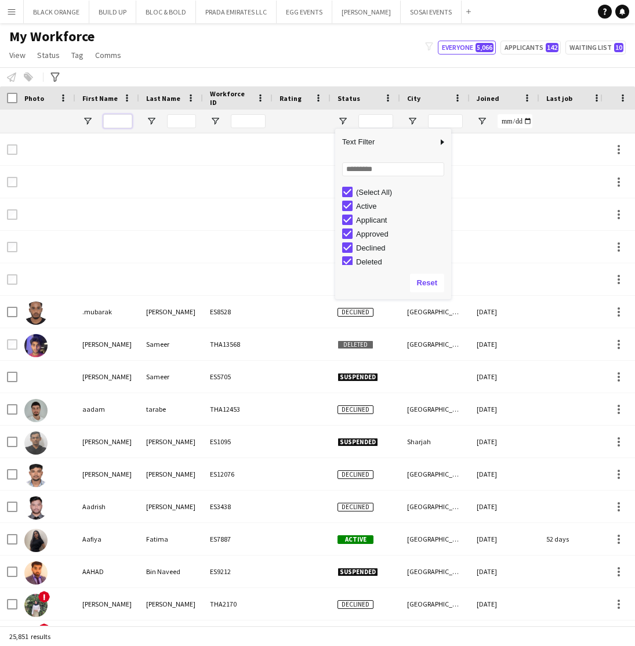
click at [115, 121] on input "First Name Filter Input" at bounding box center [117, 121] width 29 height 14
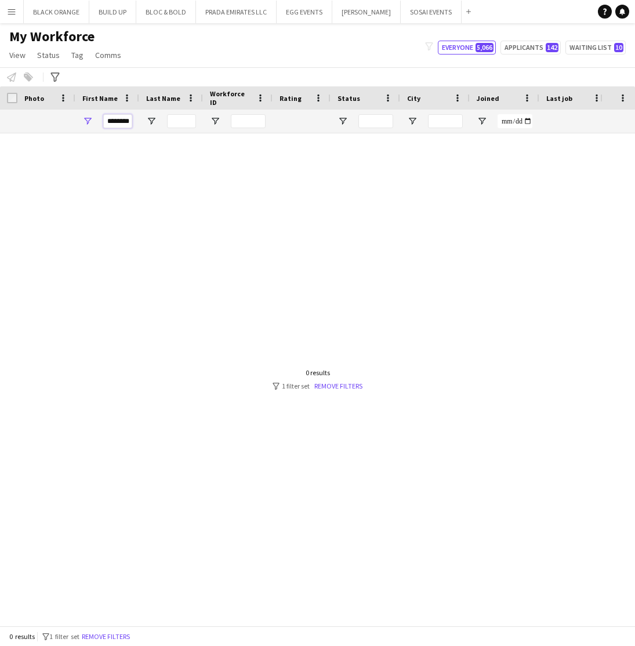
click at [118, 121] on input "********" at bounding box center [117, 121] width 29 height 14
click at [115, 121] on input "******" at bounding box center [117, 121] width 29 height 14
type input "*******"
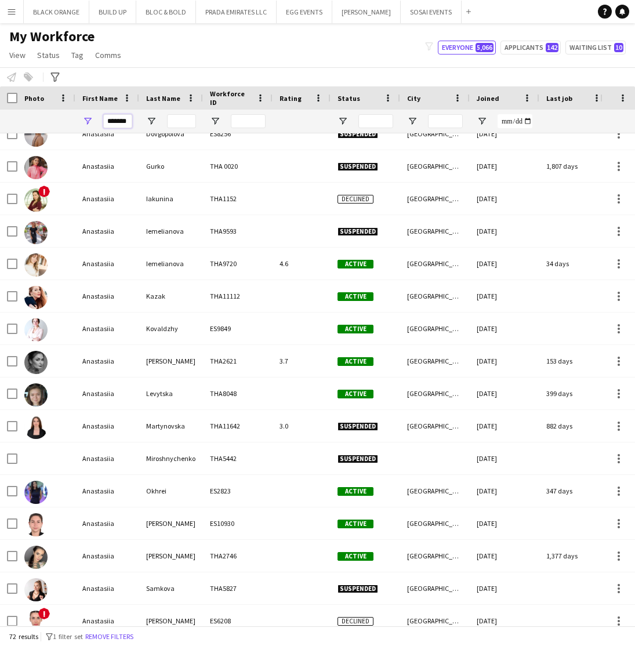
scroll to position [1029, 0]
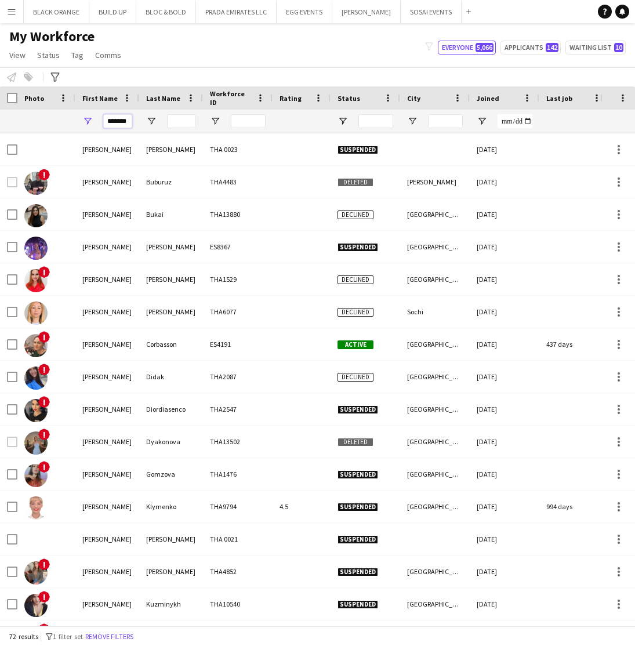
click at [129, 122] on input "*******" at bounding box center [117, 121] width 29 height 14
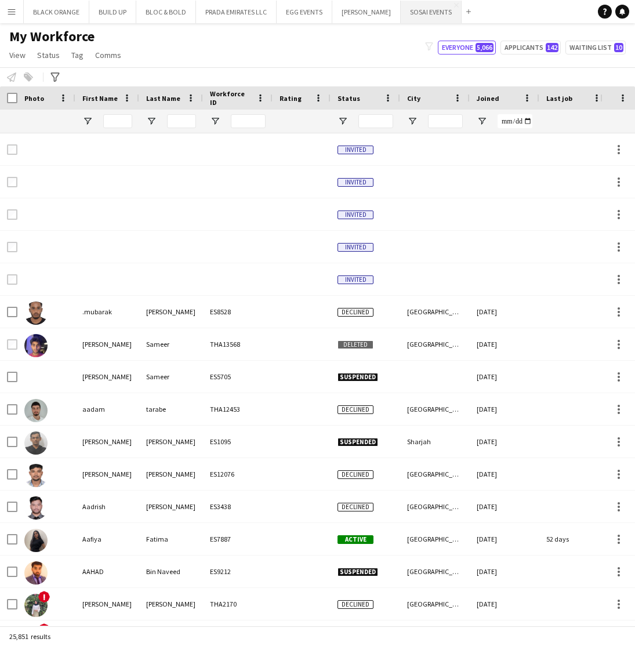
click at [417, 19] on button "SOSAI EVENTS Close" at bounding box center [430, 12] width 61 height 23
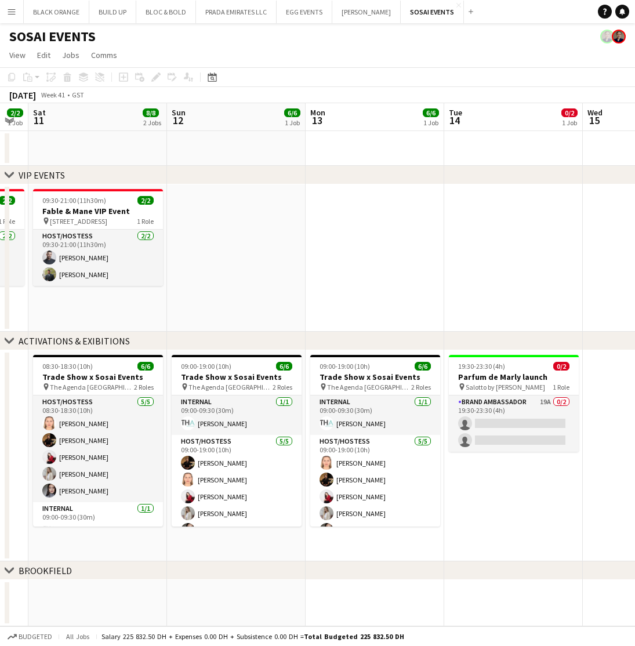
click at [11, 11] on app-icon "Menu" at bounding box center [11, 11] width 9 height 9
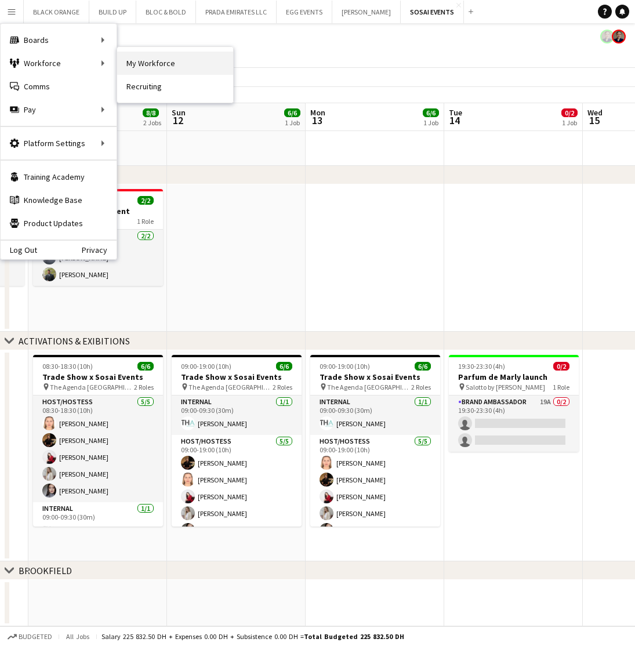
click at [141, 70] on link "My Workforce" at bounding box center [175, 63] width 116 height 23
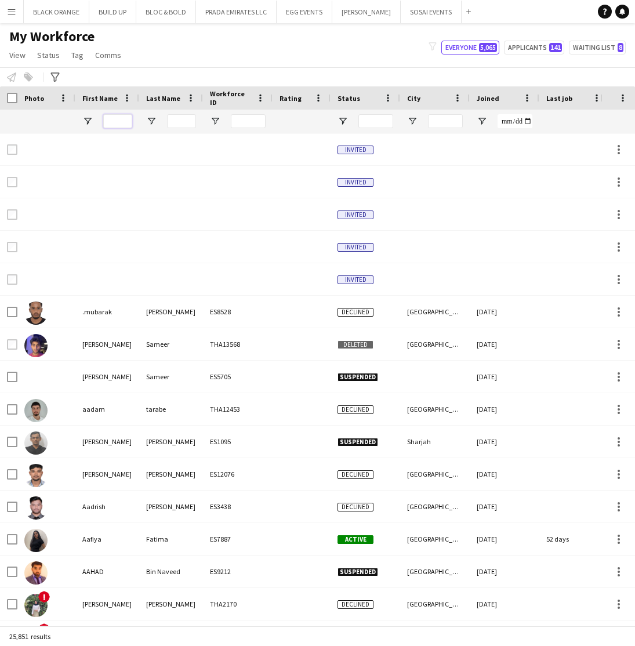
click at [110, 124] on input "First Name Filter Input" at bounding box center [117, 121] width 29 height 14
paste input "**********"
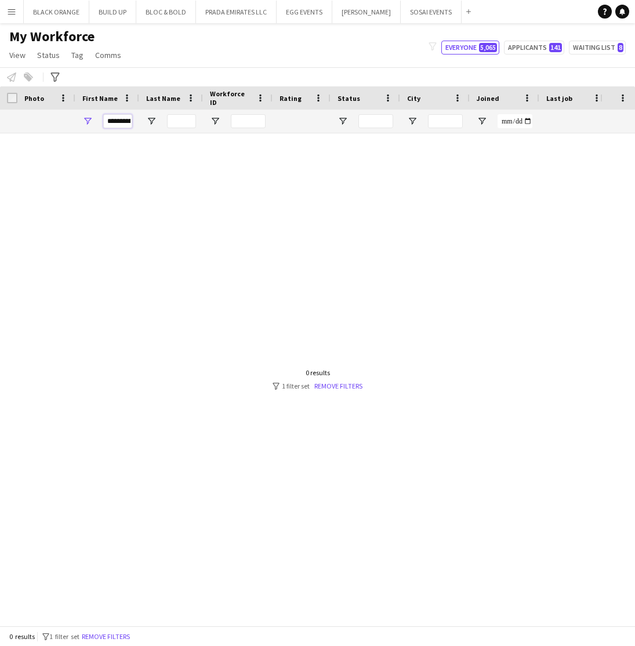
click at [123, 125] on input "**********" at bounding box center [117, 121] width 29 height 14
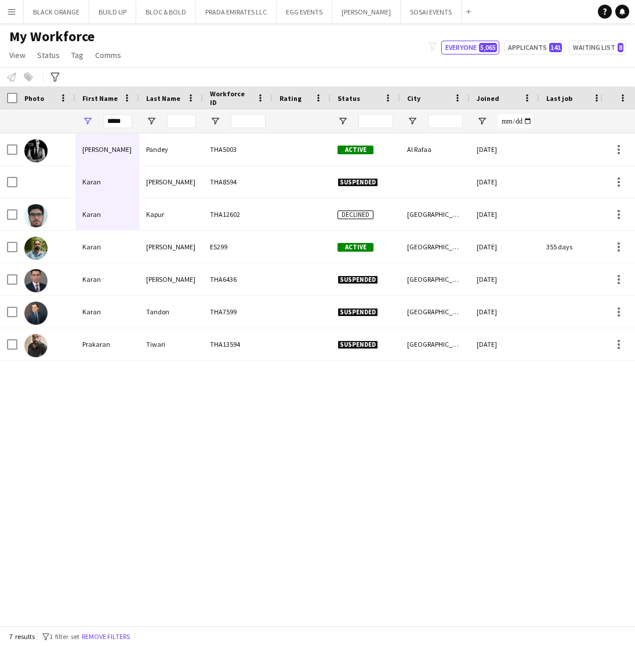
drag, startPoint x: 151, startPoint y: 588, endPoint x: 96, endPoint y: 245, distance: 347.5
click at [96, 245] on div "Karan" at bounding box center [107, 247] width 64 height 32
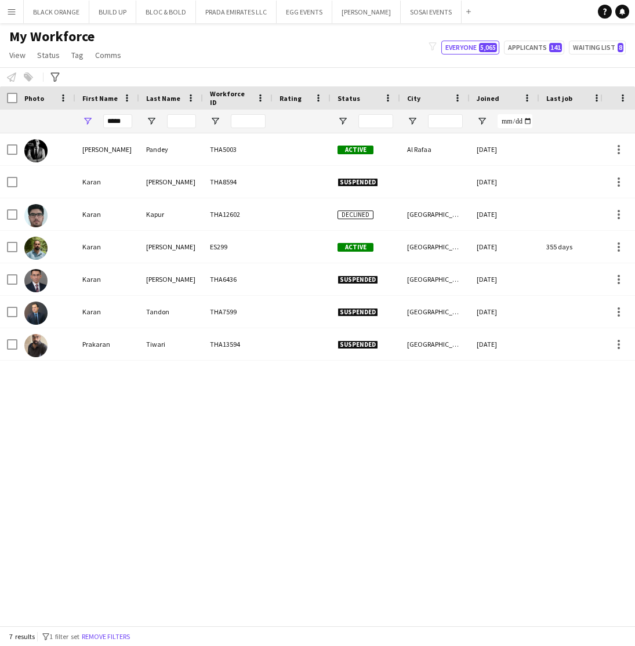
click at [96, 245] on div "Karan" at bounding box center [107, 247] width 64 height 32
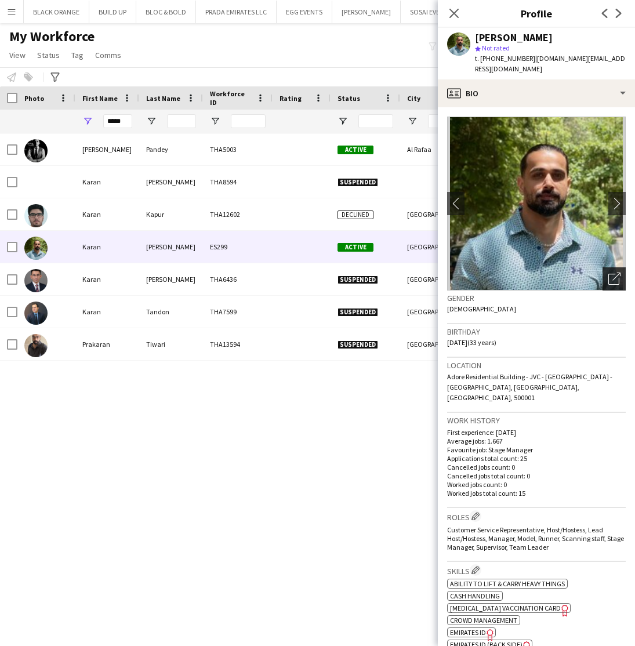
click at [610, 278] on icon "Open photos pop-in" at bounding box center [614, 278] width 12 height 12
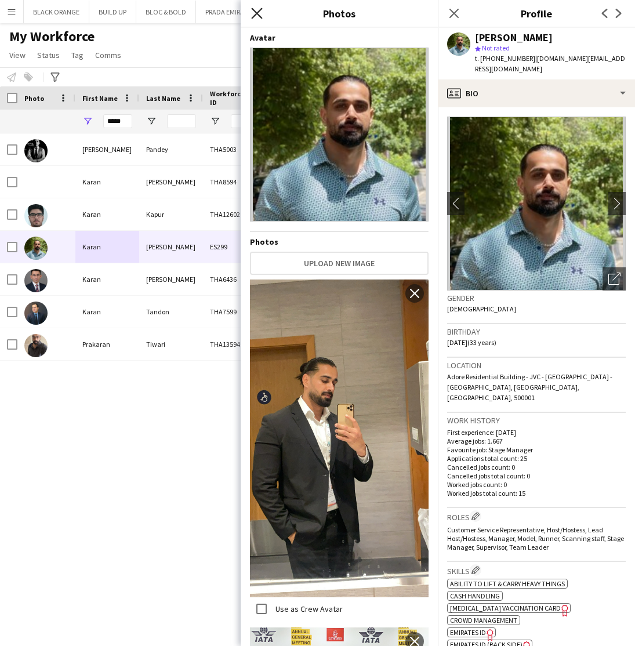
click at [258, 12] on icon at bounding box center [256, 13] width 11 height 11
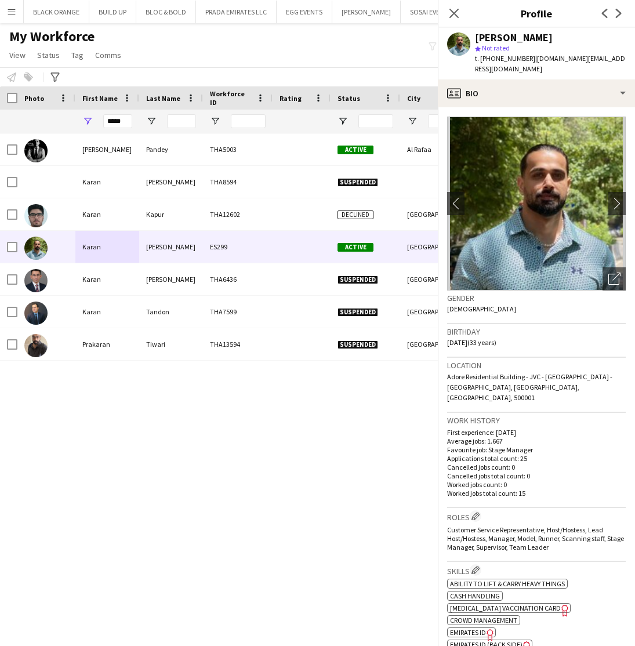
click at [119, 120] on input "*****" at bounding box center [117, 121] width 29 height 14
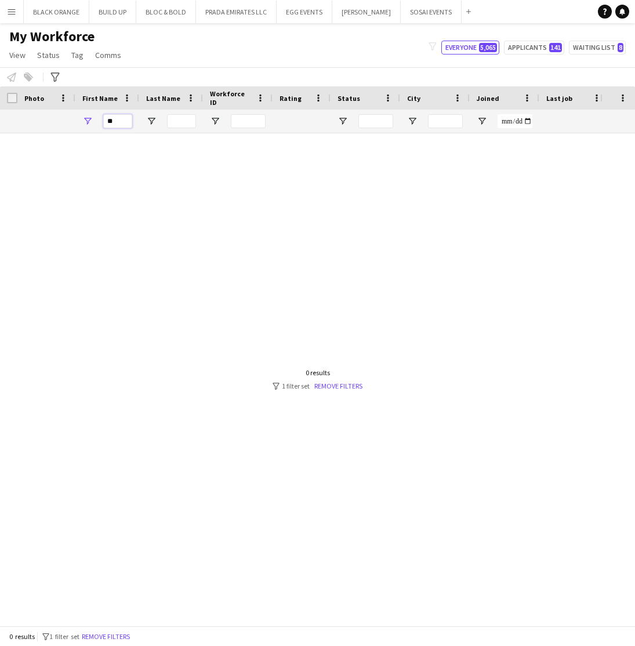
type input "*"
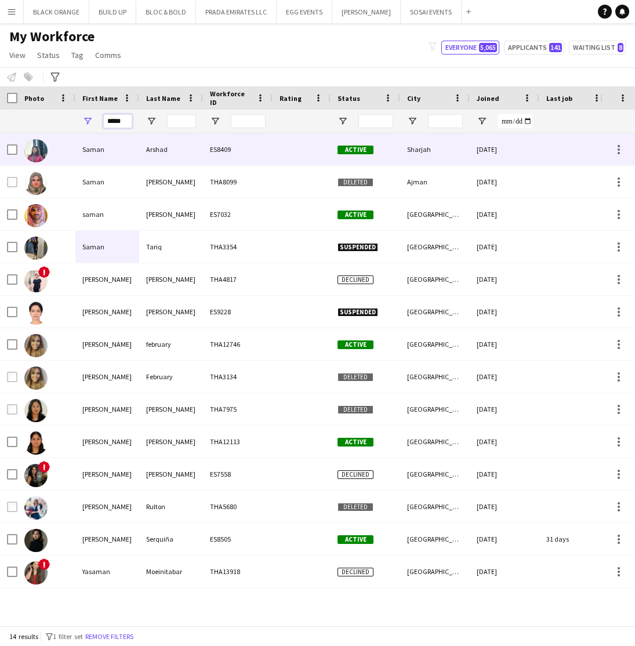
type input "*****"
click at [117, 154] on div "Saman" at bounding box center [107, 149] width 64 height 32
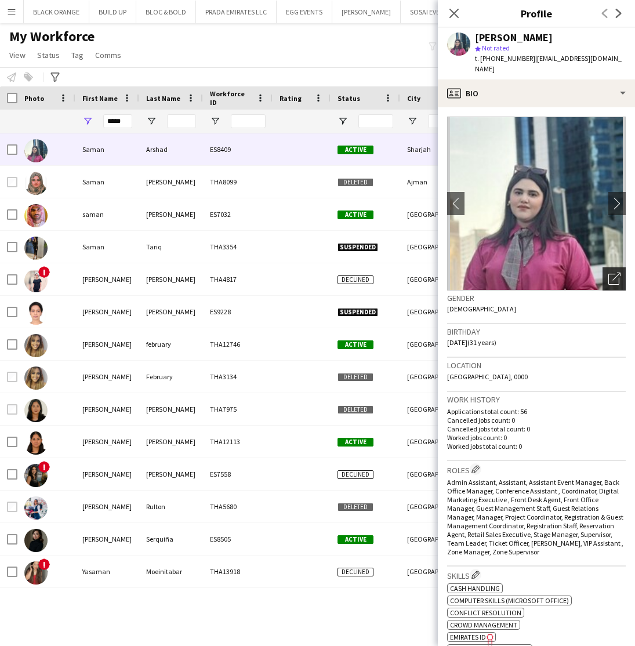
click at [611, 272] on icon "Open photos pop-in" at bounding box center [614, 278] width 12 height 12
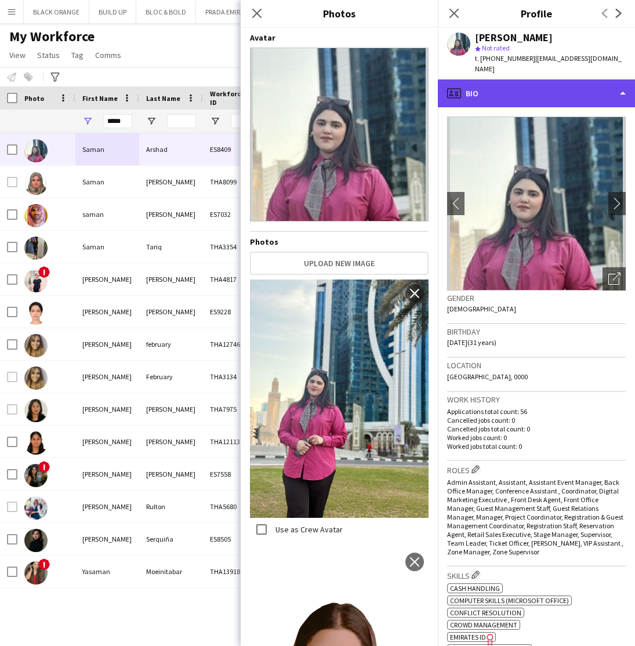
click at [535, 86] on div "profile Bio" at bounding box center [536, 93] width 197 height 28
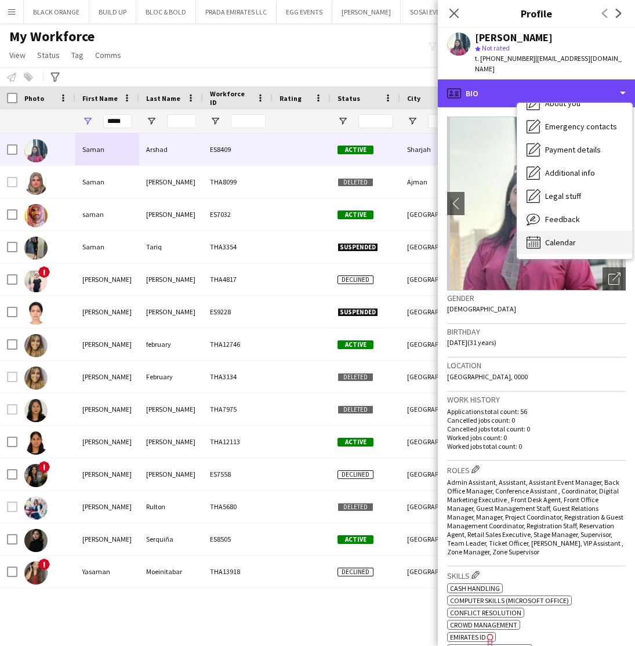
scroll to position [63, 0]
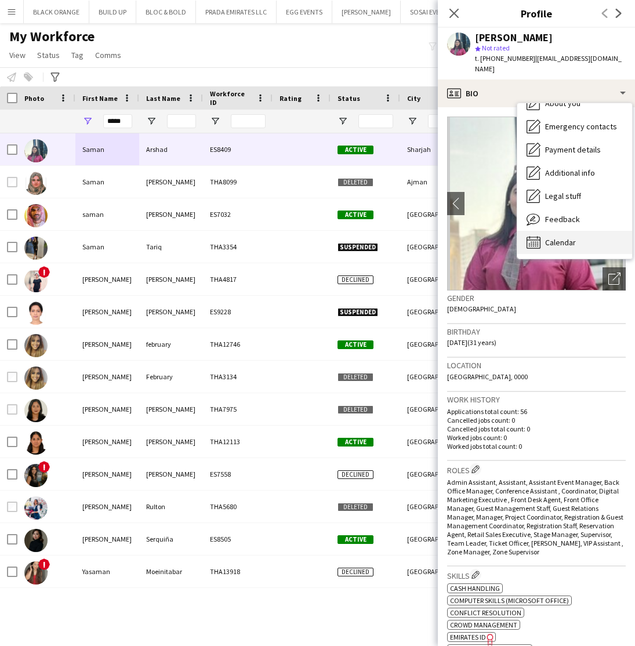
click at [560, 237] on span "Calendar" at bounding box center [560, 242] width 31 height 10
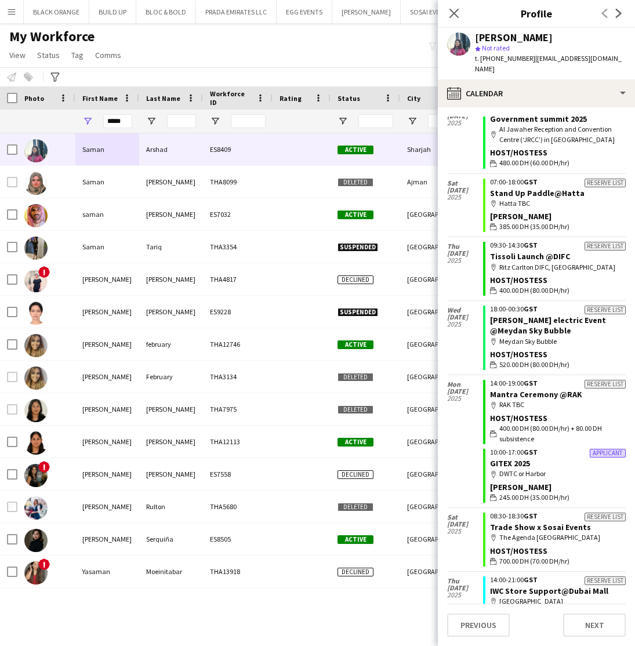
scroll to position [45, 0]
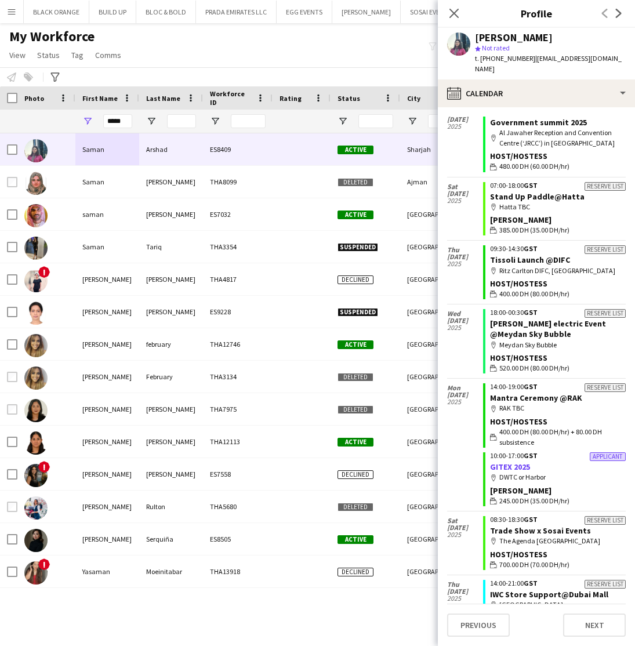
click at [504, 461] on link "GITEX 2025" at bounding box center [510, 466] width 40 height 10
click at [453, 11] on icon "Close pop-in" at bounding box center [453, 13] width 11 height 11
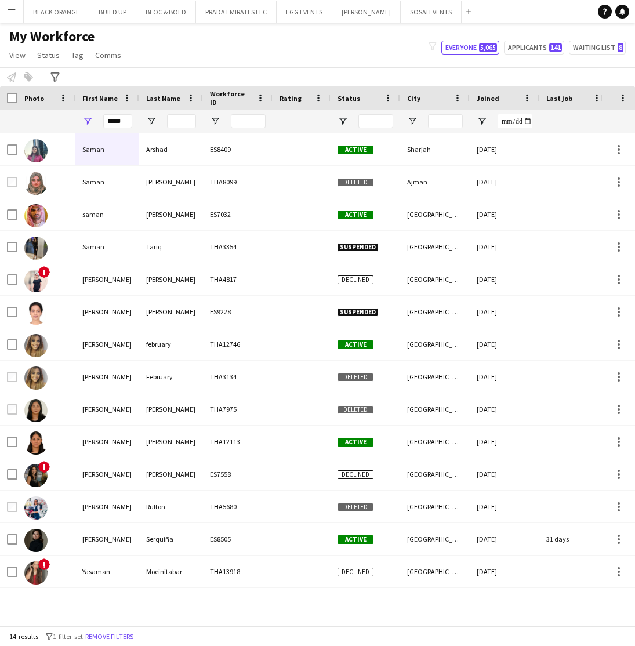
click at [12, 4] on button "Menu" at bounding box center [11, 11] width 23 height 23
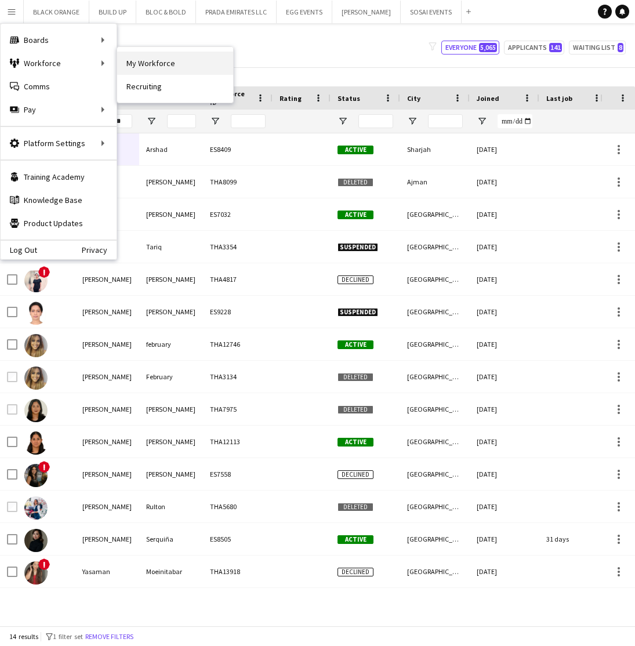
click at [151, 65] on link "My Workforce" at bounding box center [175, 63] width 116 height 23
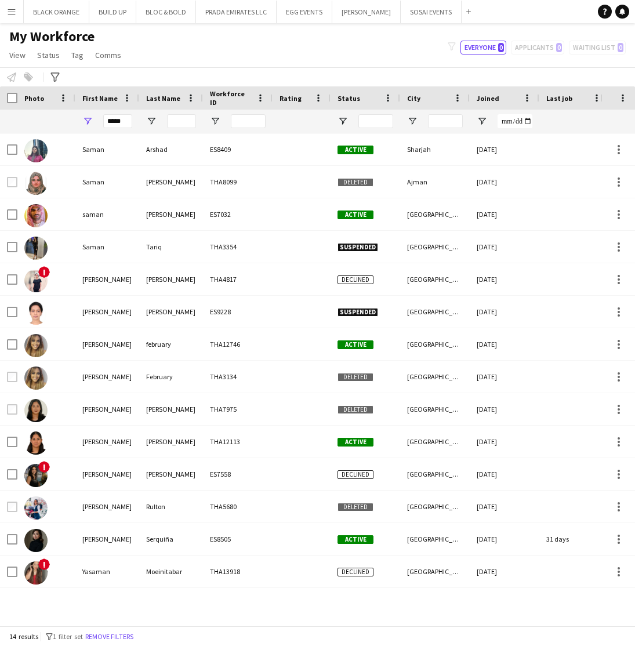
click at [181, 44] on div "My Workforce View Views Default view New view Update view Delete view Edit name…" at bounding box center [317, 47] width 635 height 39
click at [119, 119] on input "*****" at bounding box center [117, 121] width 29 height 14
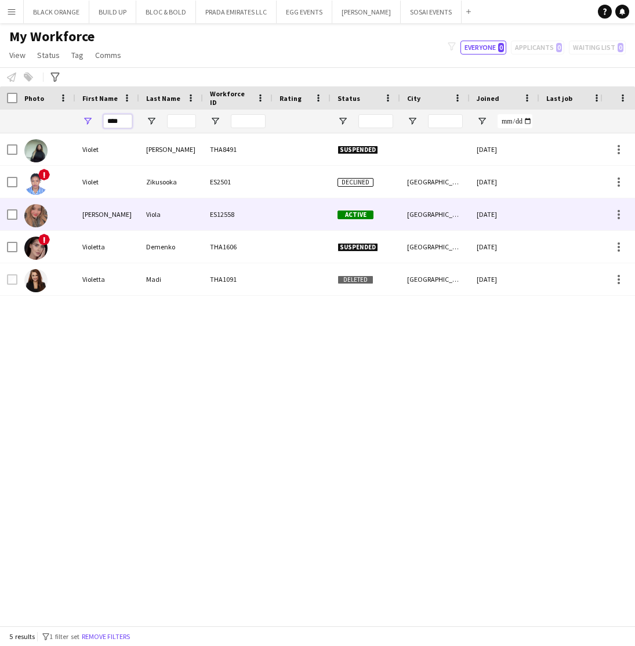
type input "****"
click at [96, 216] on div "Violeta" at bounding box center [107, 214] width 64 height 32
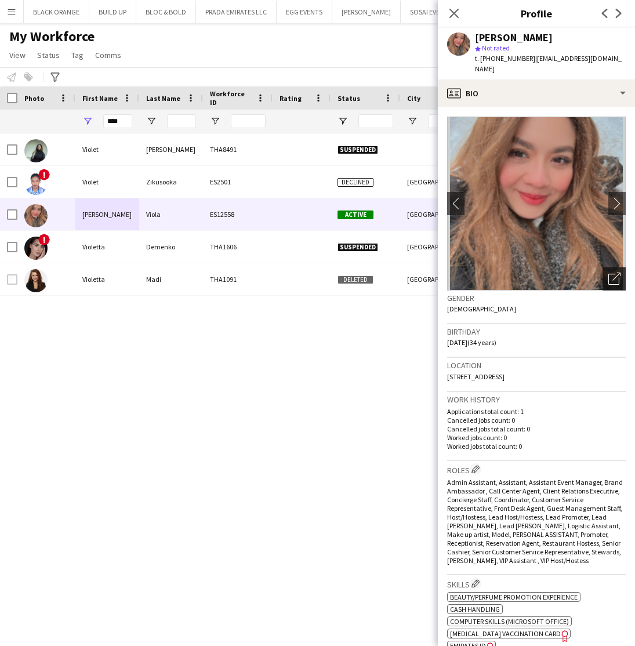
click at [615, 272] on icon "Open photos pop-in" at bounding box center [614, 278] width 12 height 12
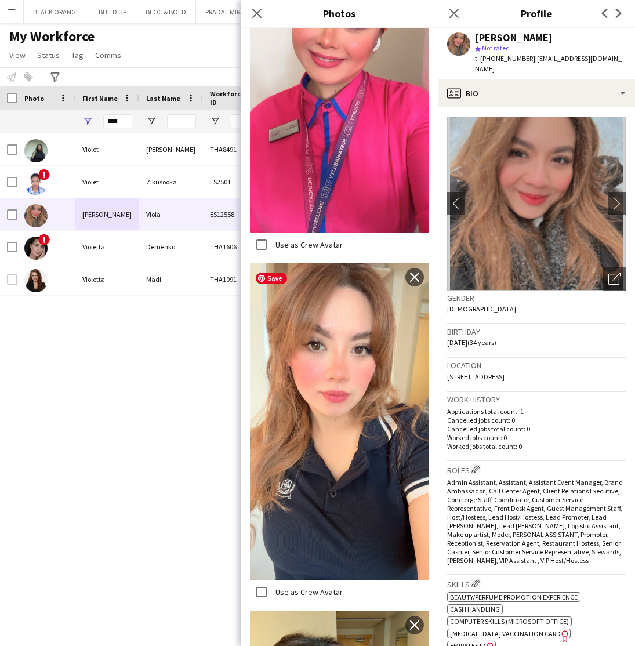
scroll to position [3977, 0]
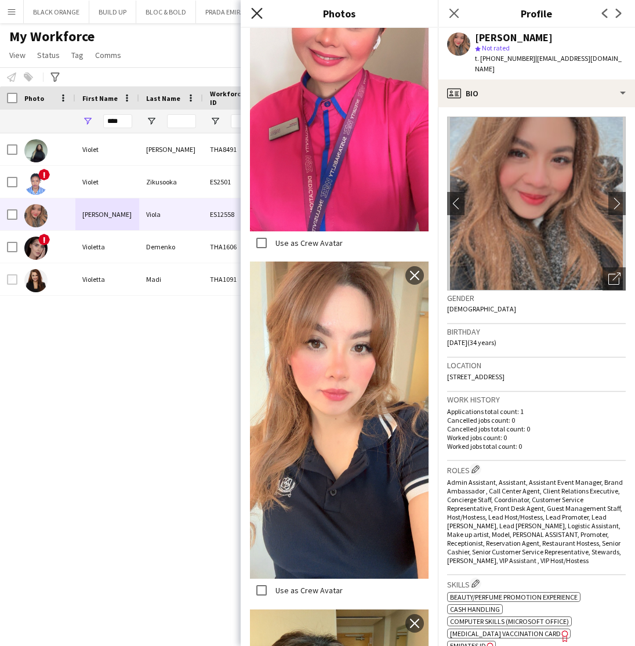
click at [258, 17] on icon "Close pop-in" at bounding box center [256, 13] width 11 height 11
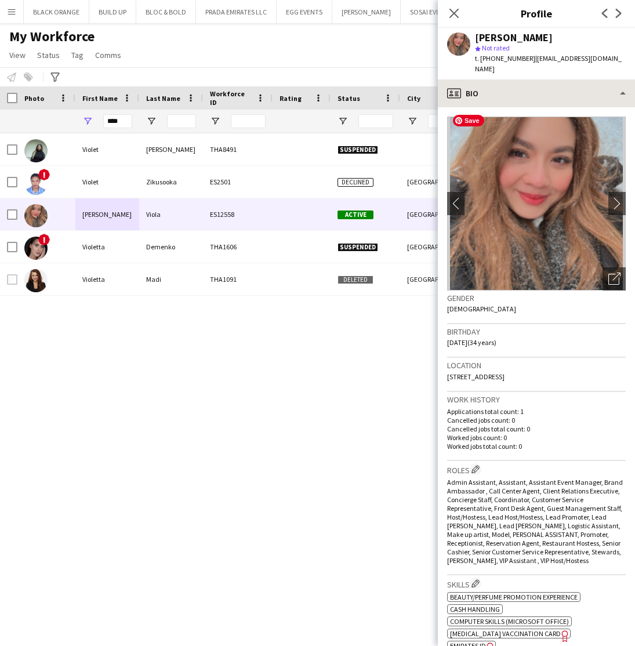
scroll to position [0, 0]
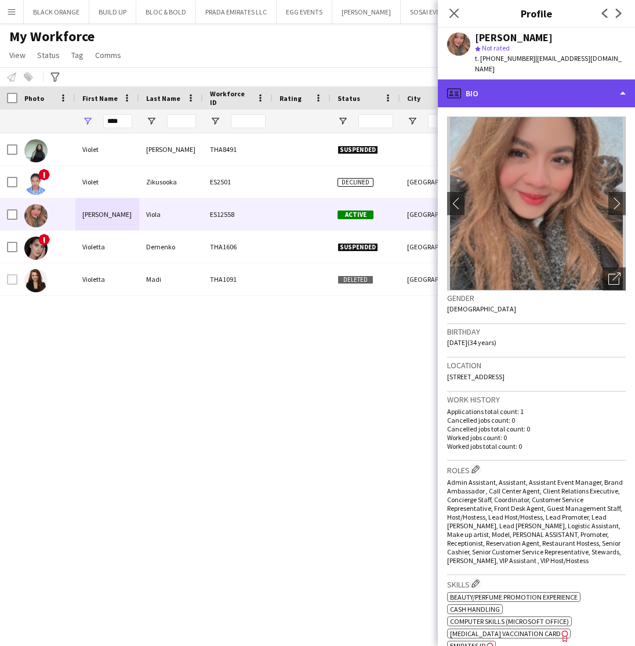
click at [550, 83] on div "profile Bio" at bounding box center [536, 93] width 197 height 28
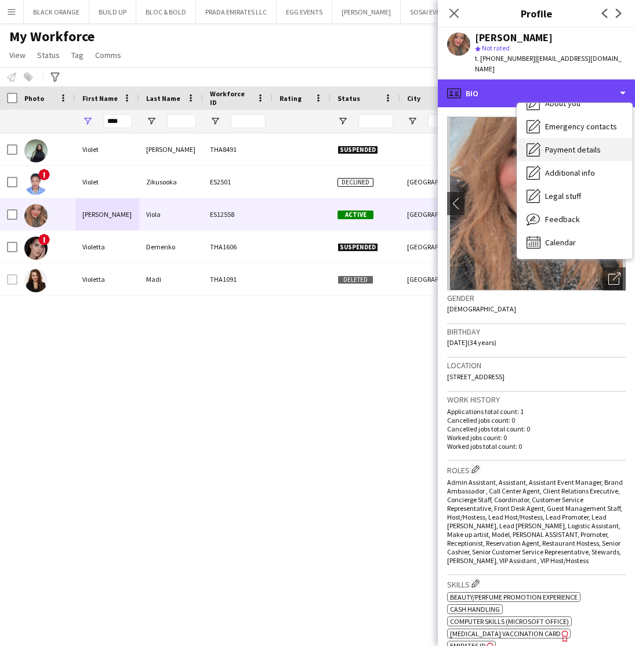
scroll to position [63, 0]
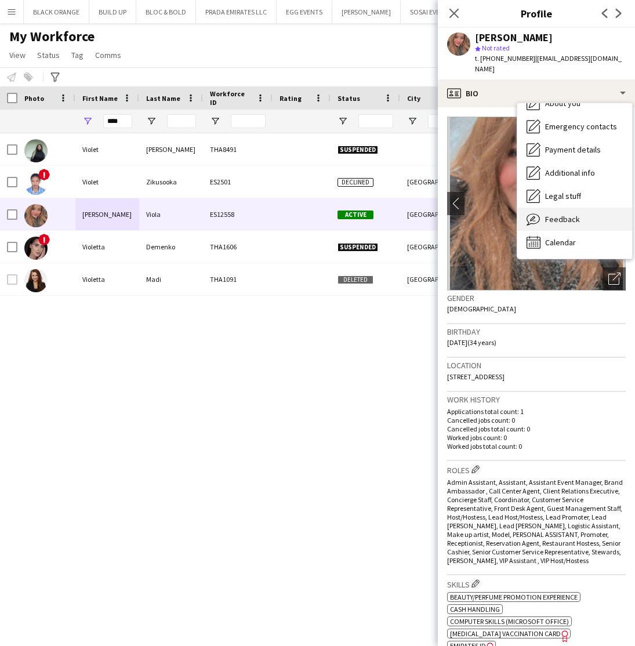
click at [562, 214] on span "Feedback" at bounding box center [562, 219] width 35 height 10
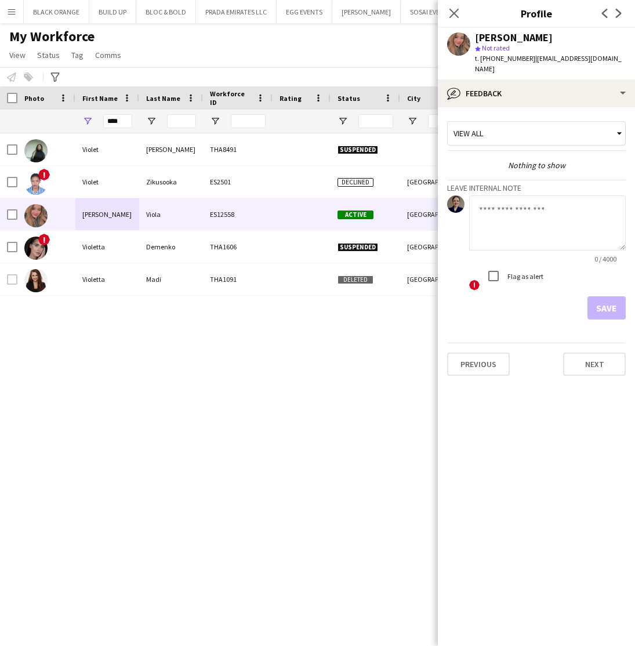
click at [508, 201] on textarea at bounding box center [547, 222] width 156 height 55
click at [524, 223] on textarea "**********" at bounding box center [547, 222] width 156 height 55
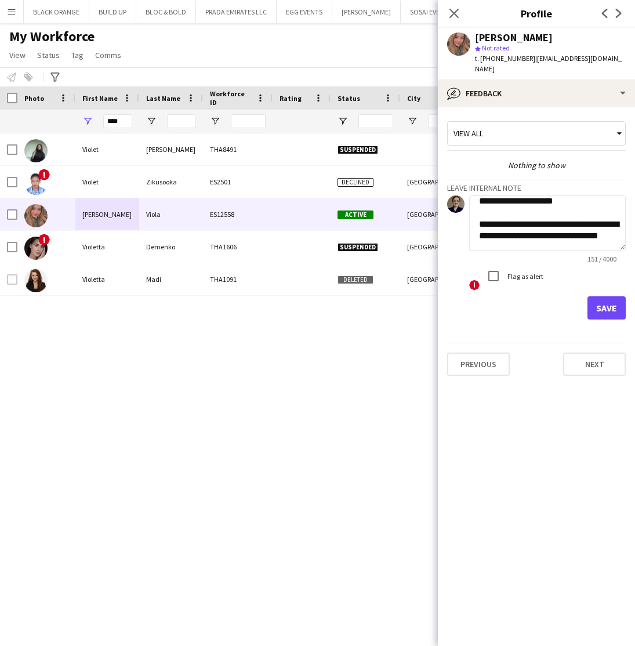
click at [580, 224] on textarea "**********" at bounding box center [547, 222] width 156 height 55
click at [613, 226] on textarea "**********" at bounding box center [547, 222] width 156 height 55
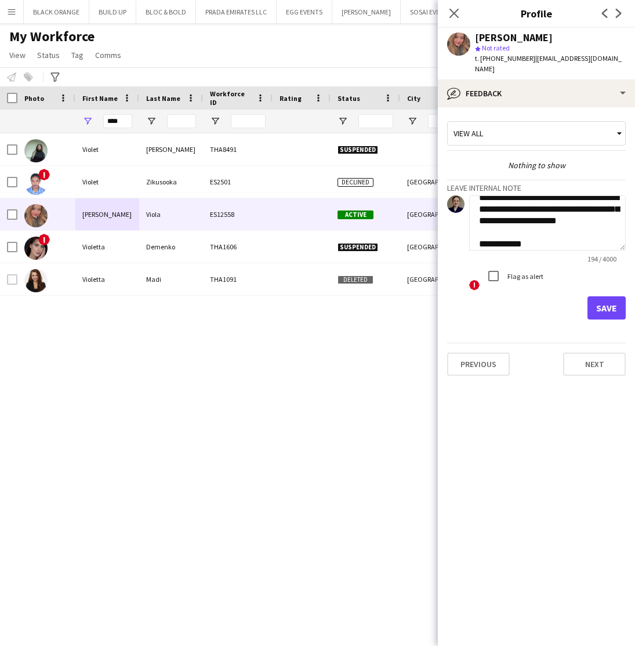
scroll to position [93, 0]
click at [516, 237] on textarea "**********" at bounding box center [547, 222] width 156 height 55
click at [571, 232] on textarea "**********" at bounding box center [547, 222] width 156 height 55
click at [561, 234] on textarea "**********" at bounding box center [547, 222] width 156 height 55
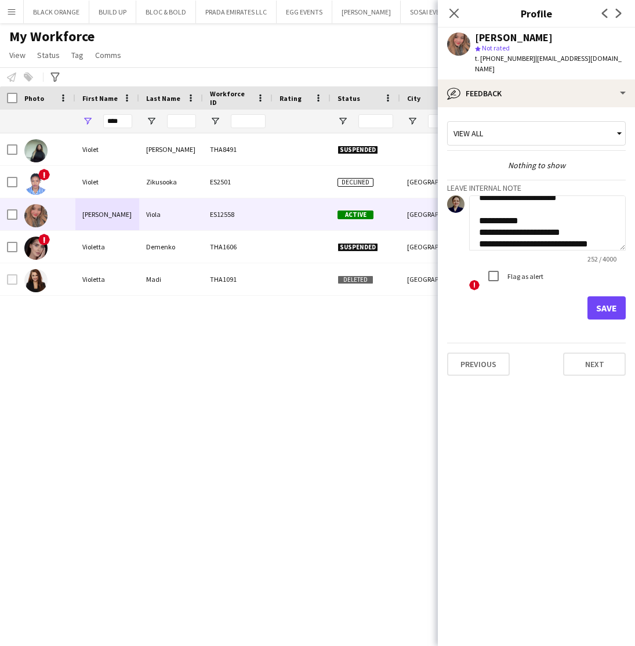
click at [592, 234] on textarea "**********" at bounding box center [547, 222] width 156 height 55
click at [603, 234] on textarea "**********" at bounding box center [547, 222] width 156 height 55
drag, startPoint x: 522, startPoint y: 234, endPoint x: 486, endPoint y: 233, distance: 36.5
click at [486, 233] on textarea "**********" at bounding box center [547, 222] width 156 height 55
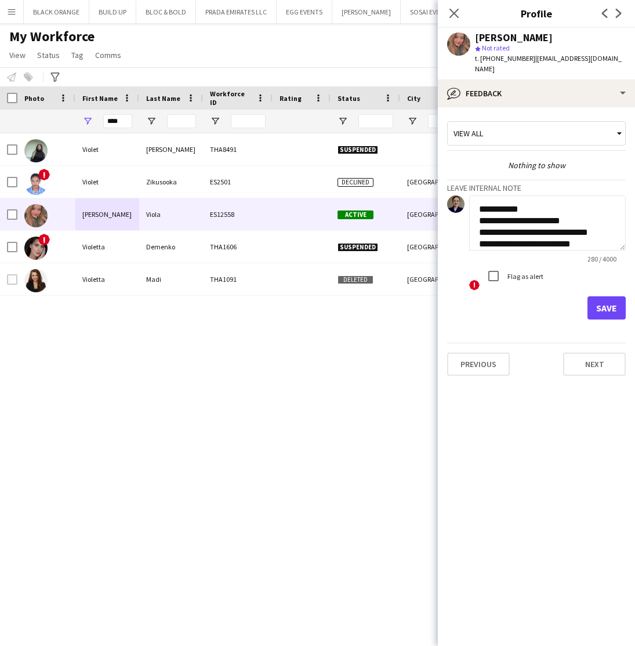
click at [605, 224] on textarea "**********" at bounding box center [547, 222] width 156 height 55
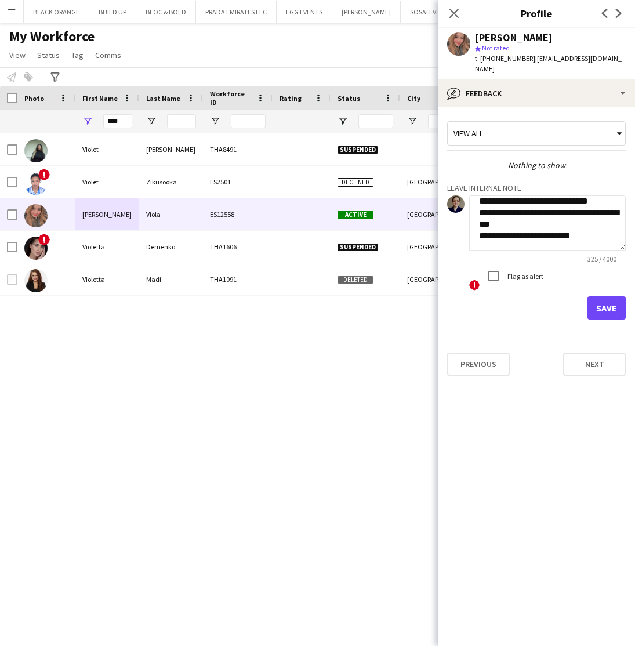
click at [484, 228] on textarea "**********" at bounding box center [547, 222] width 156 height 55
click at [570, 225] on textarea "**********" at bounding box center [547, 222] width 156 height 55
click at [604, 227] on textarea "**********" at bounding box center [547, 222] width 156 height 55
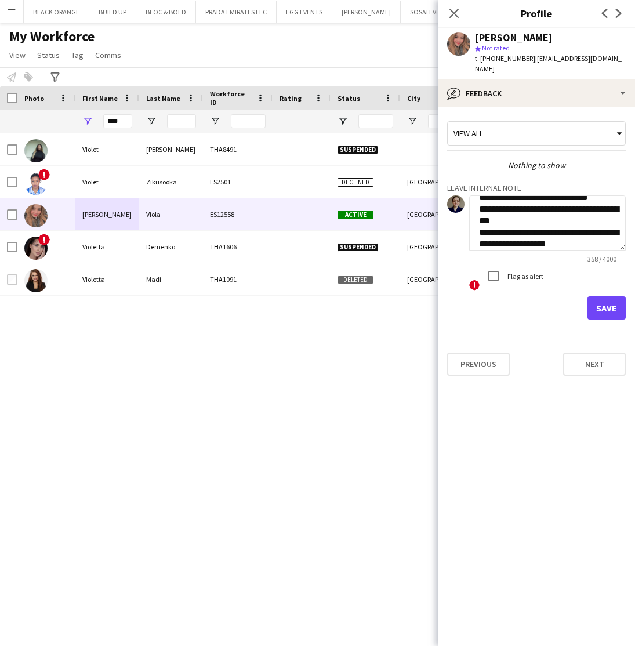
click at [541, 235] on textarea "**********" at bounding box center [547, 222] width 156 height 55
click at [564, 235] on textarea "**********" at bounding box center [547, 222] width 156 height 55
click at [538, 236] on textarea "**********" at bounding box center [547, 222] width 156 height 55
click at [537, 236] on textarea "**********" at bounding box center [547, 222] width 156 height 55
click at [581, 233] on textarea "**********" at bounding box center [547, 222] width 156 height 55
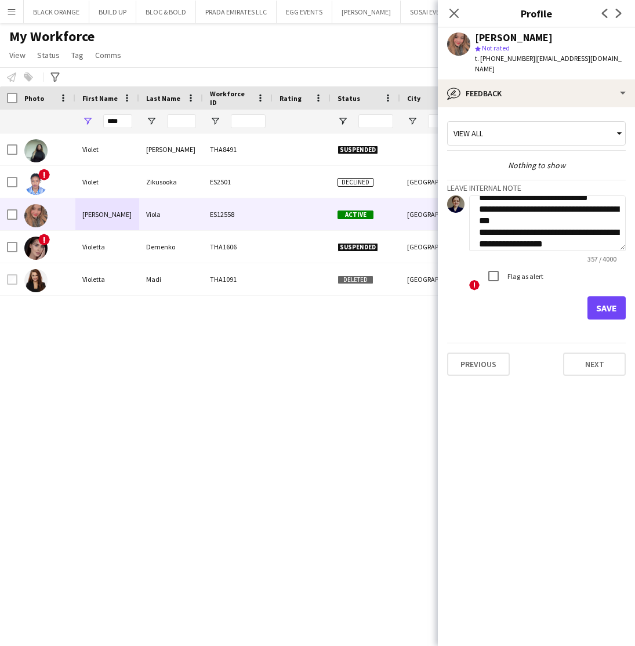
click at [541, 236] on textarea "**********" at bounding box center [547, 222] width 156 height 55
click at [585, 235] on textarea "**********" at bounding box center [547, 222] width 156 height 55
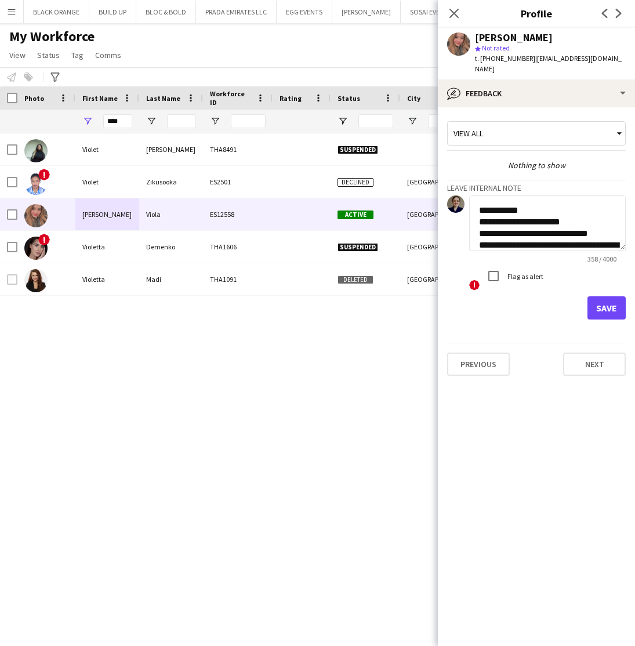
click at [574, 210] on textarea "**********" at bounding box center [547, 222] width 156 height 55
click at [577, 212] on textarea "**********" at bounding box center [547, 222] width 156 height 55
click at [542, 220] on textarea "**********" at bounding box center [547, 222] width 156 height 55
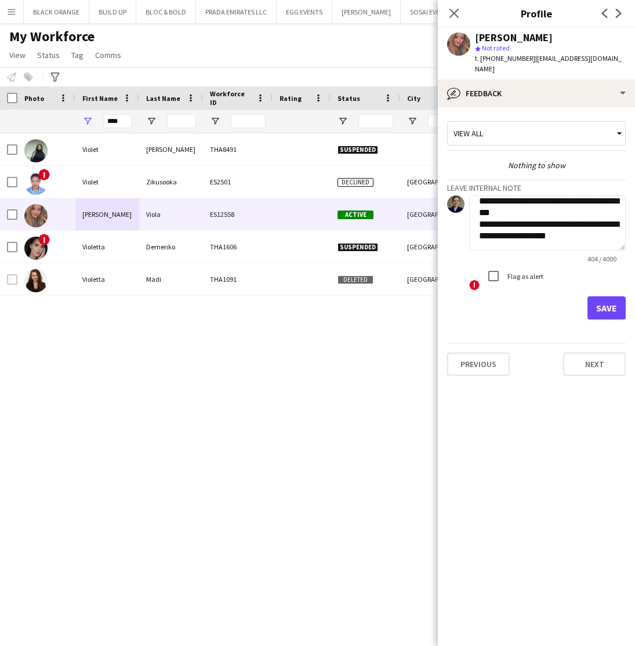
scroll to position [183, 0]
click at [571, 225] on textarea "**********" at bounding box center [547, 222] width 156 height 55
click at [519, 228] on textarea "**********" at bounding box center [547, 222] width 156 height 55
click at [522, 224] on textarea "**********" at bounding box center [547, 222] width 156 height 55
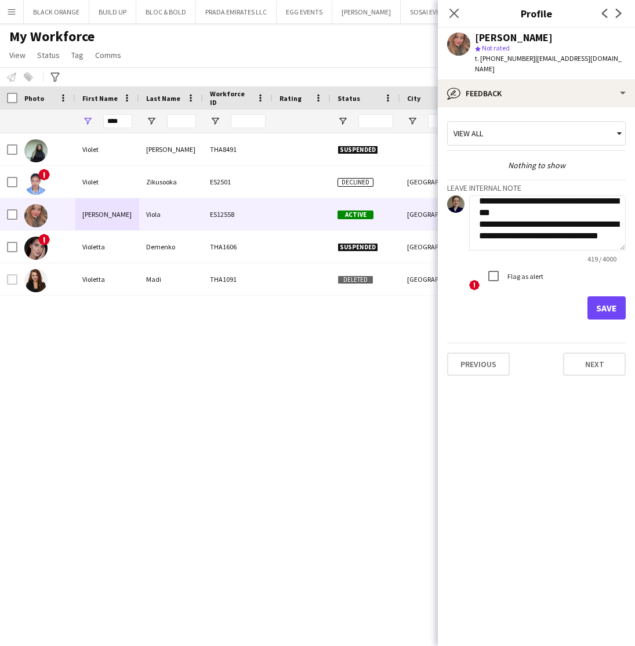
scroll to position [183, 0]
click at [613, 225] on textarea "**********" at bounding box center [547, 222] width 156 height 55
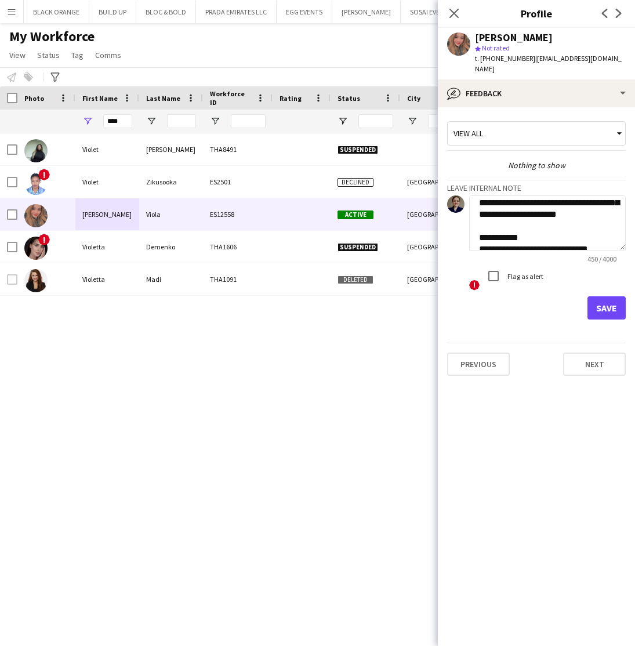
scroll to position [86, 0]
click at [617, 204] on textarea "**********" at bounding box center [547, 222] width 156 height 55
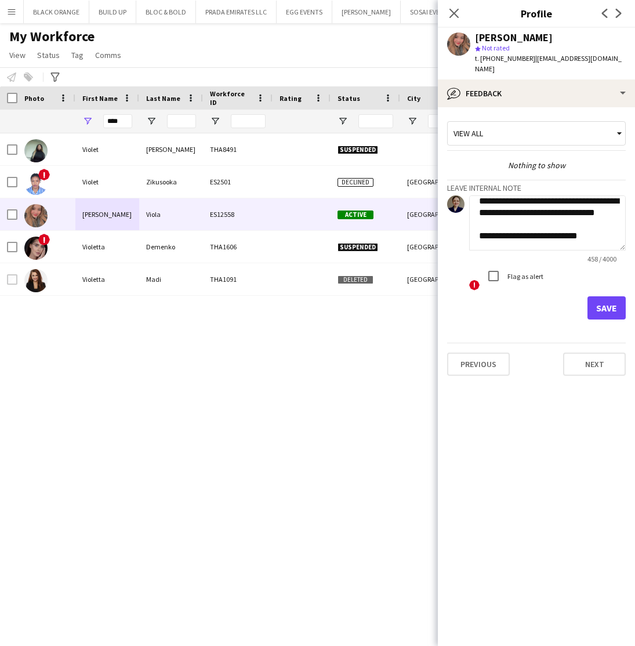
scroll to position [217, 0]
type textarea "**********"
click at [609, 296] on button "Save" at bounding box center [606, 307] width 38 height 23
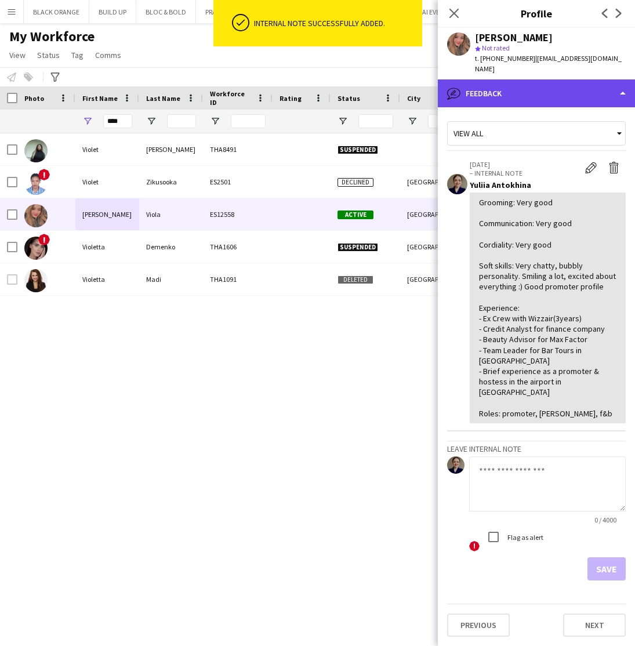
click at [552, 83] on div "bubble-pencil Feedback" at bounding box center [536, 93] width 197 height 28
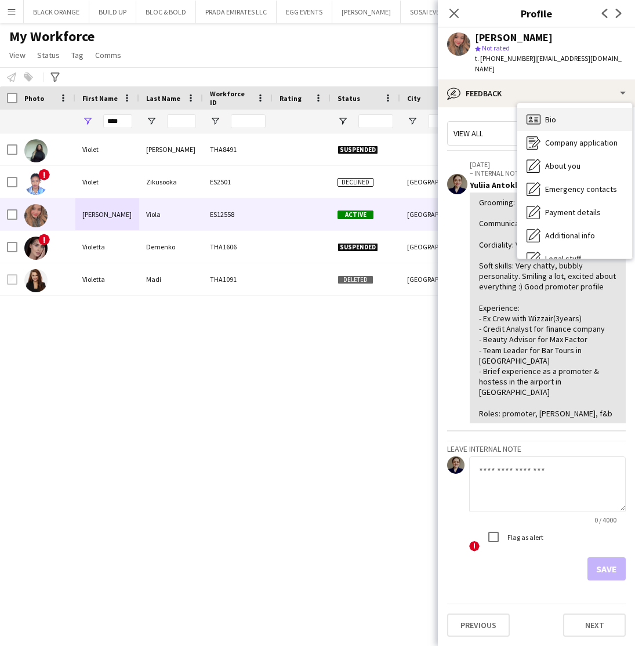
click at [550, 114] on span "Bio" at bounding box center [550, 119] width 11 height 10
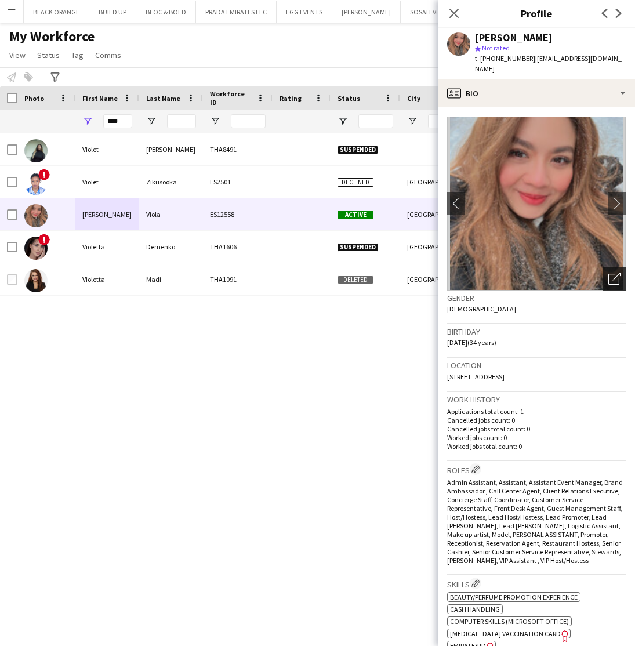
click at [615, 272] on icon "Open photos pop-in" at bounding box center [614, 278] width 12 height 12
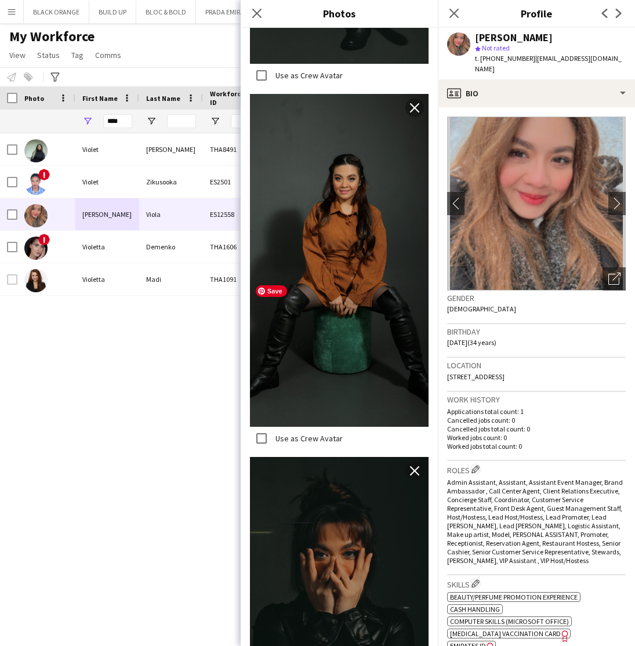
scroll to position [2567, 0]
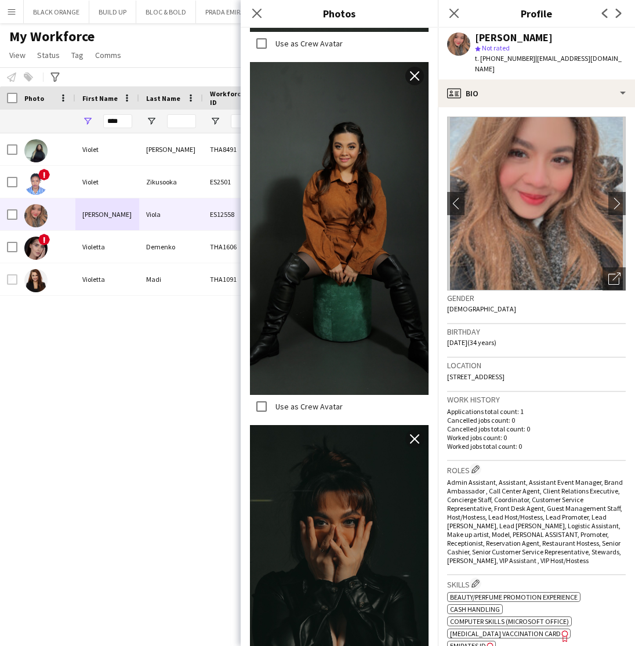
click at [416, 74] on app-icon "close" at bounding box center [415, 75] width 12 height 9
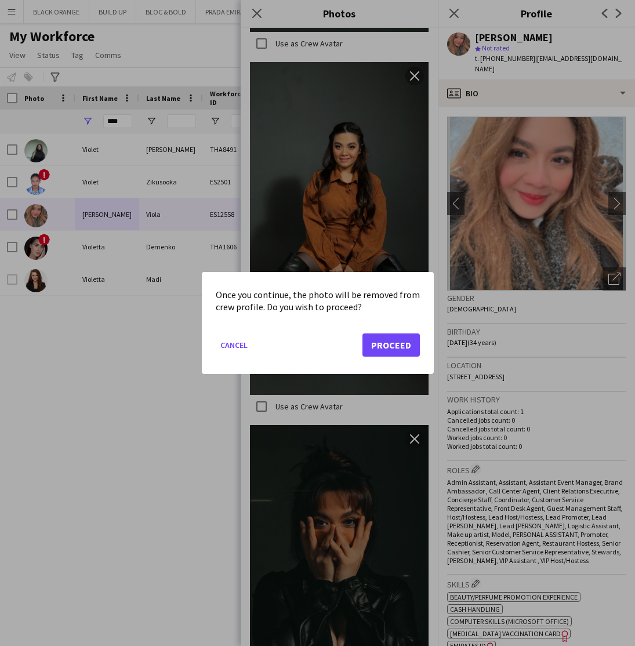
click at [380, 348] on button "Proceed" at bounding box center [390, 344] width 57 height 23
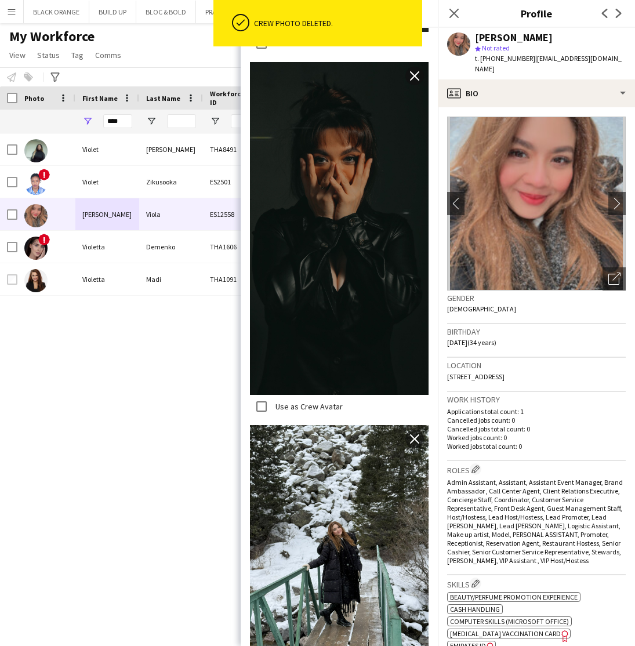
click at [415, 72] on app-icon "close" at bounding box center [415, 75] width 12 height 9
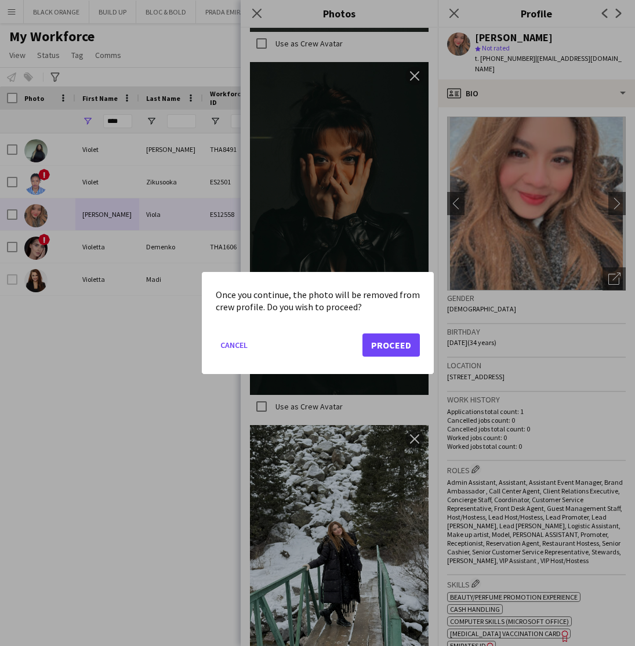
click at [396, 348] on button "Proceed" at bounding box center [390, 344] width 57 height 23
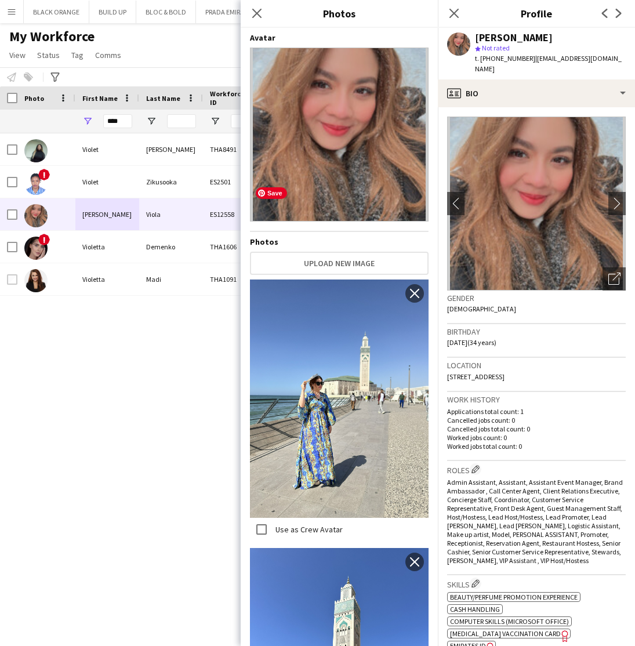
scroll to position [0, 0]
click at [256, 14] on icon at bounding box center [256, 13] width 11 height 11
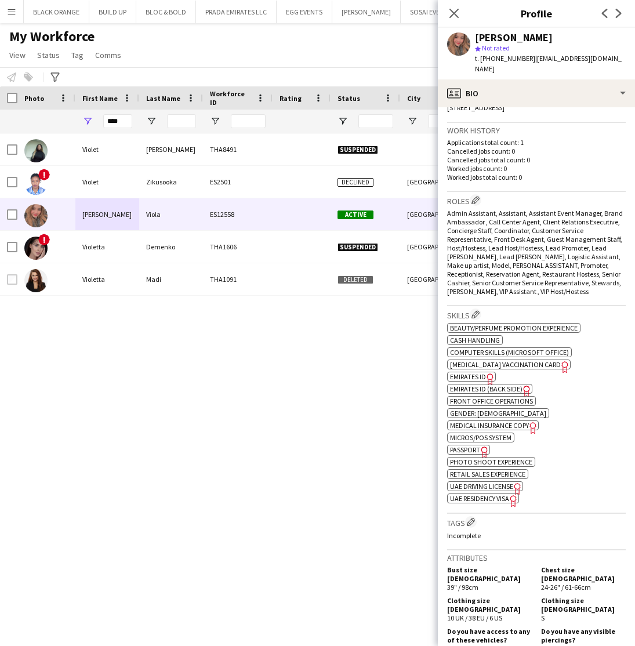
scroll to position [267, 0]
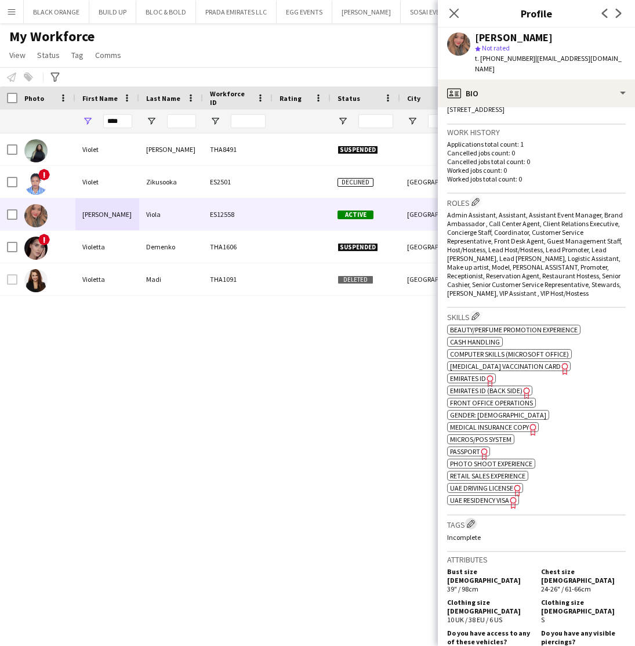
click at [468, 519] on app-icon "Edit crew company tags" at bounding box center [471, 523] width 8 height 8
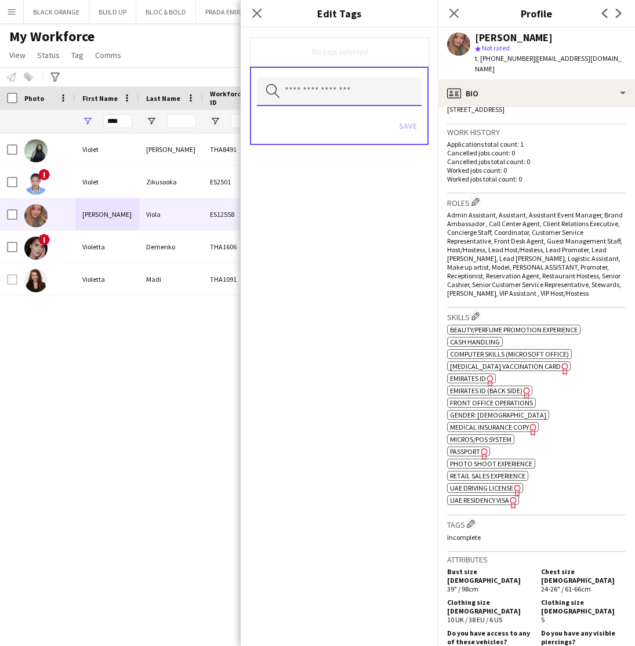
click at [314, 92] on input "text" at bounding box center [339, 91] width 165 height 29
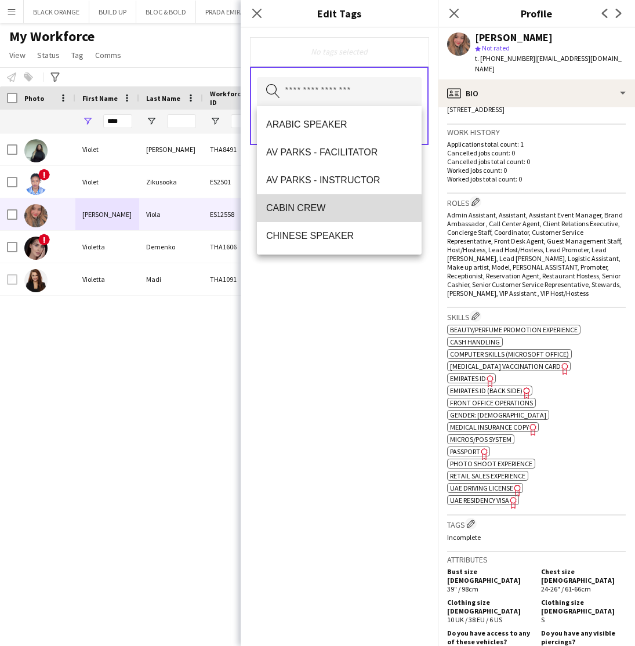
click at [295, 207] on span "CABIN CREW" at bounding box center [339, 207] width 146 height 11
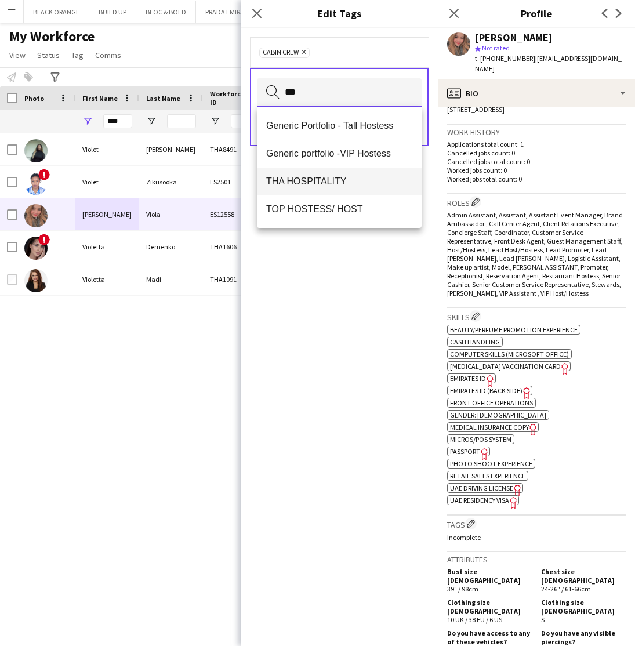
type input "***"
click at [304, 180] on span "THA HOSPITALITY" at bounding box center [339, 181] width 146 height 11
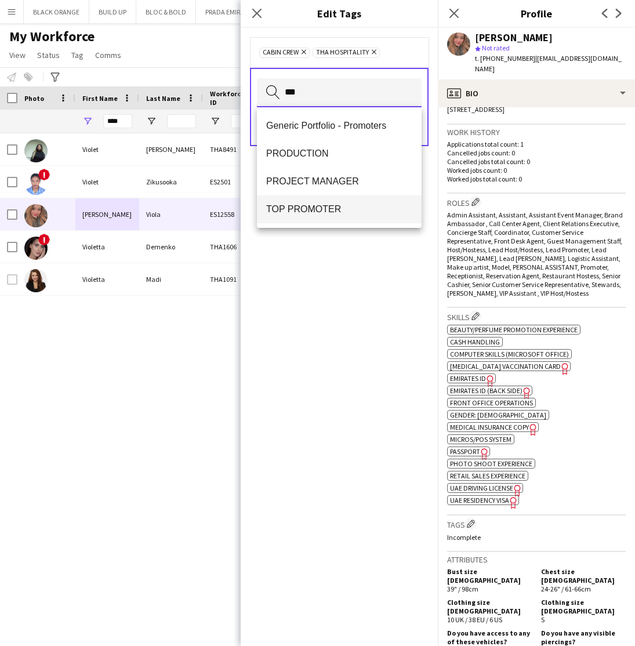
type input "***"
click at [326, 212] on span "TOP PROMOTER" at bounding box center [339, 208] width 146 height 11
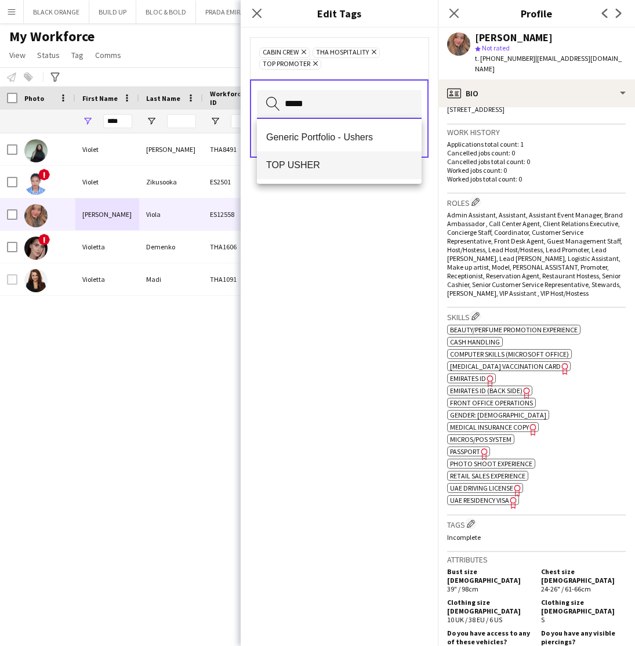
type input "*****"
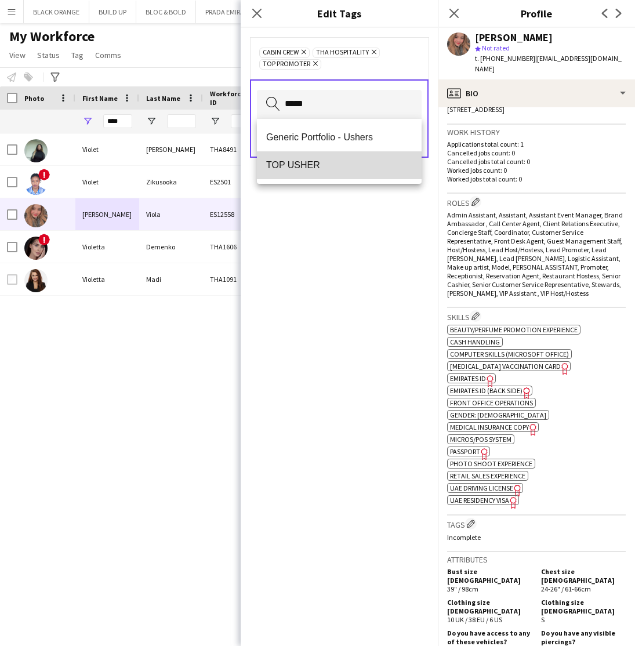
click at [310, 167] on span "TOP USHER" at bounding box center [339, 164] width 146 height 11
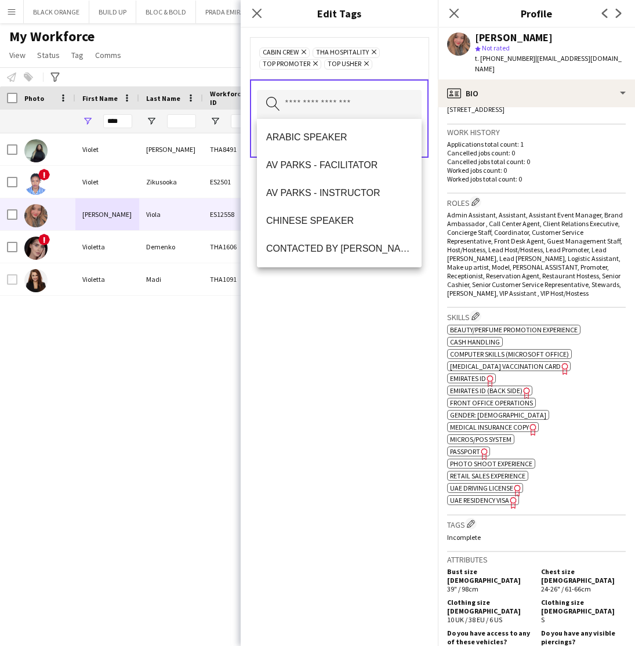
click at [368, 401] on div "CABIN CREW Remove THA HOSPITALITY Remove TOP PROMOTER Remove TOP USHER Remove S…" at bounding box center [339, 337] width 197 height 618
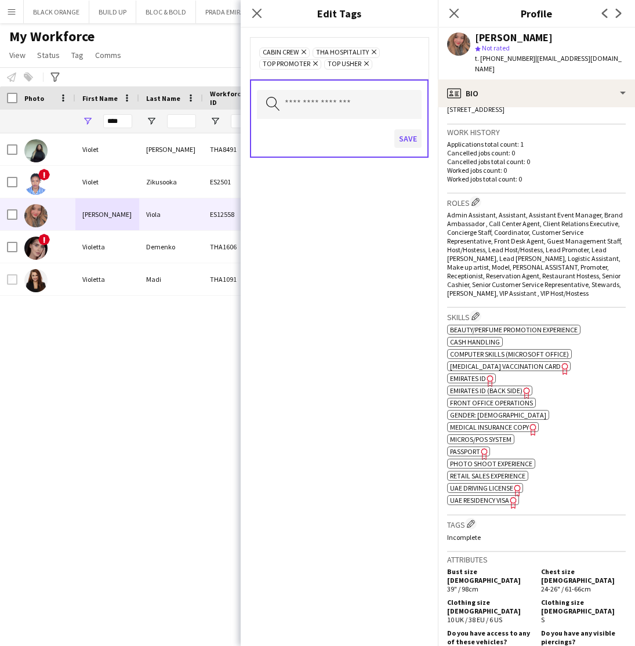
click at [410, 139] on button "Save" at bounding box center [407, 138] width 27 height 19
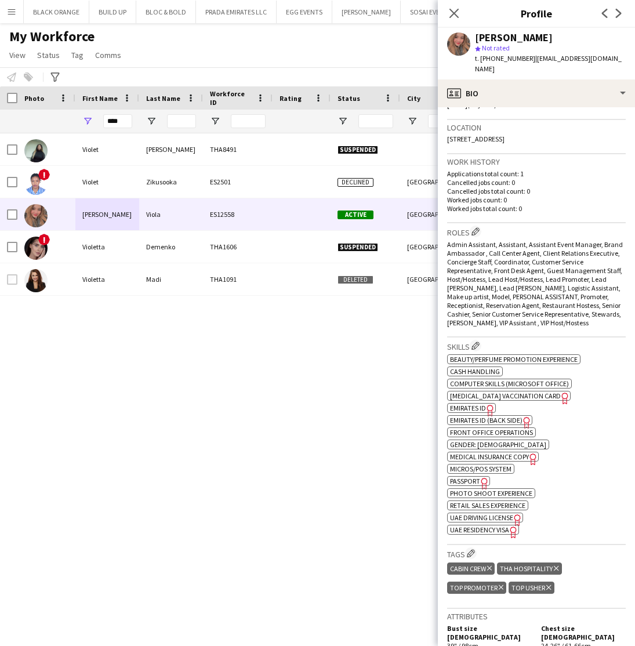
scroll to position [223, 0]
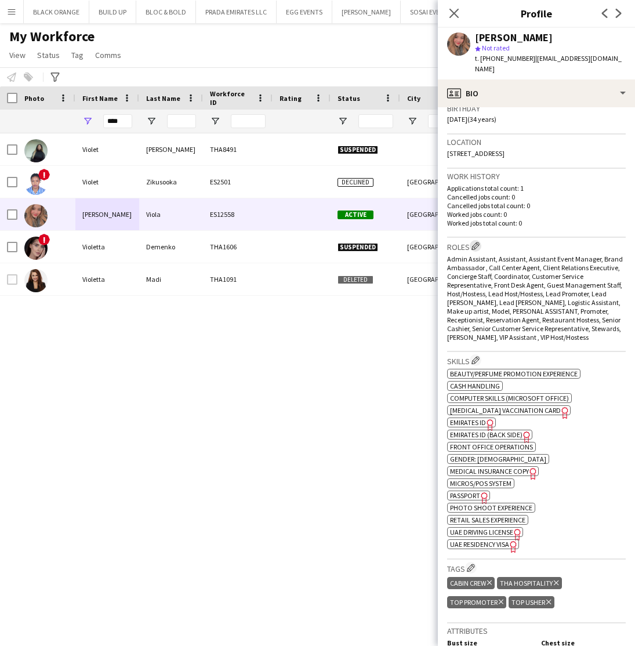
click at [477, 242] on app-icon "Edit crew company roles" at bounding box center [475, 246] width 8 height 8
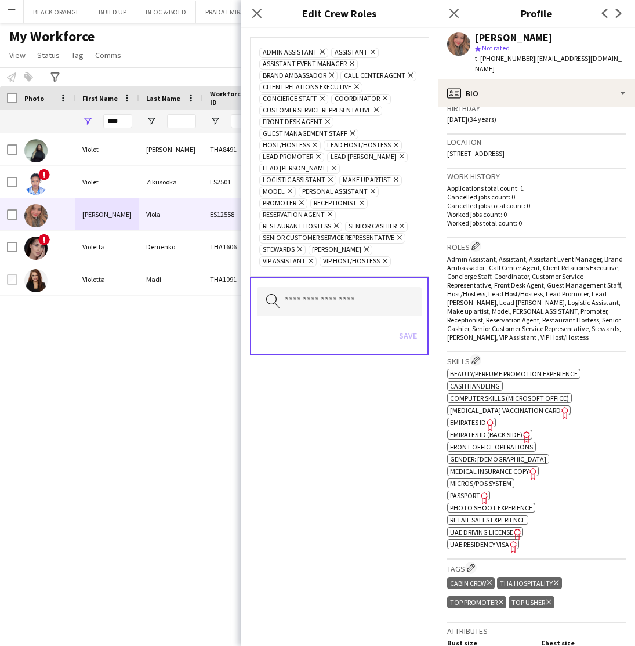
click at [350, 63] on icon at bounding box center [351, 63] width 5 height 5
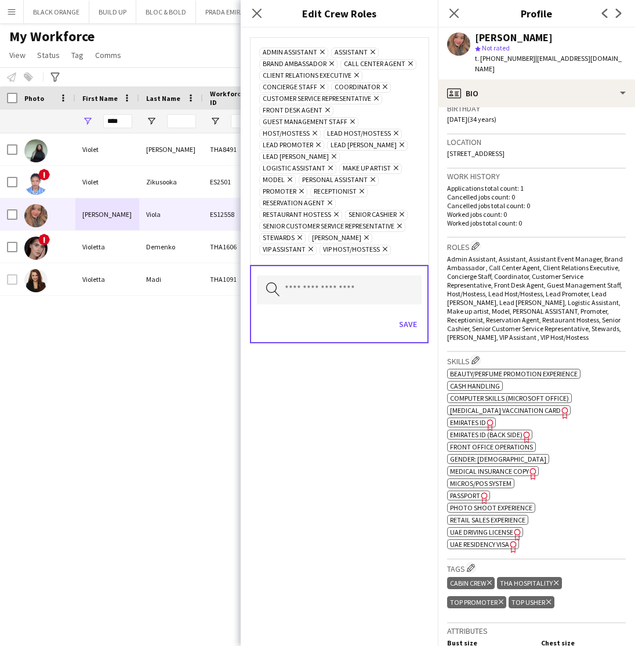
click at [394, 132] on icon "Remove" at bounding box center [395, 133] width 8 height 8
click at [287, 177] on icon at bounding box center [289, 179] width 5 height 5
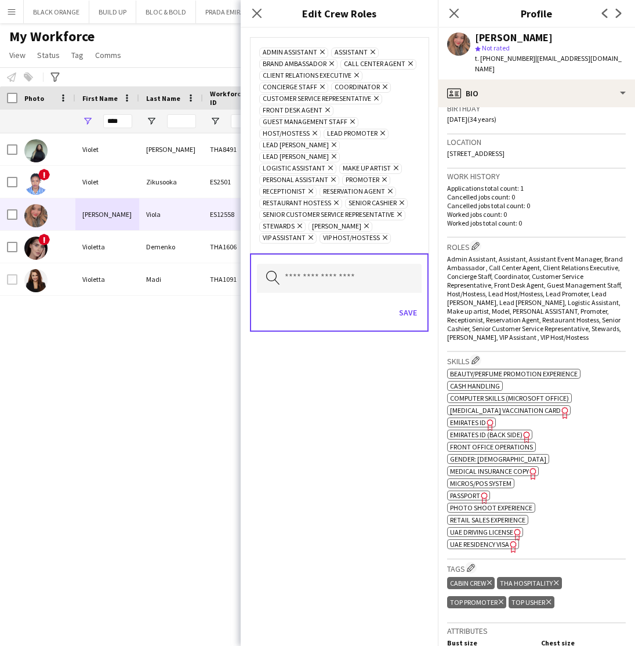
click at [400, 199] on icon "Remove" at bounding box center [400, 203] width 8 height 8
click at [302, 265] on input "text" at bounding box center [339, 278] width 165 height 29
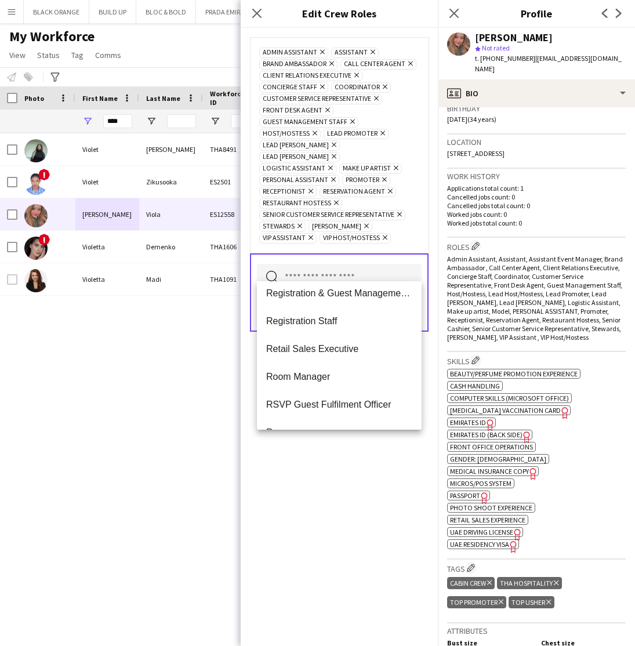
scroll to position [1121, 0]
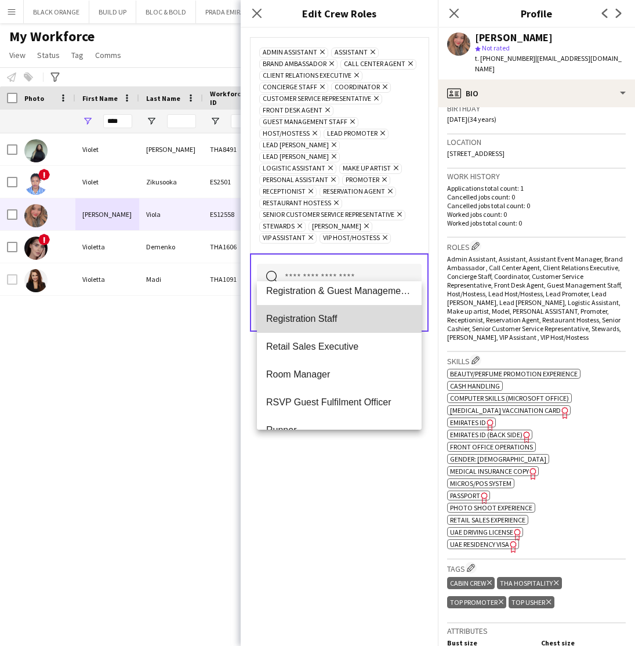
click at [307, 314] on span "Registration Staff" at bounding box center [339, 318] width 146 height 11
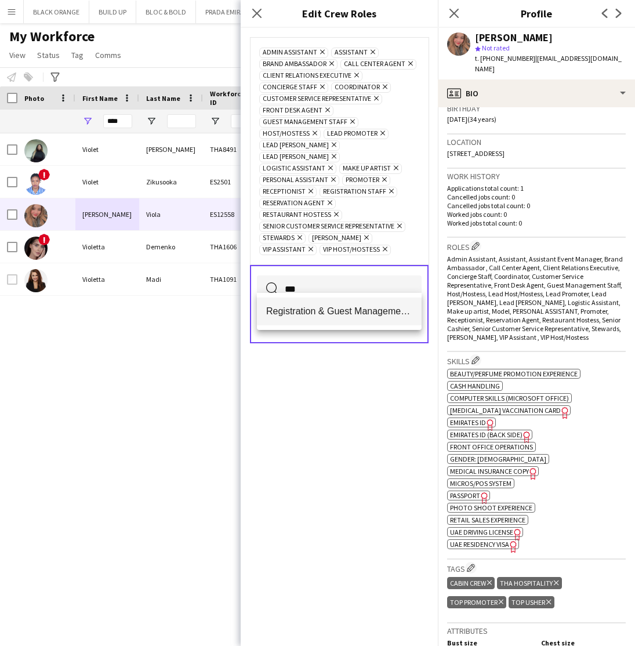
type input "***"
click at [343, 316] on span "Registration & Guest Management Coordinator" at bounding box center [339, 310] width 146 height 11
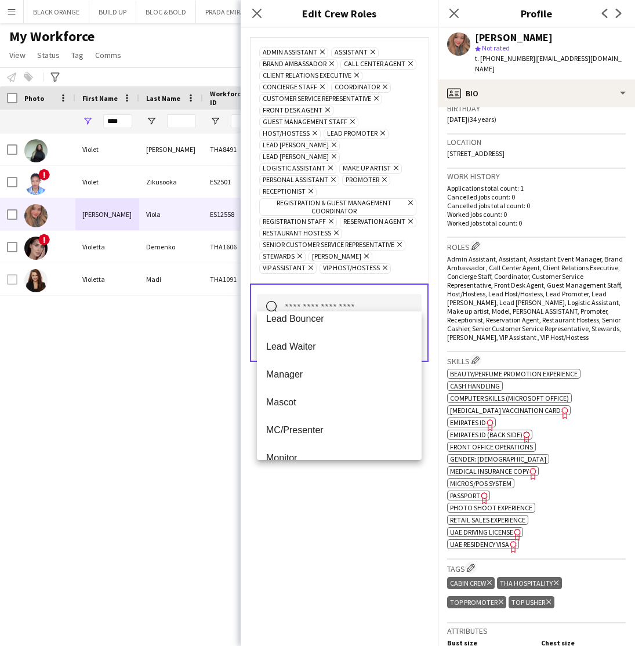
scroll to position [829, 0]
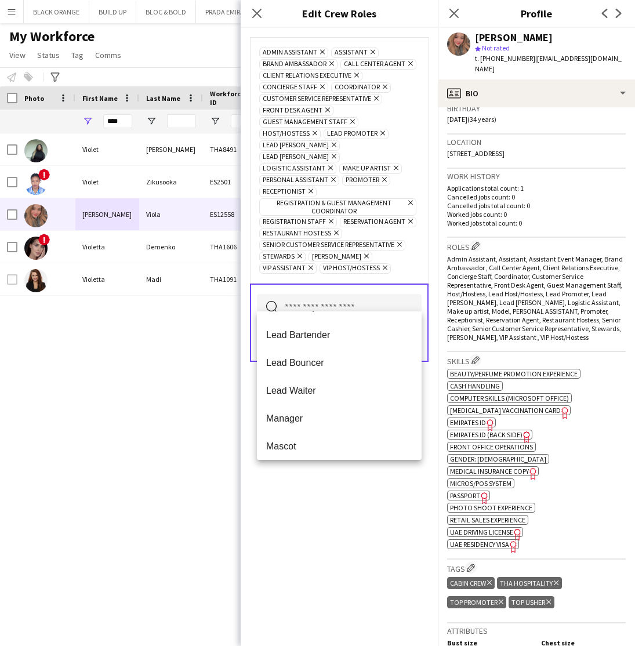
click at [323, 553] on div "Admin Assistant Remove Assistant Remove Brand Ambassador Remove Call Center Age…" at bounding box center [339, 337] width 197 height 618
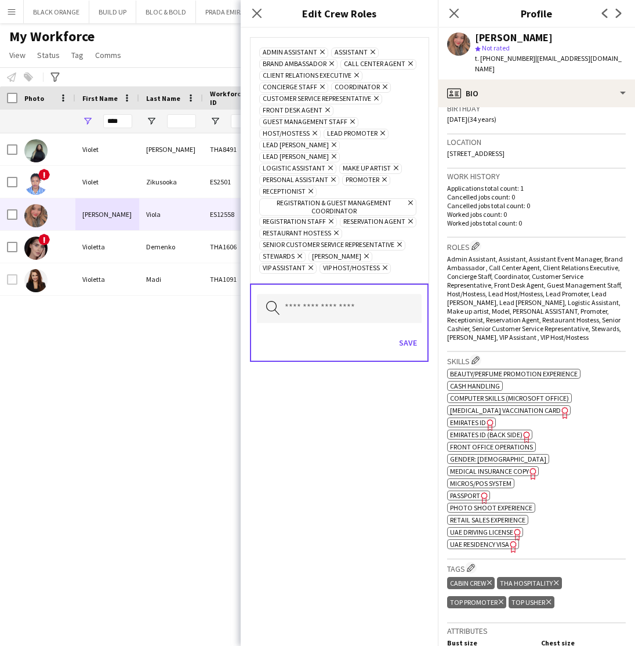
scroll to position [0, 0]
click at [403, 335] on button "Save" at bounding box center [407, 342] width 27 height 19
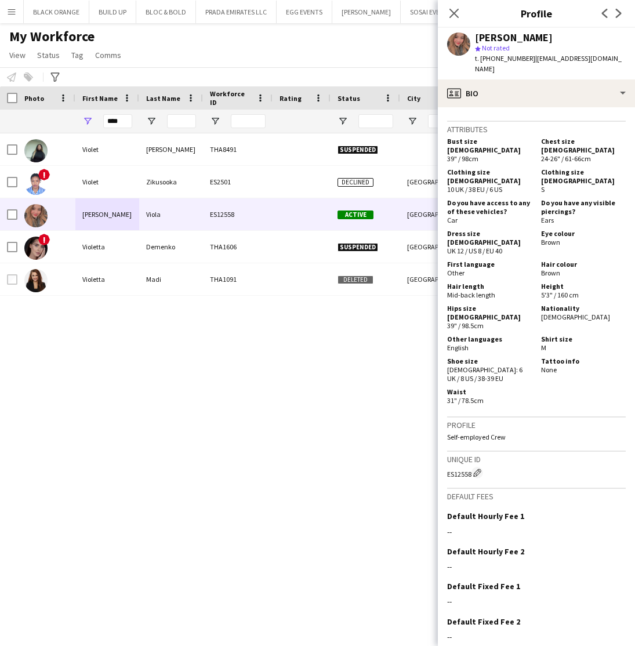
scroll to position [724, 0]
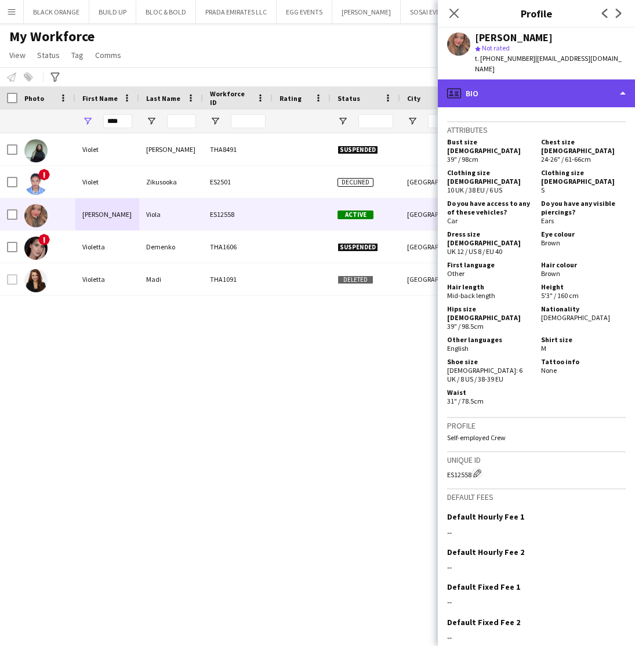
click at [545, 83] on div "profile Bio" at bounding box center [536, 93] width 197 height 28
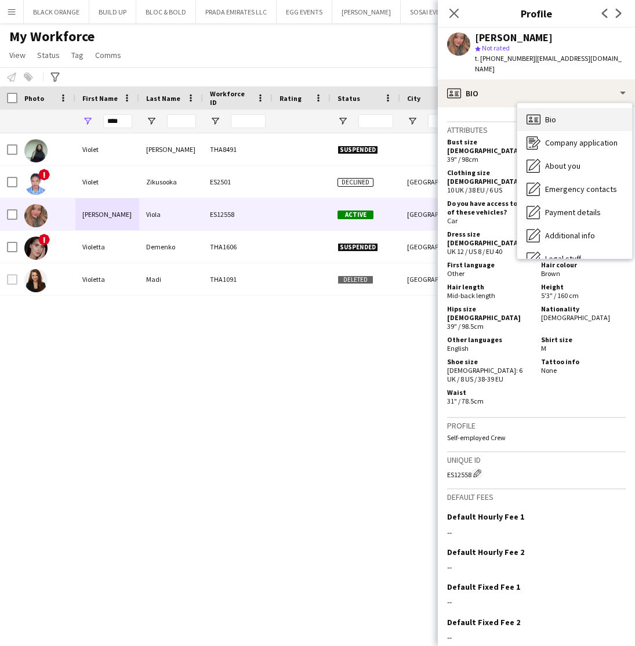
click at [545, 114] on span "Bio" at bounding box center [550, 119] width 11 height 10
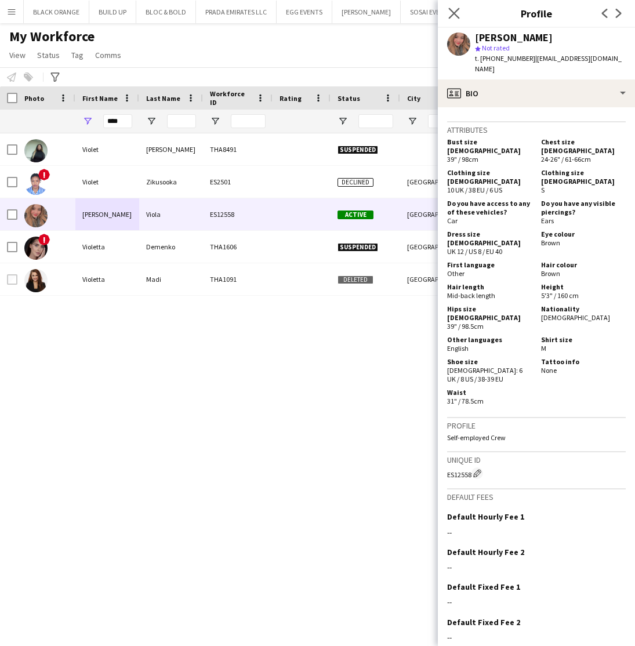
click at [460, 15] on app-icon "Close pop-in" at bounding box center [454, 13] width 17 height 17
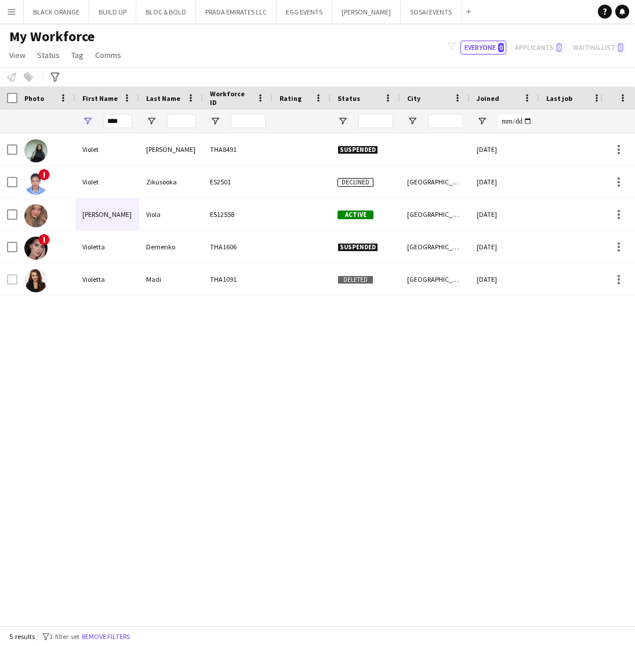
click at [347, 347] on div "Violet Manka THA8491 Suspended 09-10-2022 0 Self-employed Crew ! Violet Zikusoo…" at bounding box center [300, 379] width 600 height 492
click at [229, 12] on button "PRADA EMIRATES LLC Close" at bounding box center [236, 12] width 81 height 23
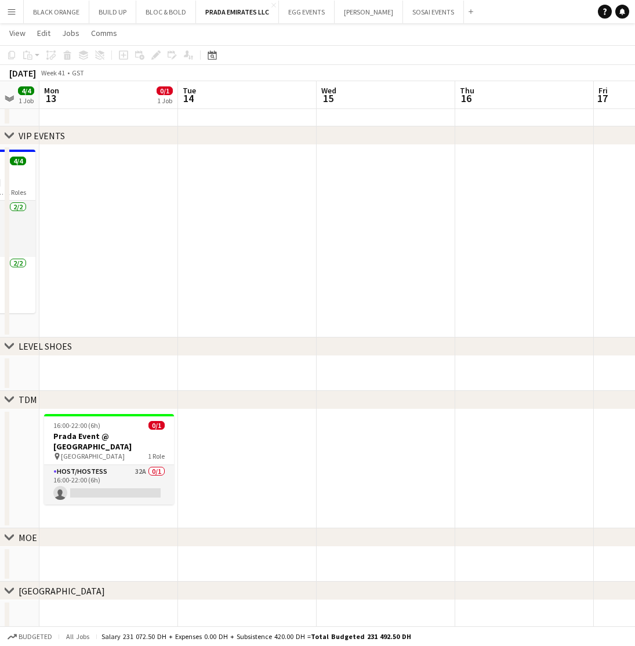
scroll to position [0, 369]
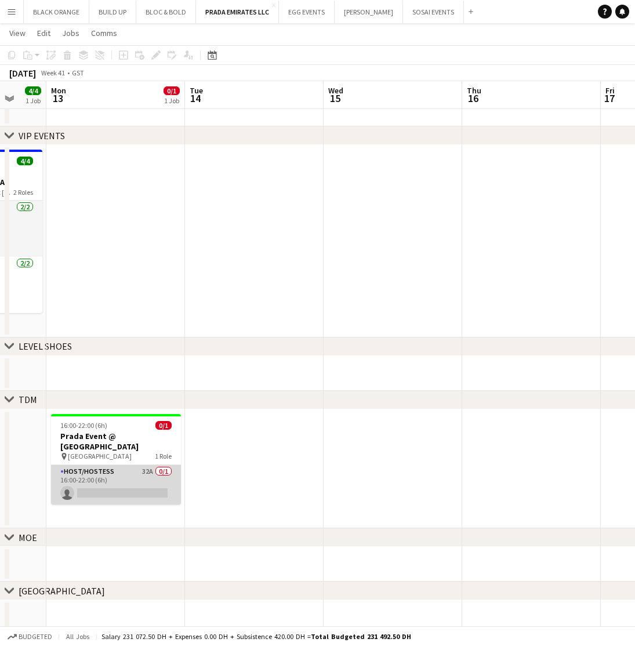
click at [131, 470] on app-card-role "Host/Hostess 32A 0/1 16:00-22:00 (6h) single-neutral-actions" at bounding box center [116, 484] width 130 height 39
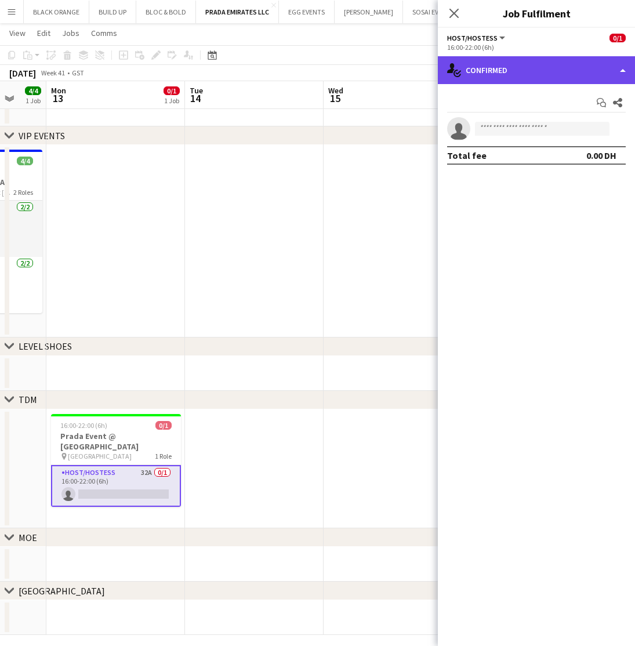
click at [527, 64] on div "single-neutral-actions-check-2 Confirmed" at bounding box center [536, 70] width 197 height 28
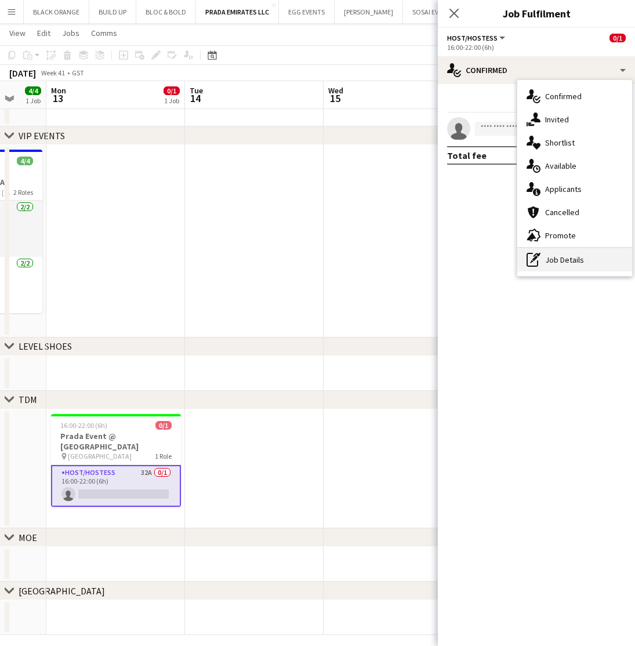
click at [556, 265] on div "pen-write Job Details" at bounding box center [574, 259] width 115 height 23
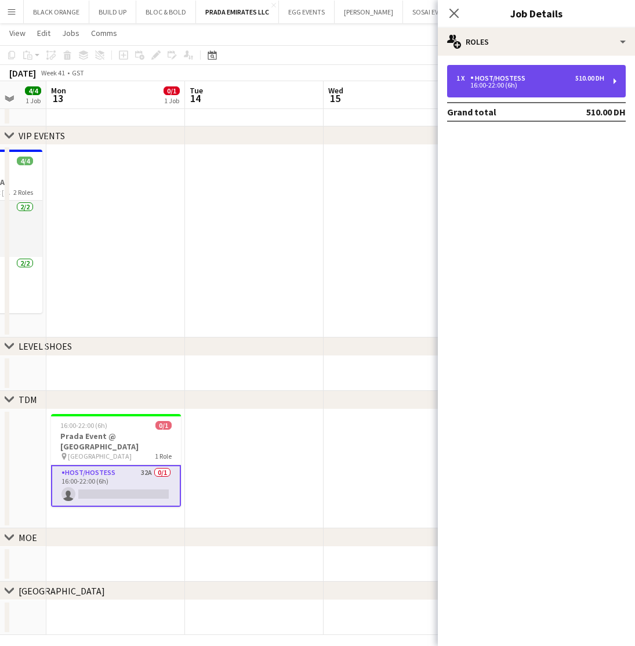
click at [515, 85] on div "16:00-22:00 (6h)" at bounding box center [530, 85] width 148 height 6
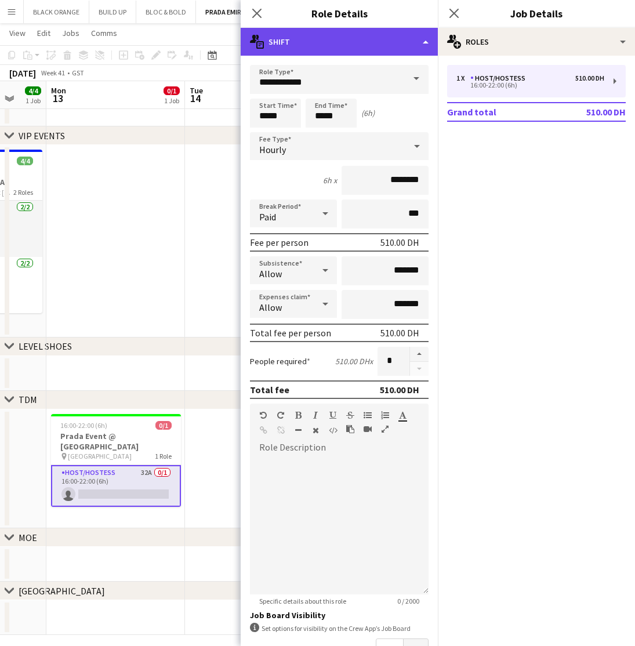
click at [316, 39] on div "multiple-actions-text Shift" at bounding box center [339, 42] width 197 height 28
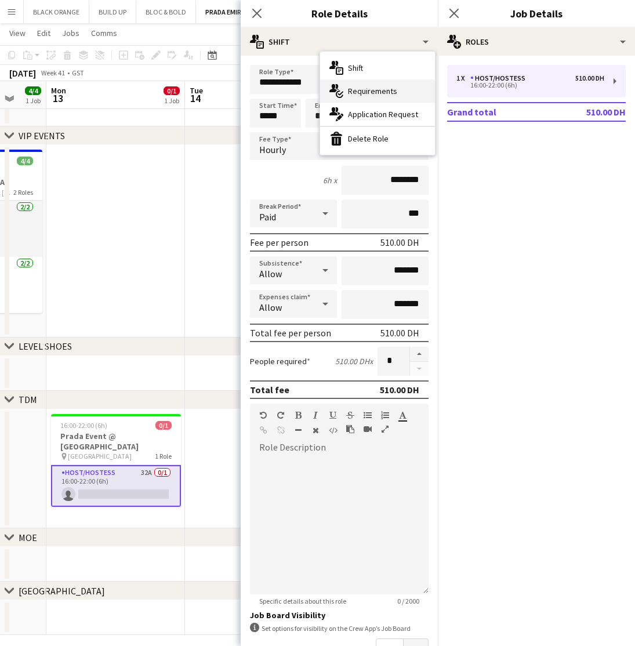
click at [370, 85] on div "multiple-actions-check-2 Requirements" at bounding box center [377, 90] width 115 height 23
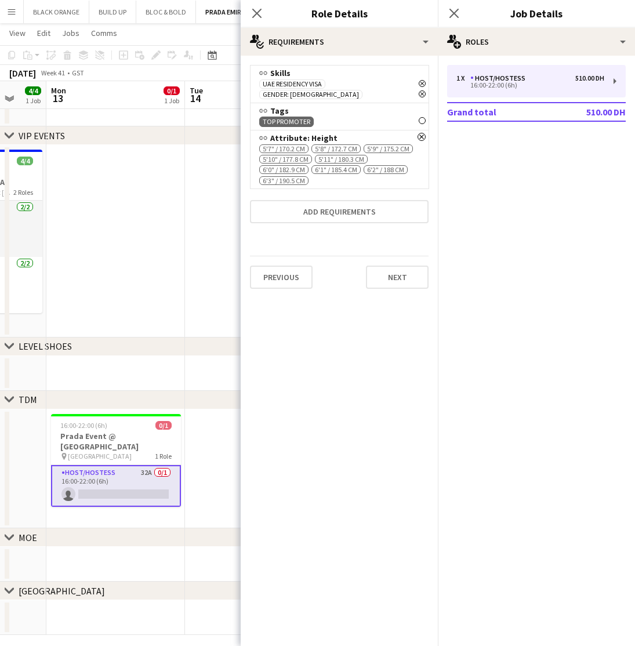
click at [424, 117] on icon "Remove" at bounding box center [421, 120] width 7 height 7
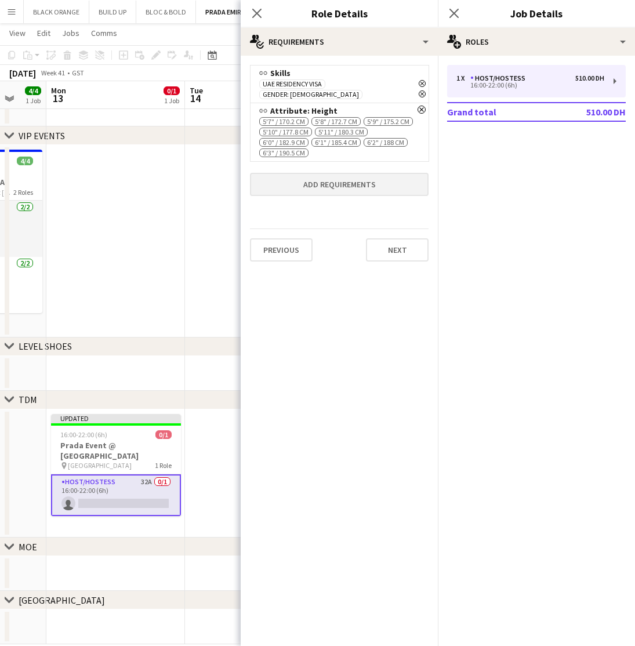
click at [315, 173] on button "Add requirements" at bounding box center [339, 184] width 178 height 23
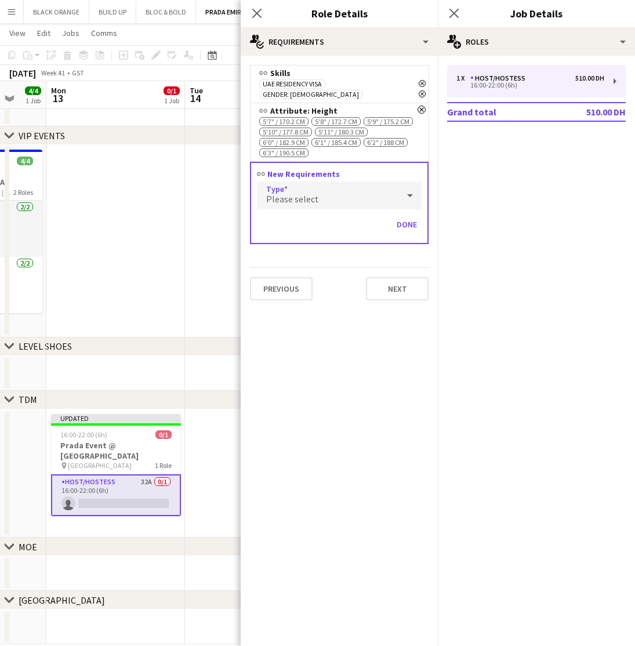
click at [311, 193] on span "Please select" at bounding box center [292, 199] width 53 height 12
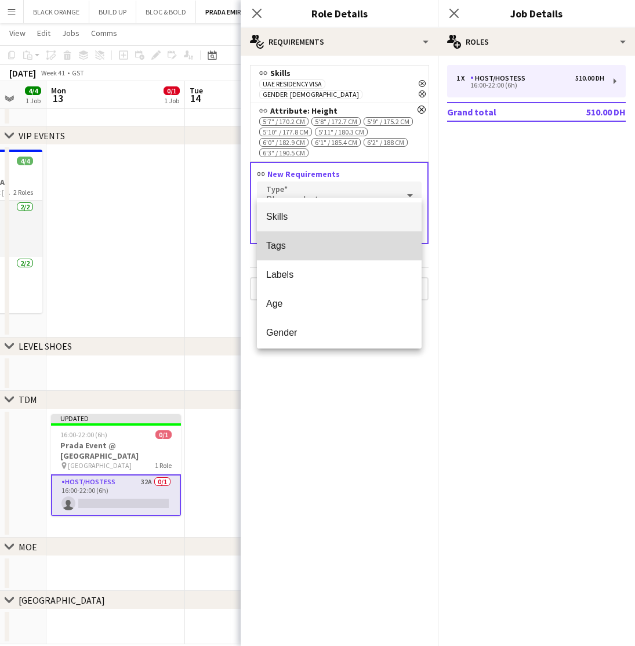
click at [284, 245] on span "Tags" at bounding box center [339, 245] width 146 height 11
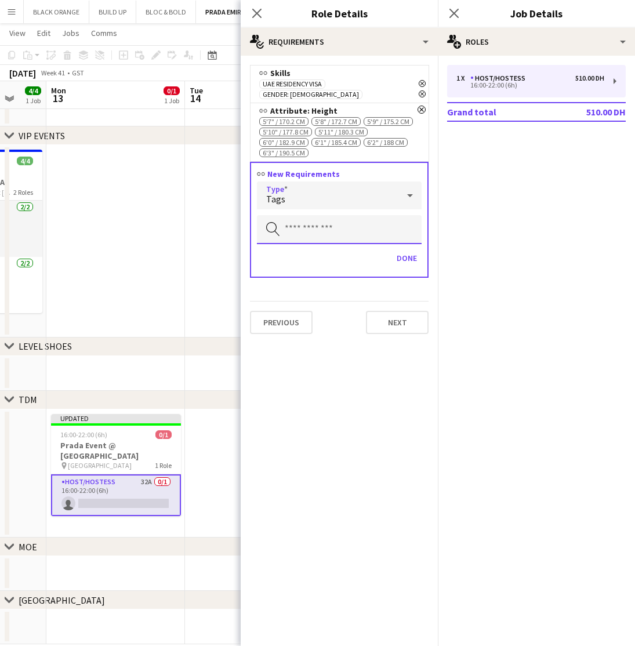
click at [314, 218] on input "text" at bounding box center [339, 229] width 165 height 29
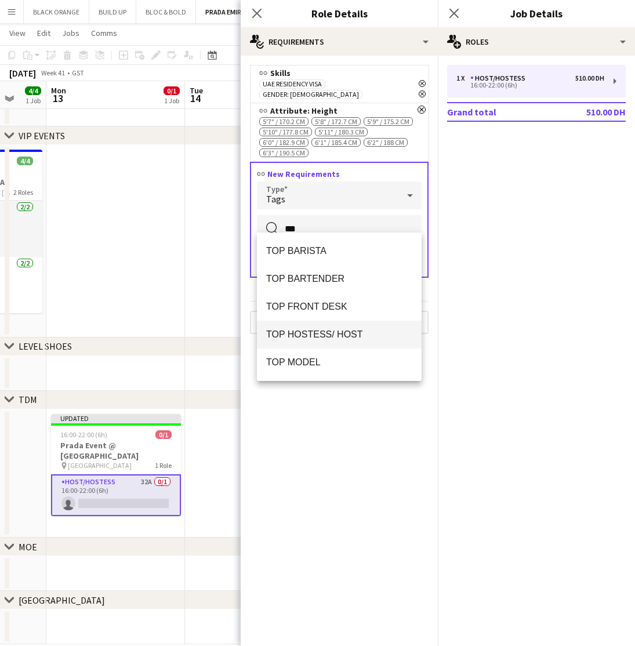
type input "***"
click at [318, 338] on span "TOP HOSTESS/ HOST" at bounding box center [339, 334] width 146 height 11
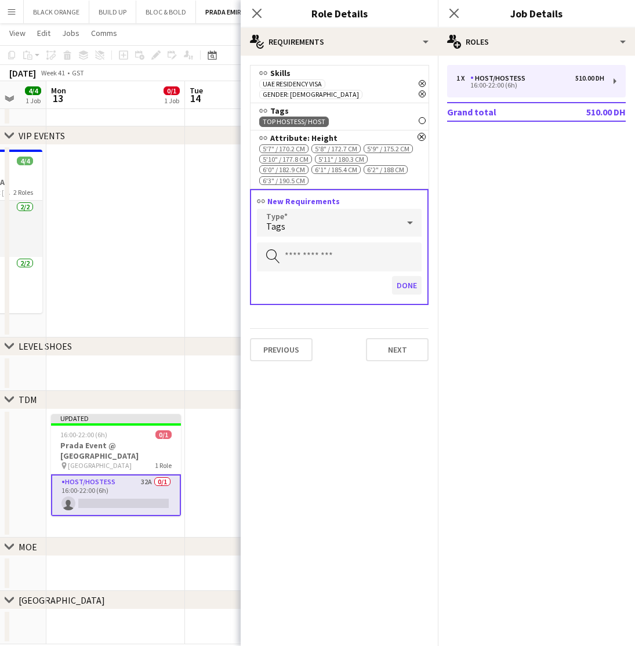
click at [403, 276] on button "Done" at bounding box center [407, 285] width 30 height 19
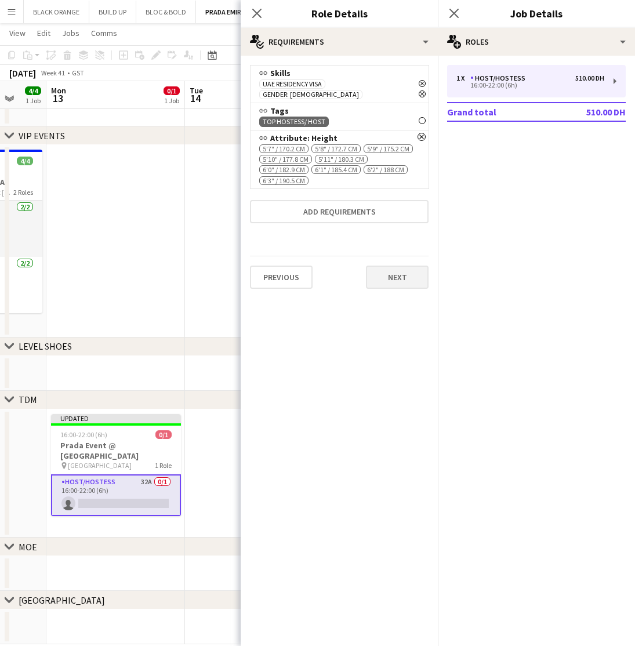
click at [391, 265] on button "Next" at bounding box center [397, 276] width 63 height 23
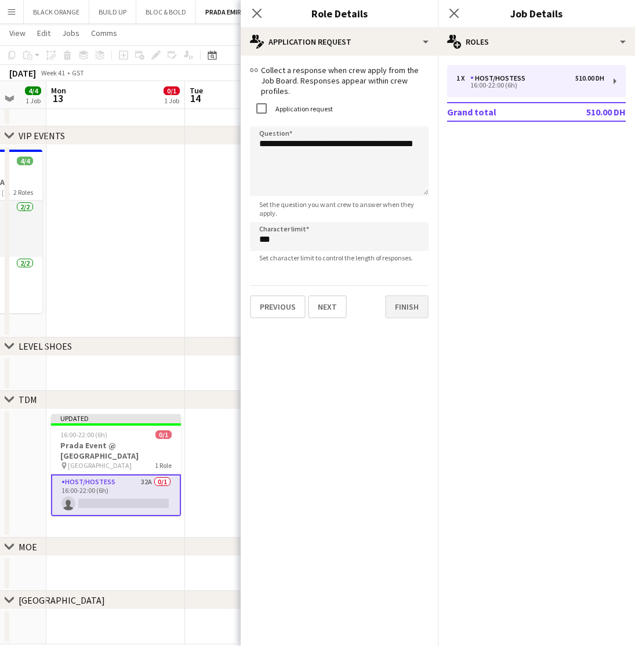
click at [402, 304] on button "Finish" at bounding box center [406, 306] width 43 height 23
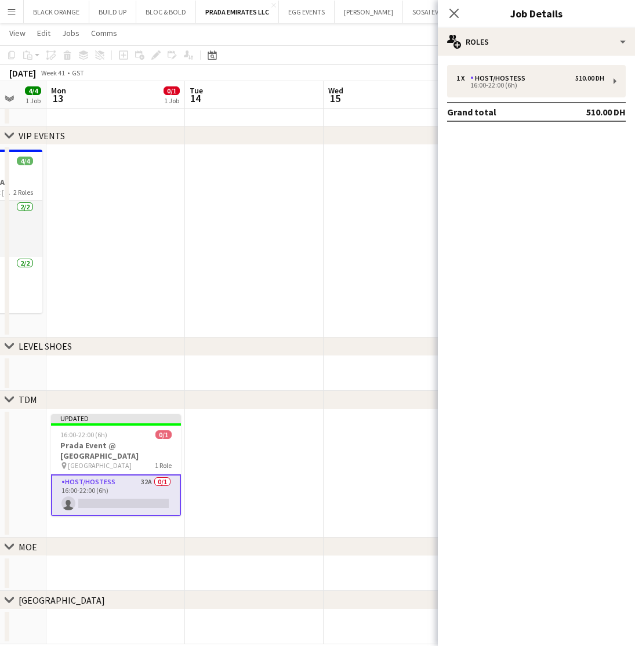
click at [214, 301] on app-date-cell at bounding box center [254, 241] width 139 height 192
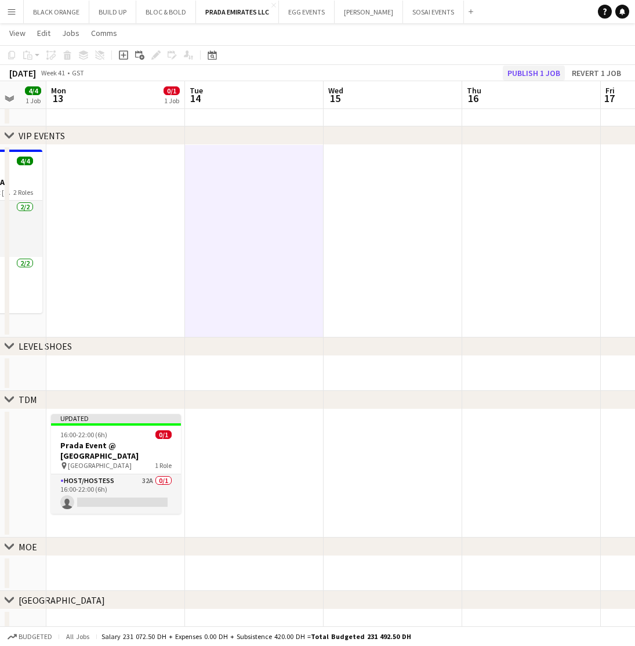
click at [537, 73] on button "Publish 1 job" at bounding box center [533, 72] width 62 height 15
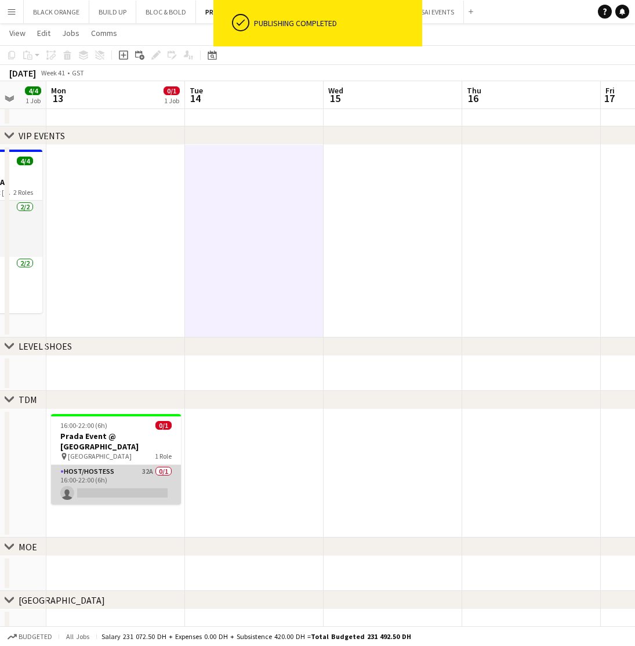
click at [105, 467] on app-card-role "Host/Hostess 32A 0/1 16:00-22:00 (6h) single-neutral-actions" at bounding box center [116, 484] width 130 height 39
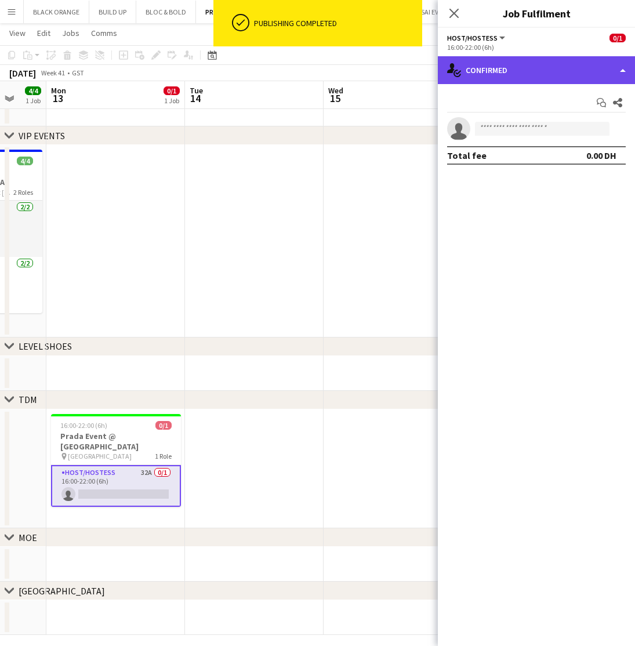
click at [534, 64] on div "single-neutral-actions-check-2 Confirmed" at bounding box center [536, 70] width 197 height 28
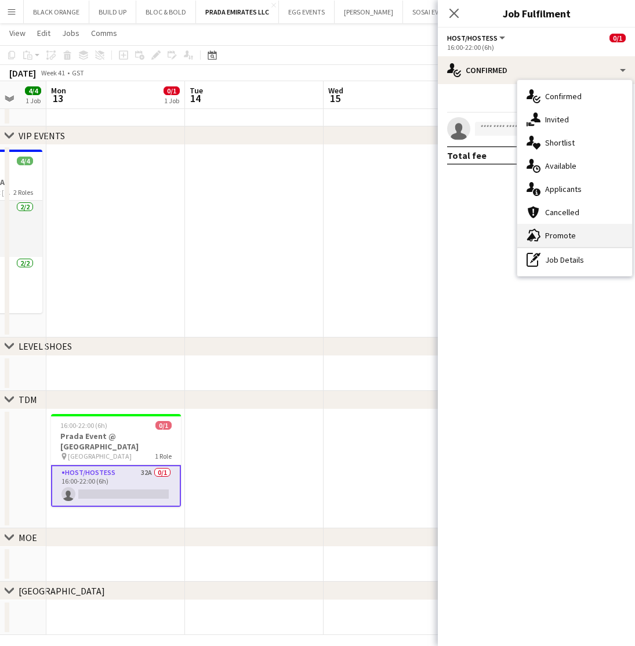
click at [556, 241] on div "advertising-megaphone Promote" at bounding box center [574, 235] width 115 height 23
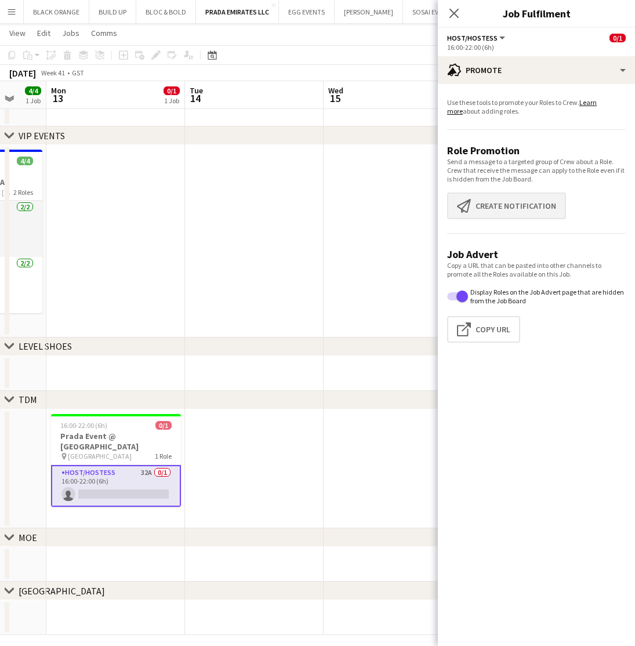
click at [502, 201] on button "Create notification Create notification" at bounding box center [506, 205] width 119 height 27
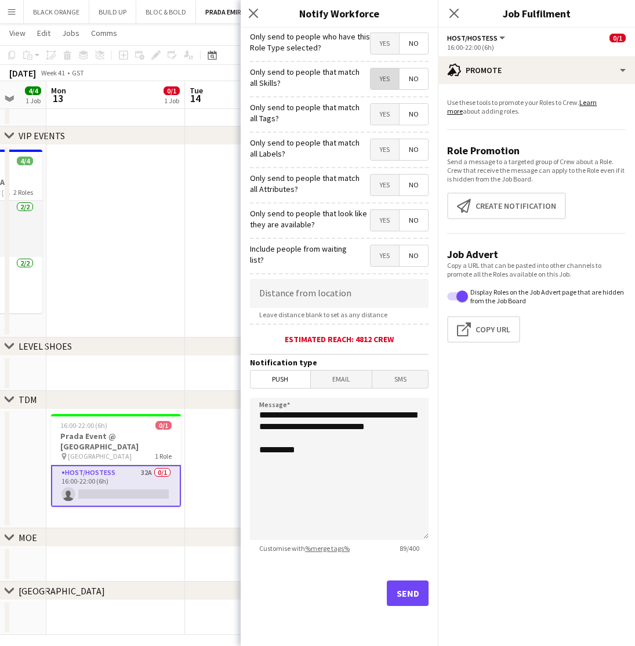
click at [374, 81] on span "Yes" at bounding box center [384, 78] width 28 height 21
click at [380, 114] on span "Yes" at bounding box center [384, 114] width 28 height 21
click at [382, 151] on span "Yes" at bounding box center [384, 149] width 28 height 21
click at [383, 187] on span "Yes" at bounding box center [384, 184] width 28 height 21
click at [384, 216] on span "Yes" at bounding box center [384, 220] width 28 height 21
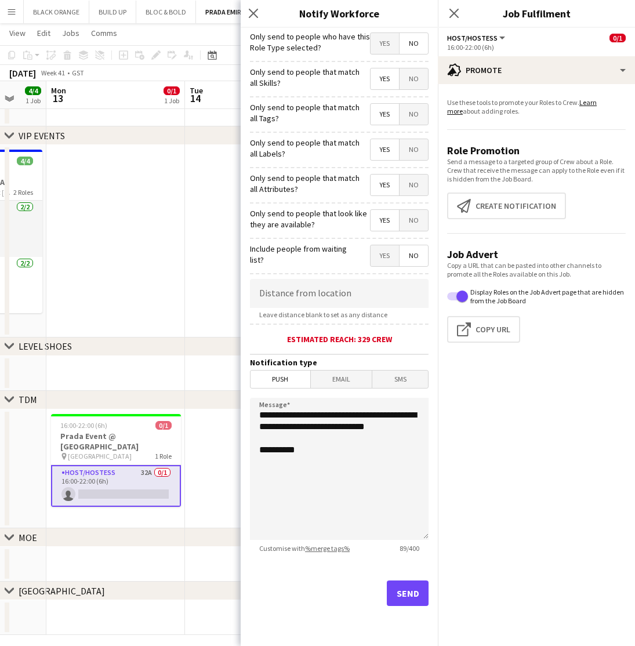
click at [407, 596] on button "Send" at bounding box center [408, 592] width 42 height 25
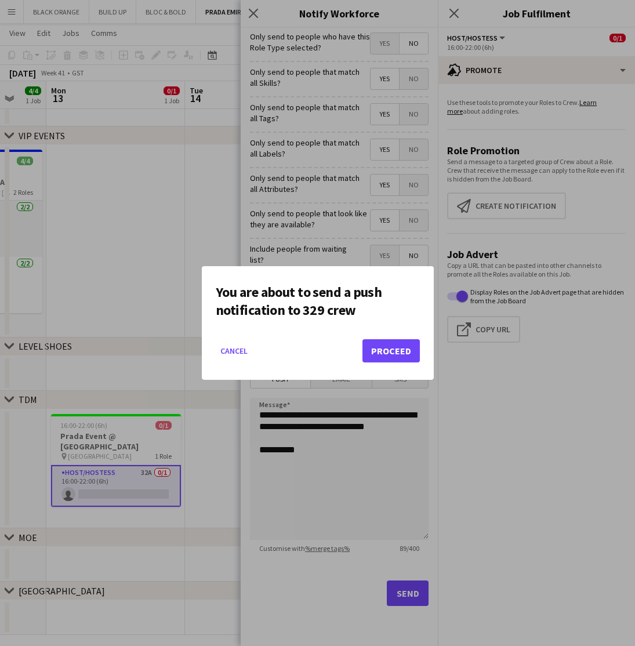
click at [389, 353] on button "Proceed" at bounding box center [390, 350] width 57 height 23
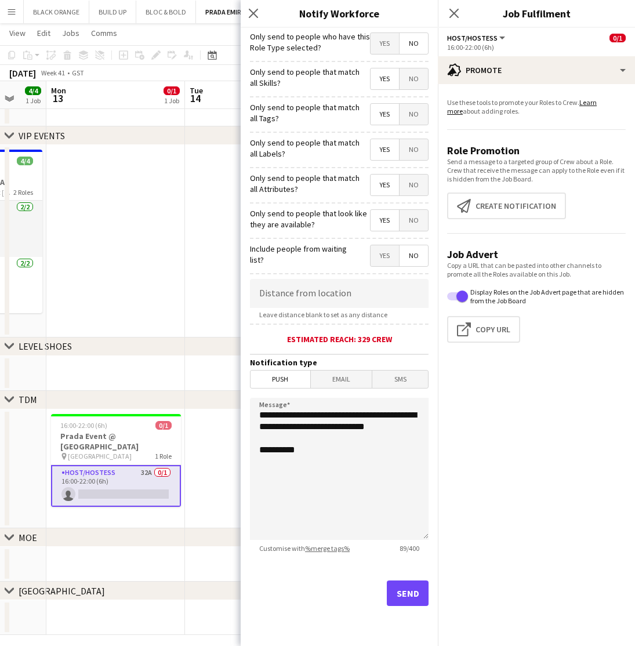
scroll to position [38, 0]
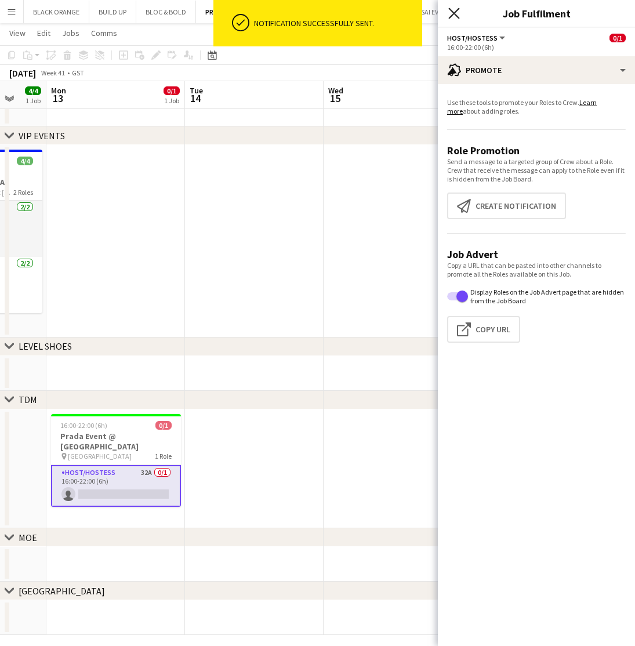
click at [453, 16] on icon "Close pop-in" at bounding box center [453, 13] width 11 height 11
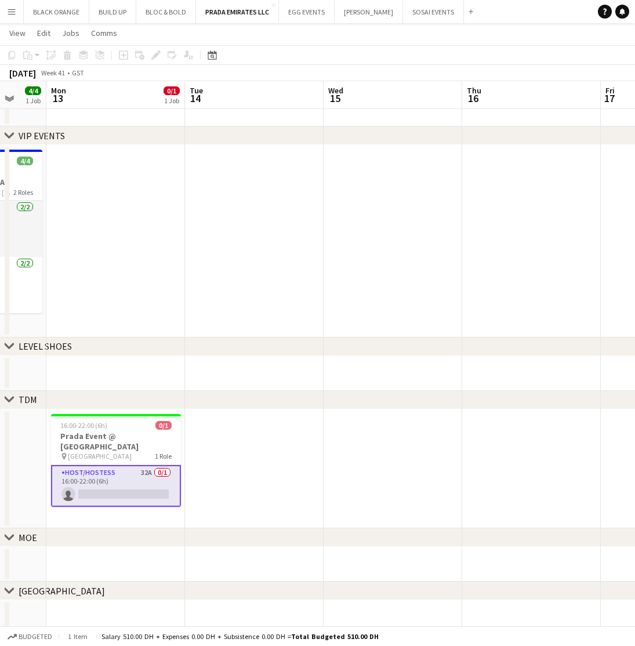
click at [102, 465] on app-card-role "Host/Hostess 32A 0/1 16:00-22:00 (6h) single-neutral-actions" at bounding box center [116, 486] width 130 height 42
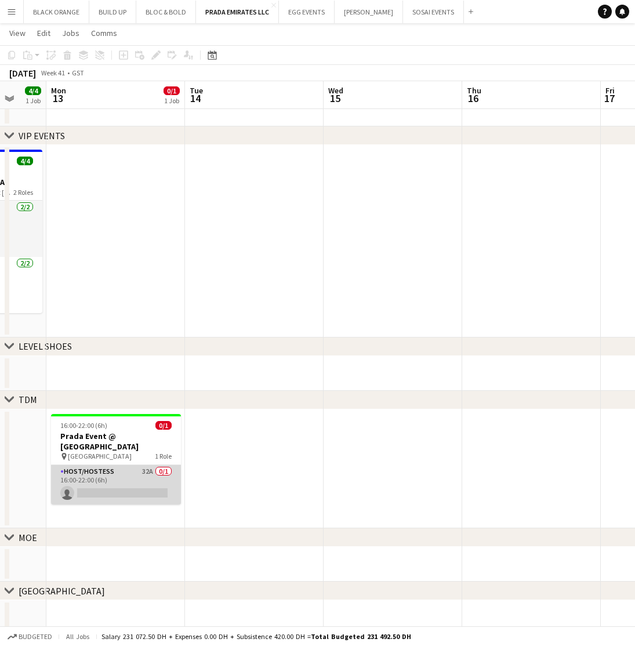
click at [102, 465] on app-card-role "Host/Hostess 32A 0/1 16:00-22:00 (6h) single-neutral-actions" at bounding box center [116, 484] width 130 height 39
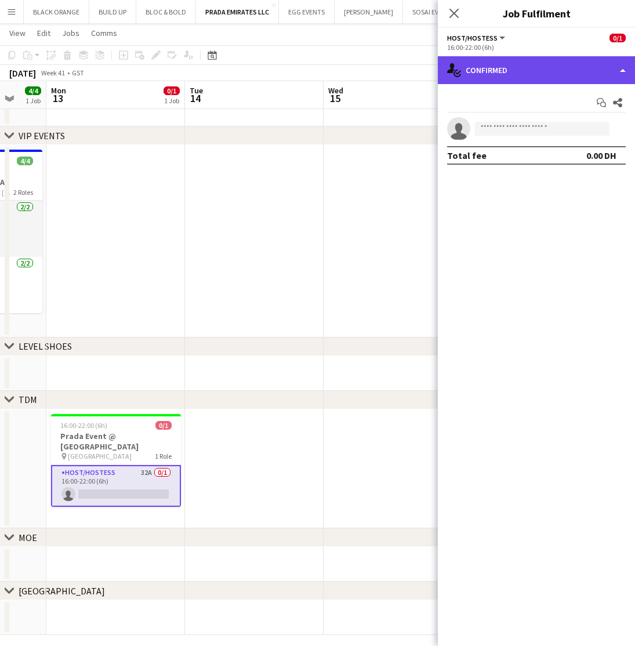
click at [552, 69] on div "single-neutral-actions-check-2 Confirmed" at bounding box center [536, 70] width 197 height 28
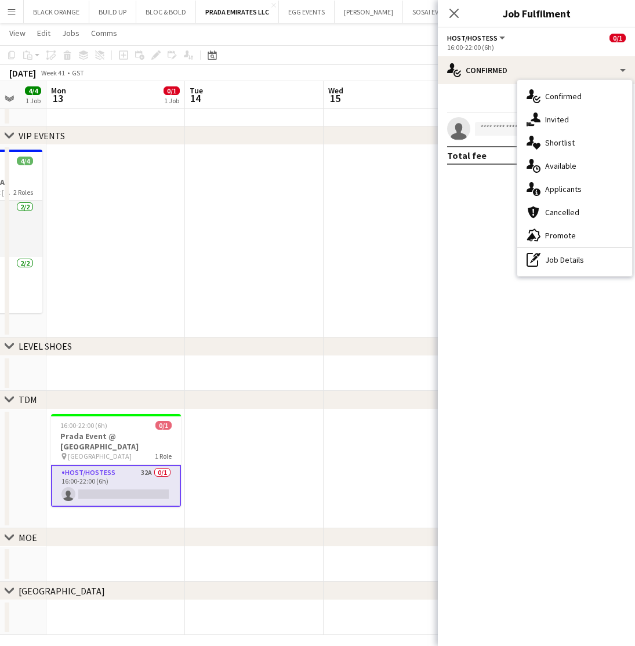
click at [113, 477] on app-card-role "Host/Hostess 32A 0/1 16:00-22:00 (6h) single-neutral-actions" at bounding box center [116, 486] width 130 height 42
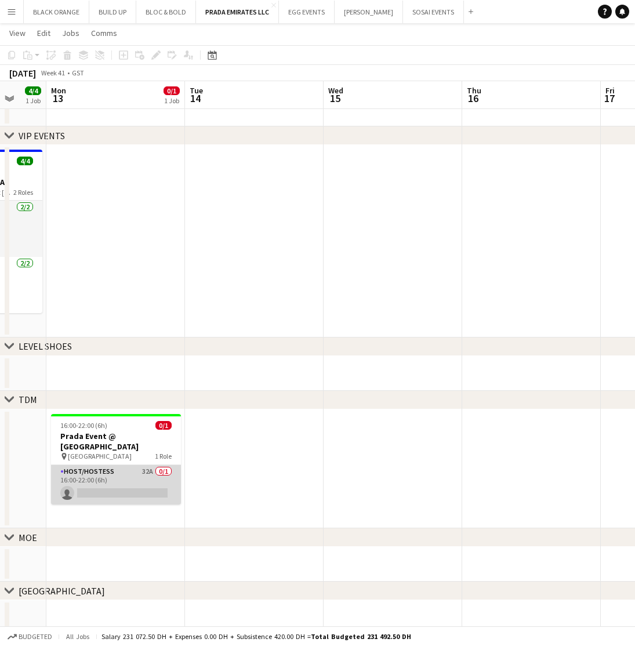
click at [113, 477] on app-card-role "Host/Hostess 32A 0/1 16:00-22:00 (6h) single-neutral-actions" at bounding box center [116, 484] width 130 height 39
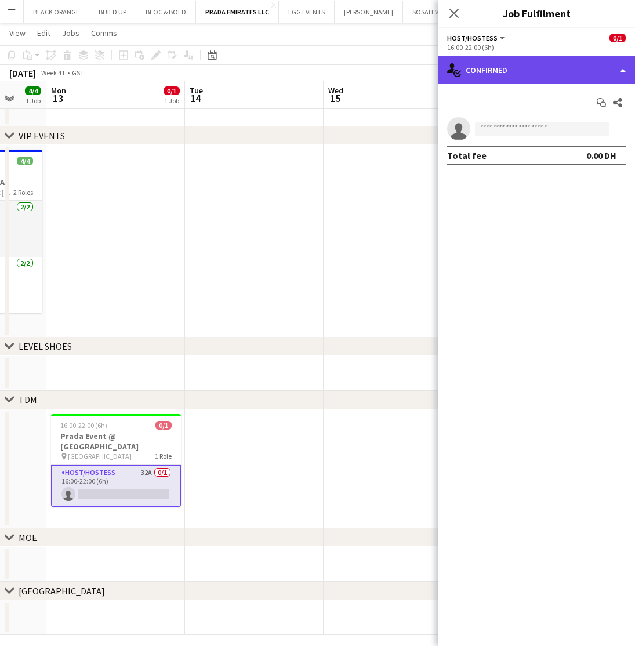
click at [546, 64] on div "single-neutral-actions-check-2 Confirmed" at bounding box center [536, 70] width 197 height 28
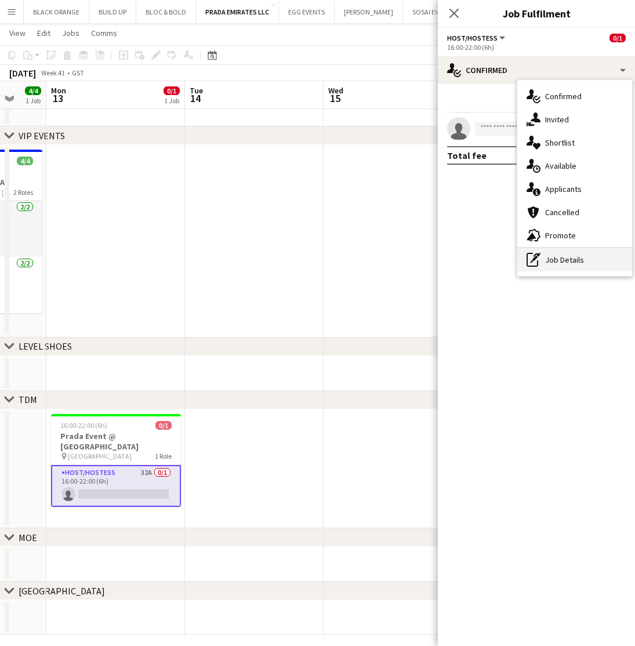
click at [564, 261] on div "pen-write Job Details" at bounding box center [574, 259] width 115 height 23
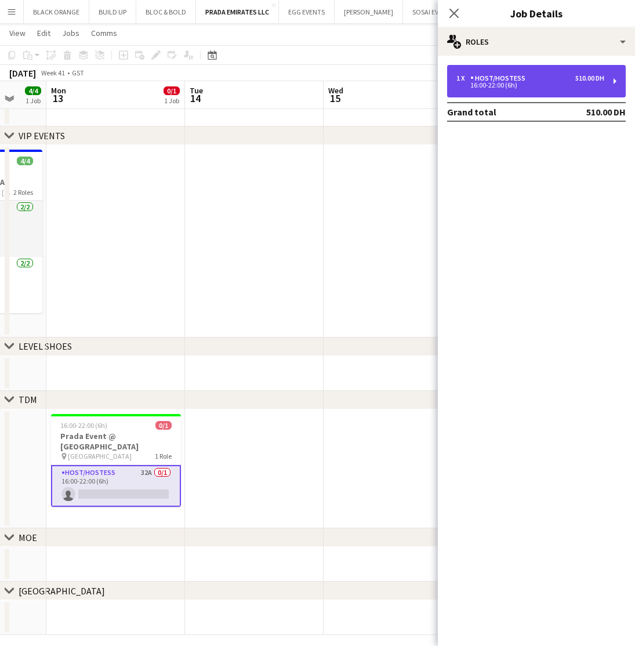
click at [523, 81] on div "Host/Hostess" at bounding box center [500, 78] width 60 height 8
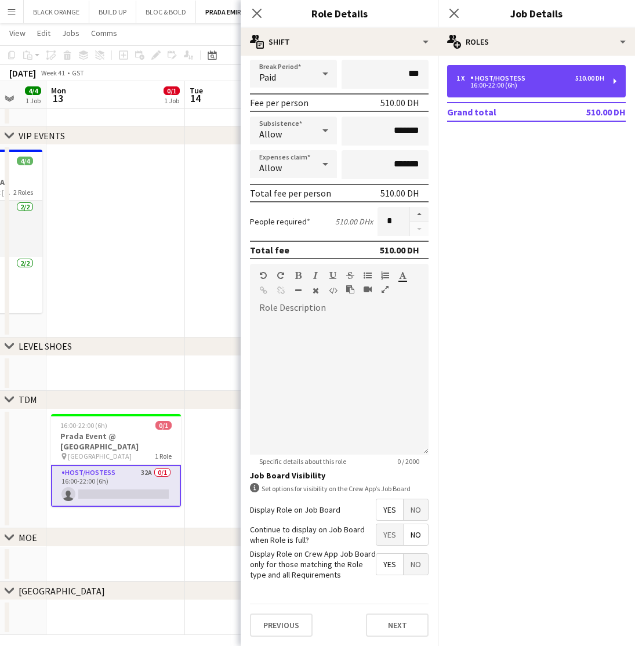
scroll to position [139, 0]
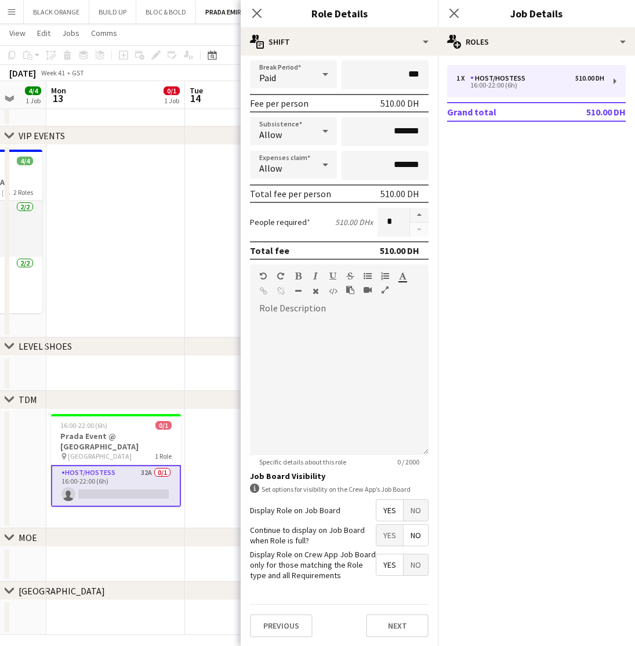
click at [171, 370] on app-date-cell at bounding box center [115, 373] width 139 height 35
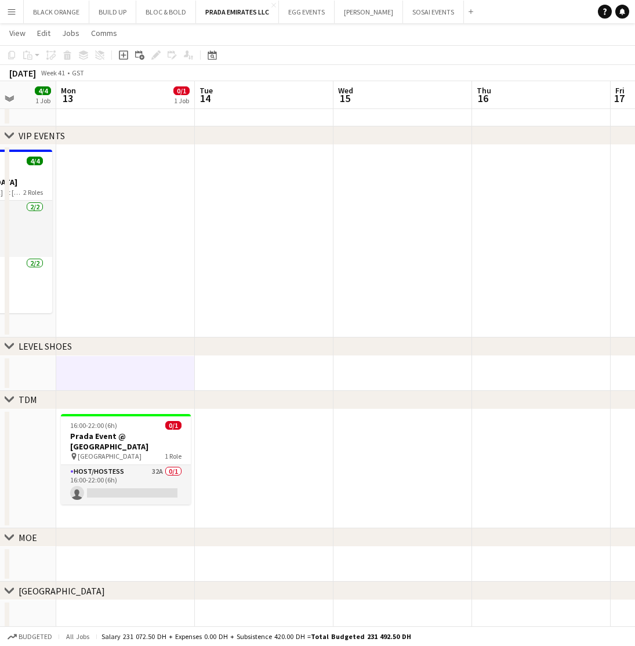
scroll to position [0, 349]
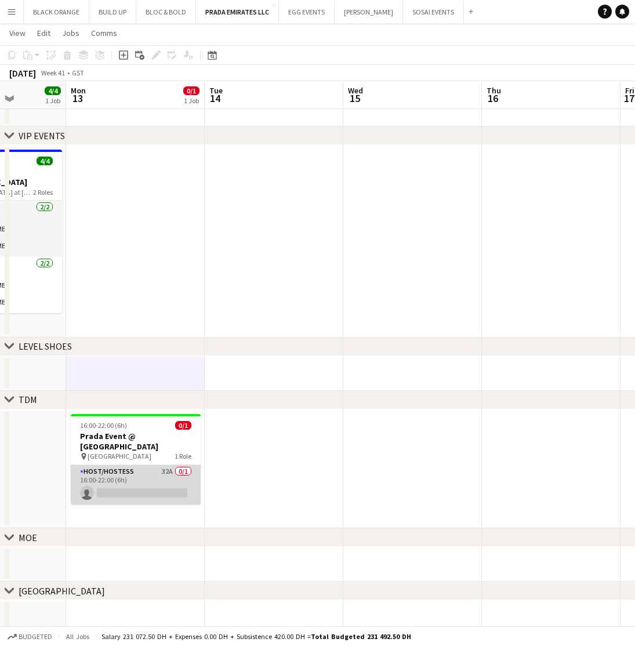
click at [127, 471] on app-card-role "Host/Hostess 32A 0/1 16:00-22:00 (6h) single-neutral-actions" at bounding box center [136, 484] width 130 height 39
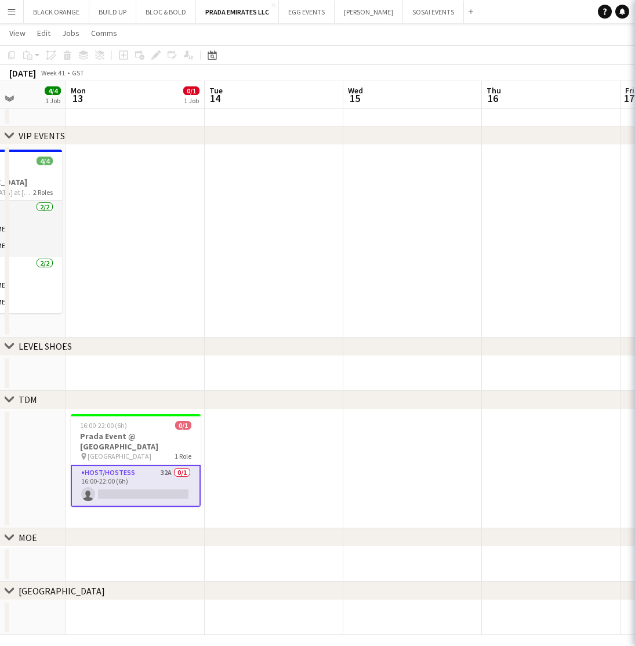
scroll to position [0, 350]
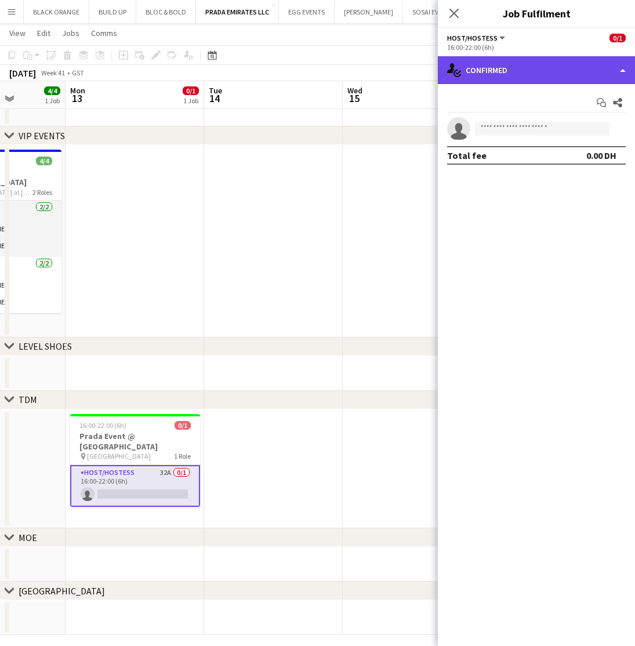
click at [512, 69] on div "single-neutral-actions-check-2 Confirmed" at bounding box center [536, 70] width 197 height 28
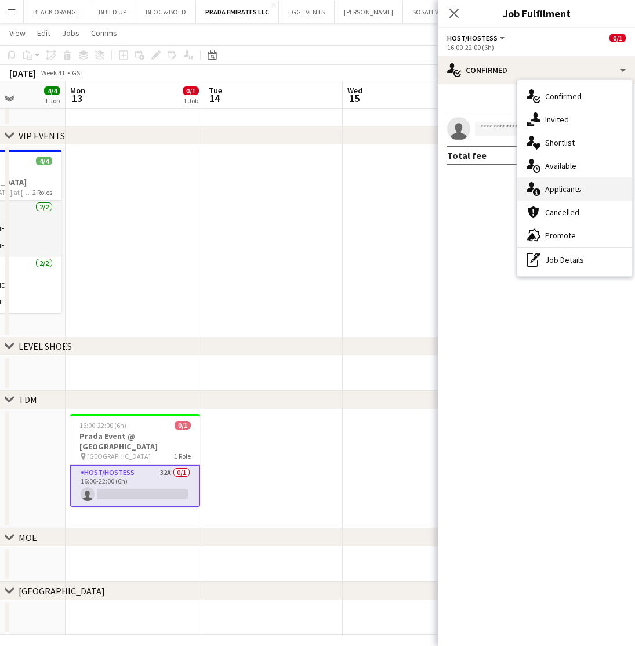
click at [571, 191] on span "Applicants" at bounding box center [563, 189] width 37 height 10
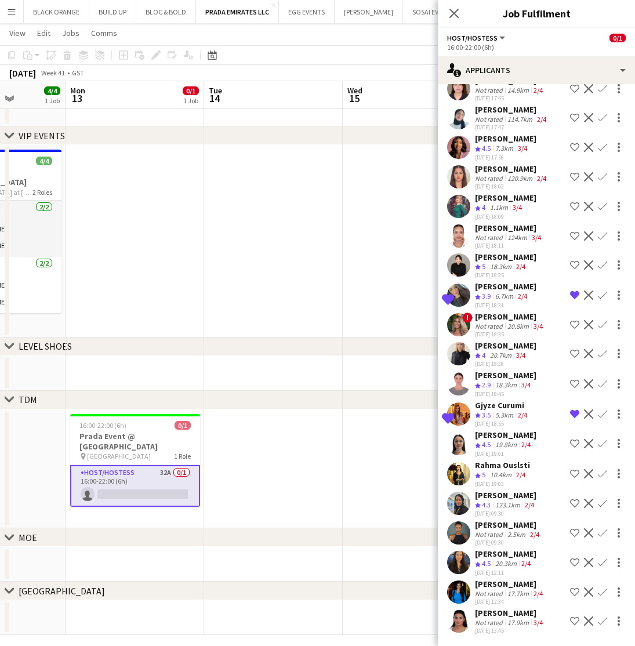
scroll to position [269, 0]
click at [486, 406] on div "Gjyze Curumi" at bounding box center [502, 405] width 54 height 10
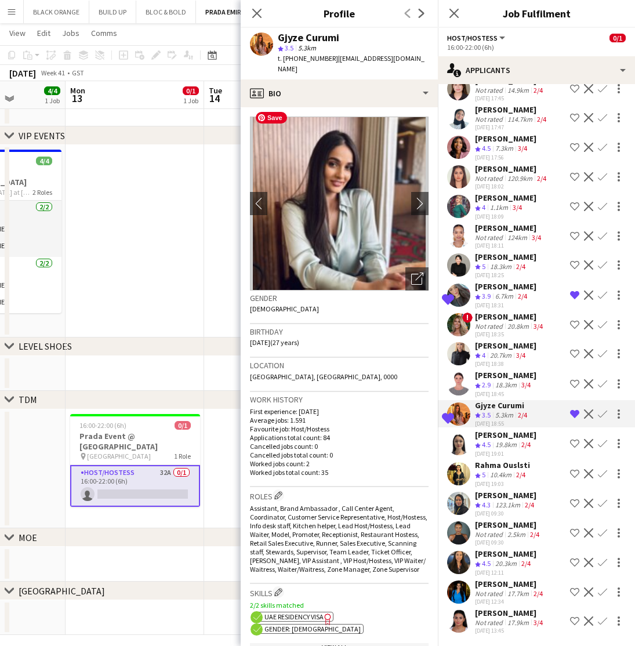
scroll to position [0, 0]
click at [414, 272] on icon "Open photos pop-in" at bounding box center [417, 278] width 12 height 12
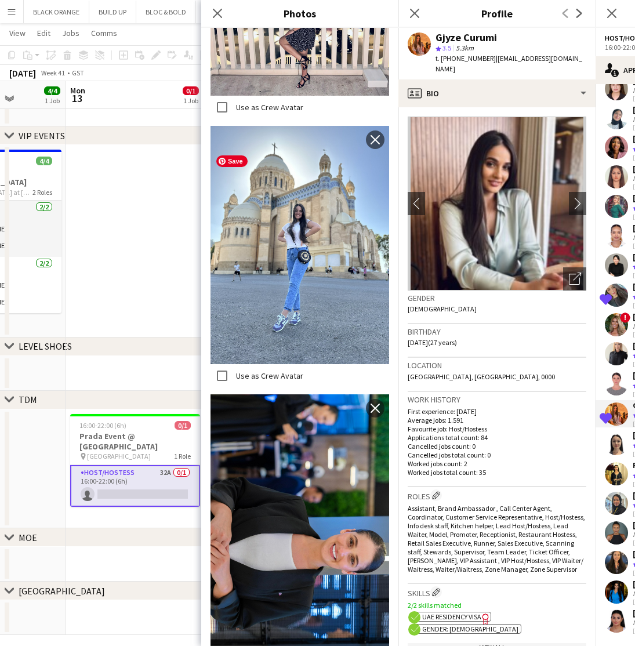
scroll to position [1367, 0]
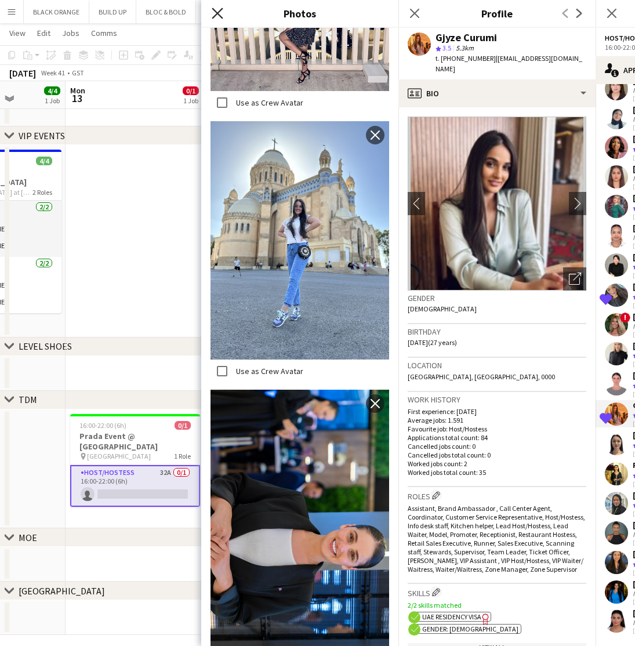
click at [217, 16] on icon "Close pop-in" at bounding box center [217, 13] width 11 height 11
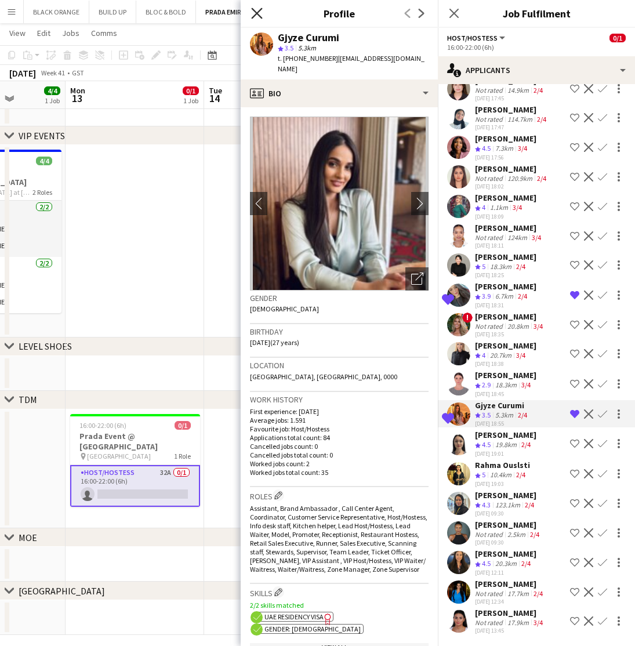
click at [256, 15] on icon "Close pop-in" at bounding box center [256, 13] width 11 height 11
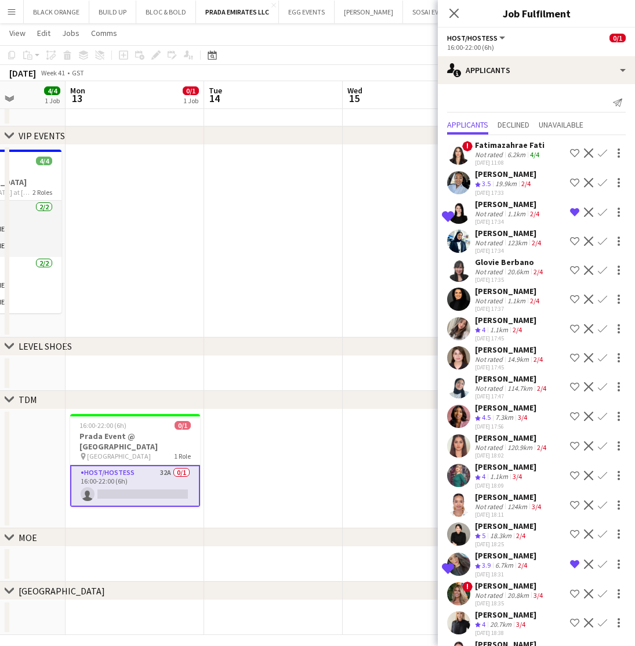
scroll to position [0, 0]
click at [482, 213] on div "Not rated" at bounding box center [490, 213] width 30 height 9
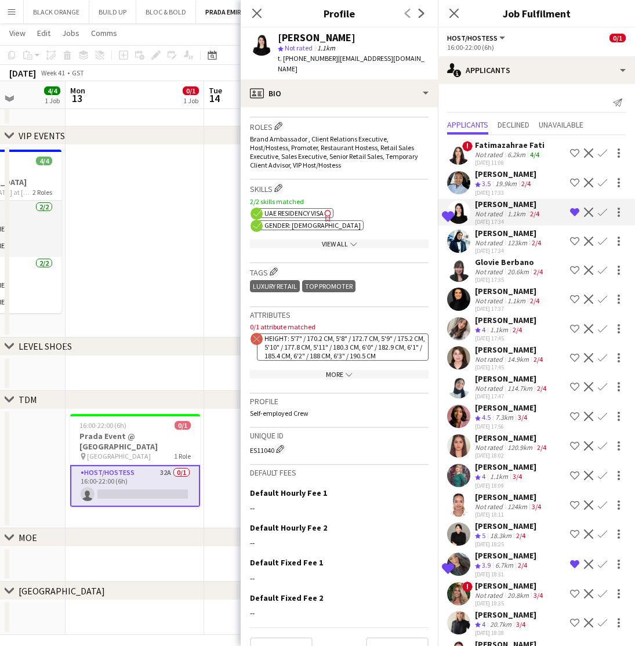
scroll to position [380, 0]
click at [329, 370] on div "More chevron-down" at bounding box center [339, 374] width 178 height 9
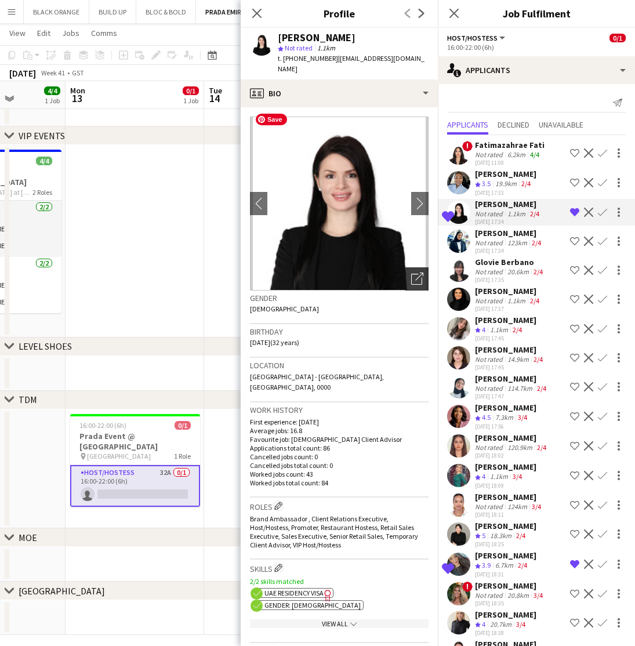
scroll to position [0, 0]
click at [414, 274] on icon at bounding box center [416, 279] width 11 height 11
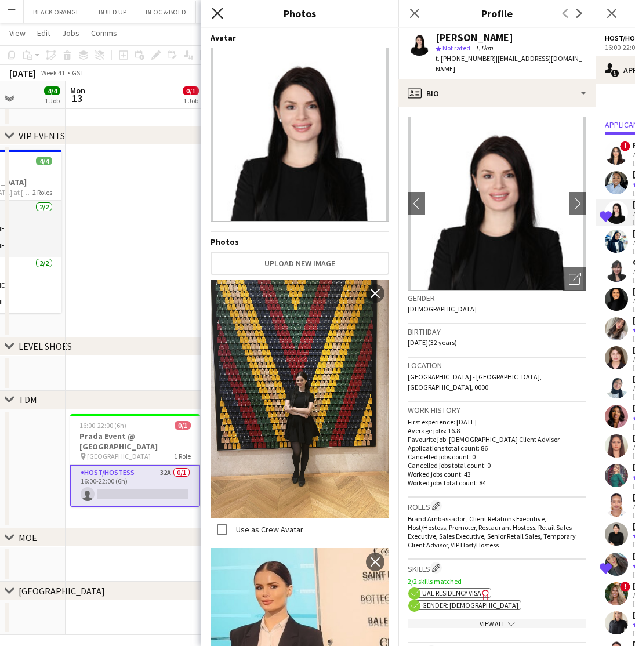
click at [218, 16] on icon "Close pop-in" at bounding box center [217, 13] width 11 height 11
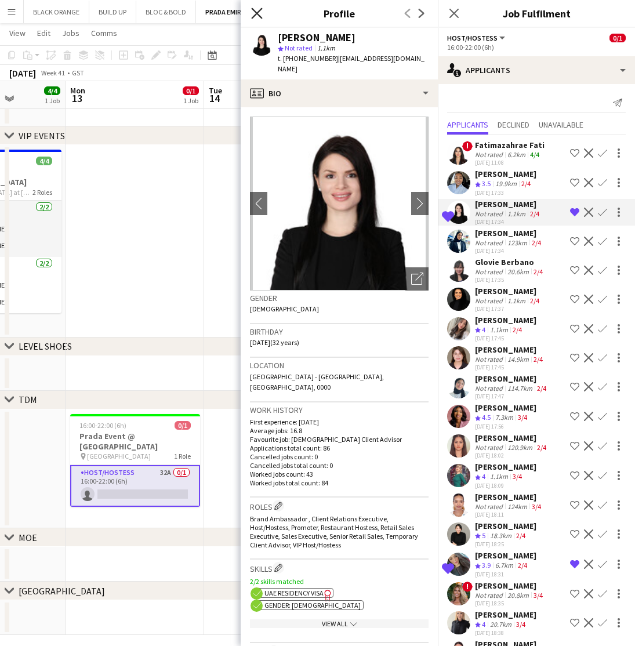
click at [253, 16] on icon at bounding box center [256, 13] width 11 height 11
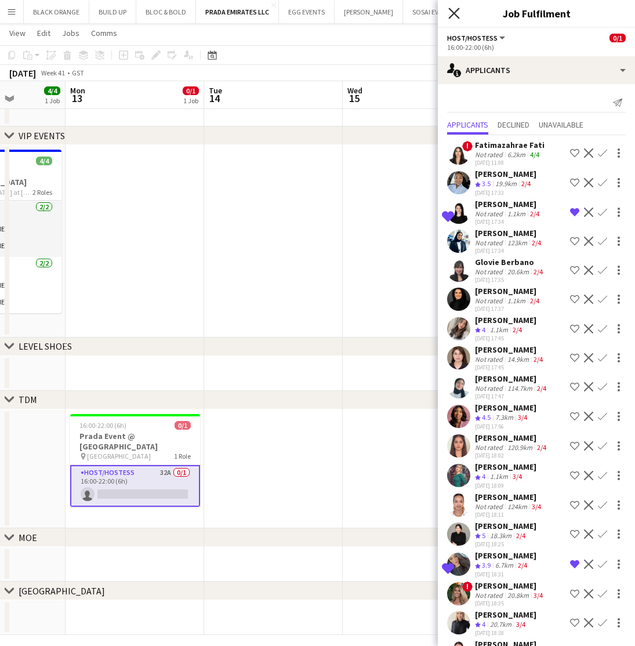
click at [454, 17] on icon "Close pop-in" at bounding box center [453, 13] width 11 height 11
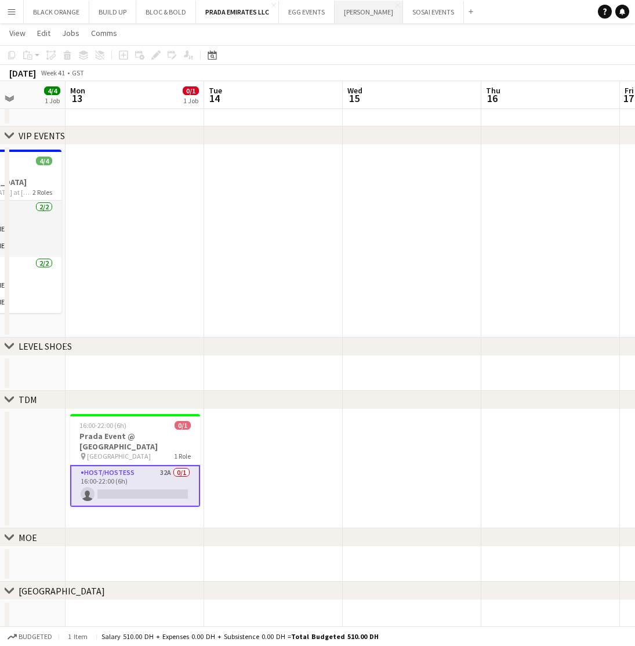
click at [355, 15] on button "JACK MORTON Close" at bounding box center [368, 12] width 68 height 23
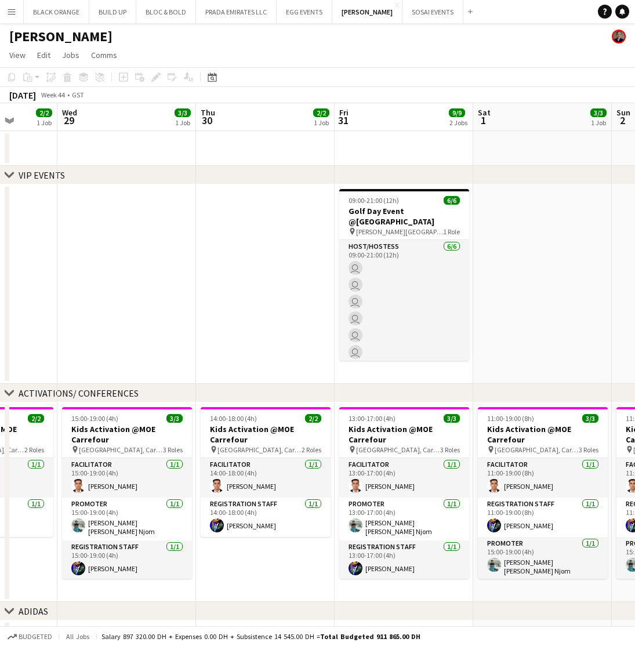
scroll to position [0, 484]
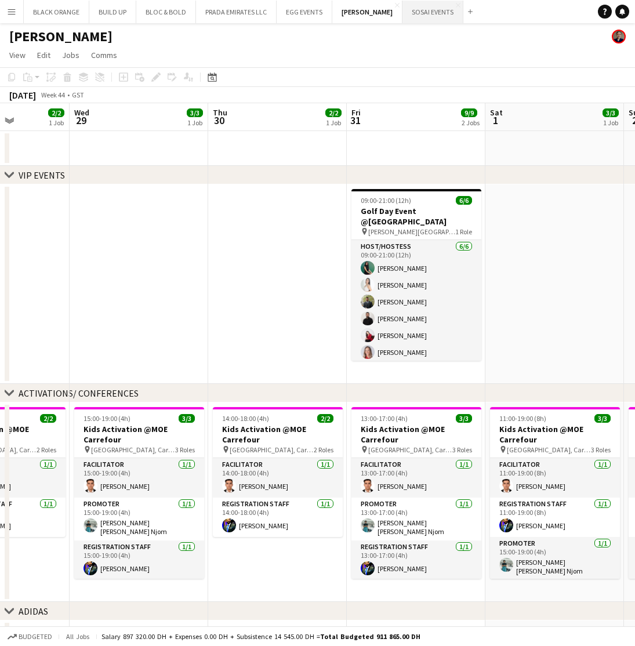
click at [411, 20] on button "SOSAI EVENTS Close" at bounding box center [432, 12] width 61 height 23
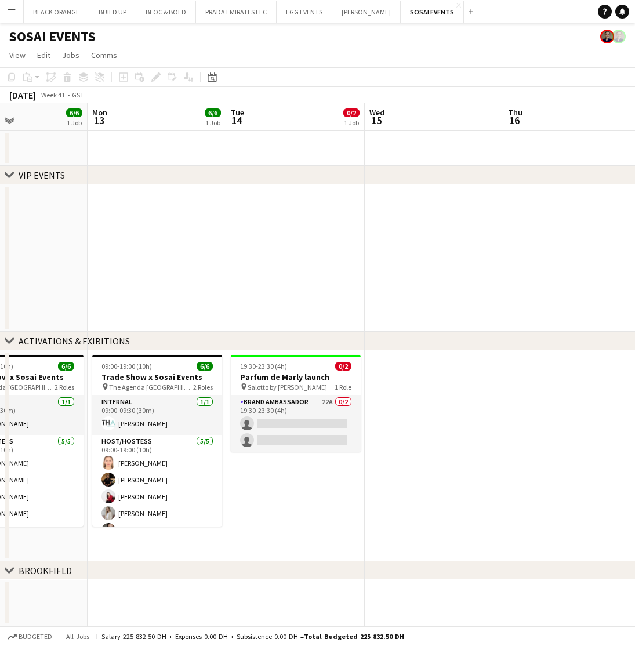
scroll to position [0, 305]
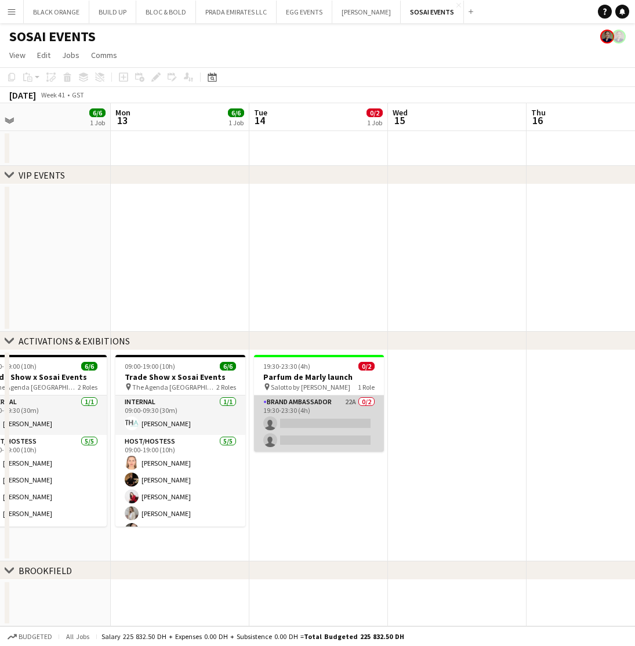
click at [341, 428] on app-card-role "Brand Ambassador 22A 0/2 19:30-23:30 (4h) single-neutral-actions single-neutral…" at bounding box center [319, 424] width 130 height 56
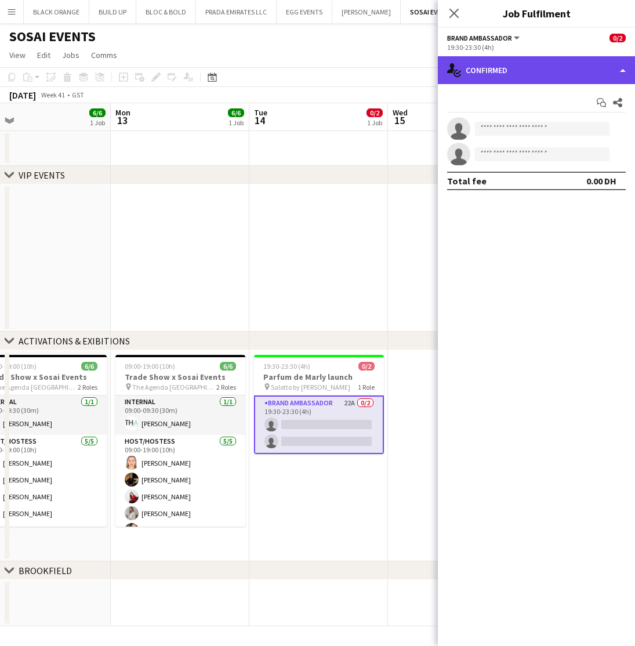
click at [594, 78] on div "single-neutral-actions-check-2 Confirmed" at bounding box center [536, 70] width 197 height 28
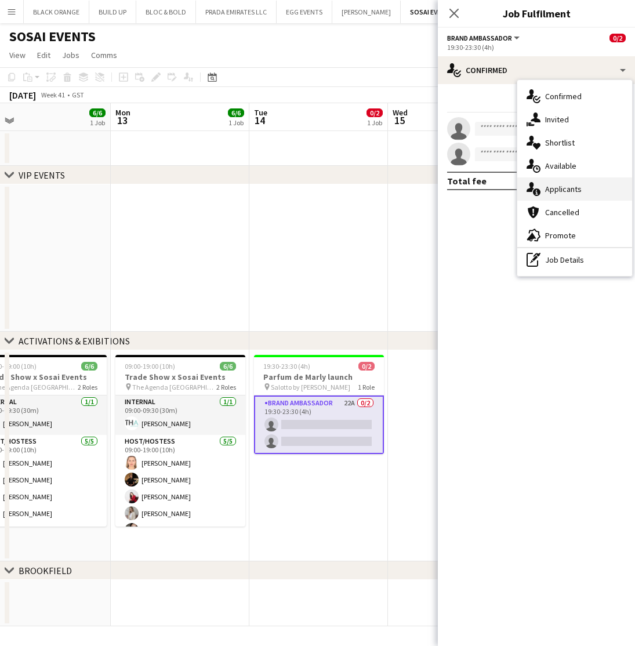
click at [557, 196] on div "single-neutral-actions-information Applicants" at bounding box center [574, 188] width 115 height 23
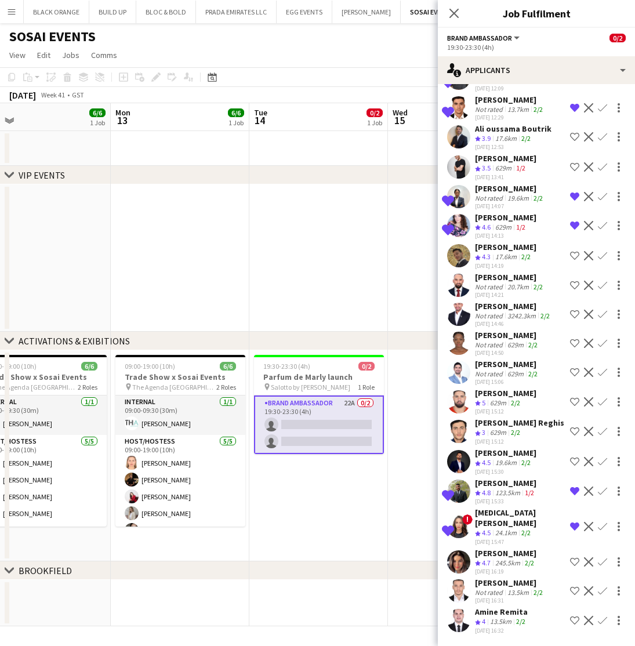
scroll to position [165, 0]
click at [470, 555] on div "Souha Ben tahar Crew rating 4.7 245.5km 2/2 08-10-2025 16:19 Shortlist crew Dec…" at bounding box center [536, 562] width 197 height 28
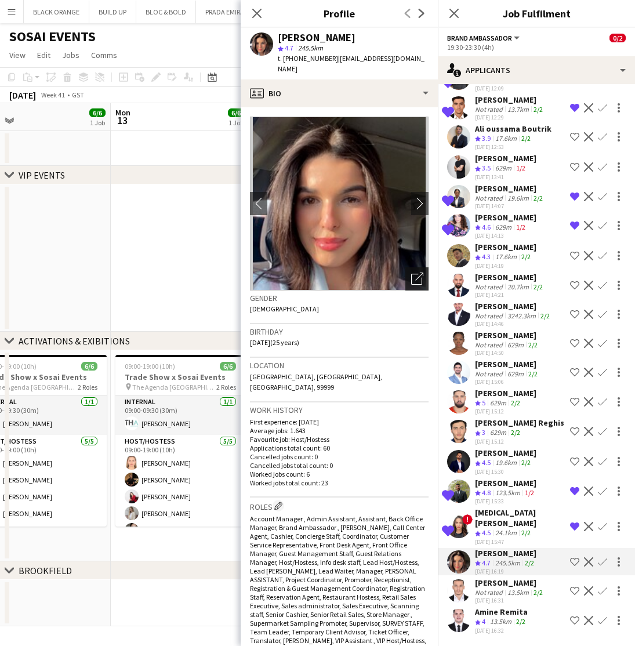
click at [414, 272] on icon "Open photos pop-in" at bounding box center [417, 278] width 12 height 12
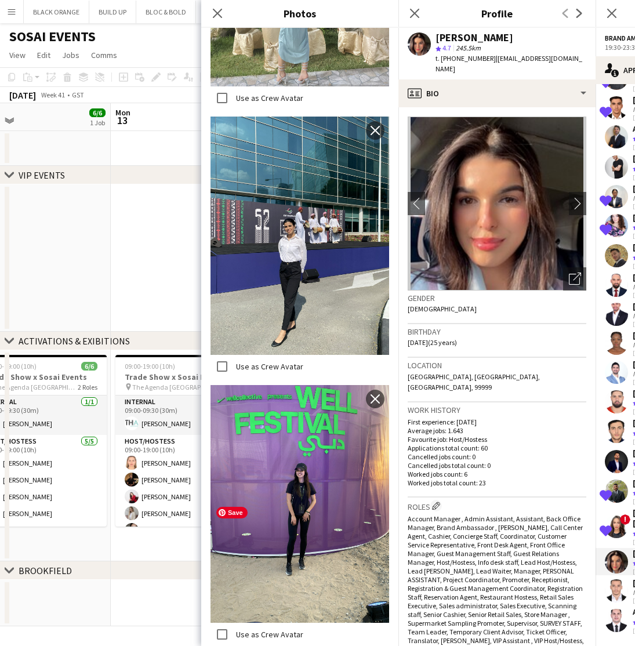
scroll to position [8105, 0]
click at [218, 16] on icon "Close pop-in" at bounding box center [217, 13] width 11 height 11
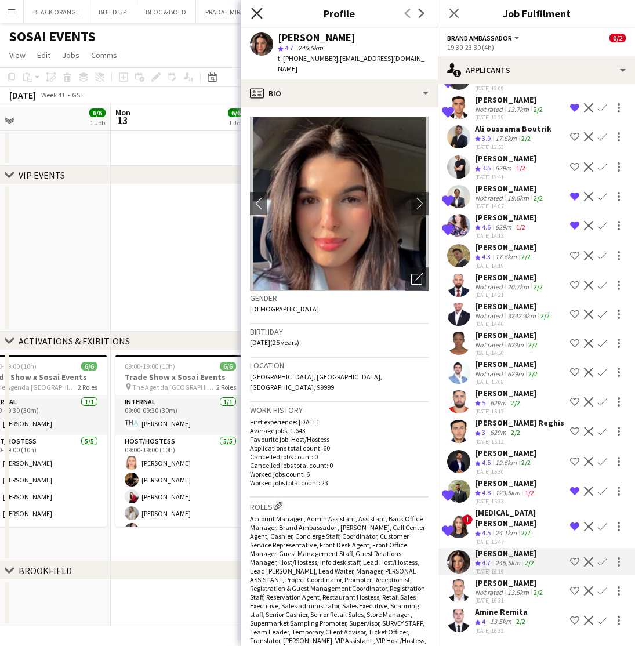
click at [257, 16] on icon "Close pop-in" at bounding box center [256, 13] width 11 height 11
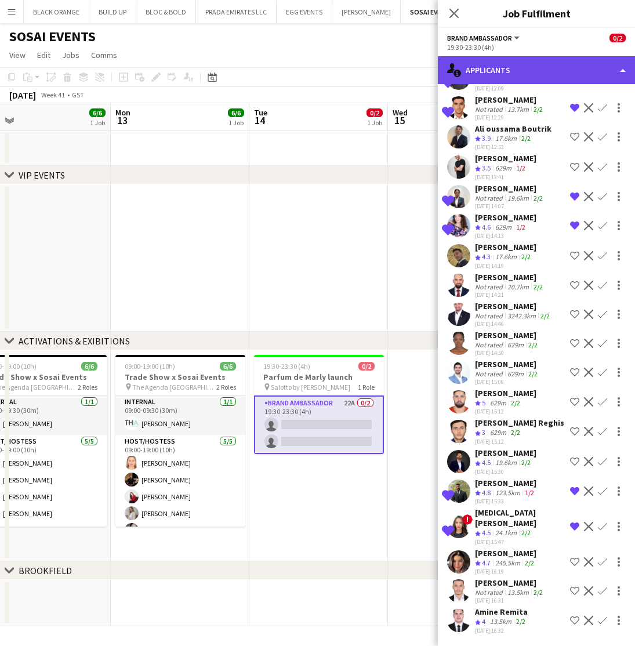
click at [526, 71] on div "single-neutral-actions-information Applicants" at bounding box center [536, 70] width 197 height 28
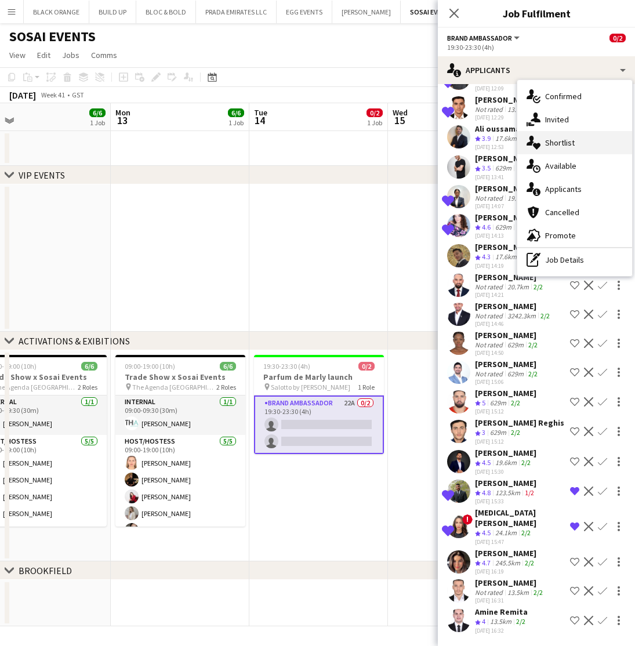
click at [556, 148] on div "single-neutral-actions-heart Shortlist" at bounding box center [574, 142] width 115 height 23
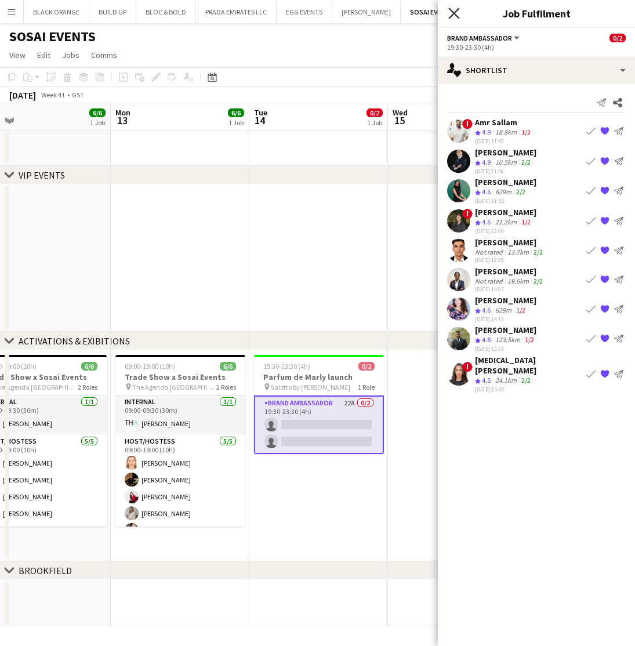
click at [455, 16] on icon "Close pop-in" at bounding box center [453, 13] width 11 height 11
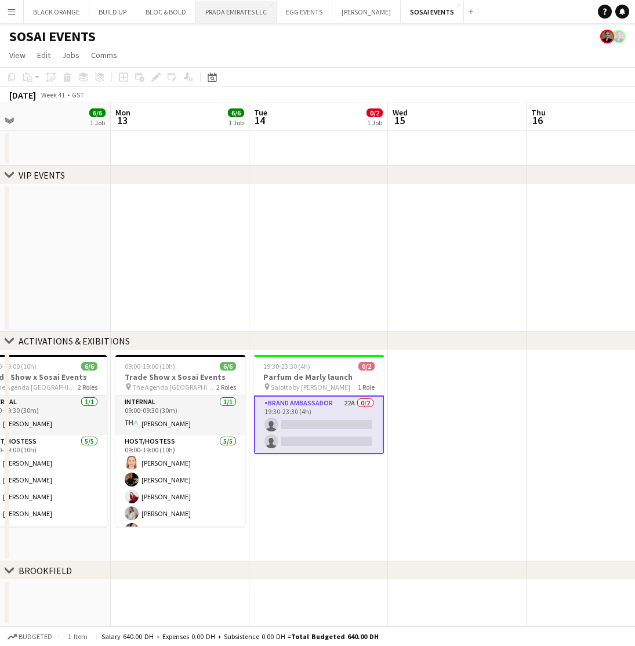
click at [218, 10] on button "PRADA EMIRATES LLC Close" at bounding box center [236, 12] width 81 height 23
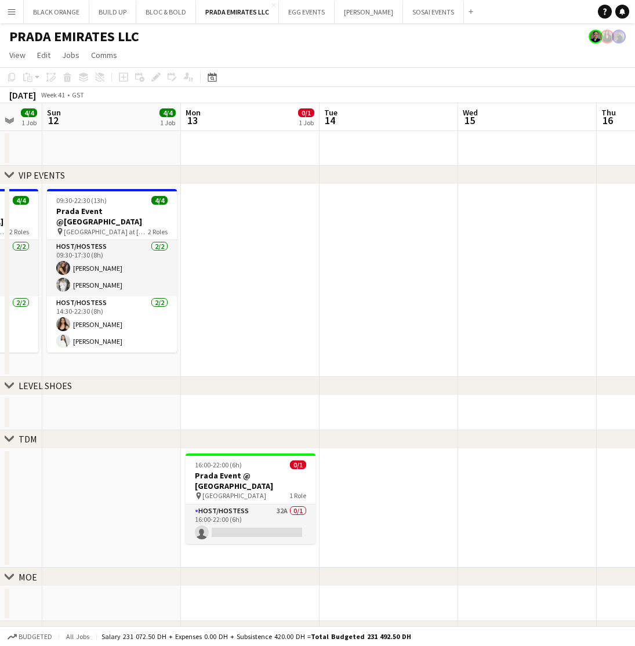
scroll to position [0, 513]
click at [3, 12] on button "Menu" at bounding box center [11, 11] width 23 height 23
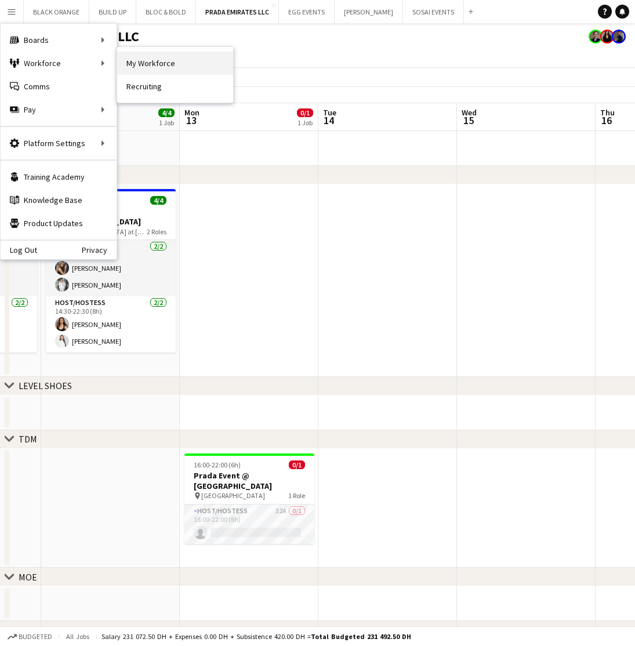
click at [144, 59] on link "My Workforce" at bounding box center [175, 63] width 116 height 23
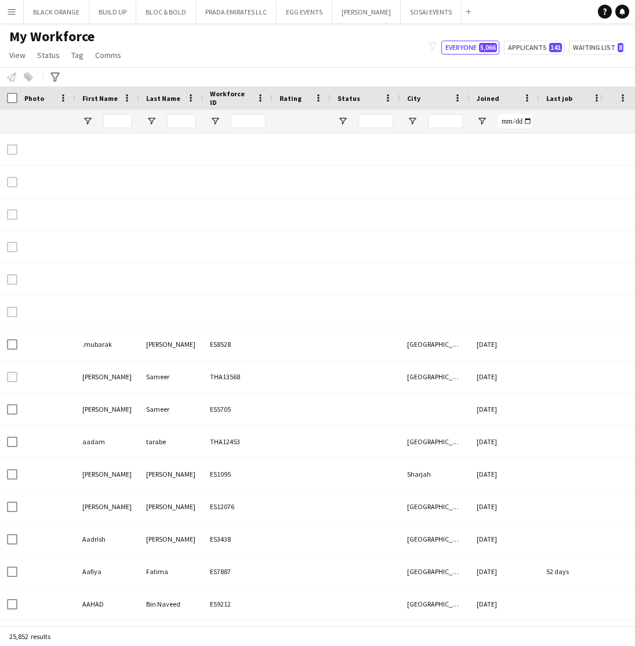
type input "****"
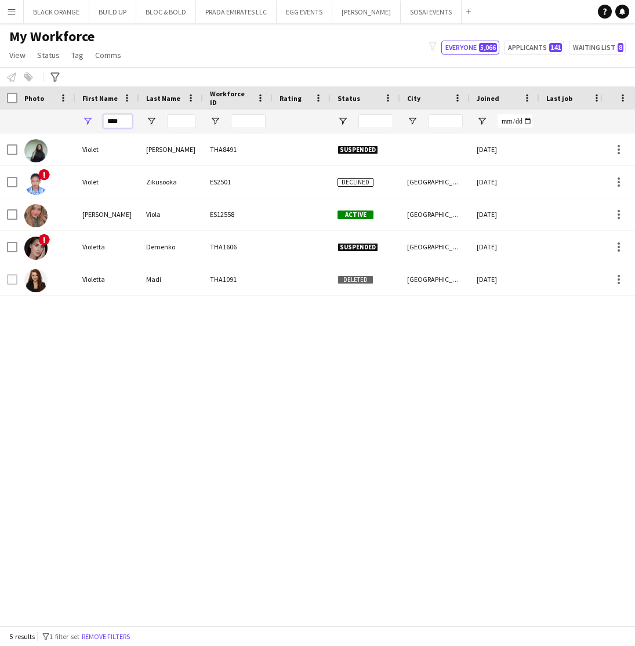
click at [122, 121] on input "****" at bounding box center [117, 121] width 29 height 14
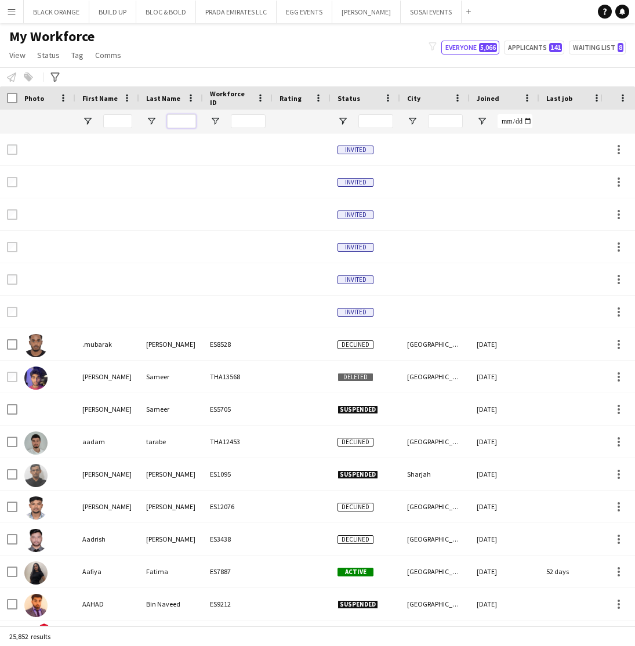
click at [178, 121] on input "Last Name Filter Input" at bounding box center [181, 121] width 29 height 14
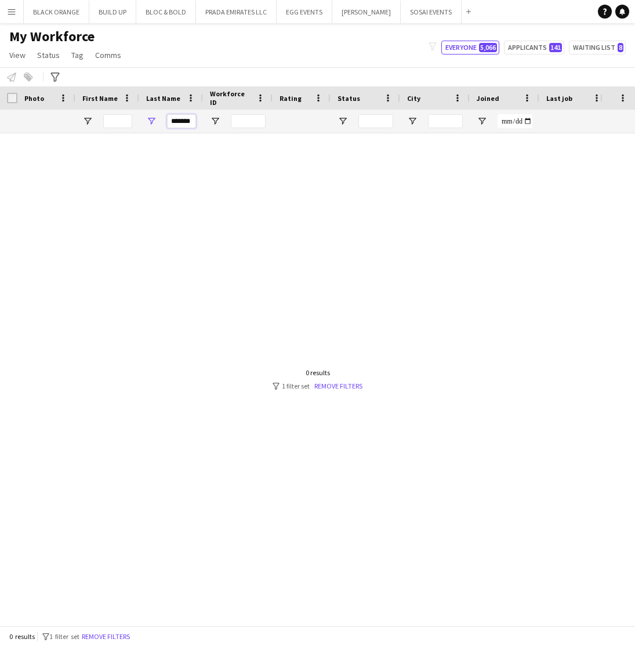
type input "*******"
drag, startPoint x: 178, startPoint y: 121, endPoint x: 7, endPoint y: 8, distance: 204.6
click at [7, 8] on app-icon "Menu" at bounding box center [11, 11] width 9 height 9
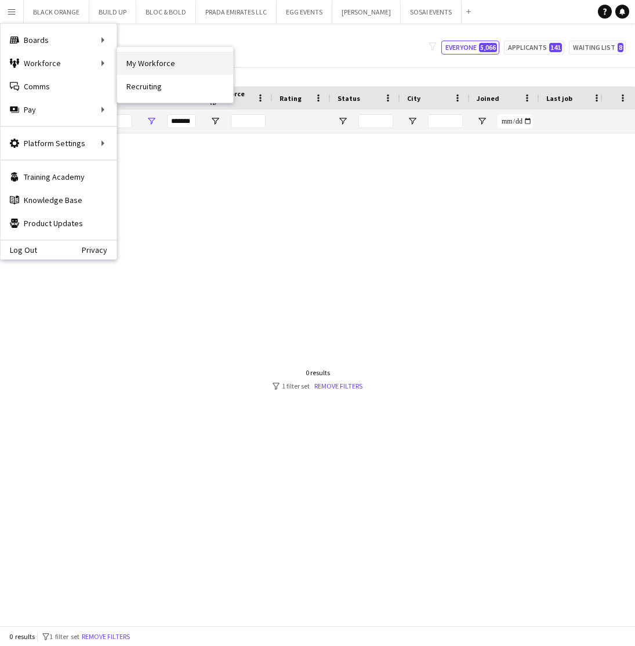
click at [148, 64] on link "My Workforce" at bounding box center [175, 63] width 116 height 23
type input "**********"
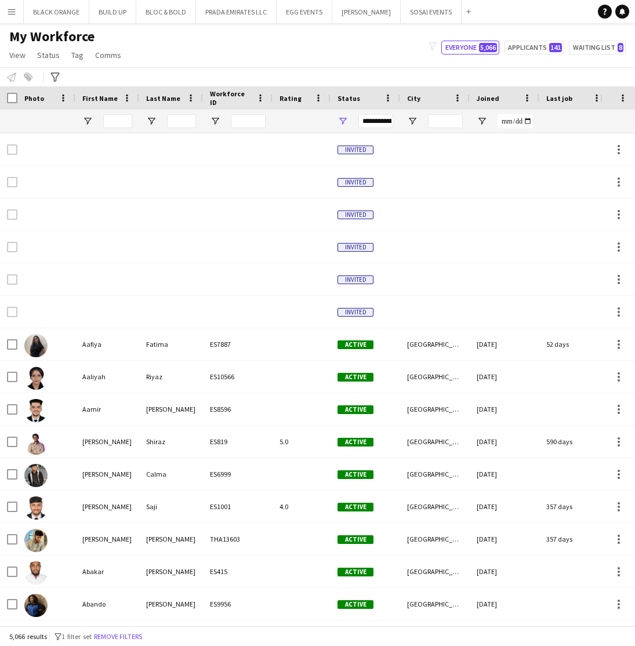
type input "*******"
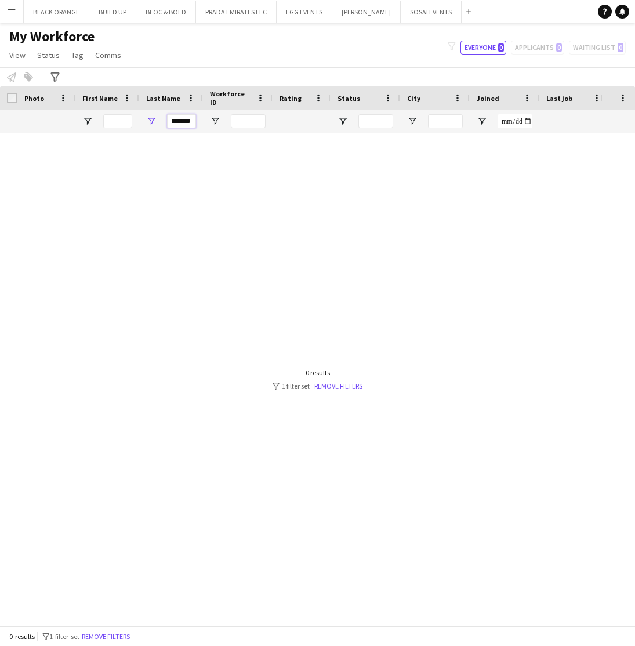
click at [193, 119] on input "*******" at bounding box center [181, 121] width 29 height 14
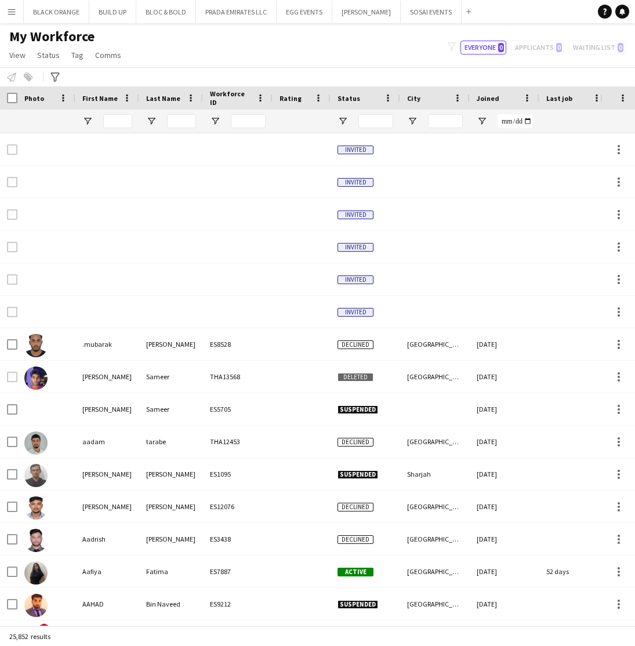
click at [602, 53] on div "filter-1 Everyone 0 Applicants 0 Waiting list 0" at bounding box center [536, 48] width 196 height 14
click at [595, 47] on div "filter-1 Everyone 0 Applicants 0 Waiting list 0" at bounding box center [536, 48] width 196 height 14
click at [540, 51] on div "filter-1 Everyone 0 Applicants 0 Waiting list 0" at bounding box center [536, 48] width 196 height 14
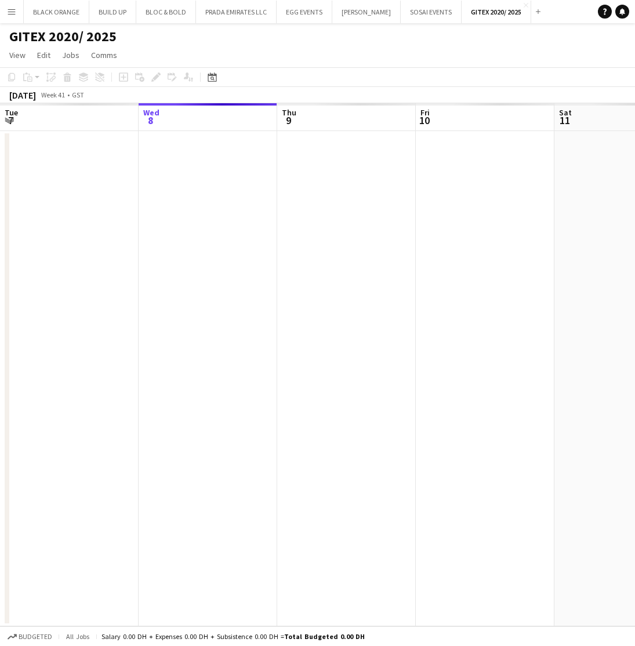
scroll to position [0, 398]
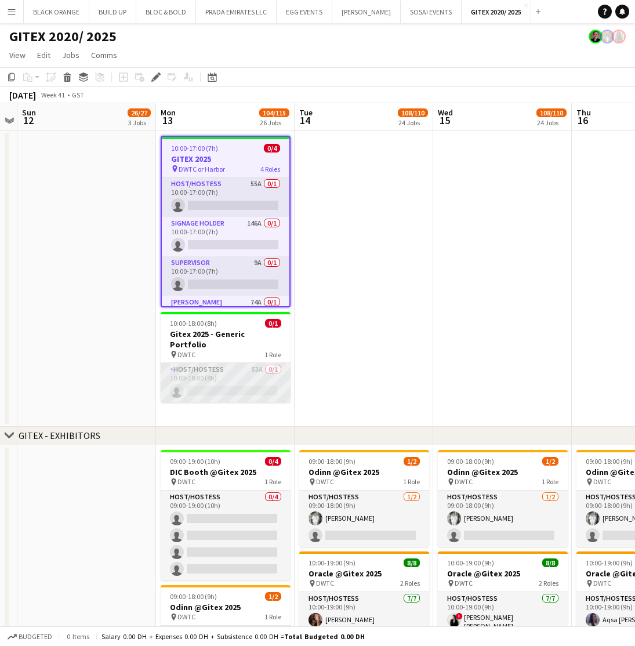
click at [239, 364] on app-card-role "Host/Hostess 53A 0/1 10:00-18:00 (8h) single-neutral-actions" at bounding box center [226, 382] width 130 height 39
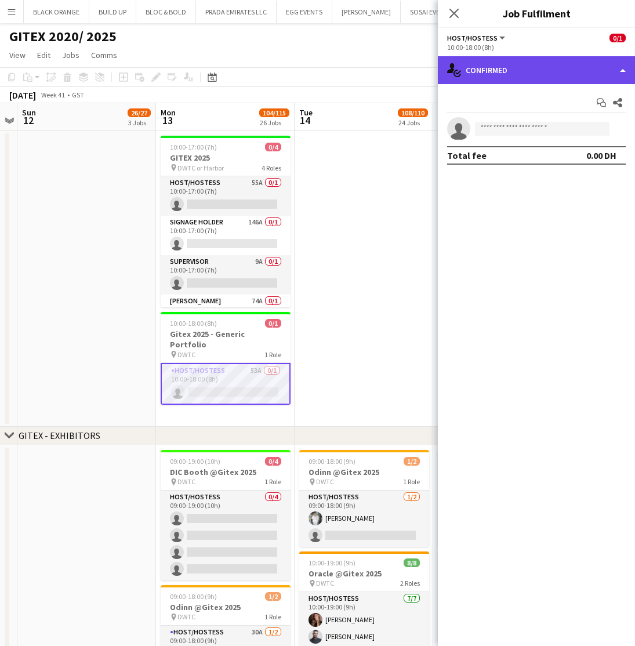
click at [558, 83] on div "single-neutral-actions-check-2 Confirmed" at bounding box center [536, 70] width 197 height 28
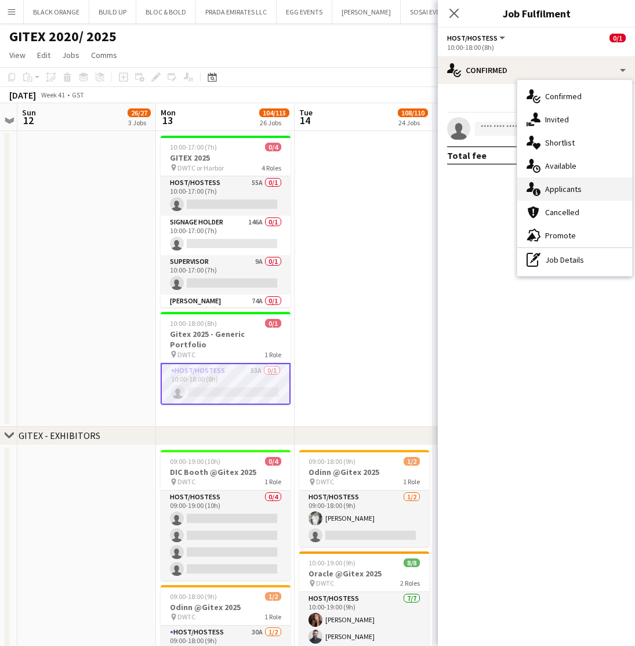
click at [561, 192] on span "Applicants" at bounding box center [563, 189] width 37 height 10
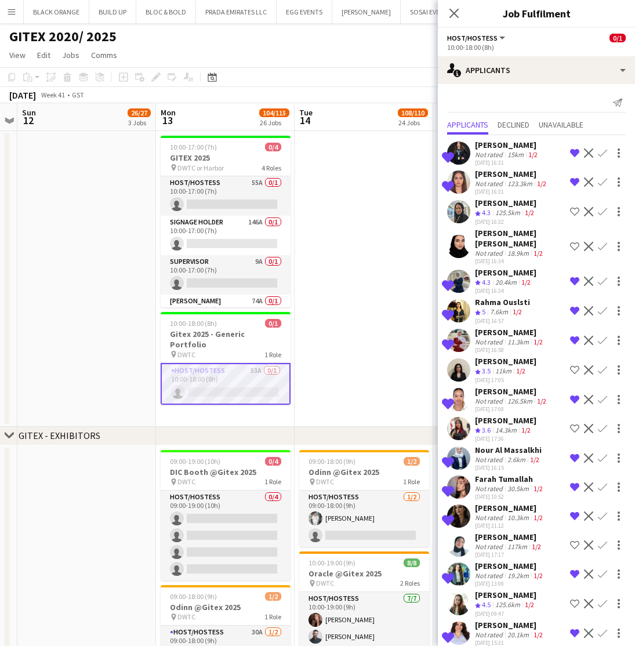
scroll to position [0, 0]
click at [523, 121] on span "Declined" at bounding box center [513, 125] width 32 height 8
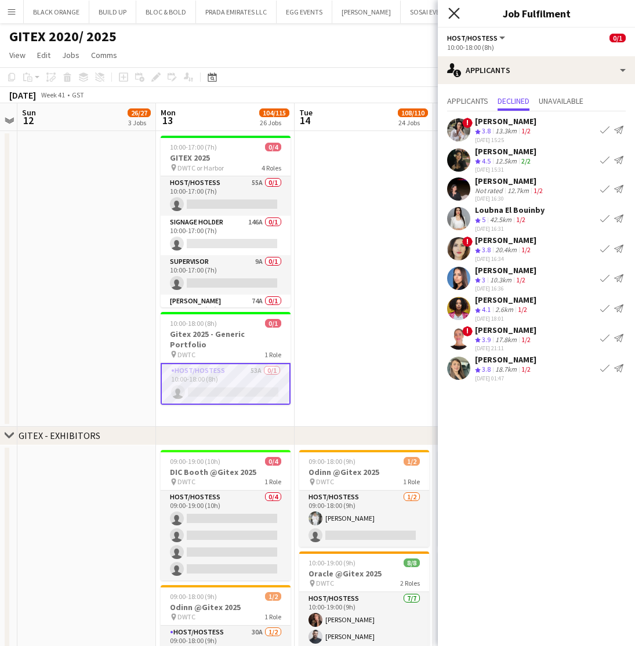
click at [454, 14] on icon at bounding box center [453, 13] width 11 height 11
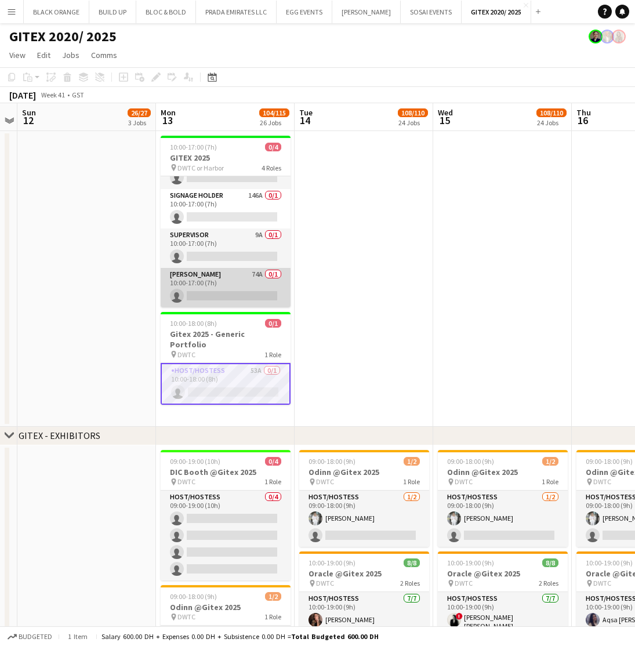
scroll to position [27, 0]
click at [223, 281] on app-card-role "[PERSON_NAME] 74A 0/1 10:00-17:00 (7h) single-neutral-actions" at bounding box center [226, 287] width 130 height 39
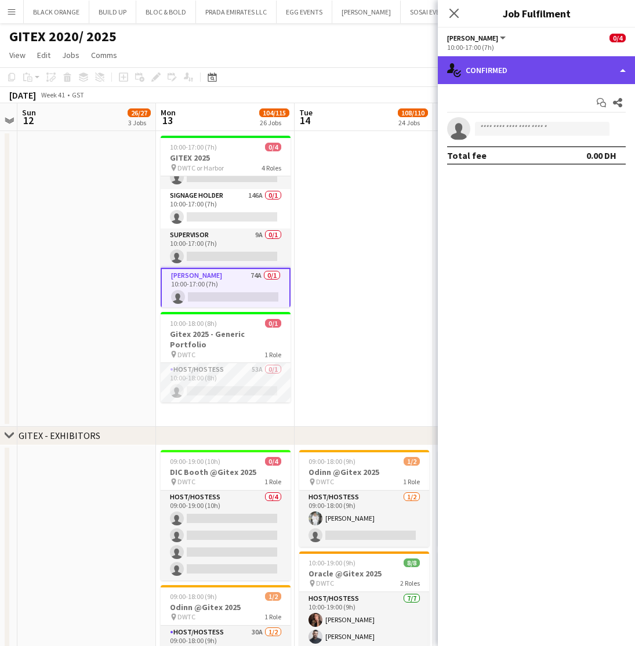
click at [540, 70] on div "single-neutral-actions-check-2 Confirmed" at bounding box center [536, 70] width 197 height 28
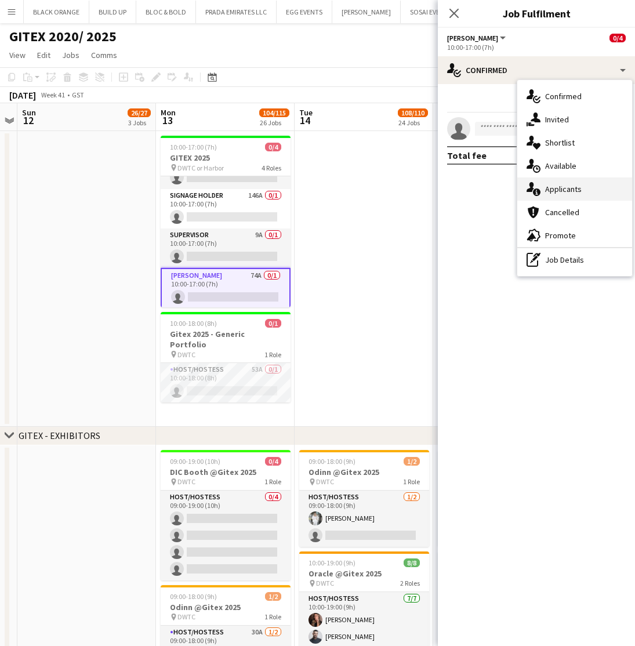
click at [565, 192] on span "Applicants" at bounding box center [563, 189] width 37 height 10
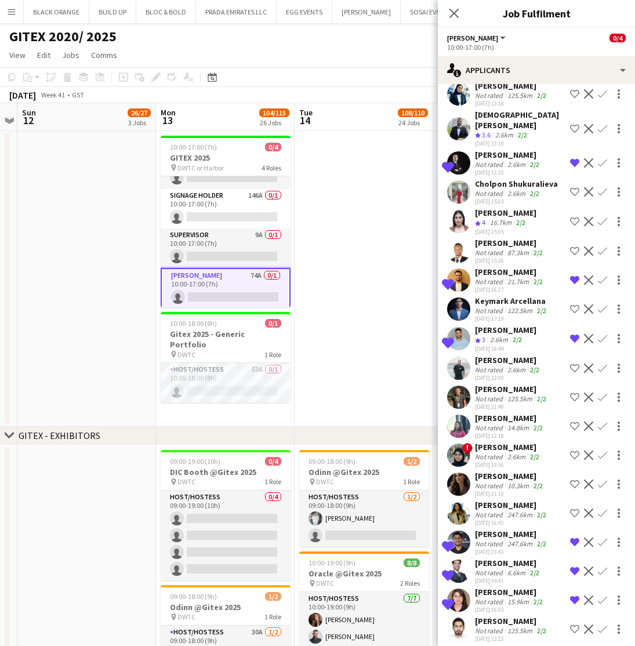
scroll to position [609, 0]
click at [484, 413] on div "[PERSON_NAME]" at bounding box center [510, 418] width 70 height 10
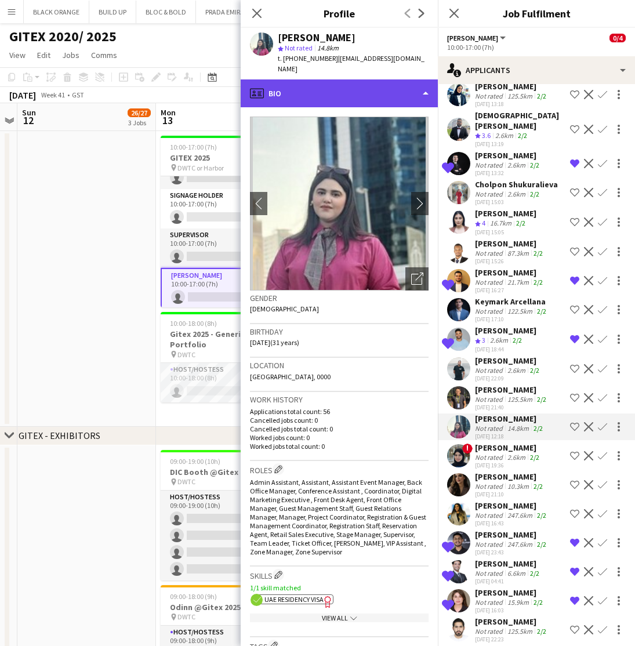
click at [352, 86] on div "profile Bio" at bounding box center [339, 93] width 197 height 28
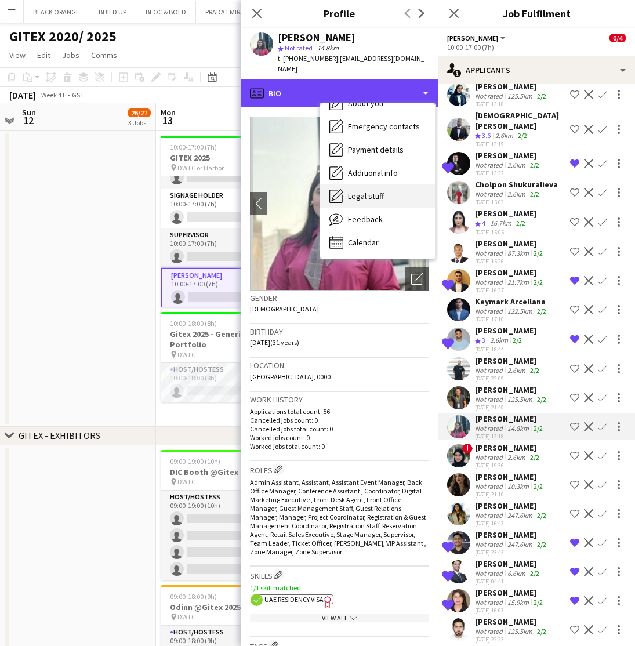
scroll to position [86, 0]
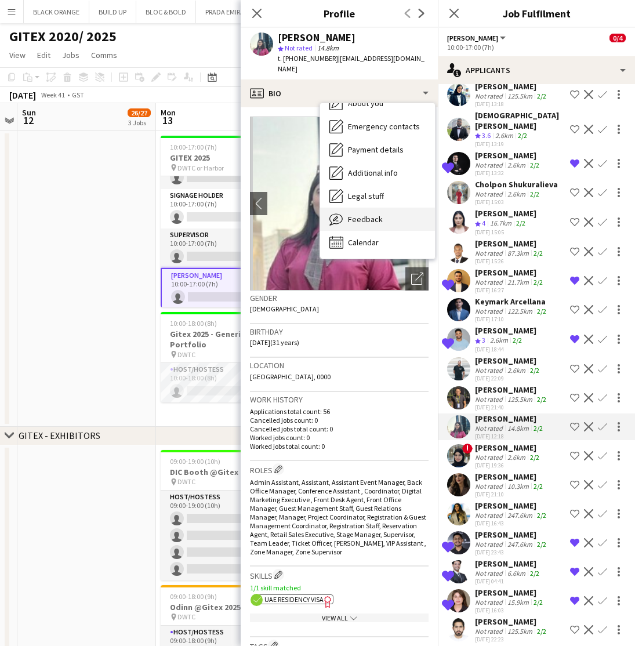
click at [363, 214] on span "Feedback" at bounding box center [365, 219] width 35 height 10
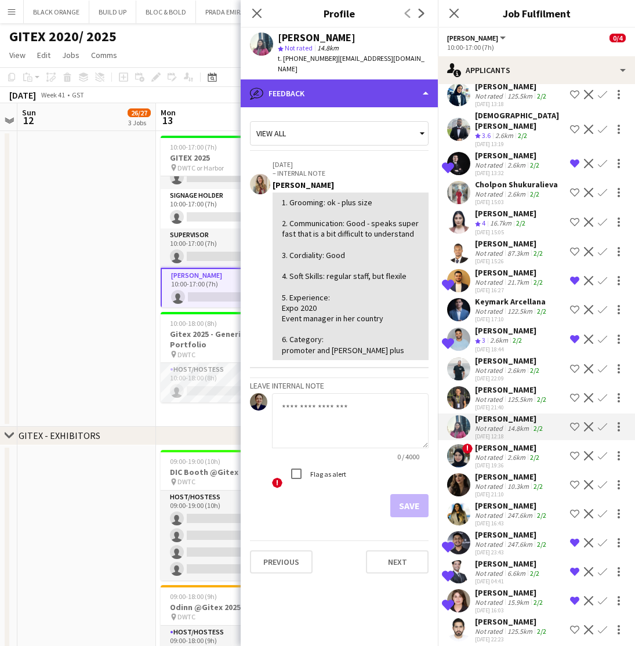
click at [331, 84] on div "bubble-pencil Feedback" at bounding box center [339, 93] width 197 height 28
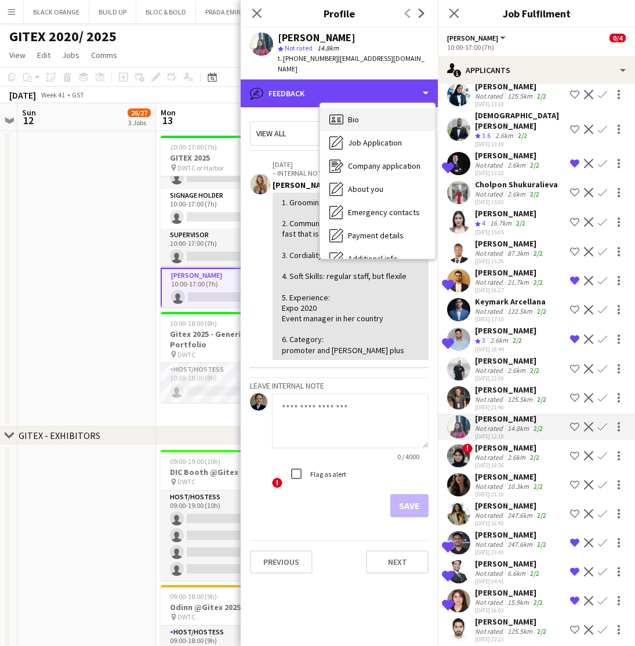
scroll to position [0, 0]
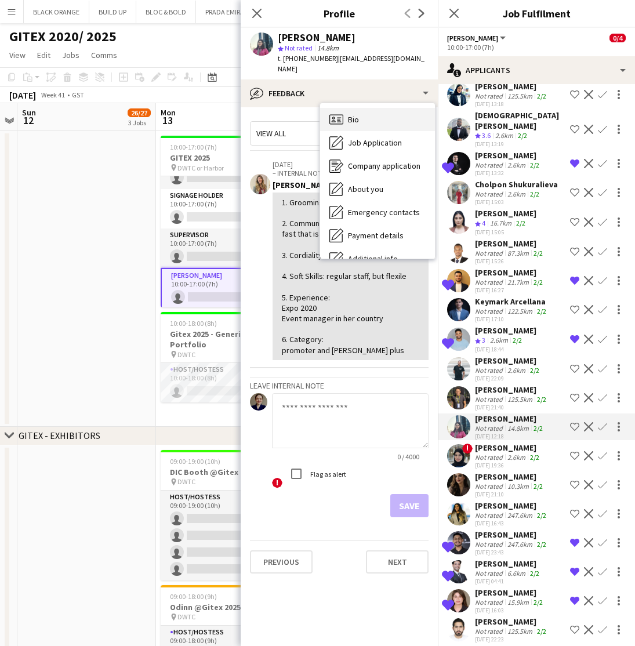
click at [347, 111] on div "Bio Bio" at bounding box center [377, 119] width 115 height 23
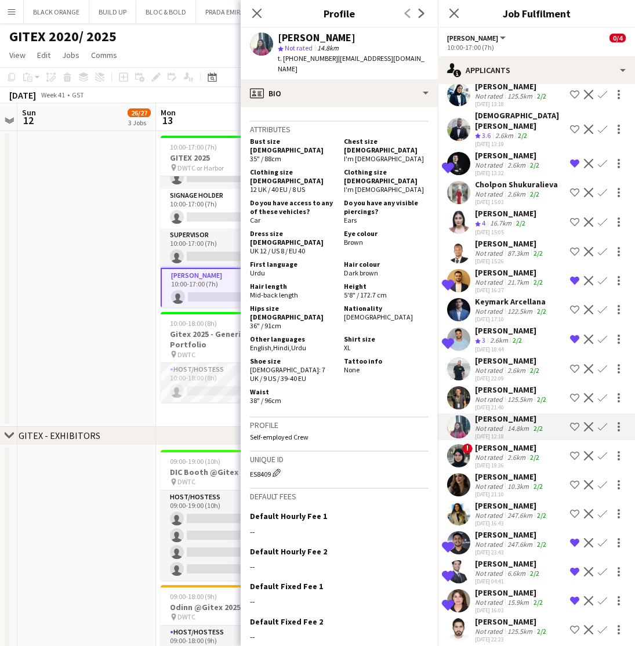
scroll to position [559, 0]
click at [257, 13] on icon at bounding box center [256, 13] width 11 height 11
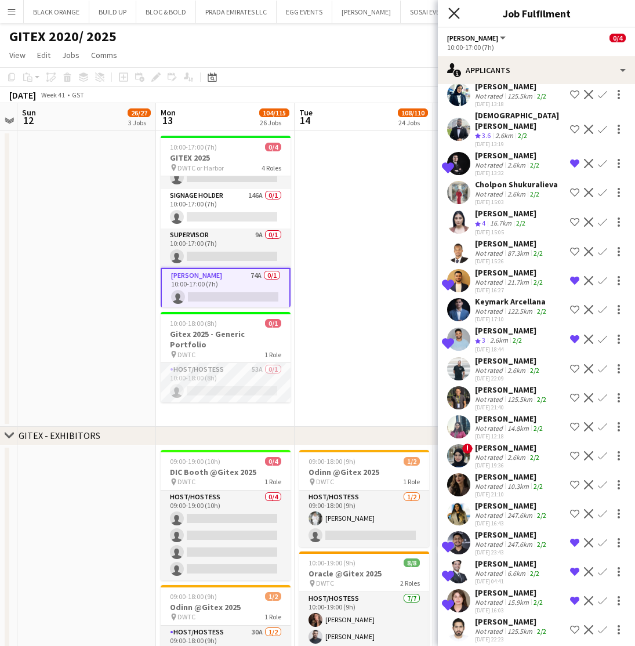
click at [457, 12] on icon "Close pop-in" at bounding box center [453, 13] width 11 height 11
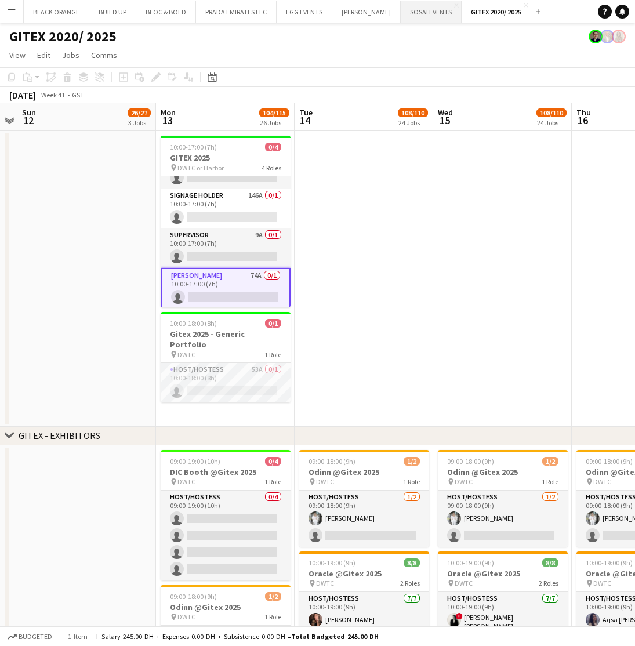
click at [430, 18] on button "SOSAI EVENTS Close" at bounding box center [430, 12] width 61 height 23
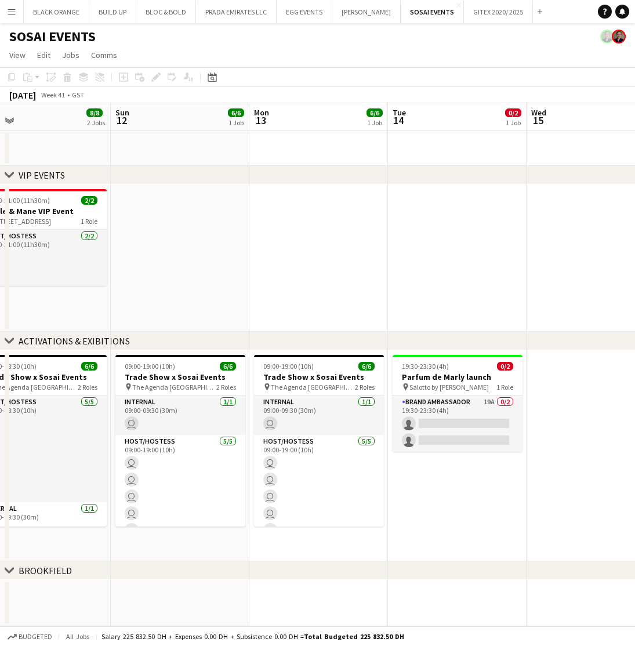
scroll to position [0, 511]
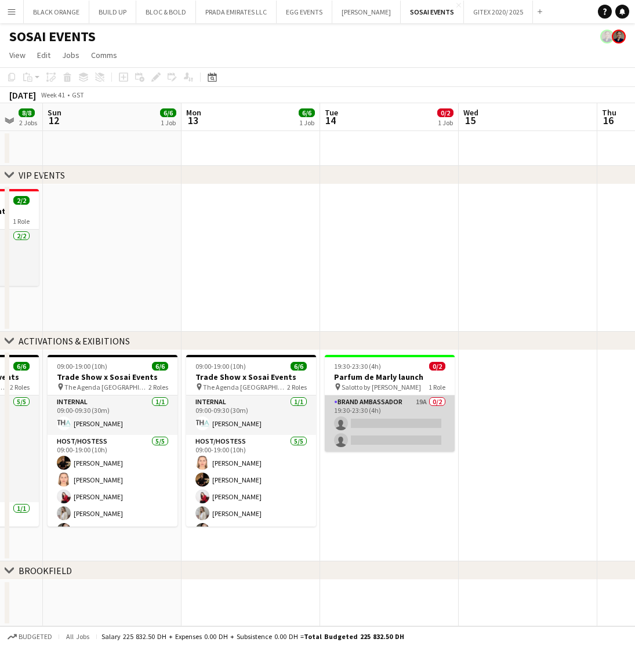
click at [408, 418] on app-card-role "Brand Ambassador 19A 0/2 19:30-23:30 (4h) single-neutral-actions single-neutral…" at bounding box center [390, 424] width 130 height 56
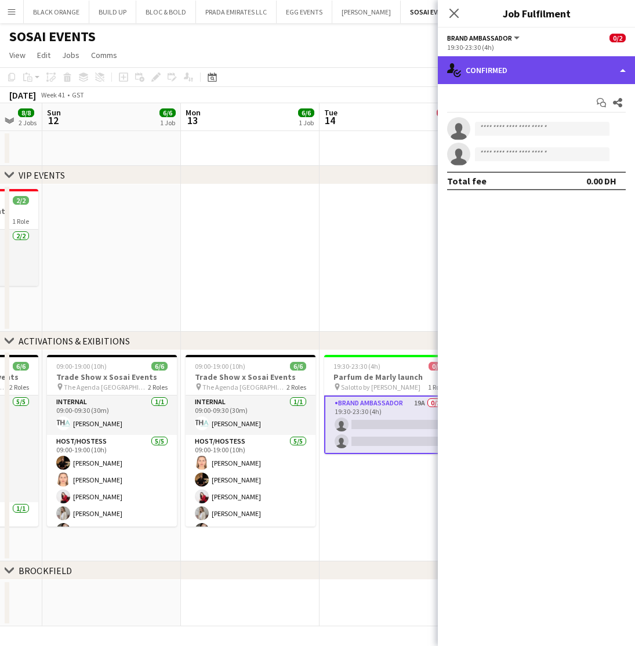
click at [527, 74] on div "single-neutral-actions-check-2 Confirmed" at bounding box center [536, 70] width 197 height 28
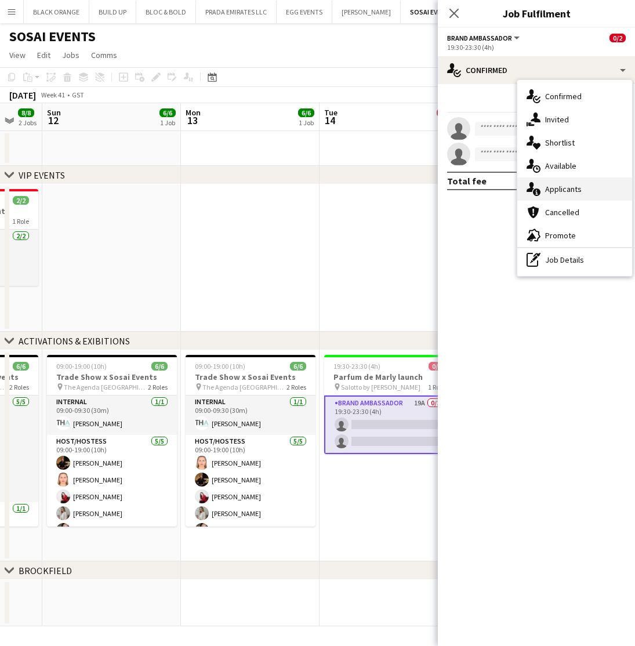
click at [563, 184] on span "Applicants" at bounding box center [563, 189] width 37 height 10
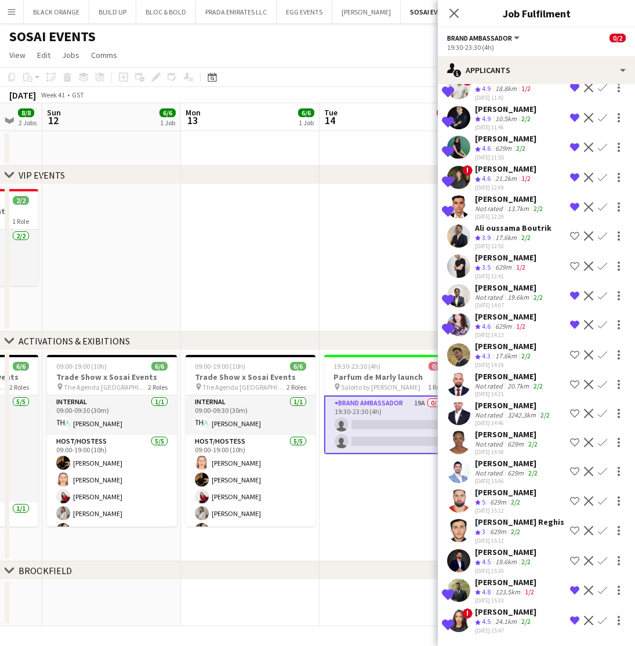
scroll to position [76, 0]
click at [456, 16] on icon at bounding box center [453, 13] width 11 height 11
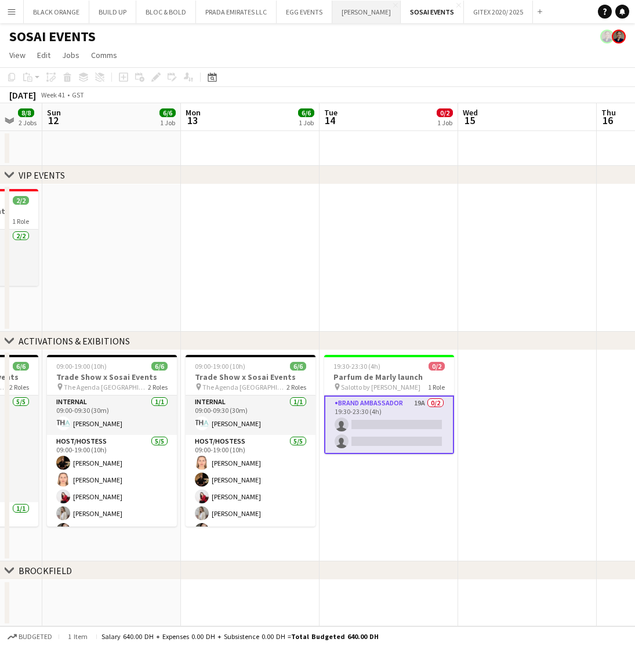
click at [353, 14] on button "JACK MORTON Close" at bounding box center [366, 12] width 68 height 23
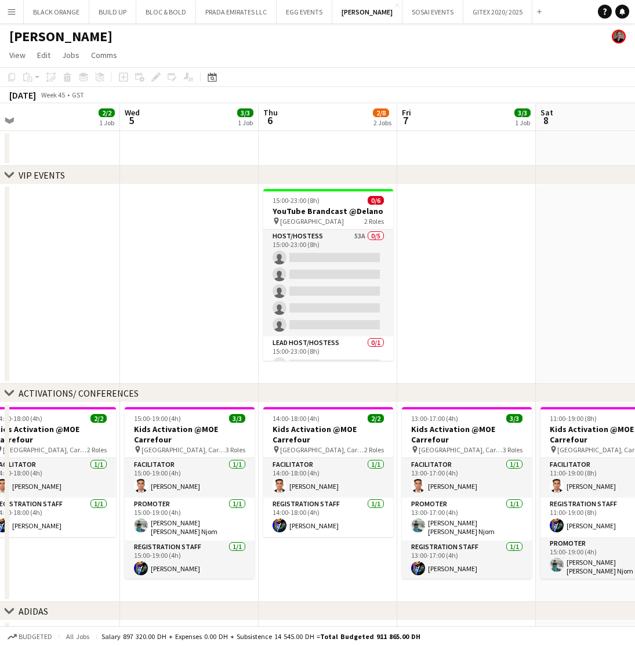
scroll to position [0, 438]
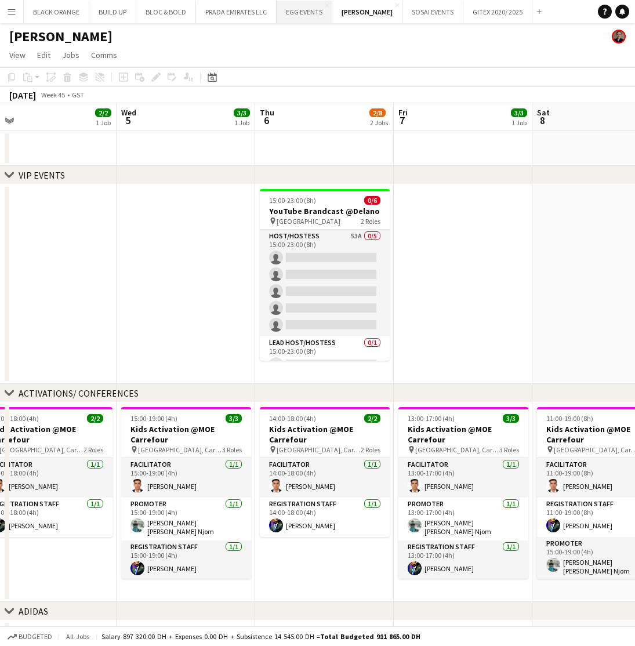
click at [303, 17] on button "EGG EVENTS Close" at bounding box center [304, 12] width 56 height 23
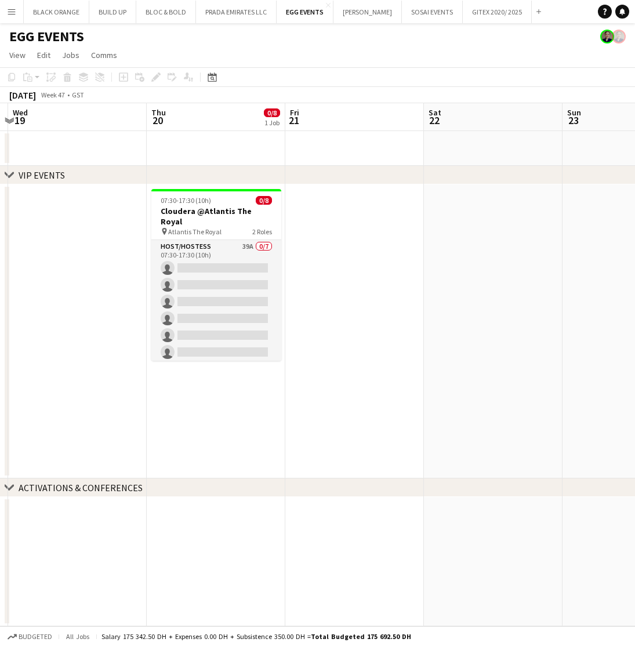
scroll to position [0, 269]
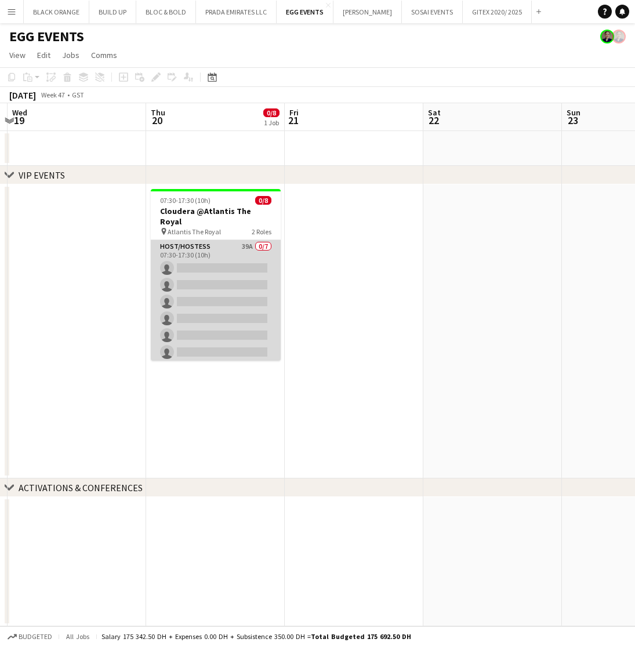
click at [191, 257] on app-card-role "Host/Hostess 39A 0/7 07:30-17:30 (10h) single-neutral-actions single-neutral-ac…" at bounding box center [216, 310] width 130 height 140
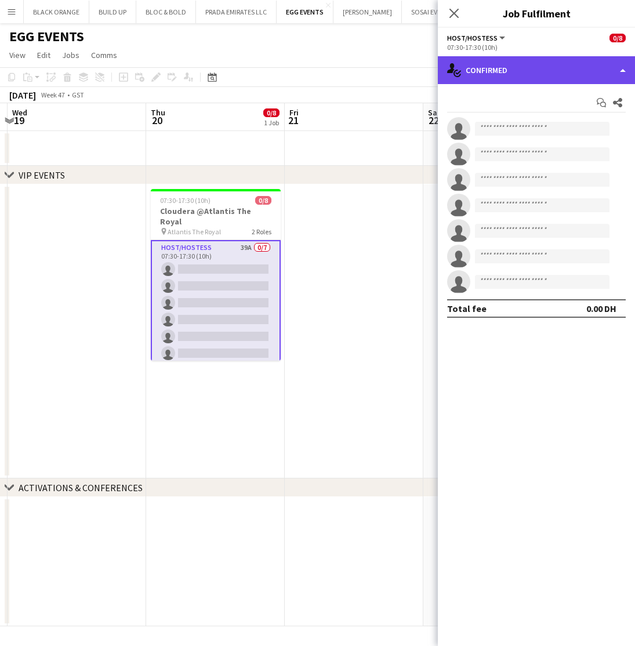
click at [559, 83] on div "single-neutral-actions-check-2 Confirmed" at bounding box center [536, 70] width 197 height 28
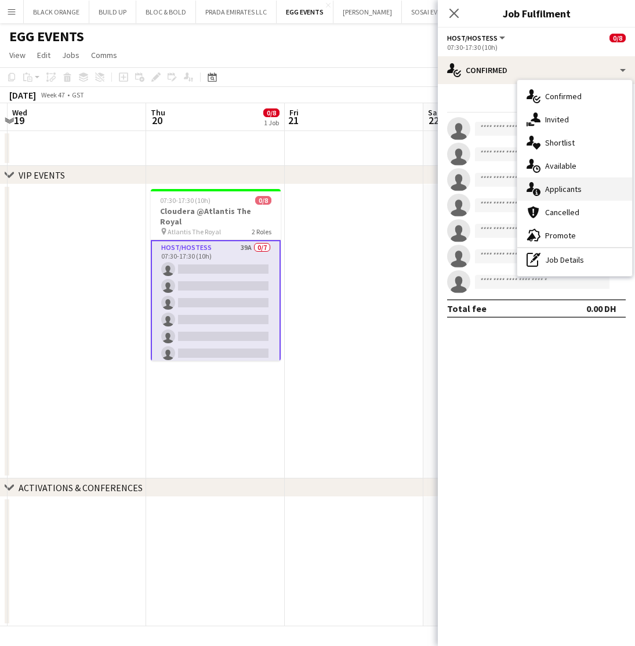
click at [557, 187] on span "Applicants" at bounding box center [563, 189] width 37 height 10
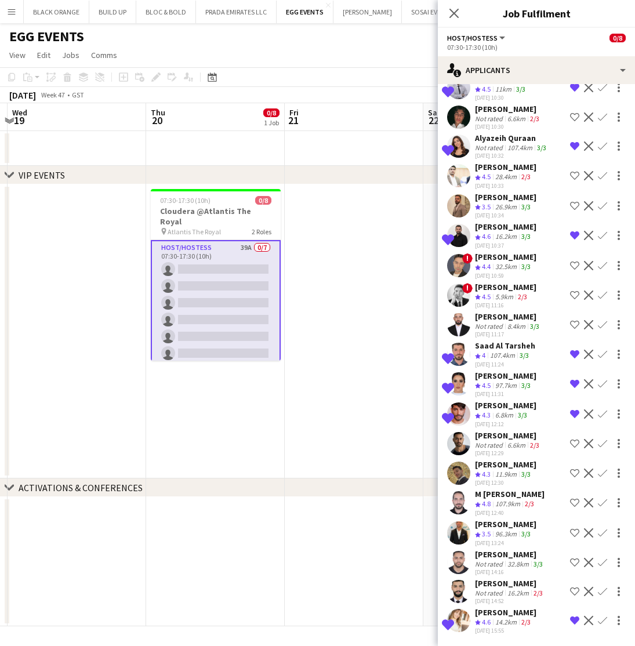
scroll to position [693, 0]
click at [455, 18] on icon "Close pop-in" at bounding box center [453, 13] width 11 height 11
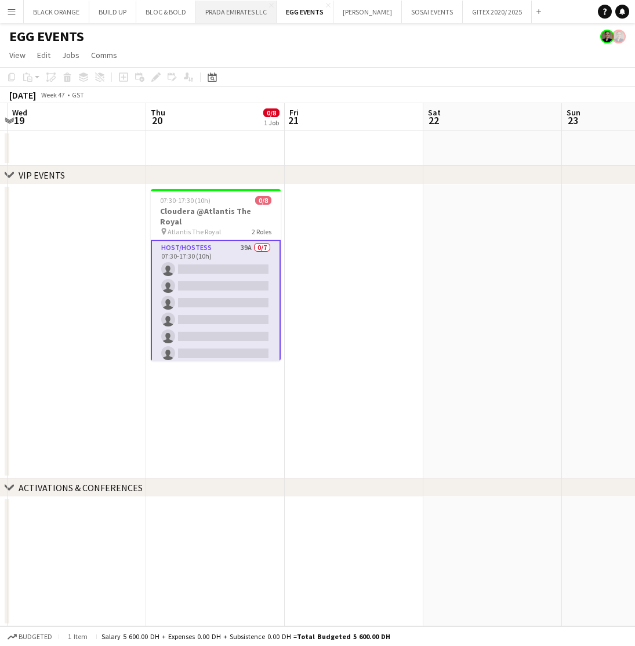
click at [221, 7] on button "PRADA EMIRATES LLC Close" at bounding box center [236, 12] width 81 height 23
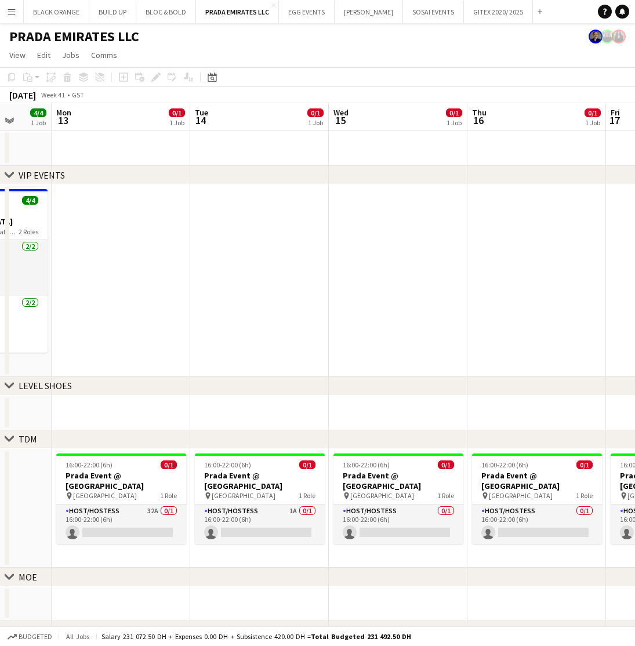
scroll to position [0, 363]
click at [132, 516] on app-card-role "Host/Hostess 32A 0/1 16:00-22:00 (6h) single-neutral-actions" at bounding box center [122, 523] width 130 height 39
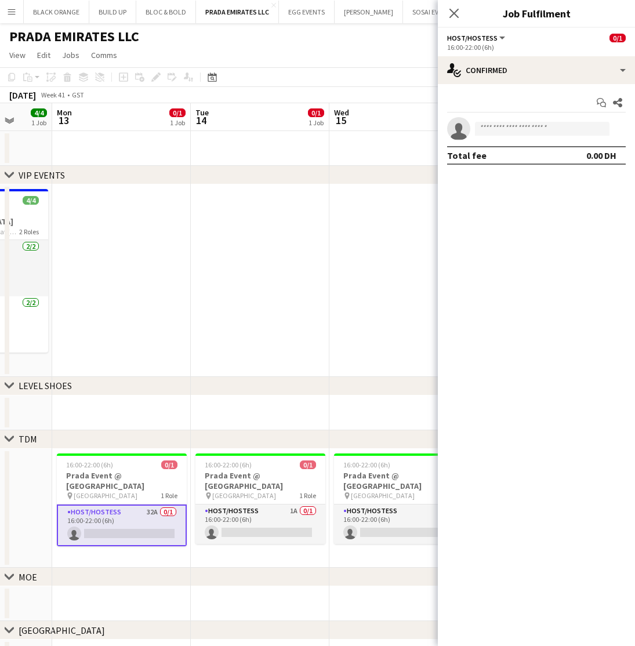
click at [325, 255] on app-date-cell at bounding box center [260, 280] width 139 height 192
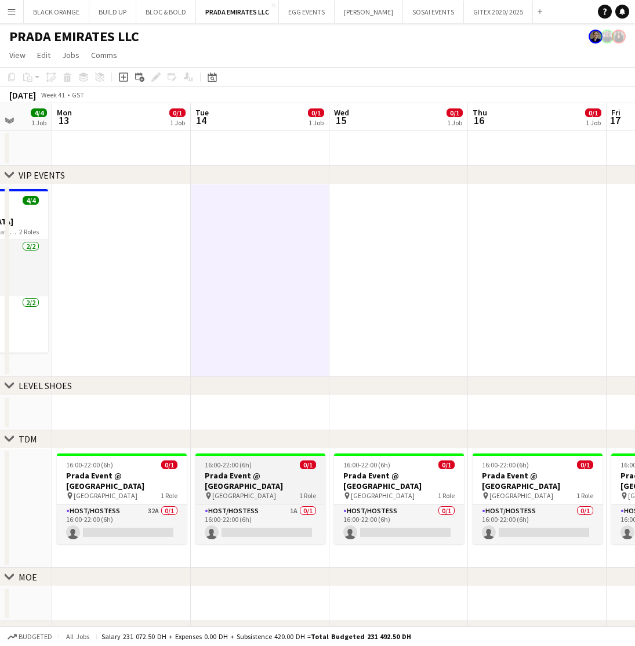
click at [252, 491] on div "pin Dubai Mall 1 Role" at bounding box center [260, 495] width 130 height 9
click at [300, 339] on app-date-cell at bounding box center [260, 280] width 139 height 192
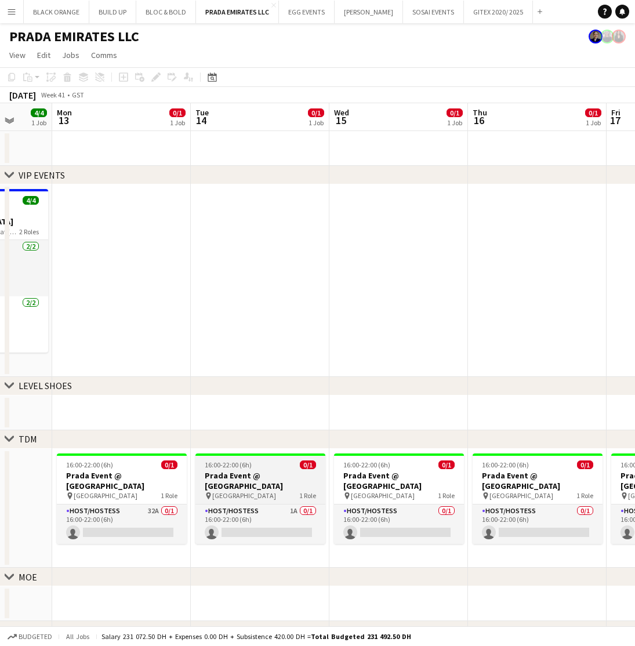
click at [278, 491] on div "pin Dubai Mall 1 Role" at bounding box center [260, 495] width 130 height 9
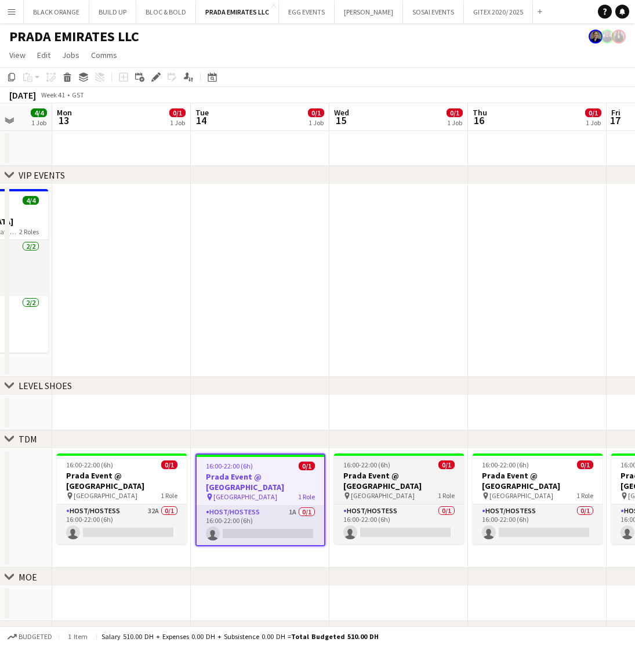
click at [366, 491] on span "Dubai Mall" at bounding box center [383, 495] width 64 height 9
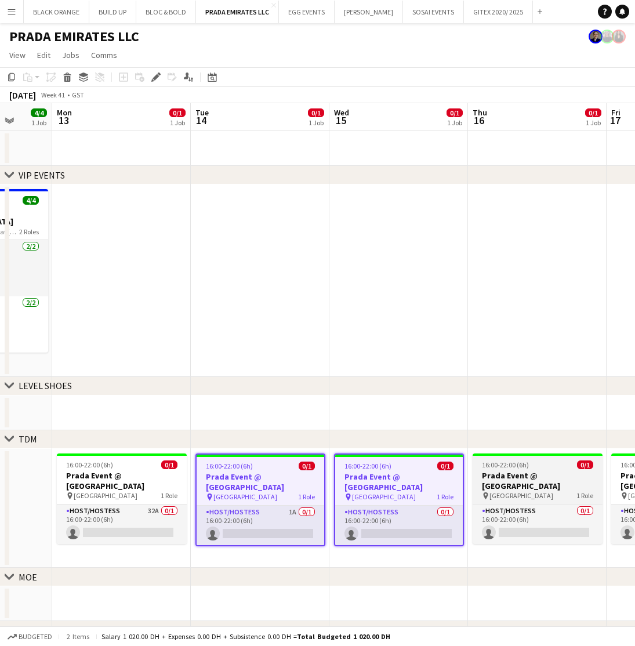
click at [504, 478] on h3 "Prada Event @ Dubai Mall" at bounding box center [537, 480] width 130 height 21
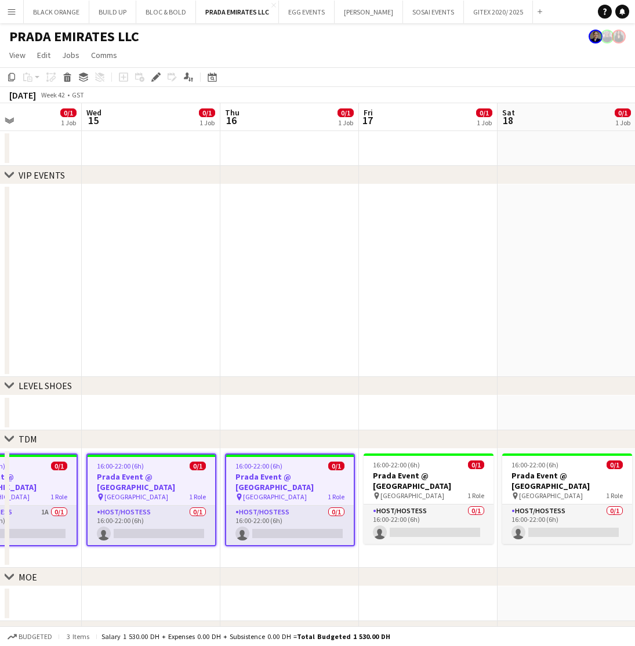
scroll to position [0, 481]
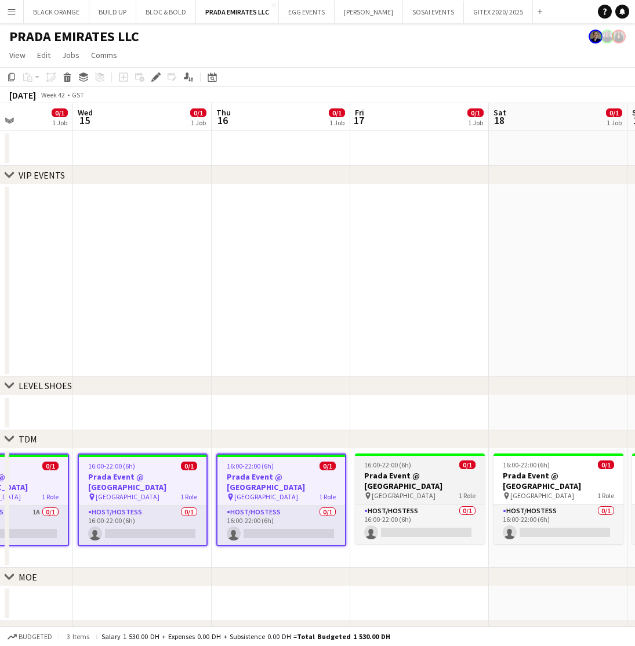
click at [430, 474] on h3 "Prada Event @ Dubai Mall" at bounding box center [420, 480] width 130 height 21
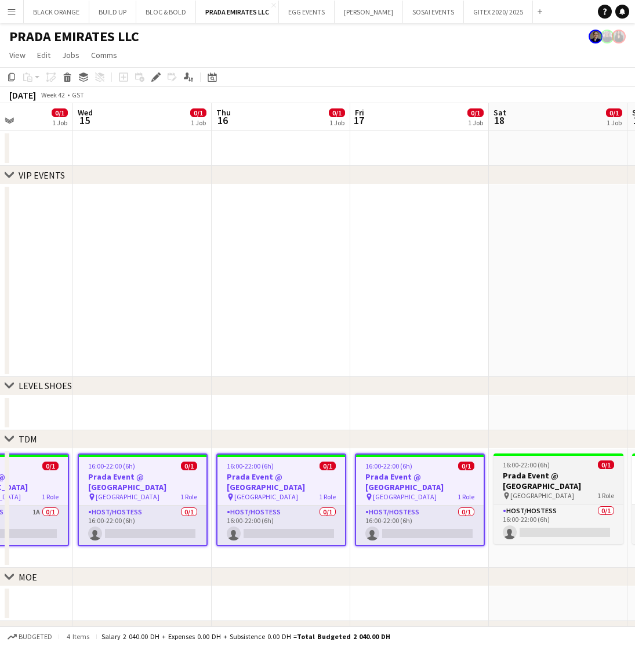
click at [557, 491] on div "pin Dubai Mall 1 Role" at bounding box center [558, 495] width 130 height 9
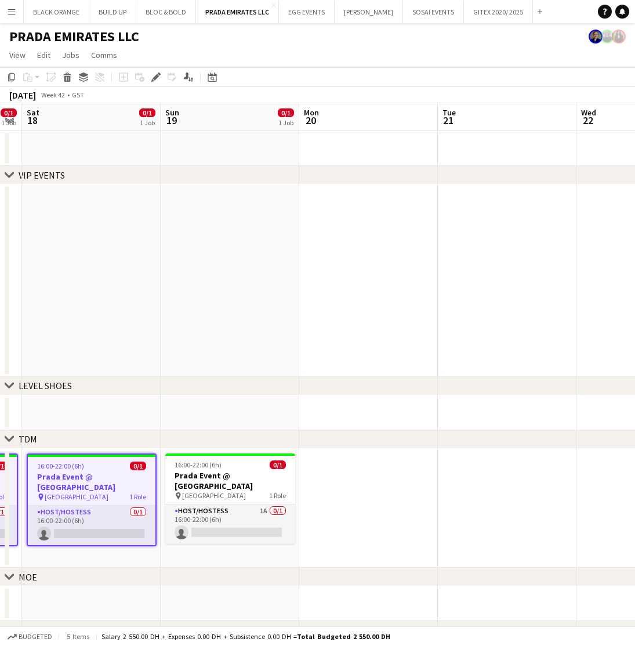
scroll to position [0, 398]
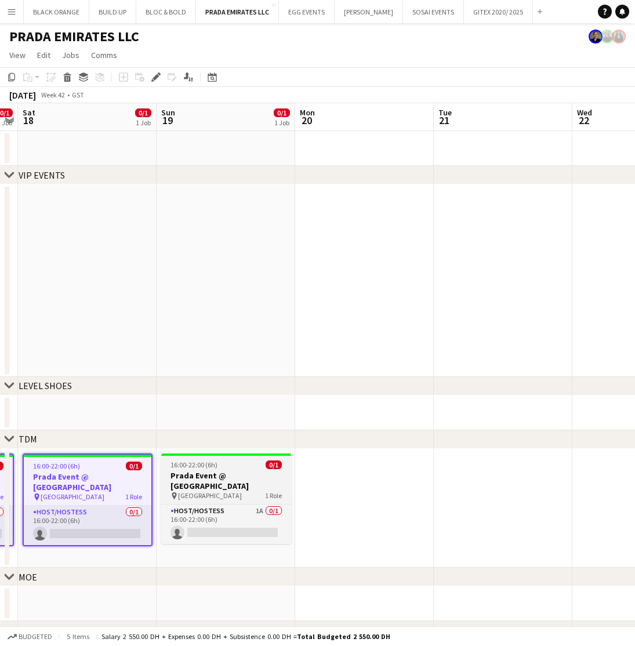
click at [202, 475] on h3 "Prada Event @ Dubai Mall" at bounding box center [226, 480] width 130 height 21
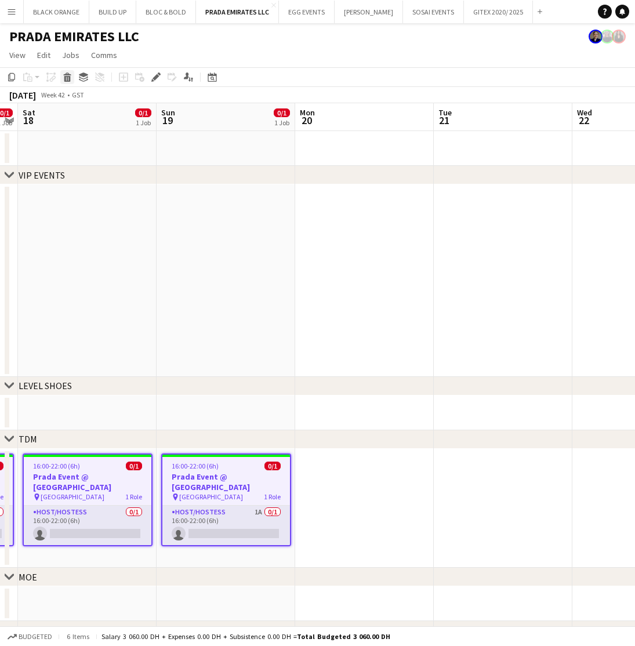
click at [65, 75] on icon "Delete" at bounding box center [67, 76] width 9 height 9
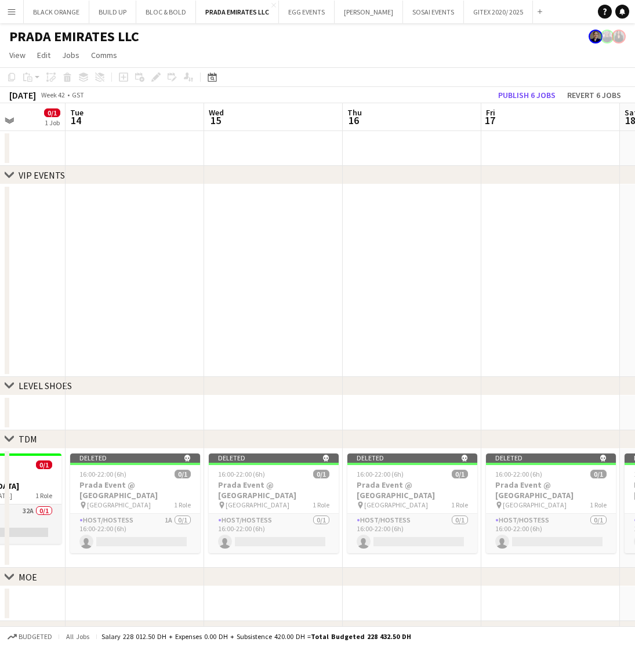
scroll to position [0, 508]
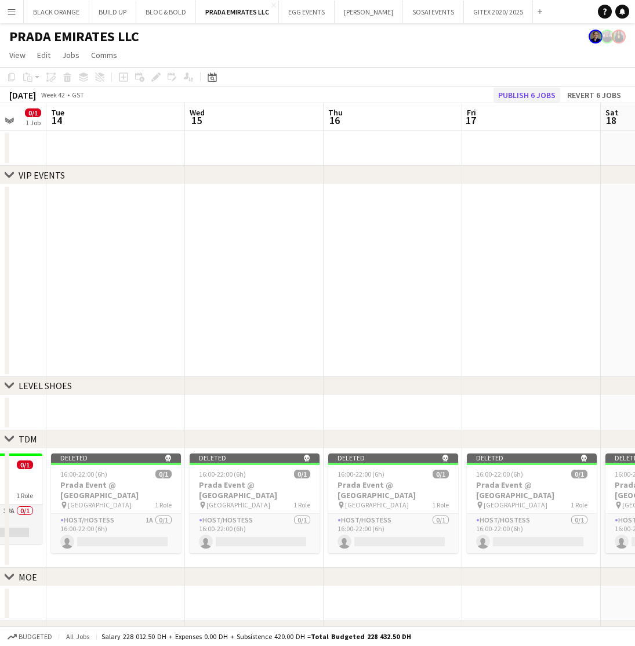
click at [520, 94] on button "Publish 6 jobs" at bounding box center [526, 95] width 67 height 15
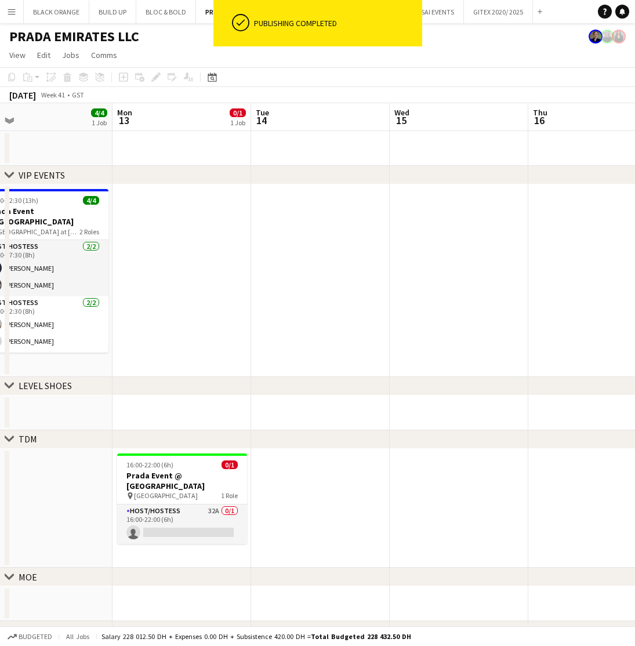
scroll to position [0, 291]
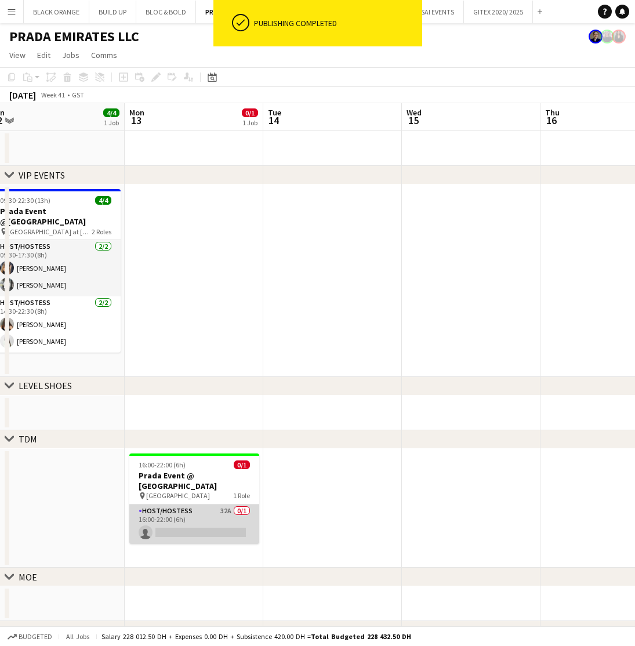
click at [205, 510] on app-card-role "Host/Hostess 32A 0/1 16:00-22:00 (6h) single-neutral-actions" at bounding box center [194, 523] width 130 height 39
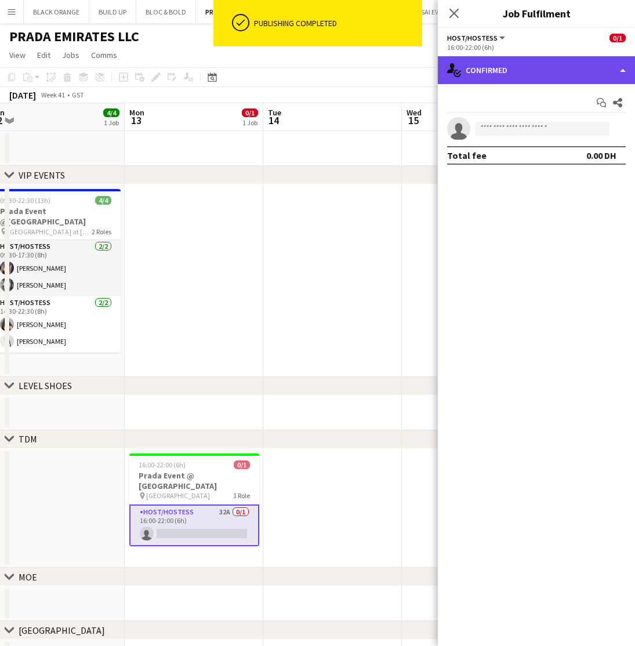
click at [537, 57] on div "single-neutral-actions-check-2 Confirmed" at bounding box center [536, 70] width 197 height 28
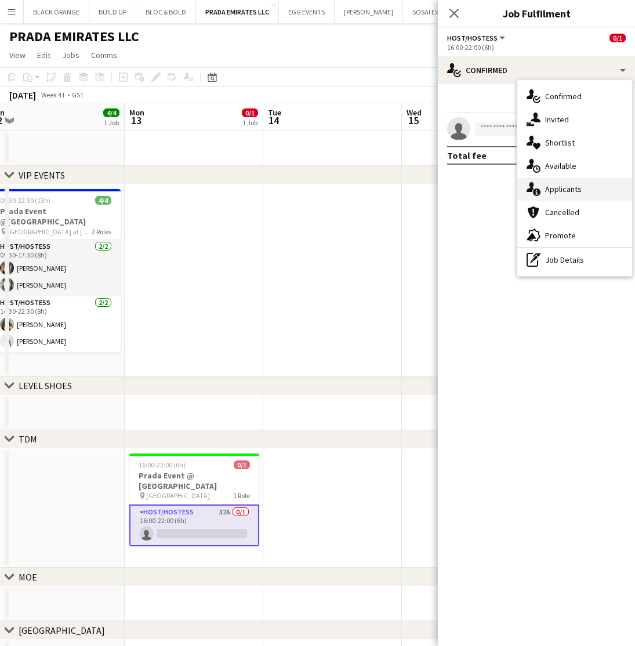
click at [565, 185] on span "Applicants" at bounding box center [563, 189] width 37 height 10
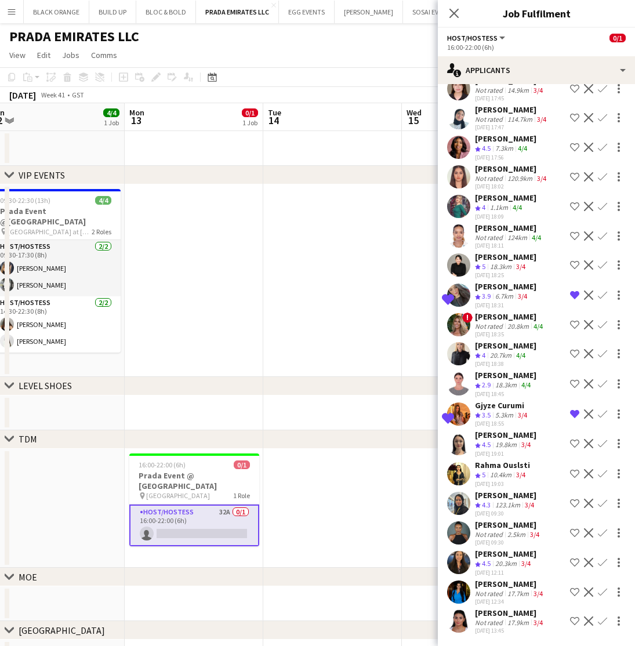
scroll to position [269, 0]
click at [523, 378] on div "Viktoriia Muntianova" at bounding box center [505, 375] width 61 height 10
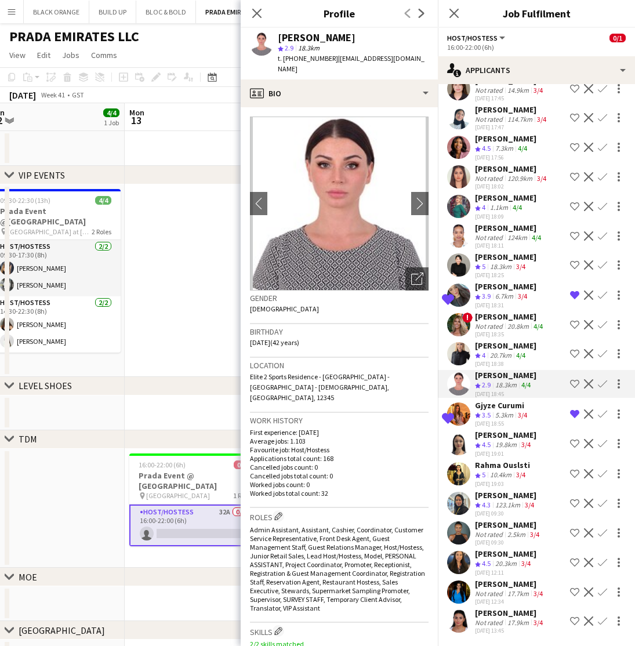
scroll to position [0, 0]
click at [418, 272] on icon "Open photos pop-in" at bounding box center [417, 278] width 12 height 12
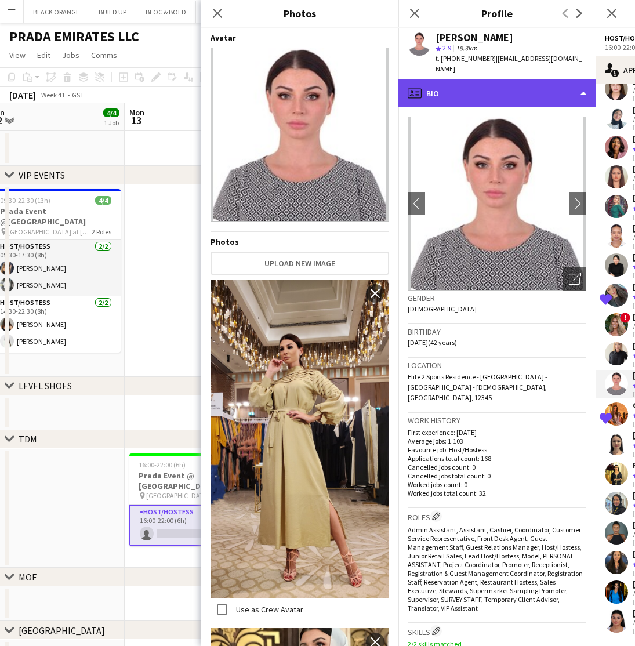
click at [507, 93] on div "profile Bio" at bounding box center [496, 93] width 197 height 28
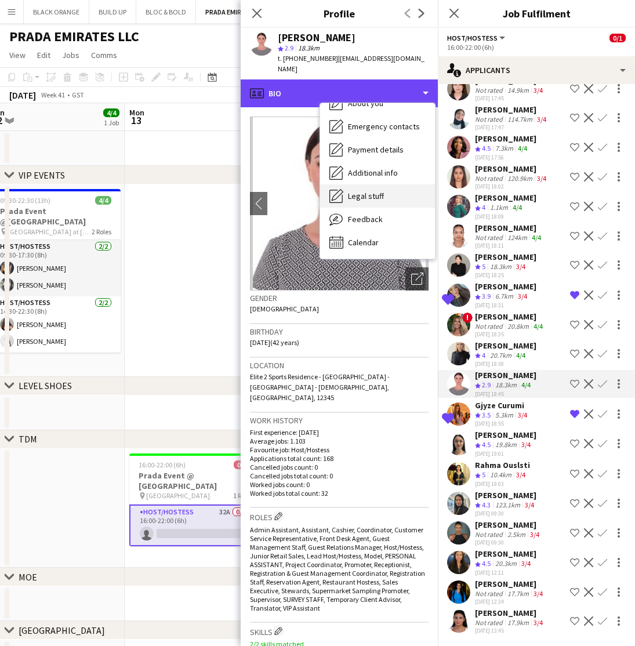
scroll to position [86, 0]
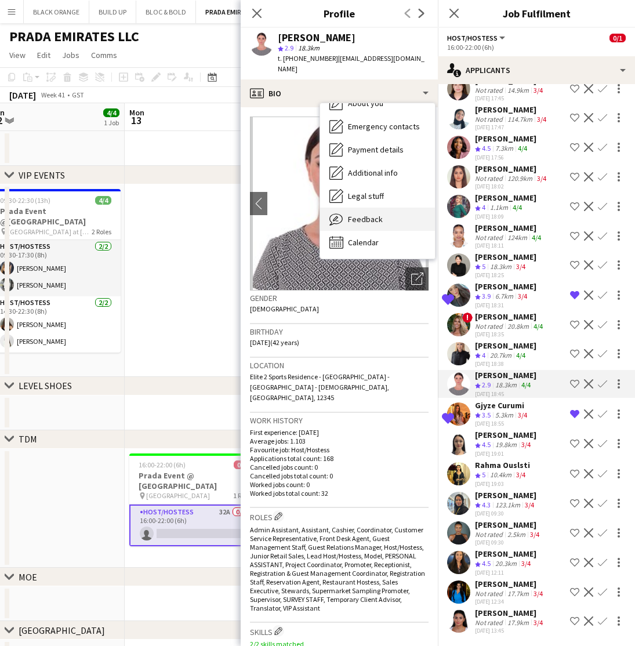
click at [358, 214] on span "Feedback" at bounding box center [365, 219] width 35 height 10
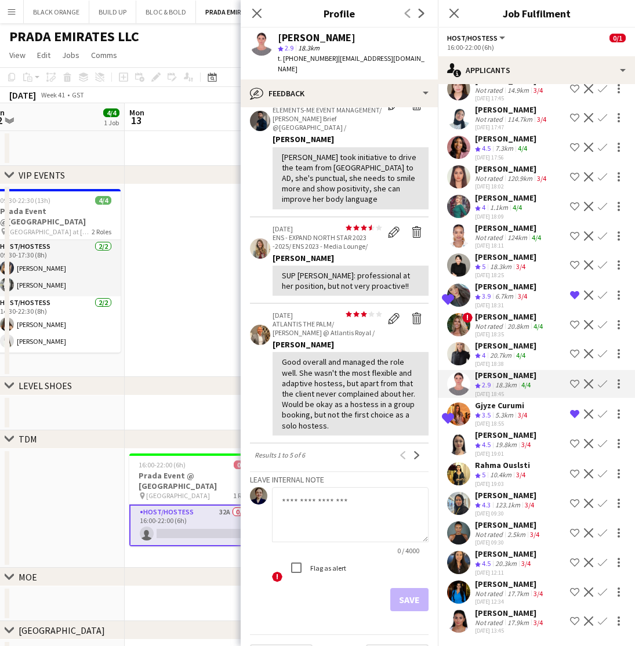
scroll to position [267, 0]
click at [497, 347] on div "Anastasiia Cherkashina" at bounding box center [505, 345] width 61 height 10
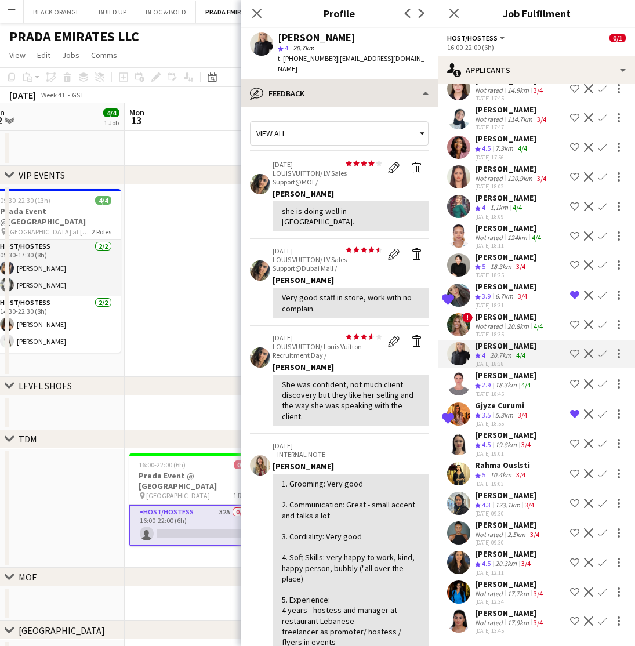
scroll to position [0, 0]
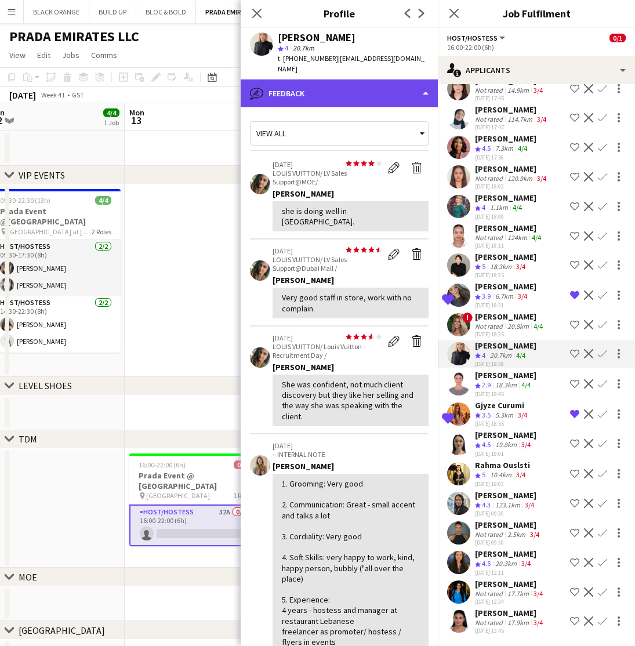
click at [355, 85] on div "bubble-pencil Feedback" at bounding box center [339, 93] width 197 height 28
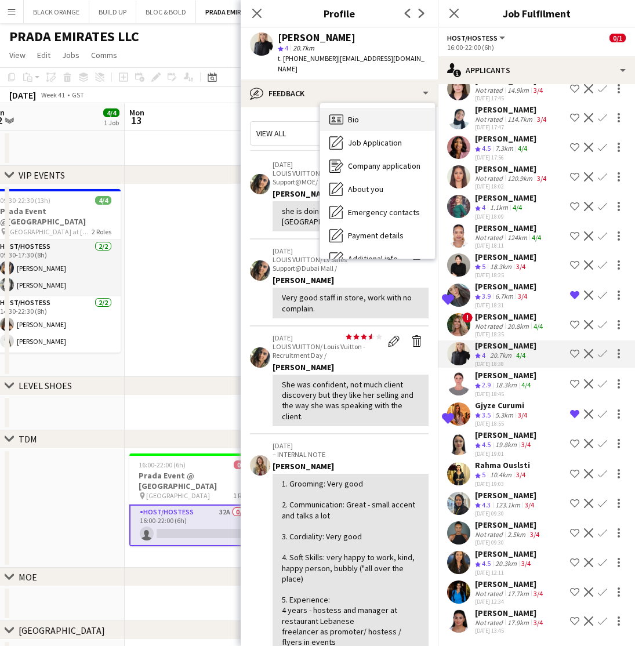
click at [351, 115] on span "Bio" at bounding box center [353, 119] width 11 height 10
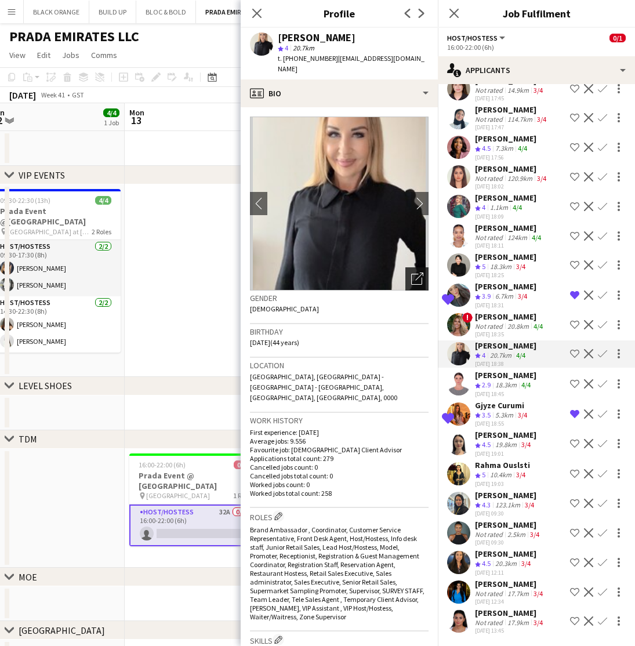
click at [414, 279] on icon "Open photos pop-in" at bounding box center [417, 278] width 12 height 12
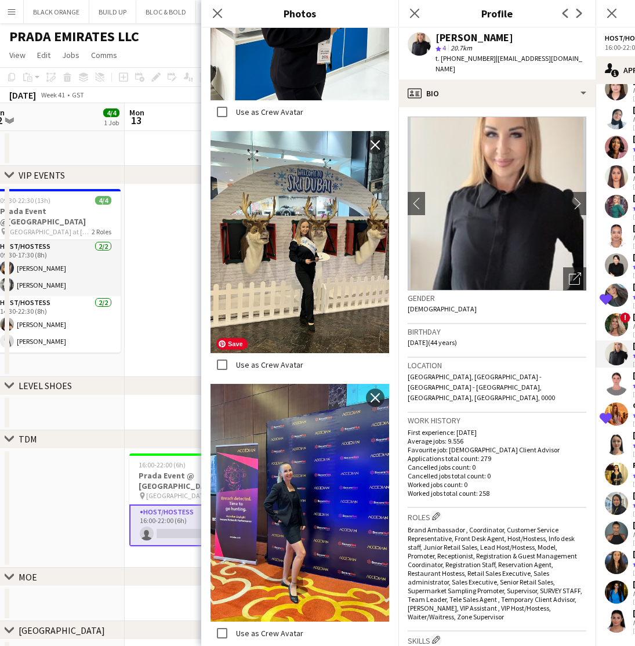
scroll to position [3813, 0]
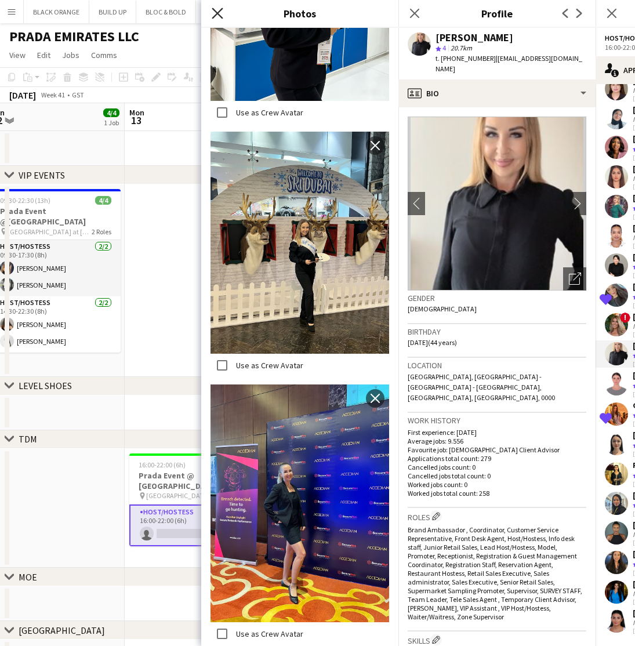
click at [213, 12] on icon "Close pop-in" at bounding box center [217, 13] width 11 height 11
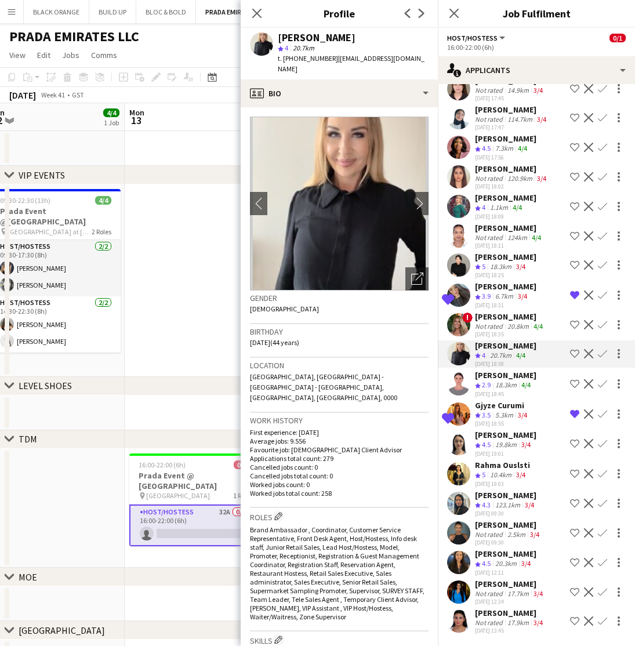
click at [503, 327] on div "Not rated" at bounding box center [490, 326] width 30 height 9
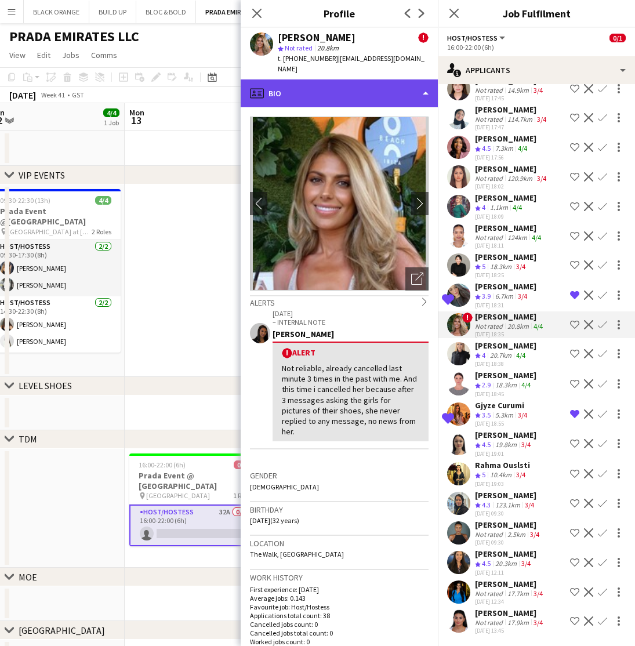
click at [336, 89] on div "profile Bio" at bounding box center [339, 93] width 197 height 28
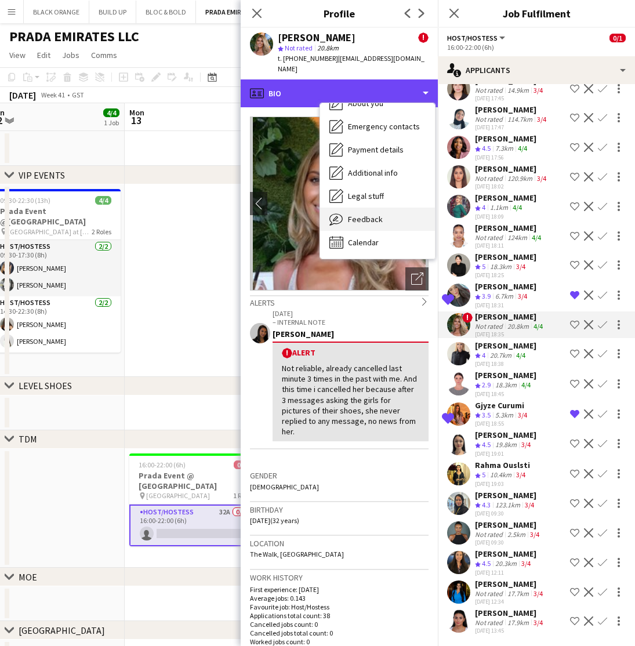
scroll to position [86, 0]
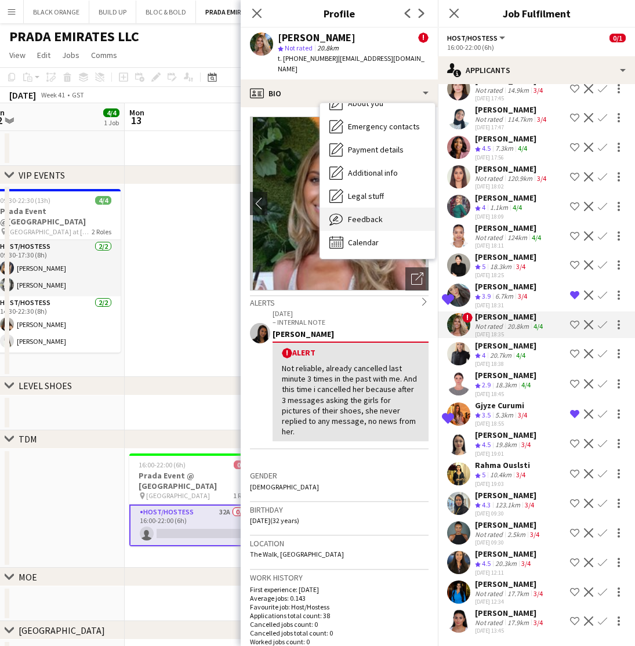
click at [370, 214] on span "Feedback" at bounding box center [365, 219] width 35 height 10
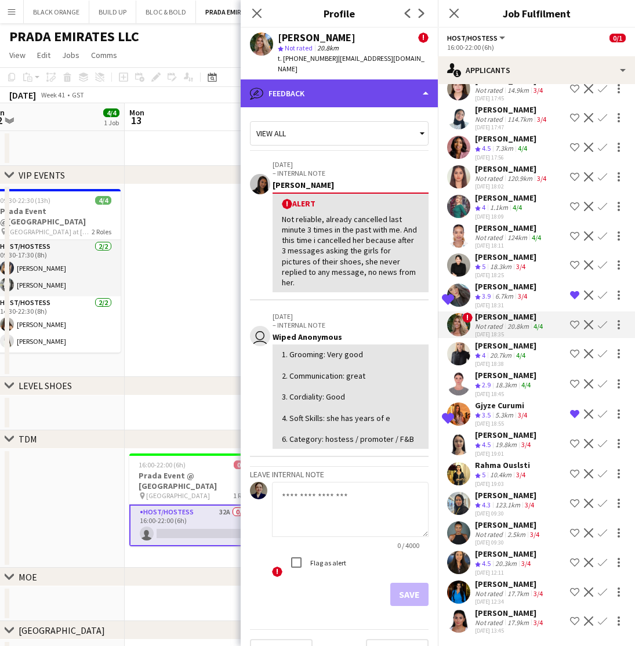
click at [382, 83] on div "bubble-pencil Feedback" at bounding box center [339, 93] width 197 height 28
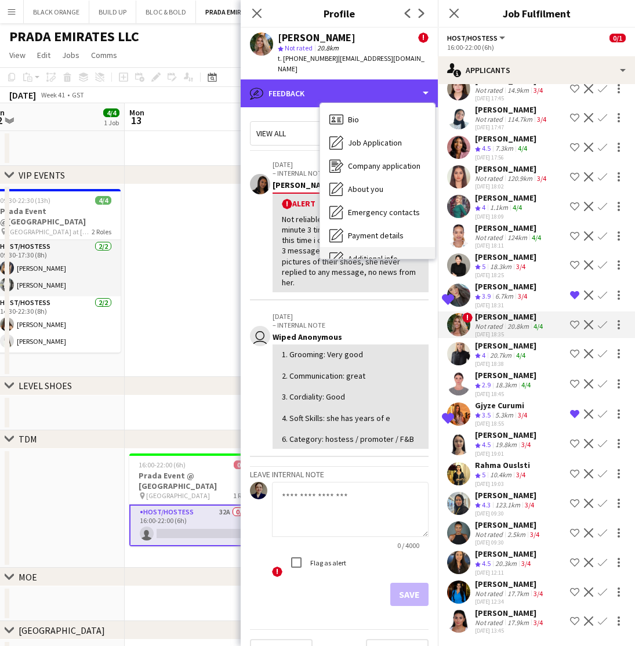
scroll to position [0, 0]
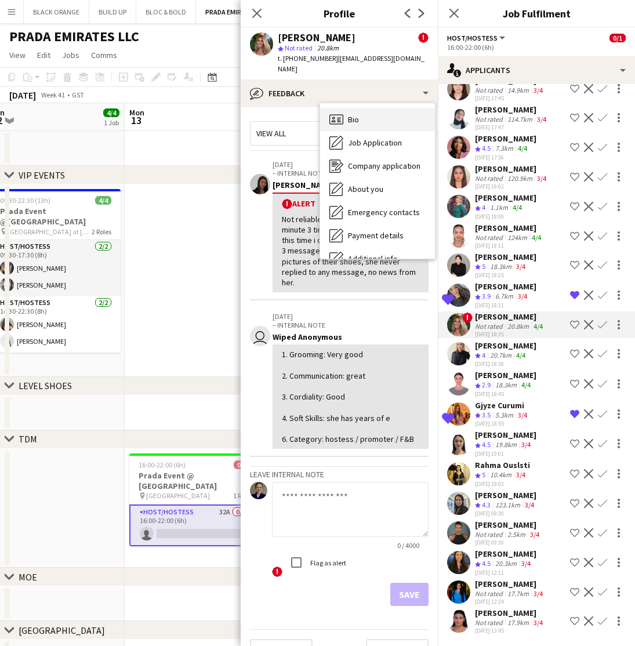
click at [345, 108] on div "Bio Bio" at bounding box center [377, 119] width 115 height 23
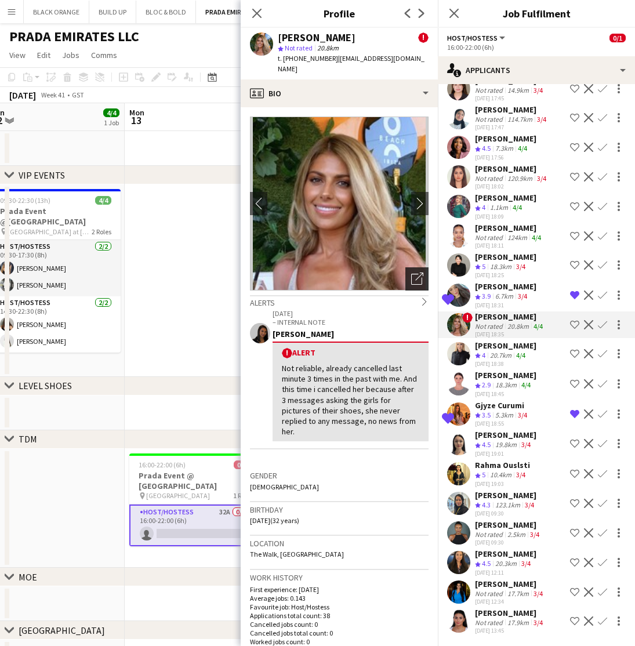
click at [417, 272] on icon "Open photos pop-in" at bounding box center [417, 278] width 12 height 12
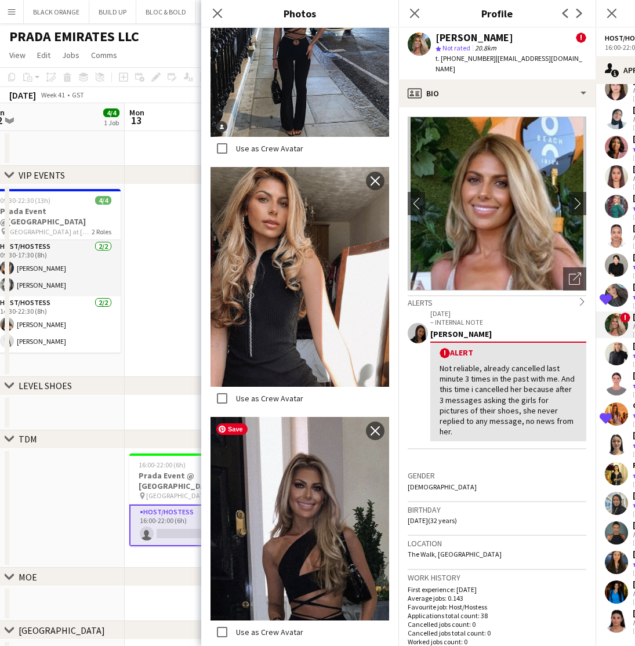
scroll to position [1438, 0]
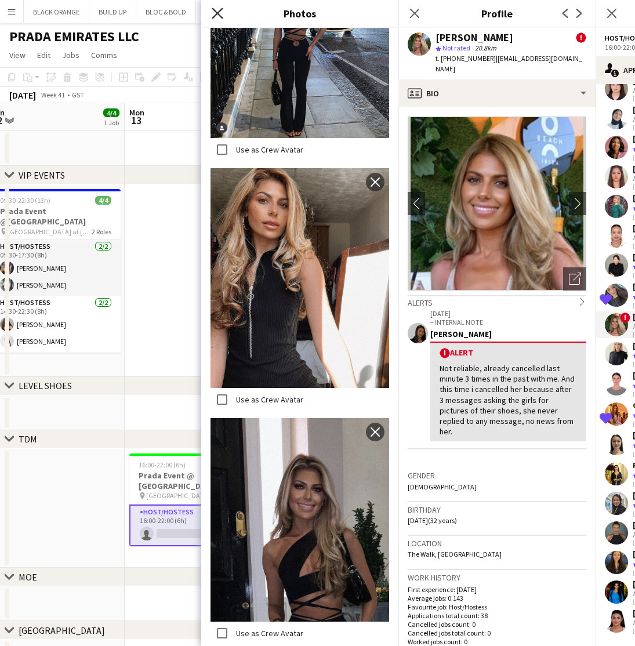
click at [214, 16] on icon at bounding box center [217, 13] width 11 height 11
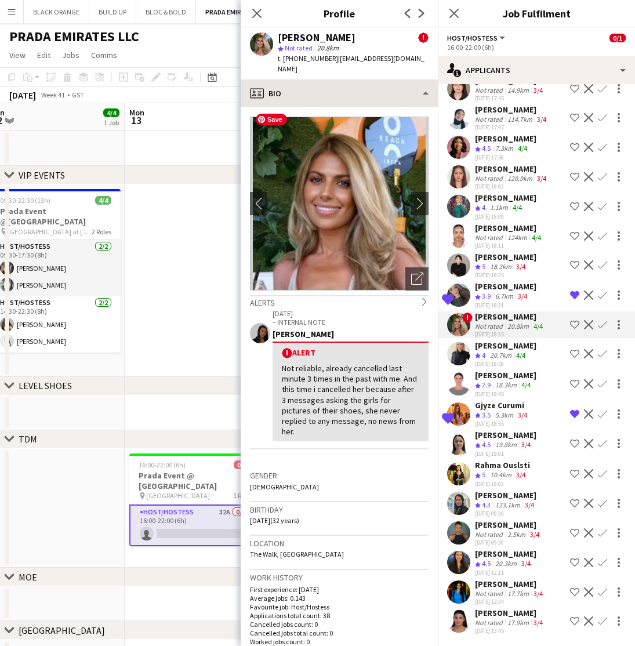
scroll to position [0, 0]
click at [256, 13] on icon at bounding box center [256, 13] width 11 height 11
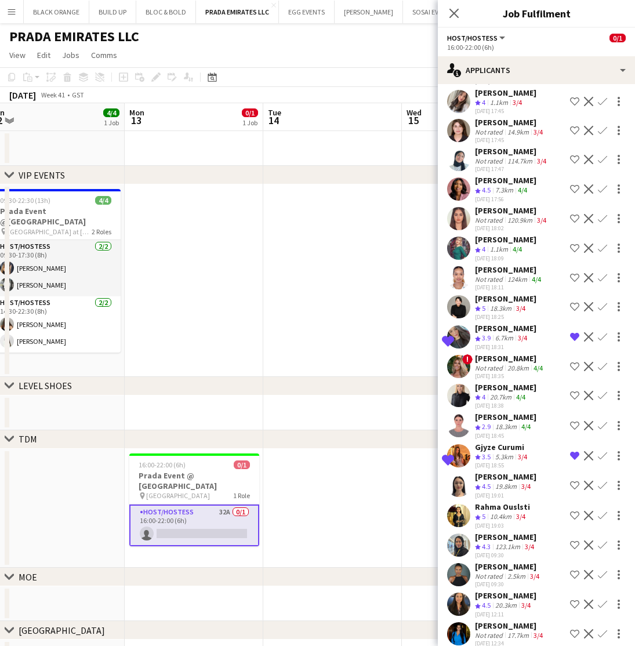
scroll to position [213, 0]
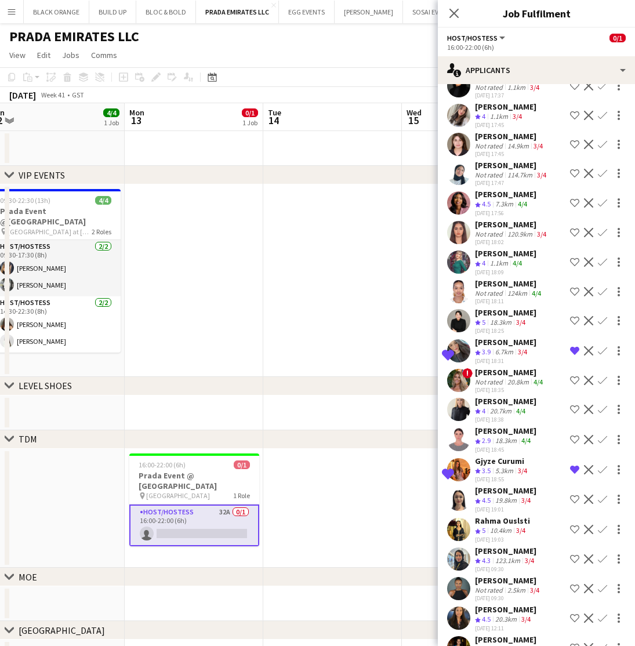
click at [495, 257] on div "Olga Rafalovich" at bounding box center [505, 253] width 61 height 10
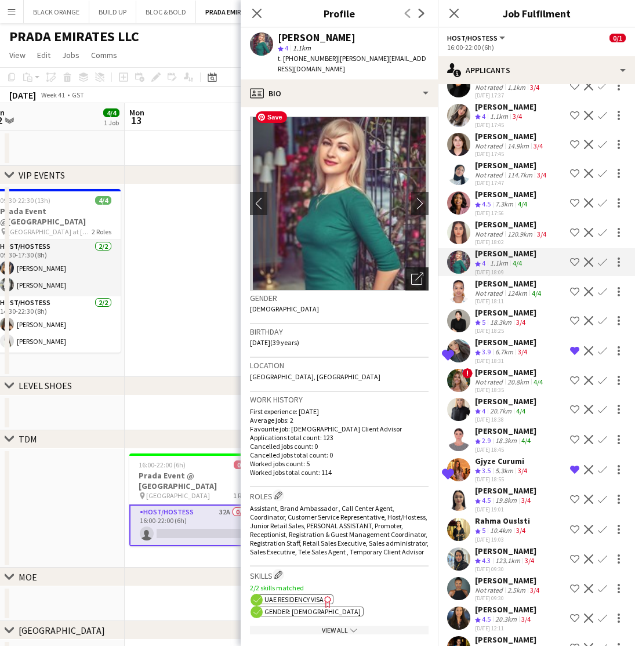
click at [414, 272] on icon "Open photos pop-in" at bounding box center [417, 278] width 12 height 12
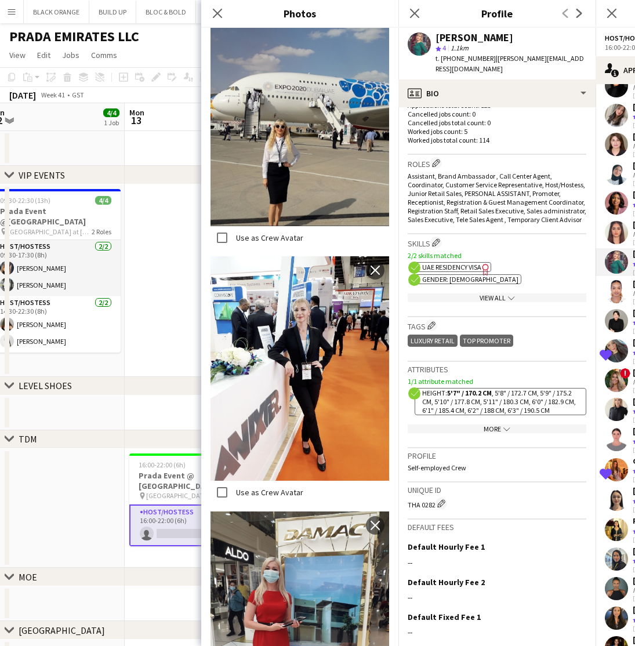
scroll to position [336, 0]
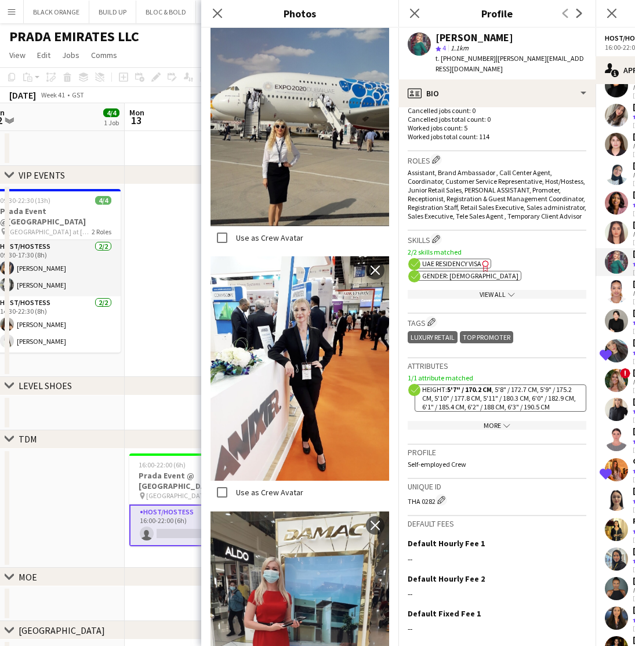
click at [501, 421] on app-icon "chevron-down" at bounding box center [505, 425] width 9 height 9
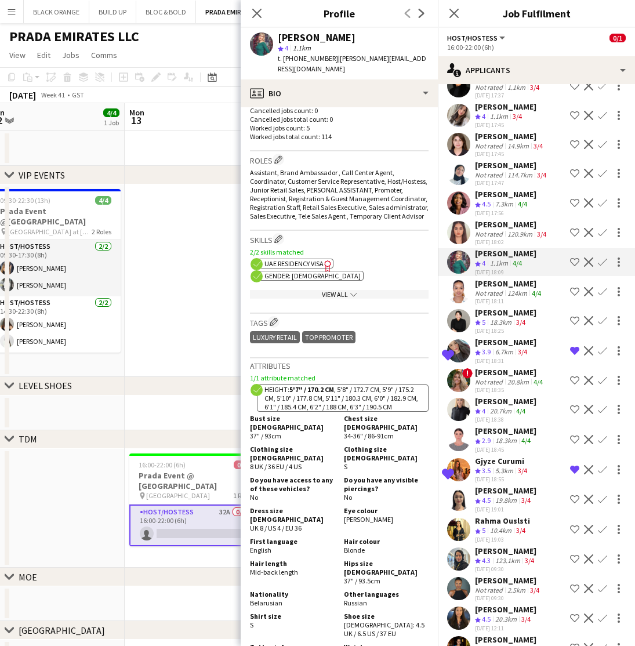
click at [510, 267] on div "1.1km" at bounding box center [498, 263] width 23 height 10
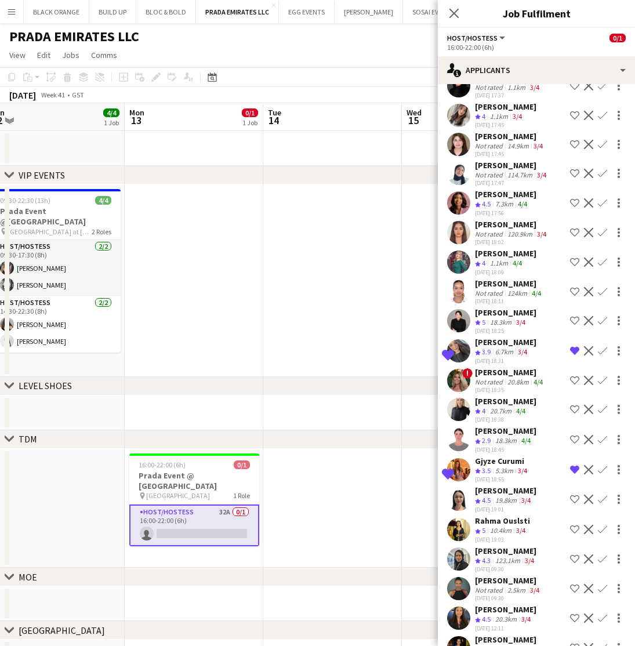
click at [495, 254] on div "Olga Rafalovich" at bounding box center [505, 253] width 61 height 10
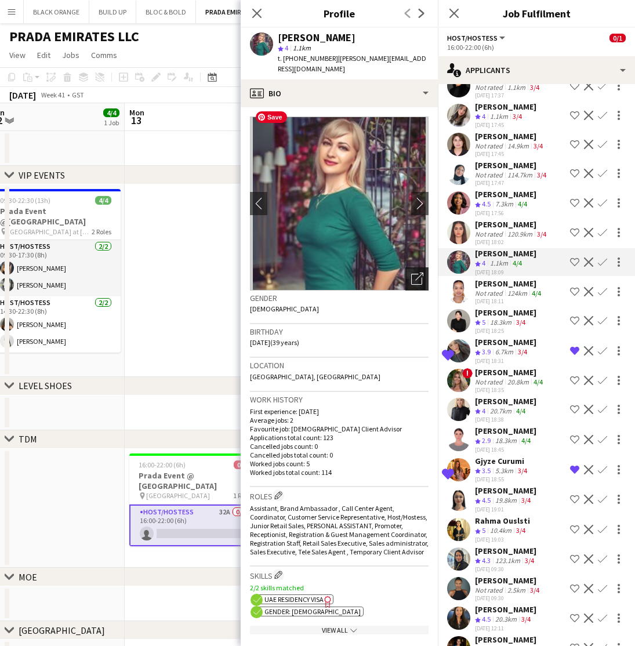
click at [418, 272] on icon "Open photos pop-in" at bounding box center [417, 278] width 12 height 12
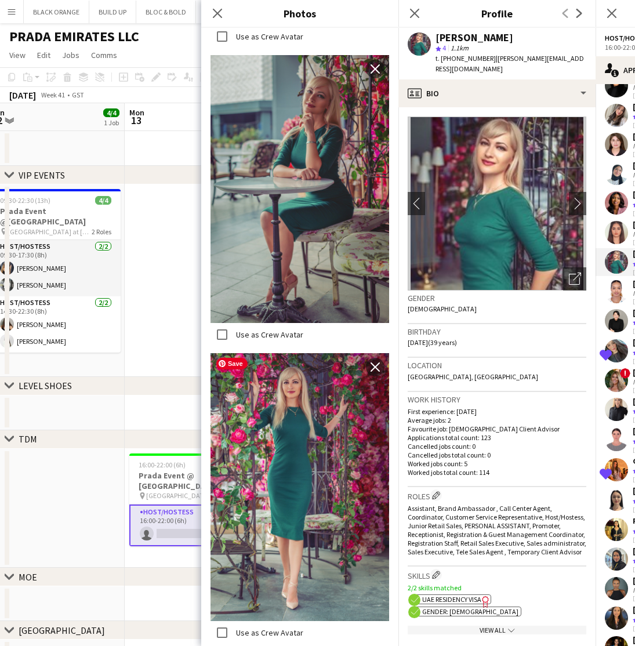
scroll to position [3773, 0]
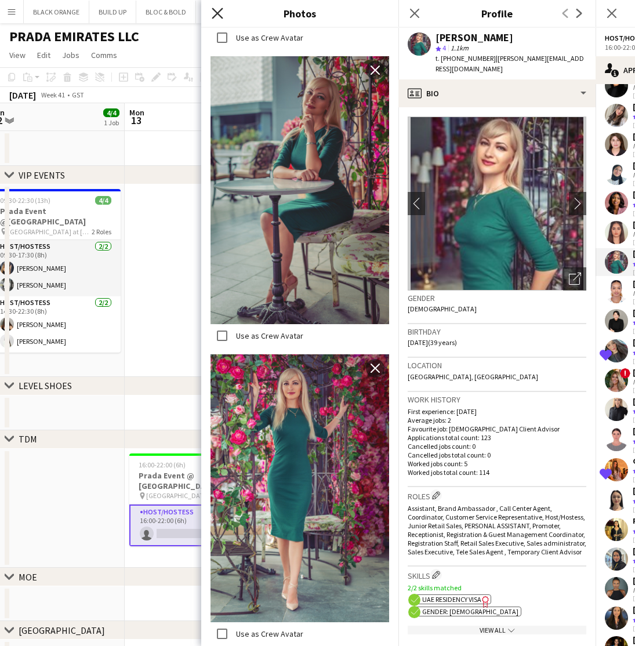
click at [217, 14] on icon "Close pop-in" at bounding box center [217, 13] width 11 height 11
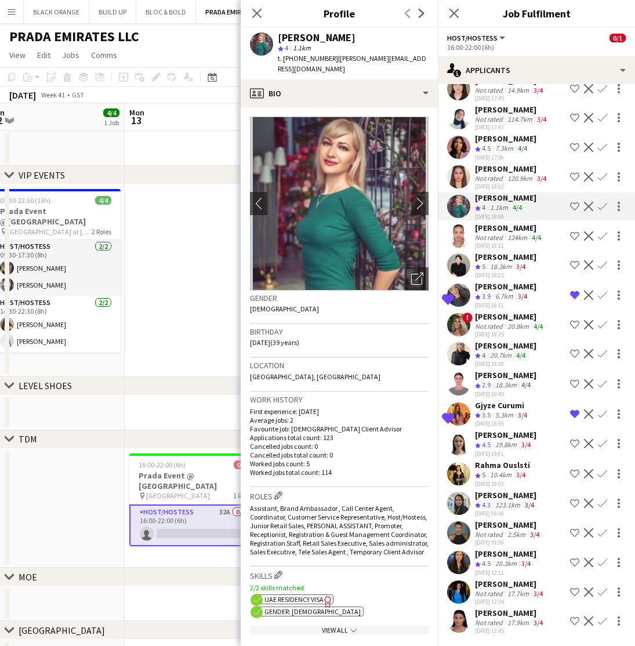
scroll to position [269, 0]
click at [258, 12] on icon at bounding box center [256, 13] width 11 height 11
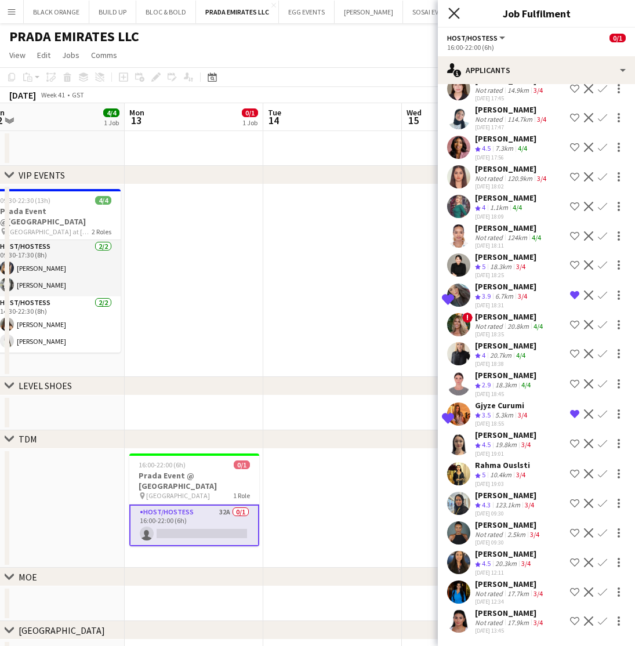
click at [456, 16] on icon at bounding box center [453, 13] width 11 height 11
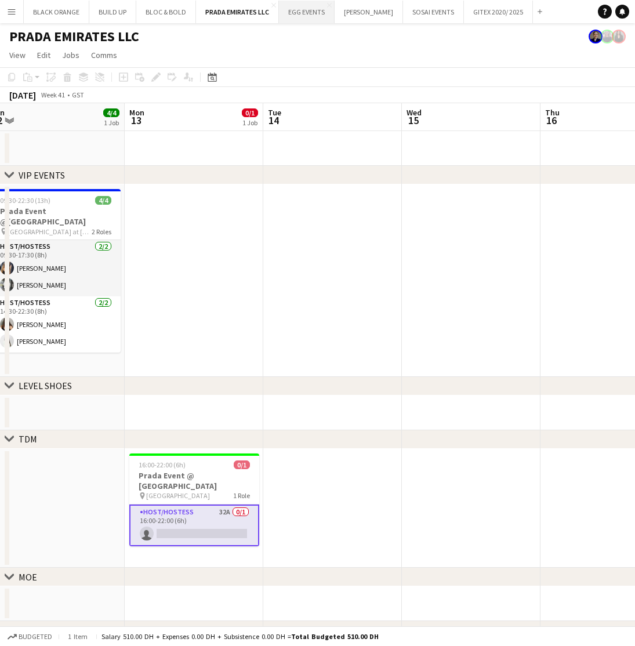
click at [305, 8] on button "EGG EVENTS Close" at bounding box center [307, 12] width 56 height 23
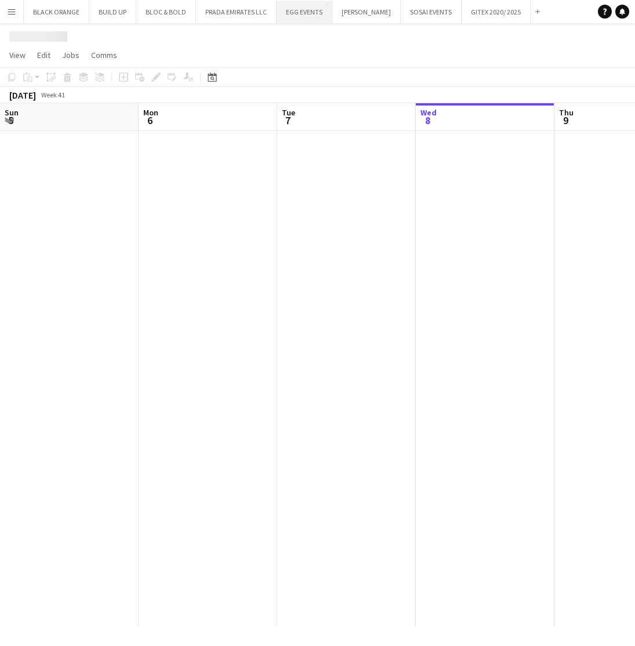
scroll to position [0, 277]
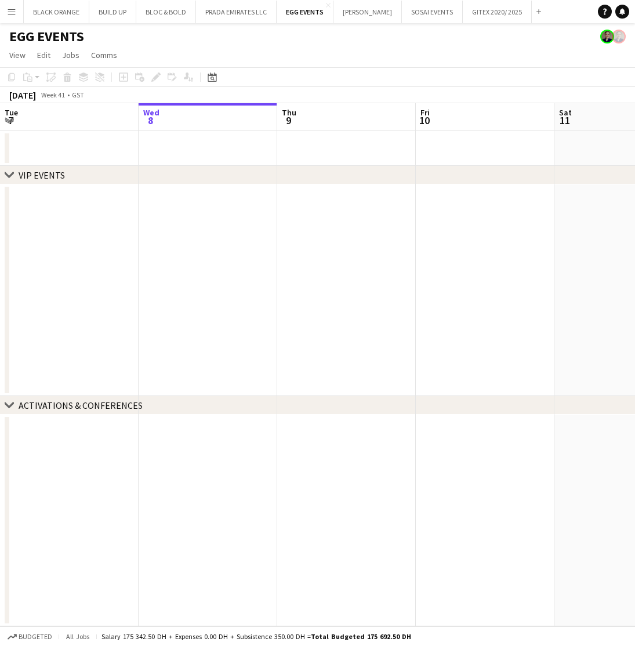
click at [10, 13] on app-icon "Menu" at bounding box center [11, 11] width 9 height 9
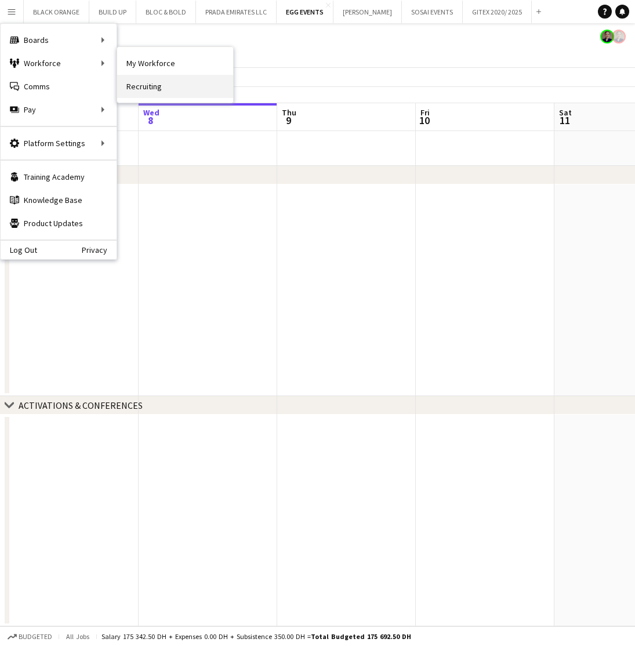
click at [141, 90] on link "Recruiting" at bounding box center [175, 86] width 116 height 23
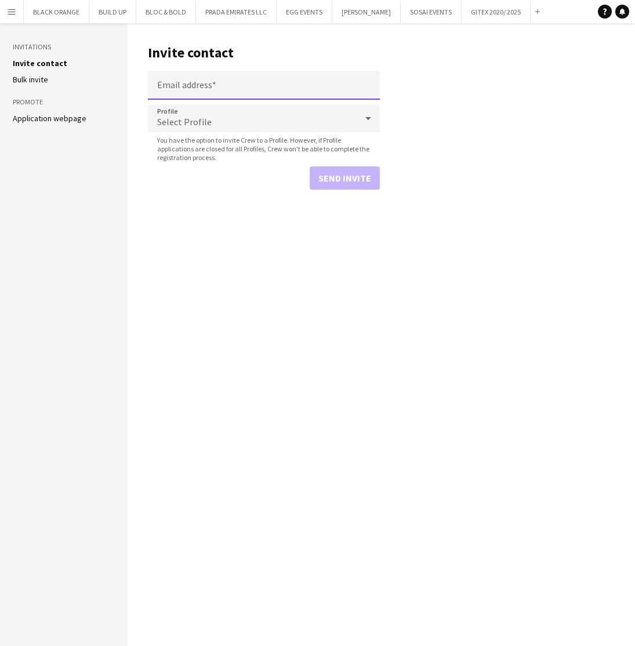
click at [237, 88] on input "Email address" at bounding box center [264, 85] width 232 height 29
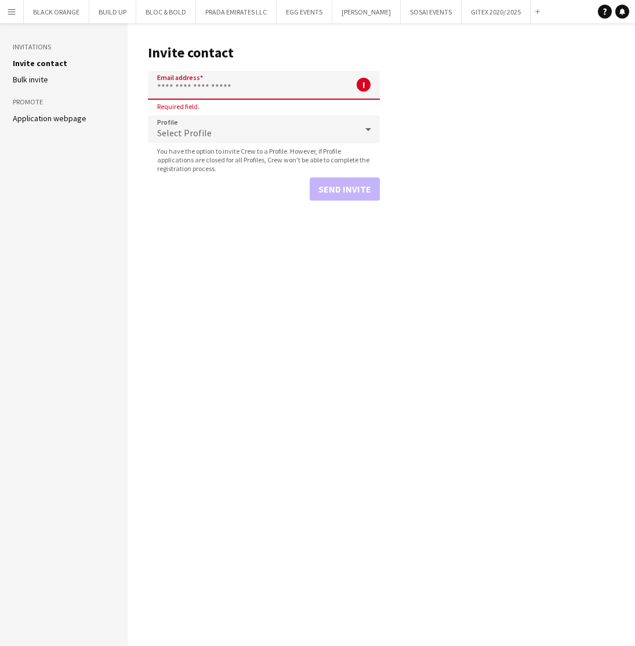
click at [218, 79] on input "Email address" at bounding box center [264, 85] width 232 height 29
paste input "**********"
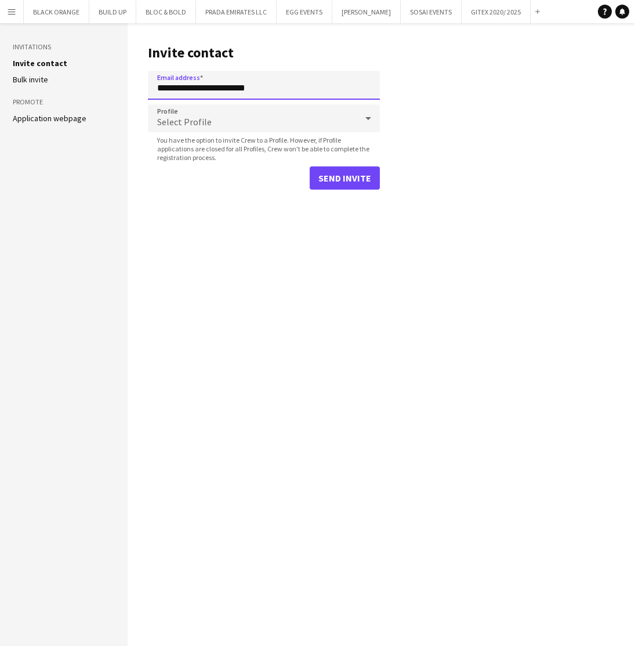
type input "**********"
click at [229, 105] on div "Select Profile" at bounding box center [252, 118] width 209 height 28
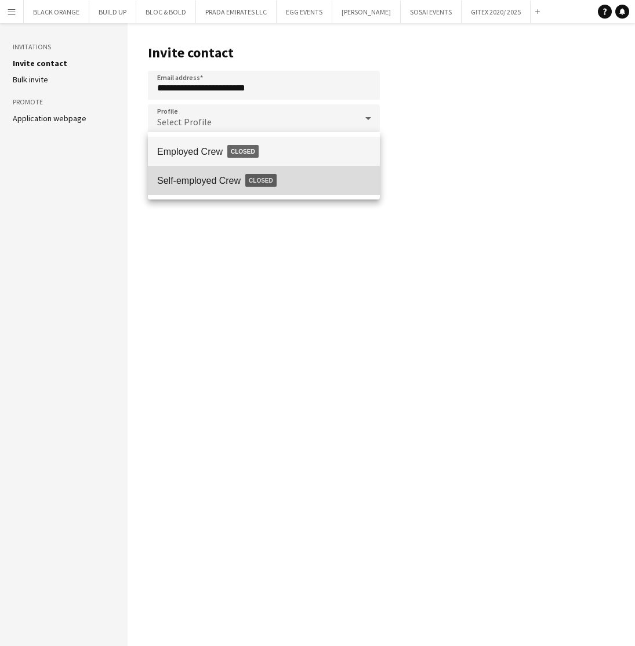
click at [225, 178] on span "Self-employed Crew Closed" at bounding box center [263, 180] width 213 height 27
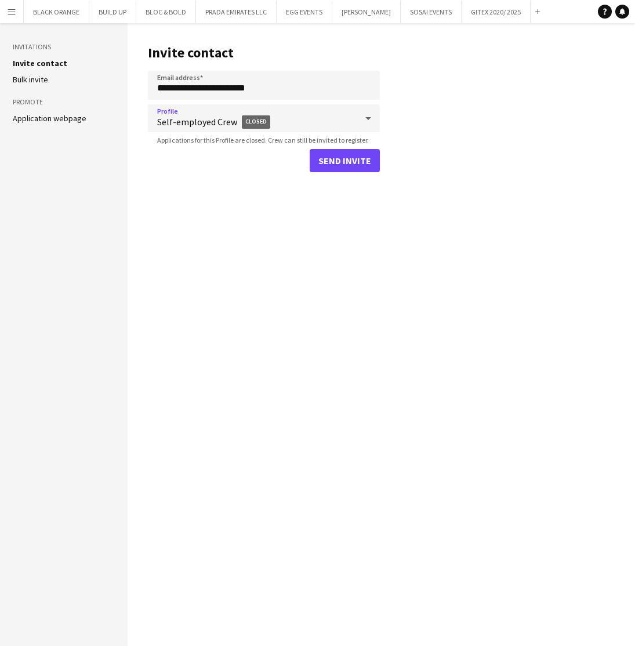
click at [359, 161] on button "Send invite" at bounding box center [344, 160] width 70 height 23
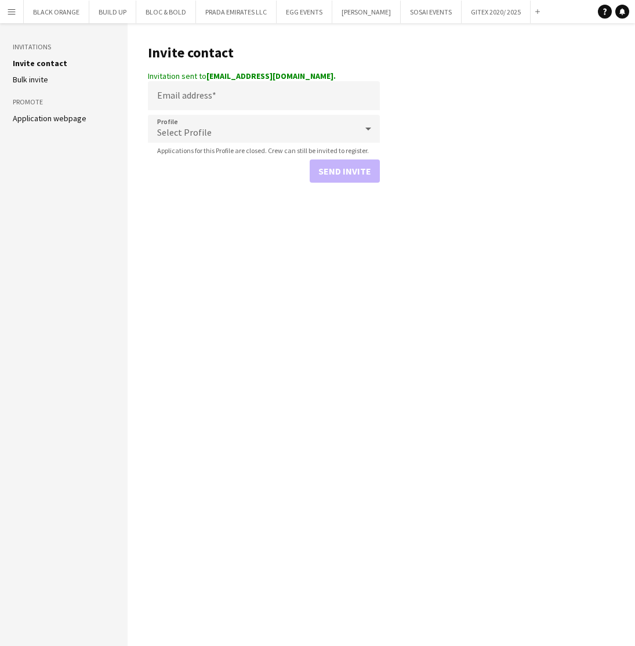
click at [11, 13] on app-icon "Menu" at bounding box center [11, 11] width 9 height 9
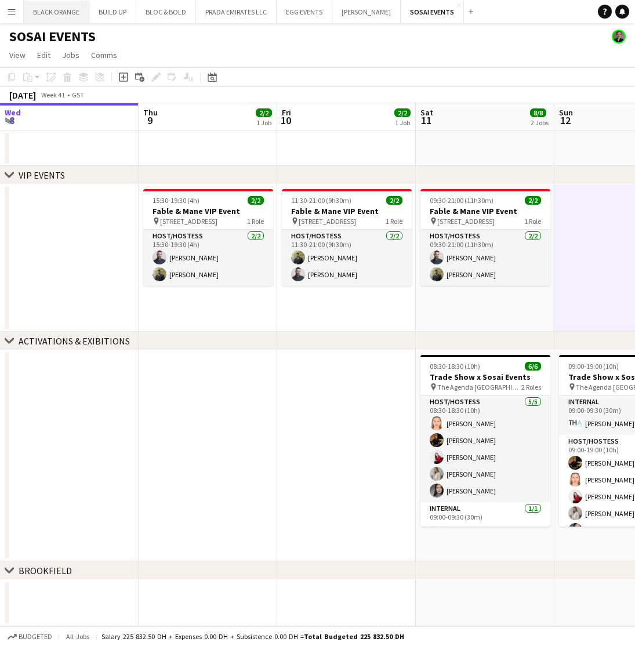
scroll to position [0, 494]
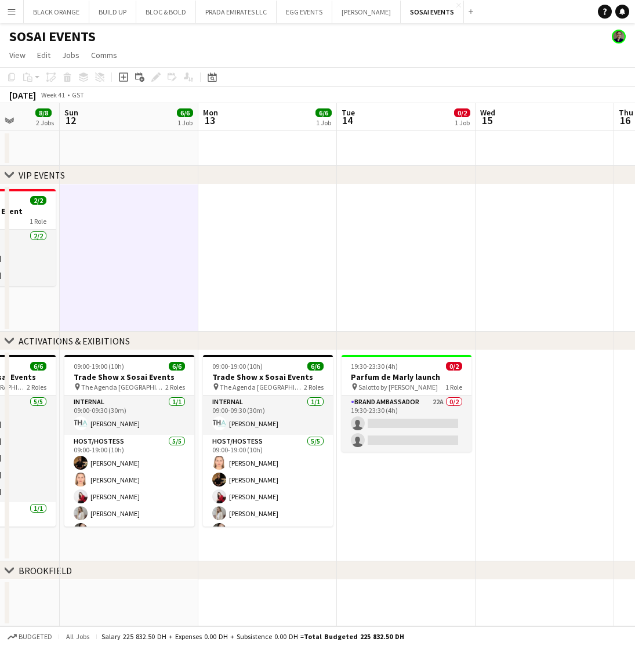
click at [10, 13] on app-icon "Menu" at bounding box center [11, 11] width 9 height 9
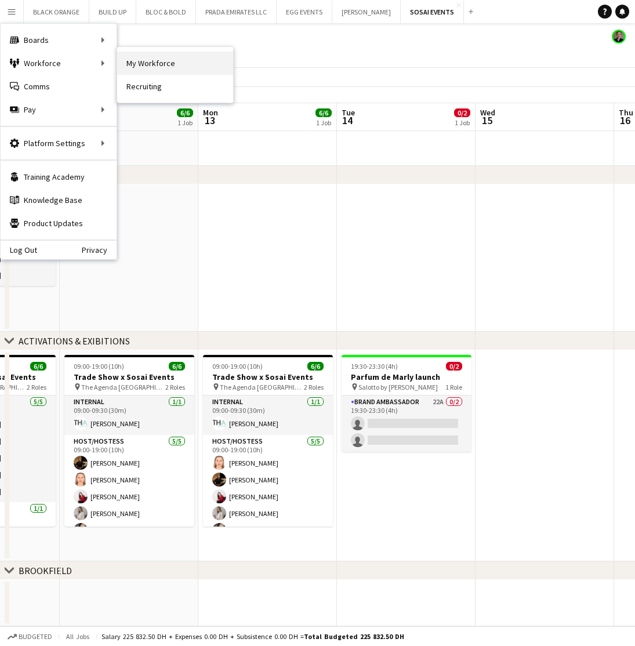
click at [148, 62] on link "My Workforce" at bounding box center [175, 63] width 116 height 23
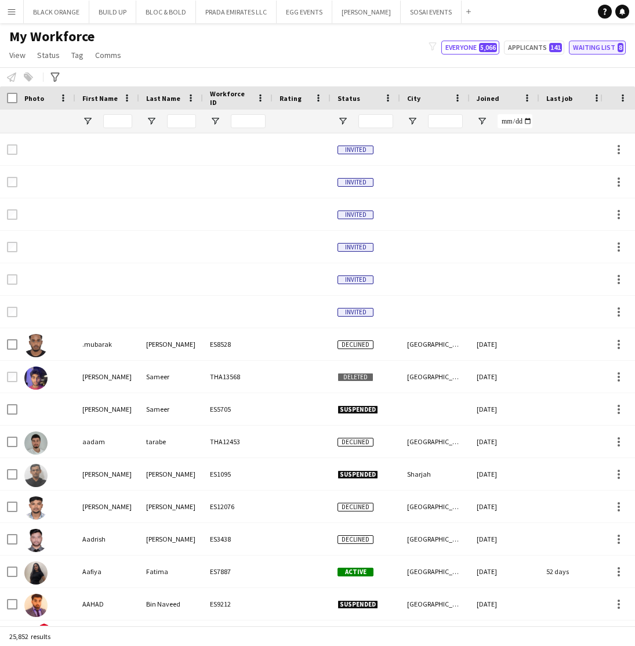
click at [588, 50] on button "Waiting list 8" at bounding box center [597, 48] width 57 height 14
type input "**********"
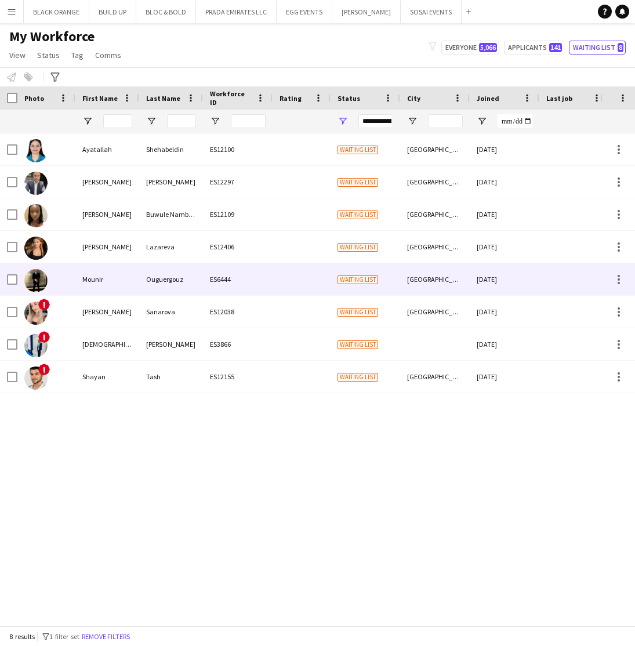
click at [231, 274] on div "ES6444" at bounding box center [238, 279] width 70 height 32
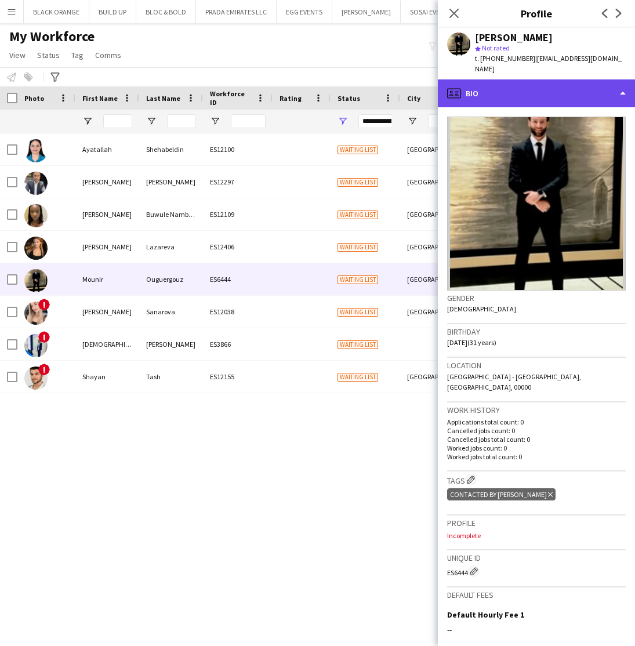
click at [563, 94] on div "profile Bio" at bounding box center [536, 93] width 197 height 28
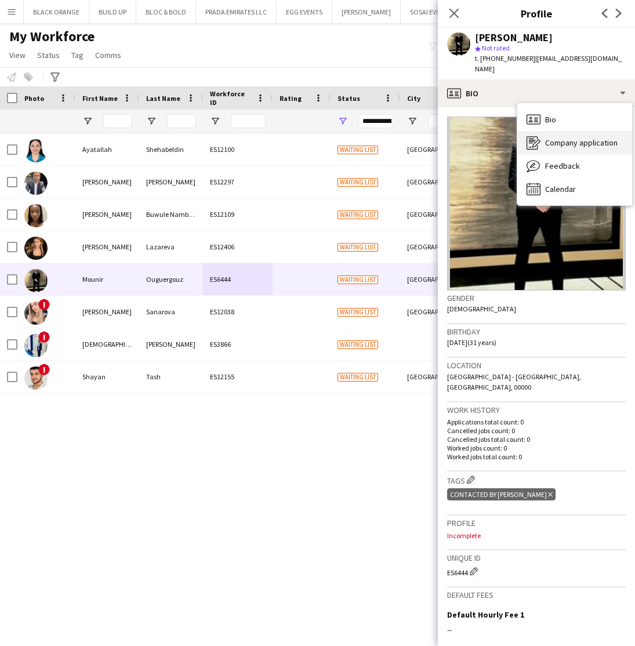
click at [571, 146] on span "Company application" at bounding box center [581, 142] width 72 height 10
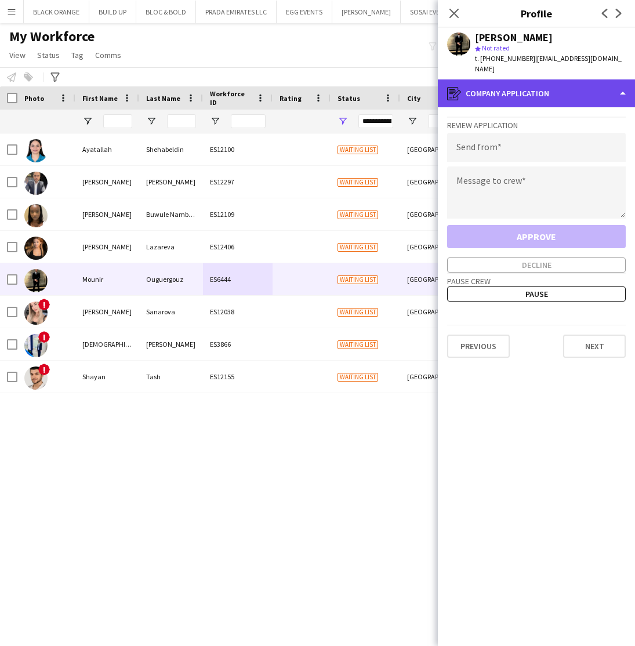
click at [517, 87] on div "register Company application" at bounding box center [536, 93] width 197 height 28
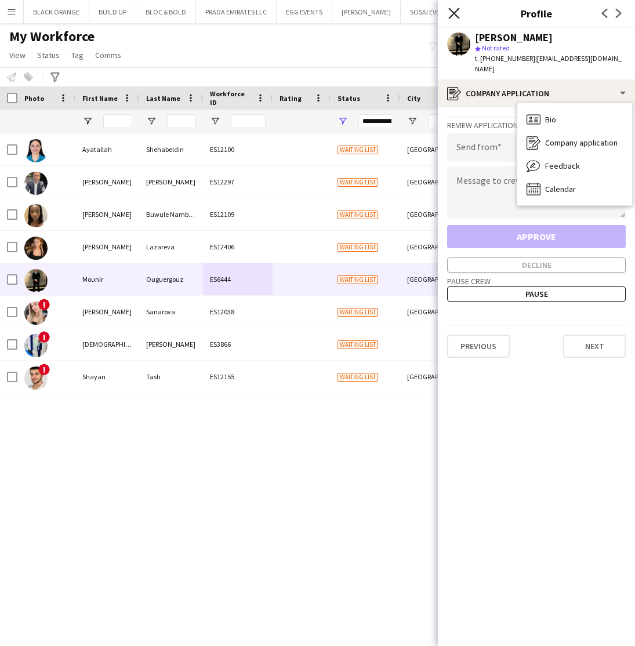
click at [454, 13] on icon at bounding box center [453, 13] width 11 height 11
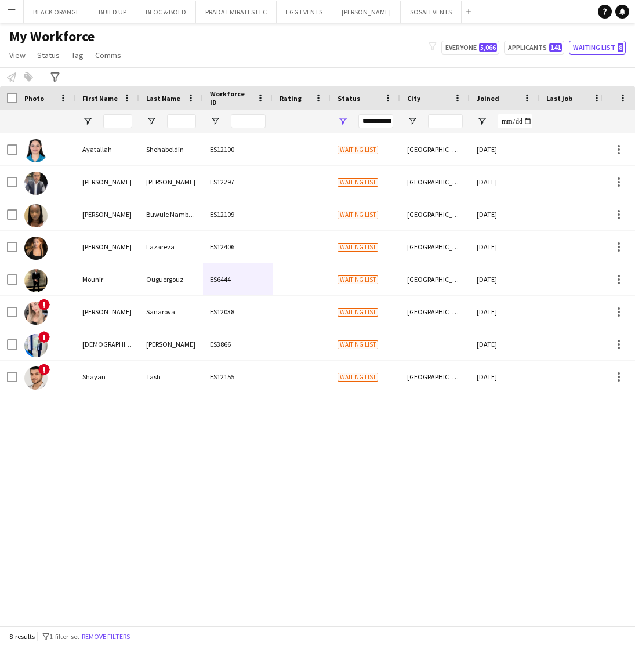
click at [9, 19] on button "Menu" at bounding box center [11, 11] width 23 height 23
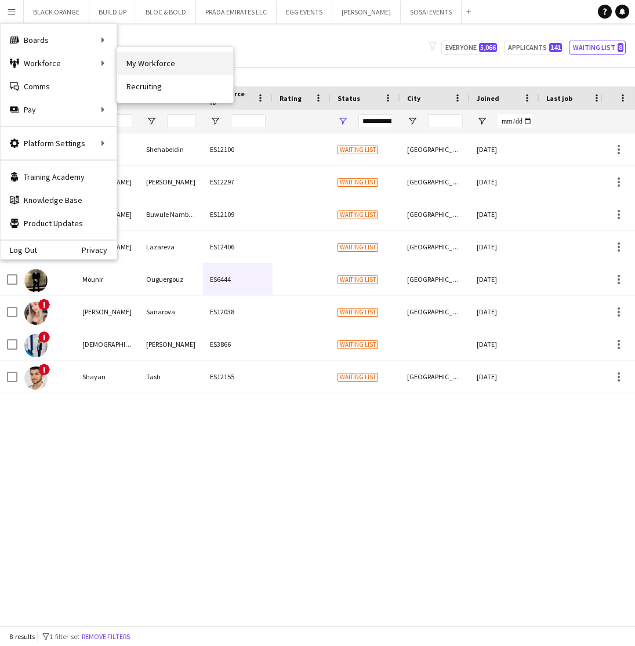
click at [158, 57] on link "My Workforce" at bounding box center [175, 63] width 116 height 23
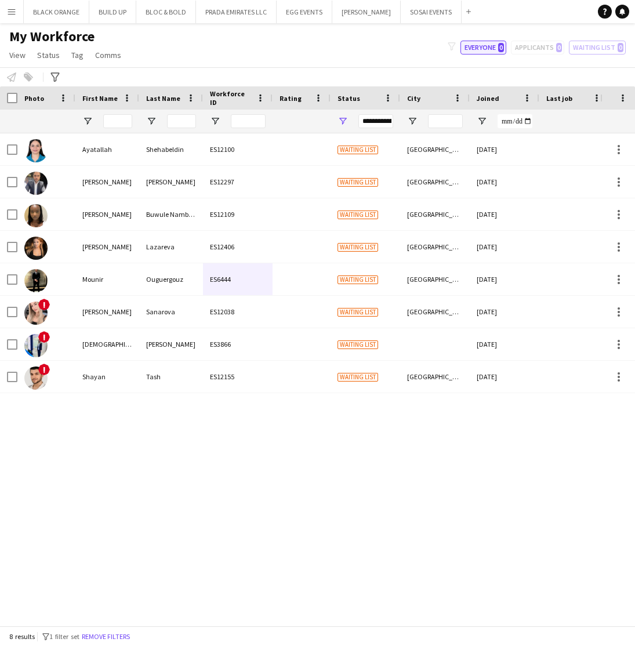
click at [491, 49] on button "Everyone 0" at bounding box center [483, 48] width 46 height 14
type input "**********"
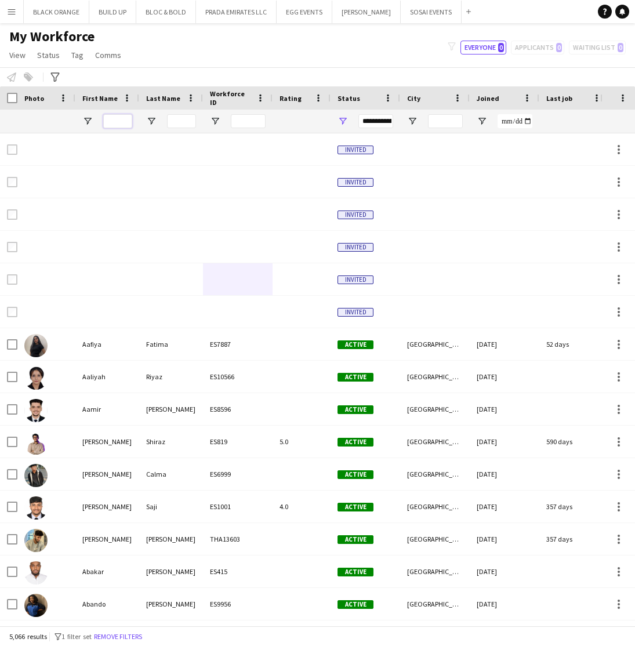
click at [117, 124] on input "First Name Filter Input" at bounding box center [117, 121] width 29 height 14
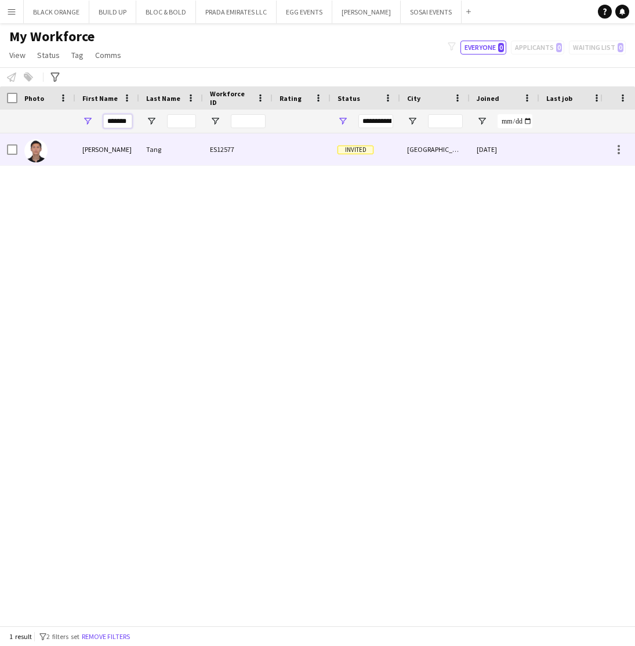
type input "*******"
click at [122, 148] on div "[PERSON_NAME]" at bounding box center [107, 149] width 64 height 32
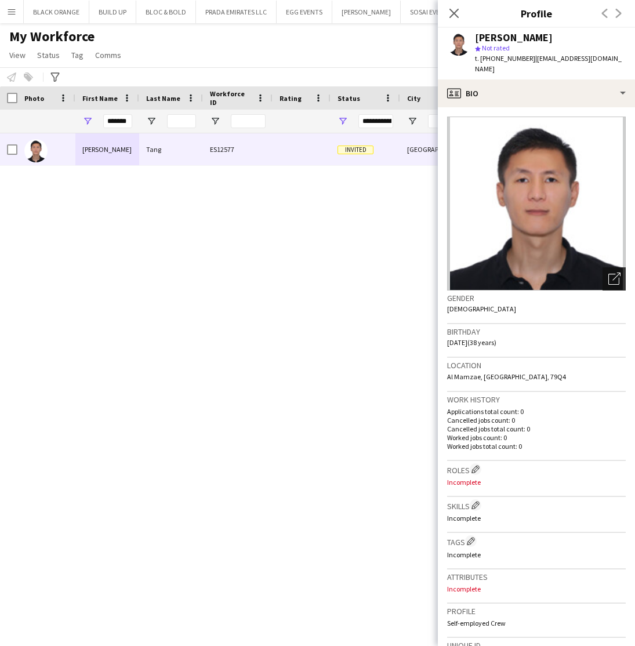
click at [615, 272] on icon "Open photos pop-in" at bounding box center [614, 278] width 12 height 12
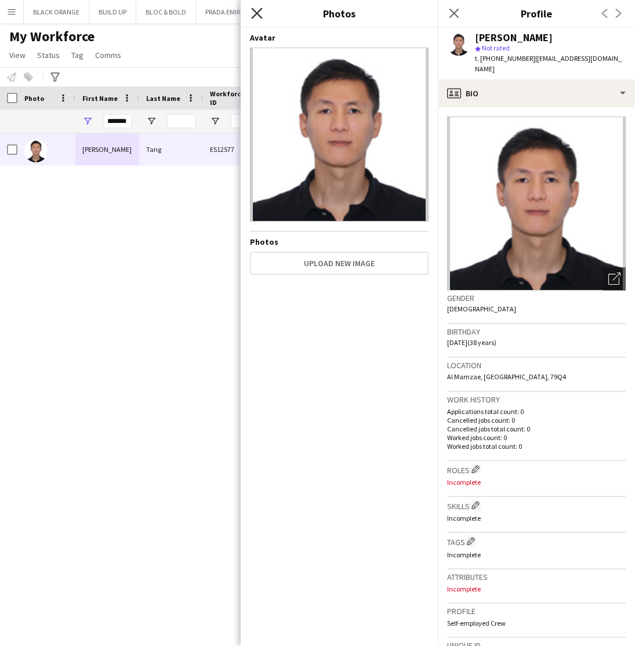
click at [257, 16] on icon "Close pop-in" at bounding box center [256, 13] width 11 height 11
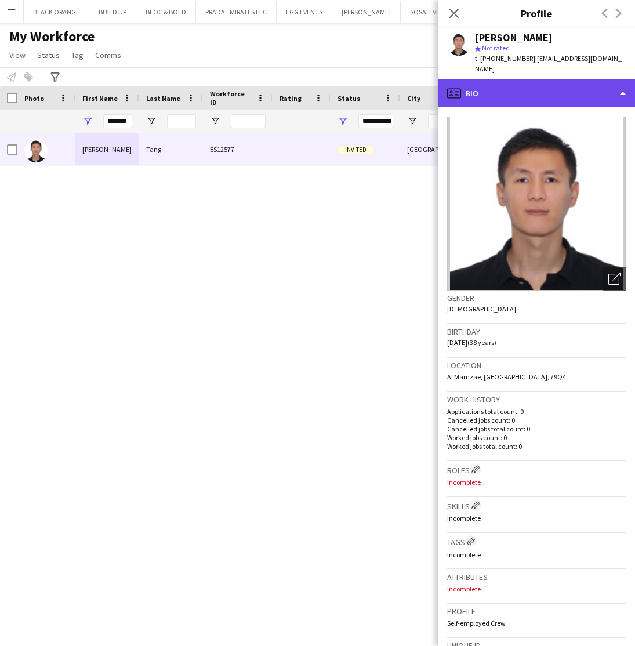
click at [568, 79] on div "profile Bio" at bounding box center [536, 93] width 197 height 28
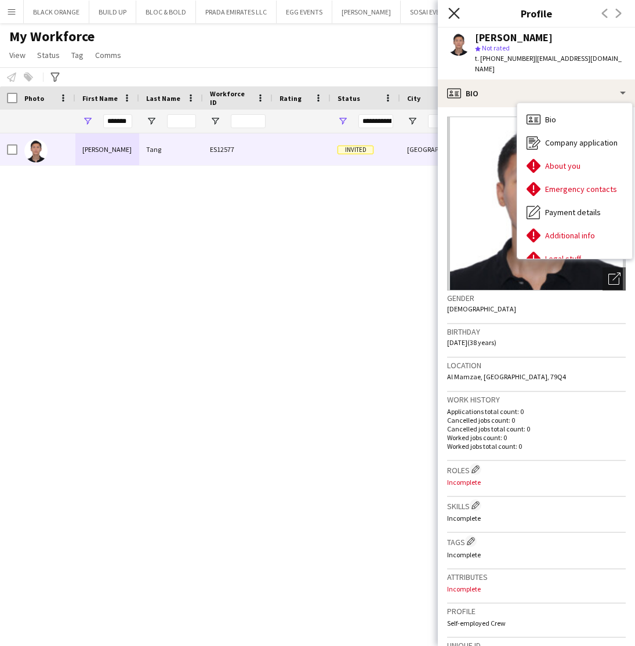
click at [454, 14] on icon "Close pop-in" at bounding box center [453, 13] width 11 height 11
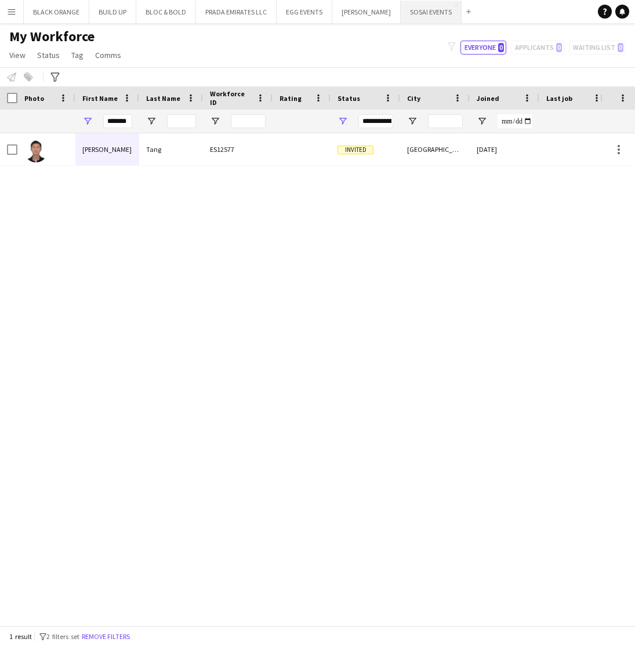
click at [419, 12] on button "SOSAI EVENTS Close" at bounding box center [430, 12] width 61 height 23
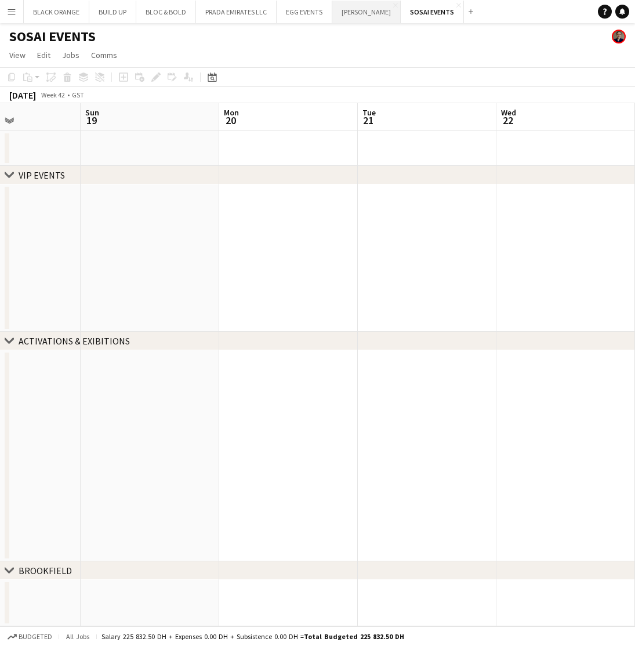
scroll to position [0, 305]
click at [236, 13] on button "PRADA EMIRATES LLC Close" at bounding box center [236, 12] width 81 height 23
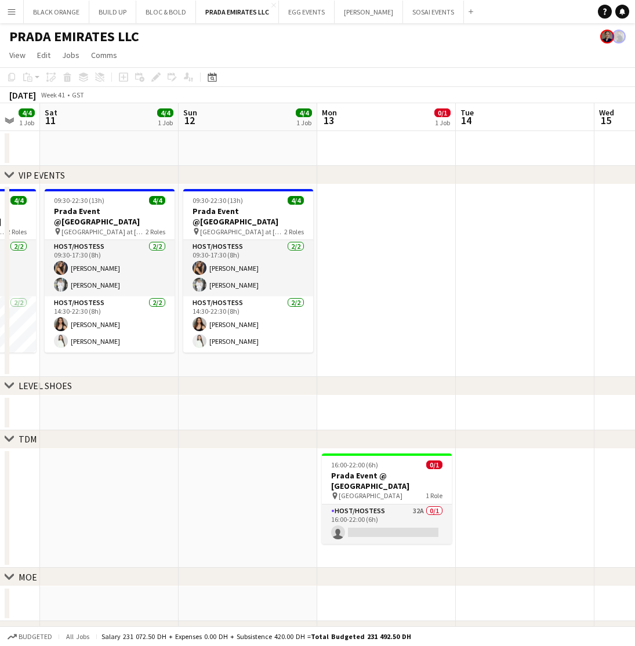
scroll to position [0, 382]
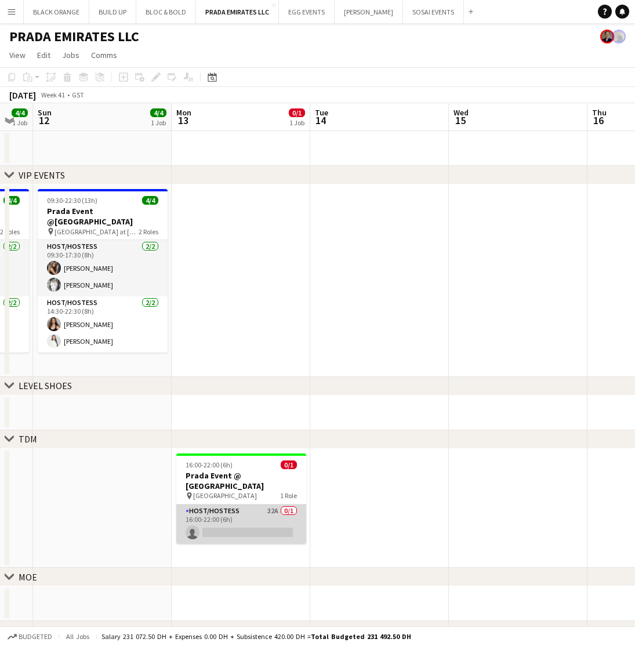
click at [264, 512] on app-card-role "Host/Hostess 32A 0/1 16:00-22:00 (6h) single-neutral-actions" at bounding box center [241, 523] width 130 height 39
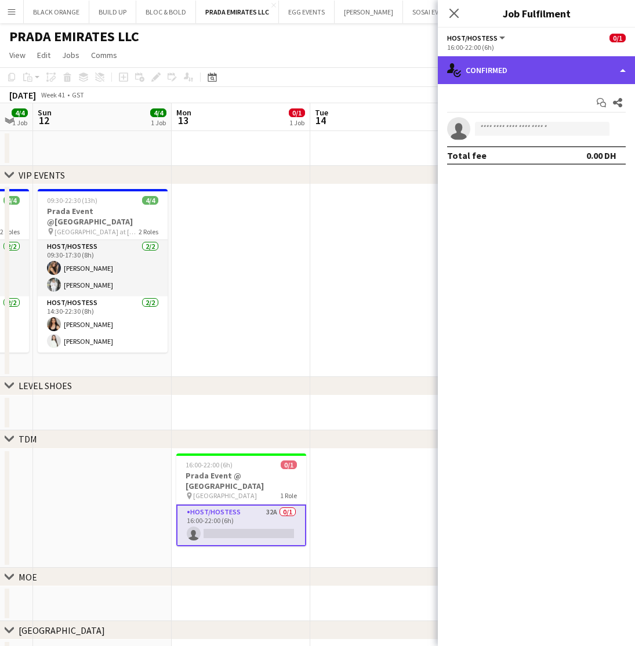
click at [523, 62] on div "single-neutral-actions-check-2 Confirmed" at bounding box center [536, 70] width 197 height 28
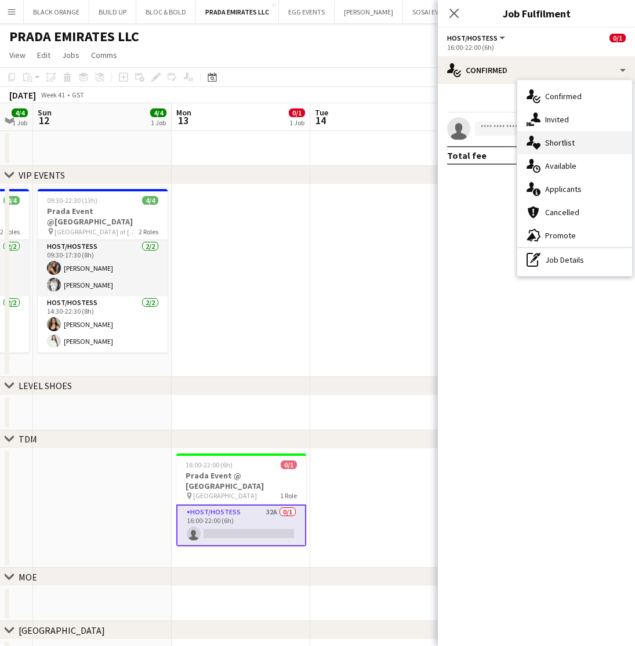
click at [560, 144] on span "Shortlist" at bounding box center [560, 142] width 30 height 10
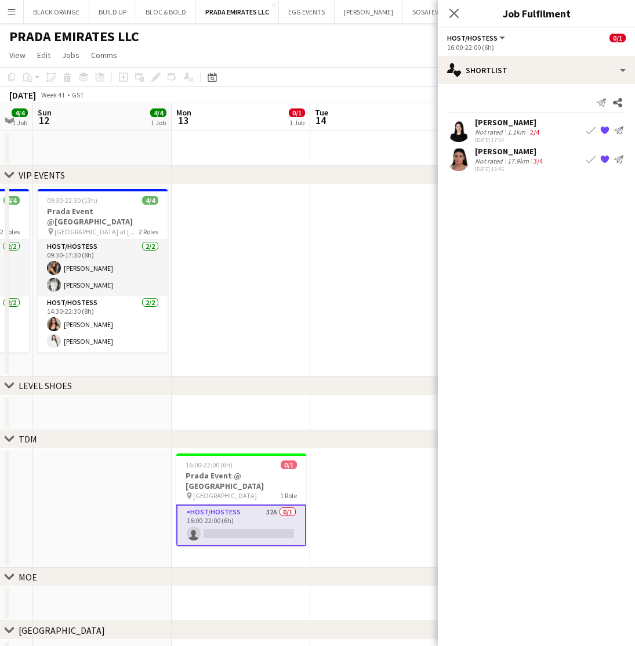
click at [500, 117] on div "[PERSON_NAME]" at bounding box center [508, 122] width 67 height 10
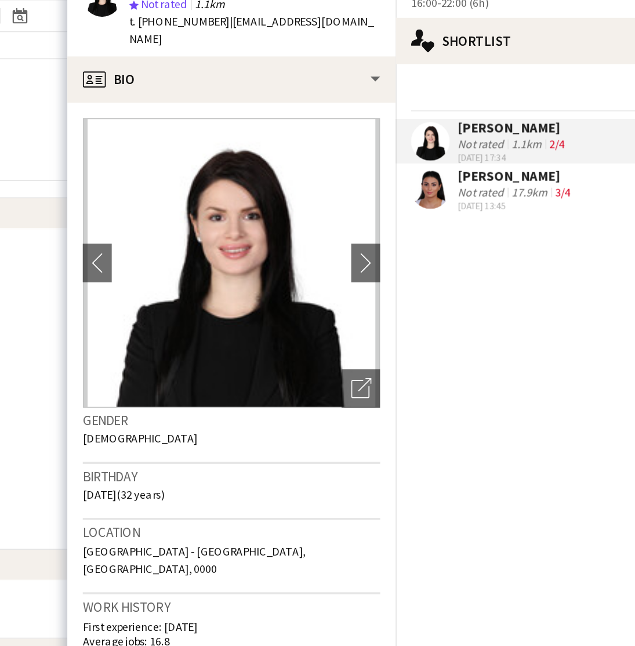
click at [475, 146] on div "Elsa Zaatar" at bounding box center [510, 151] width 70 height 10
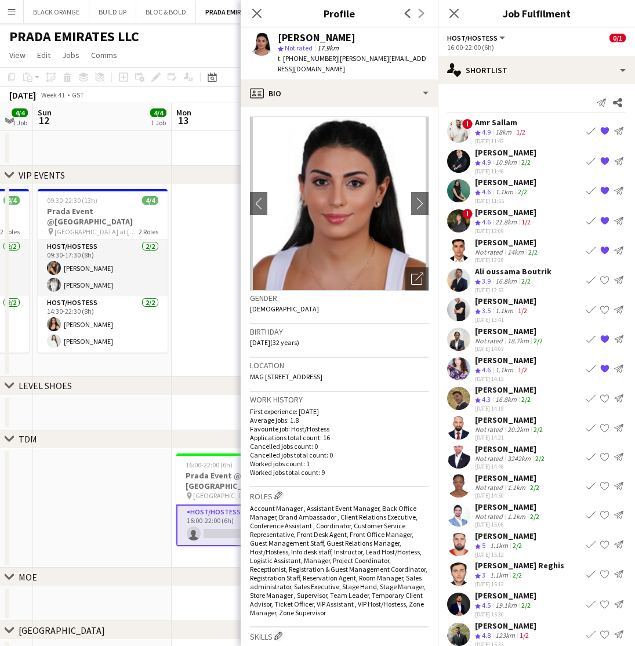
scroll to position [0, 0]
click at [418, 274] on div "Open photos pop-in" at bounding box center [416, 278] width 23 height 23
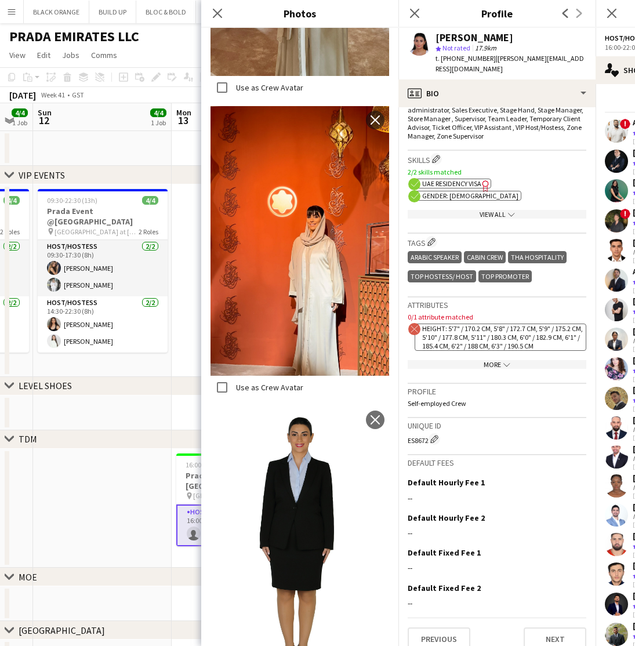
scroll to position [476, 0]
click at [497, 360] on div "More chevron-down" at bounding box center [496, 364] width 178 height 9
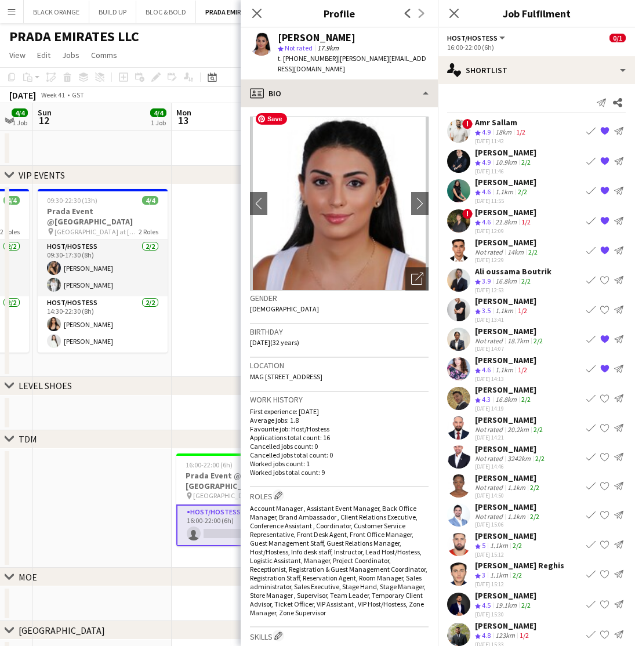
scroll to position [0, 0]
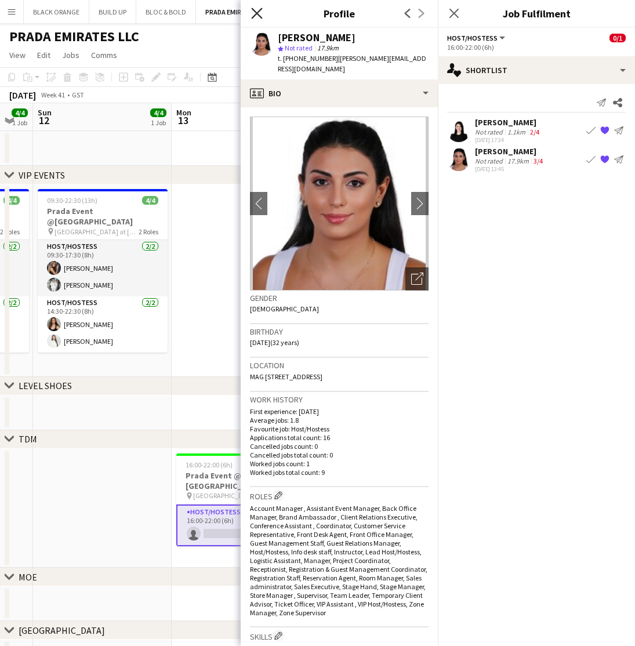
click at [254, 15] on icon at bounding box center [256, 13] width 11 height 11
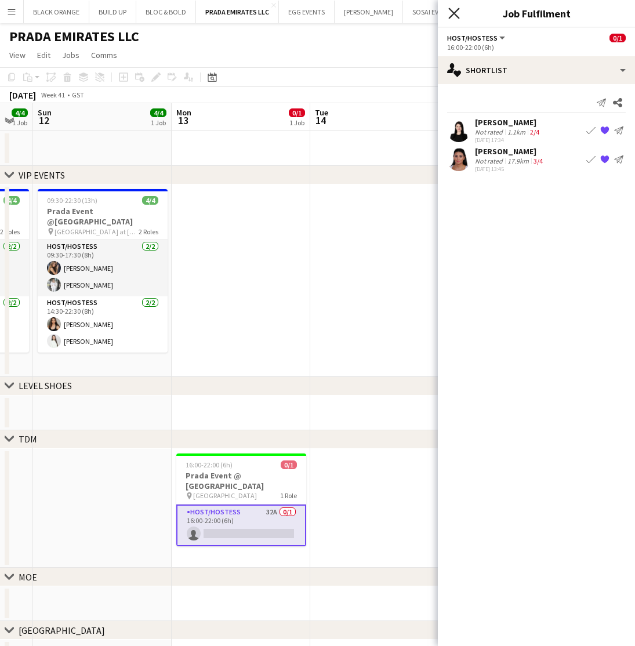
click at [453, 14] on icon at bounding box center [453, 13] width 11 height 11
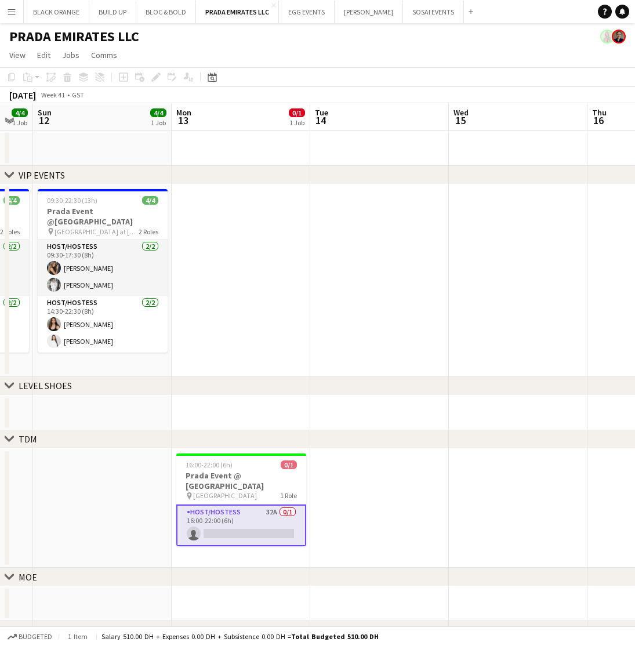
click at [220, 509] on app-card-role "Host/Hostess 32A 0/1 16:00-22:00 (6h) single-neutral-actions" at bounding box center [241, 525] width 130 height 42
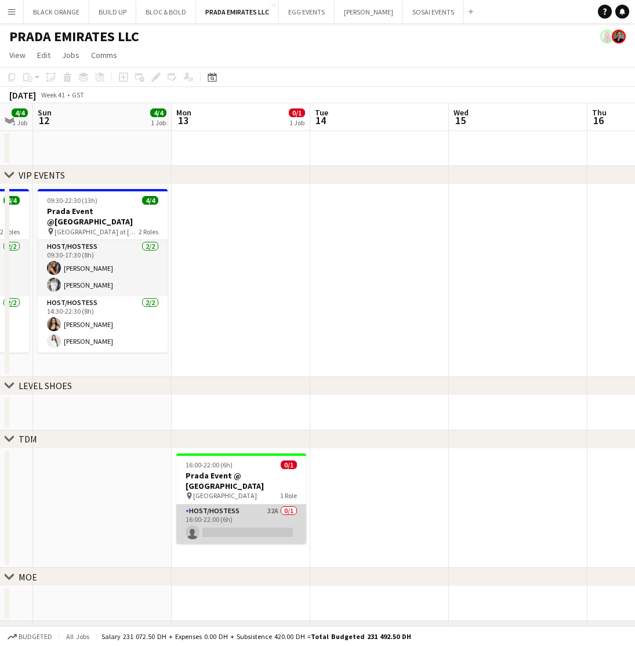
click at [249, 508] on app-card-role "Host/Hostess 32A 0/1 16:00-22:00 (6h) single-neutral-actions" at bounding box center [241, 523] width 130 height 39
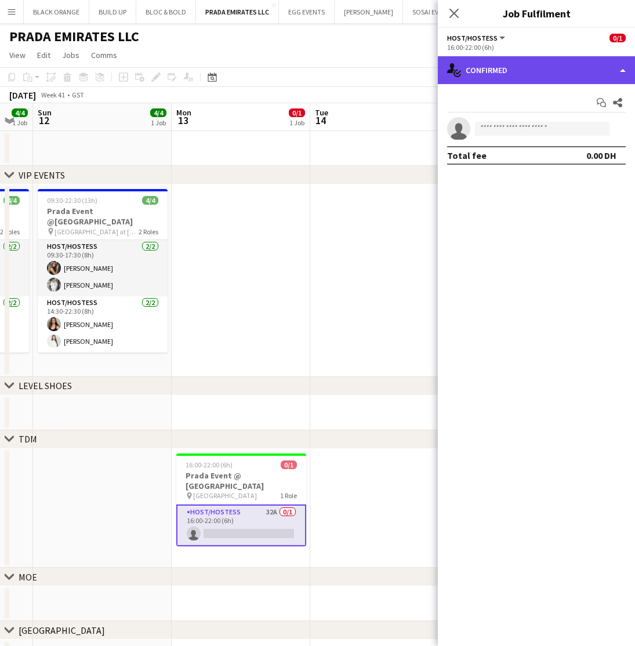
click at [548, 76] on div "single-neutral-actions-check-2 Confirmed" at bounding box center [536, 70] width 197 height 28
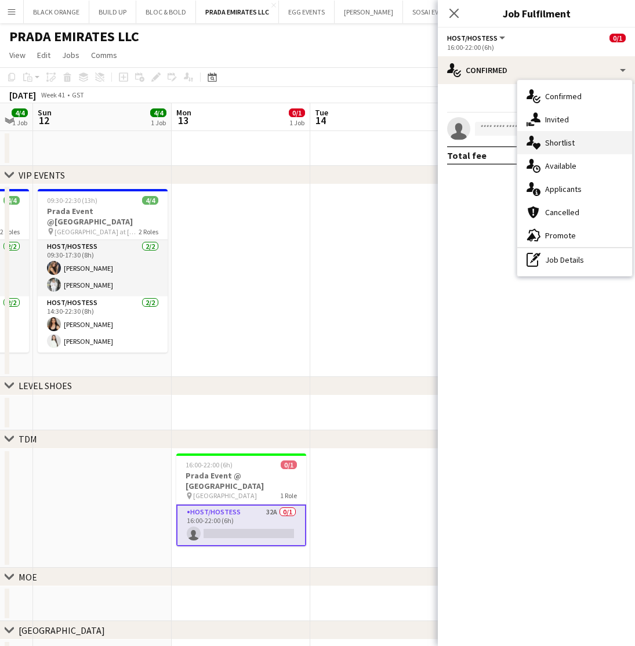
click at [560, 142] on span "Shortlist" at bounding box center [560, 142] width 30 height 10
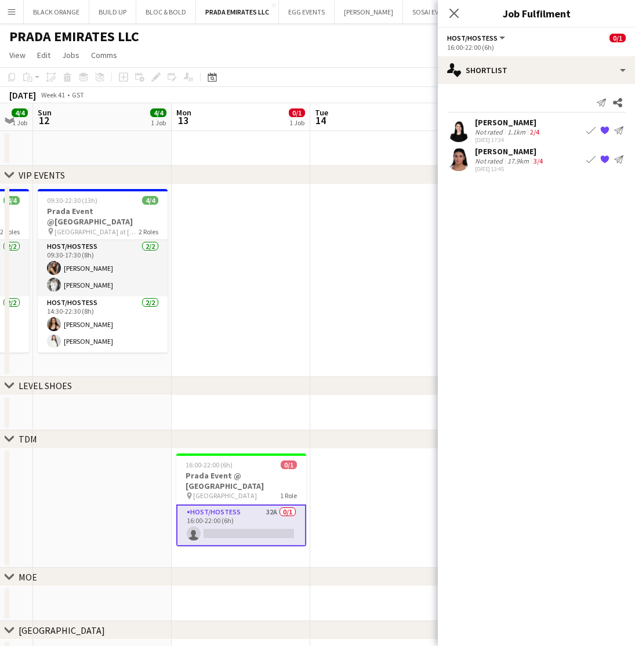
click at [505, 129] on div "1.1km" at bounding box center [516, 131] width 23 height 9
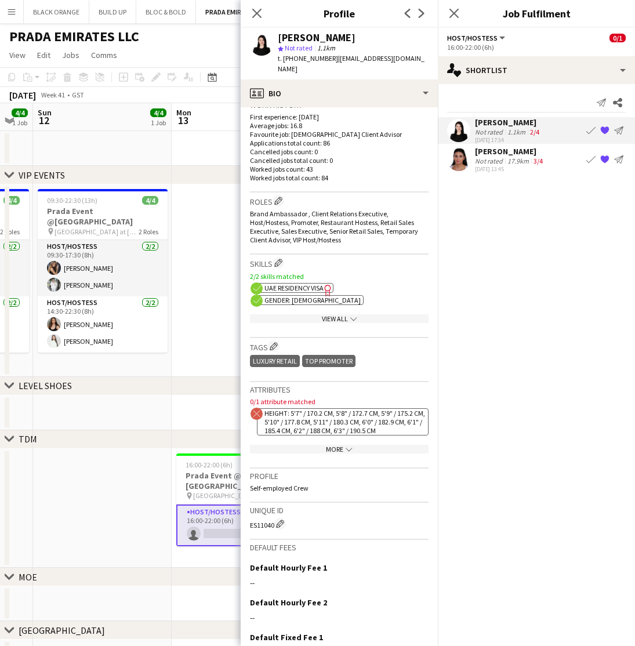
scroll to position [356, 0]
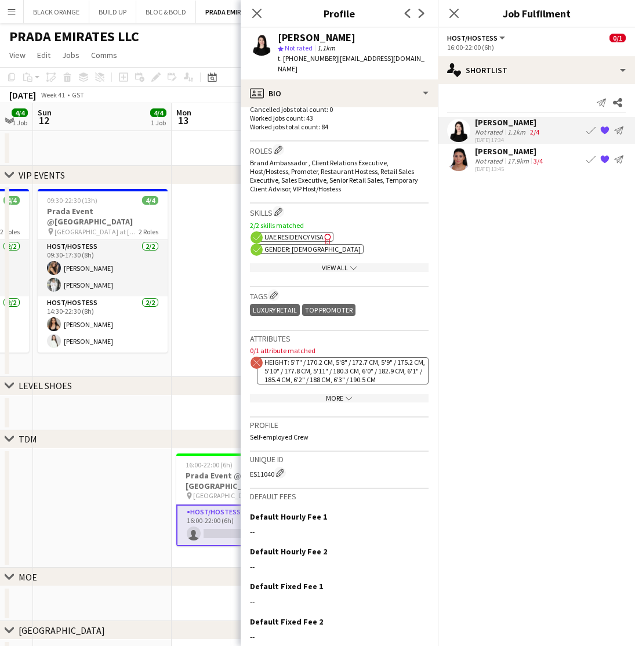
click at [333, 394] on div "More chevron-down" at bounding box center [339, 398] width 178 height 9
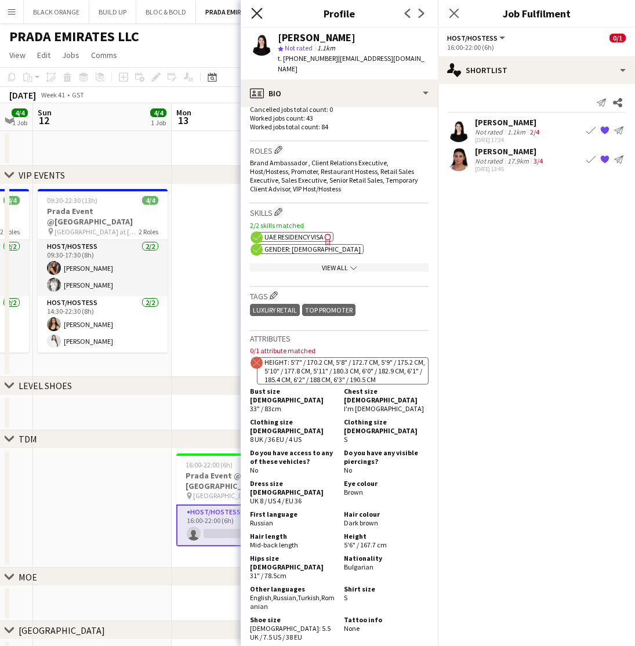
click at [257, 14] on icon at bounding box center [256, 13] width 11 height 11
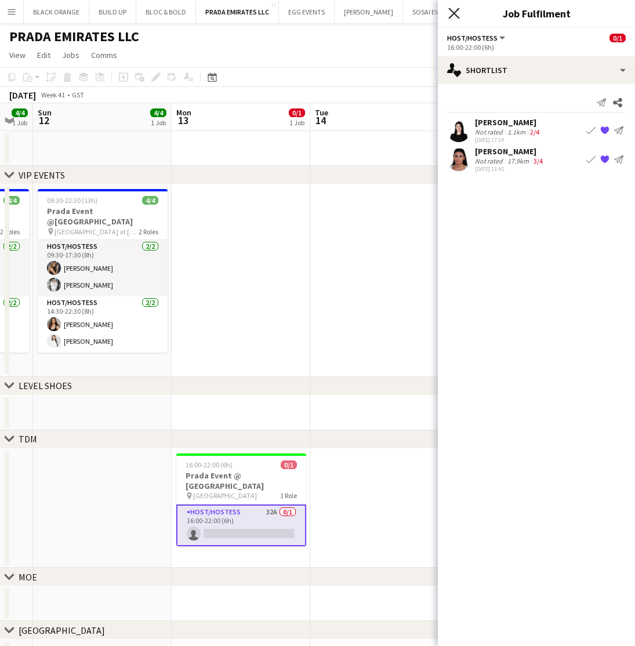
click at [453, 13] on icon at bounding box center [453, 13] width 11 height 11
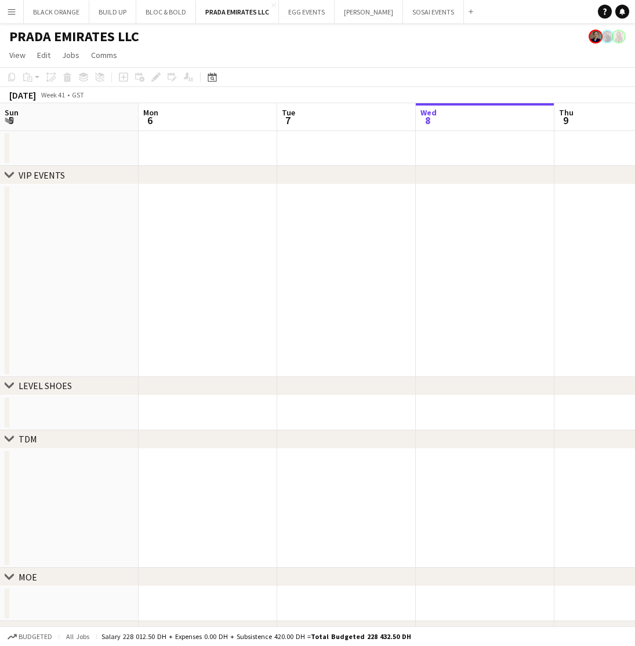
click at [10, 18] on button "Menu" at bounding box center [11, 11] width 23 height 23
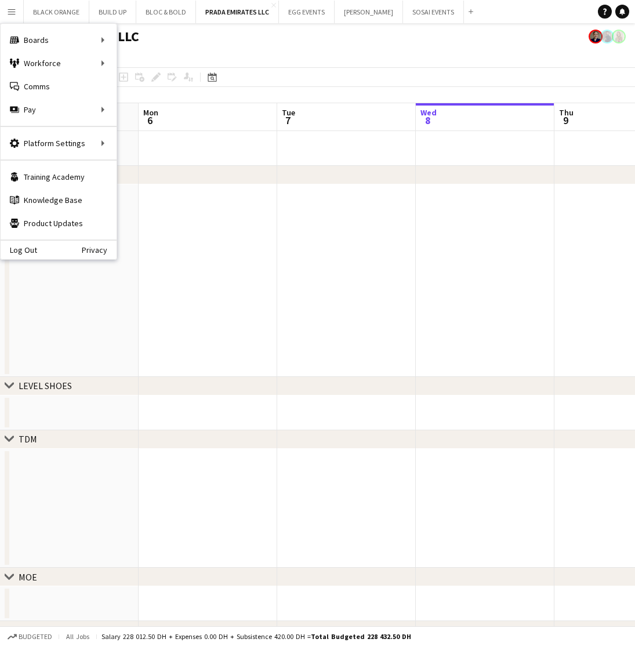
click at [10, 9] on app-icon "Menu" at bounding box center [11, 11] width 9 height 9
click at [12, 11] on app-icon "Menu" at bounding box center [11, 11] width 9 height 9
click at [300, 48] on app-page-menu "View Day view expanded Day view collapsed Month view Date picker Jump to [DATE]…" at bounding box center [317, 56] width 635 height 22
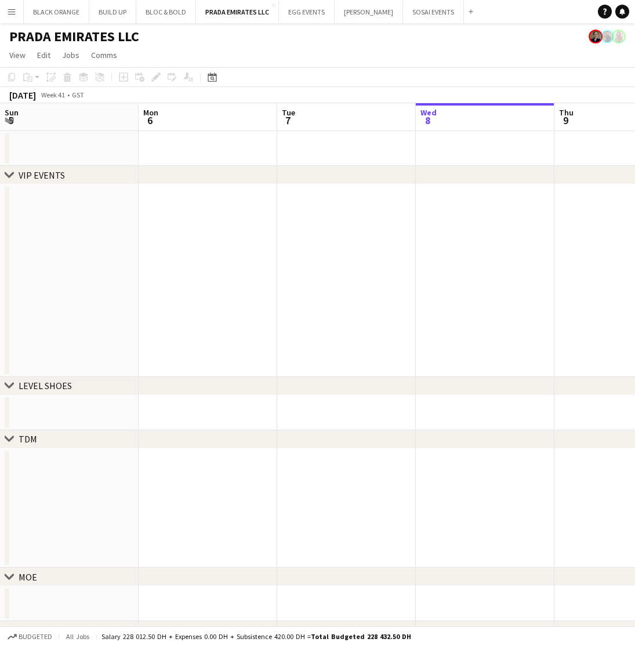
click at [11, 14] on app-icon "Menu" at bounding box center [11, 11] width 9 height 9
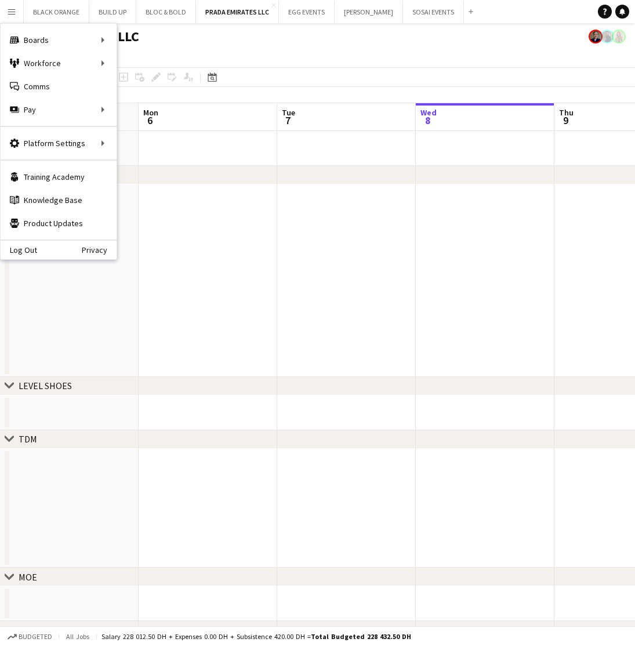
click at [11, 14] on app-icon "Menu" at bounding box center [11, 11] width 9 height 9
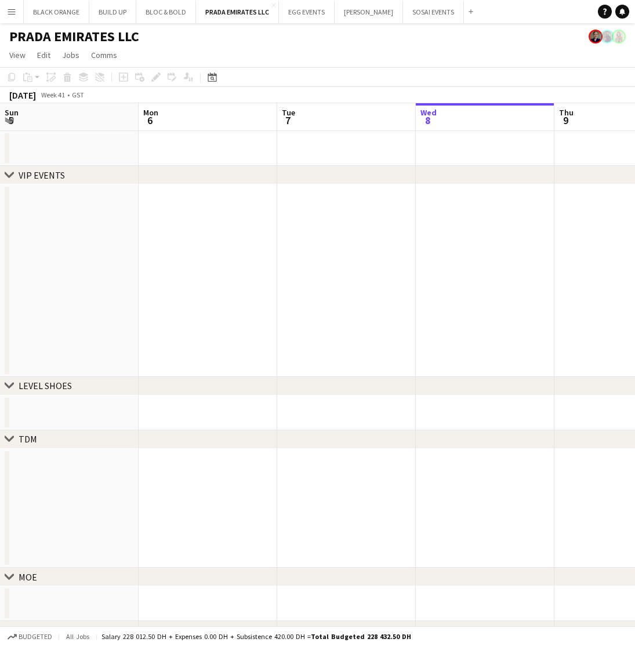
click at [203, 52] on app-page-menu "View Day view expanded Day view collapsed Month view Date picker Jump to [DATE]…" at bounding box center [317, 56] width 635 height 22
click at [12, 11] on app-icon "Menu" at bounding box center [11, 11] width 9 height 9
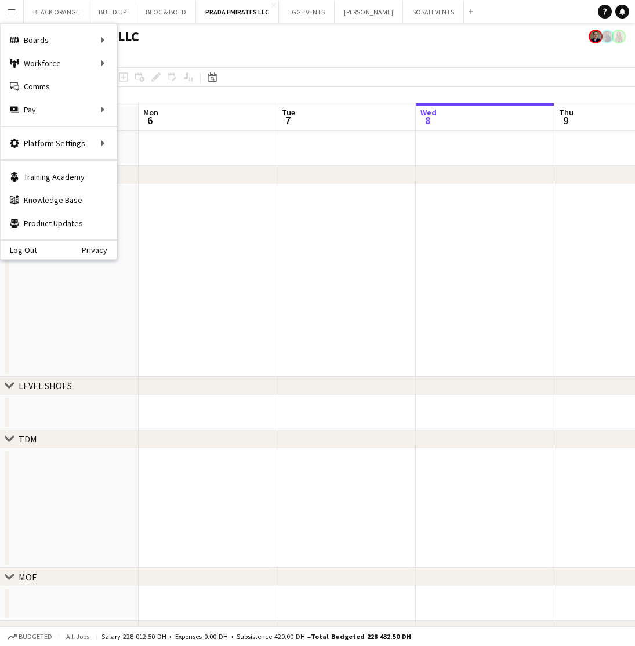
click at [12, 11] on app-icon "Menu" at bounding box center [11, 11] width 9 height 9
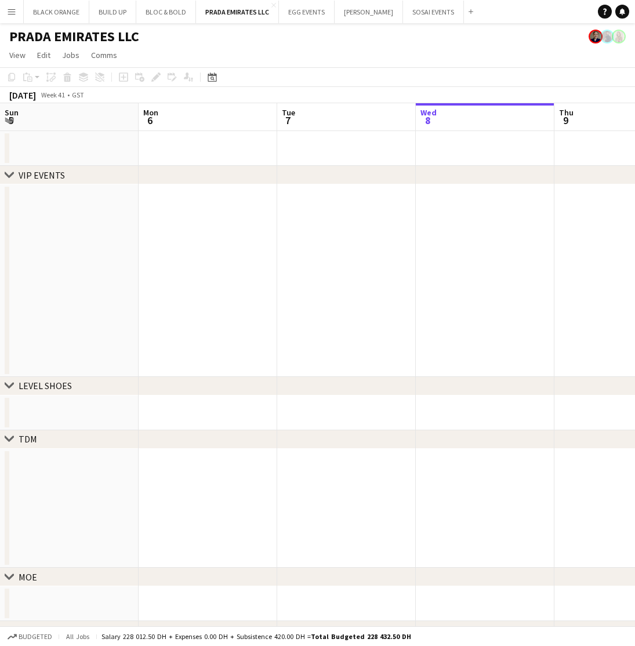
click at [12, 14] on app-icon "Menu" at bounding box center [11, 11] width 9 height 9
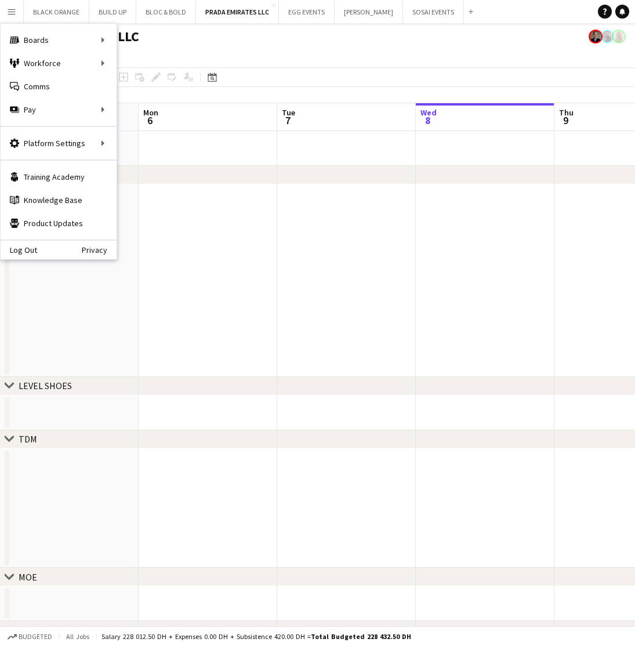
click at [12, 14] on app-icon "Menu" at bounding box center [11, 11] width 9 height 9
click at [217, 48] on app-page-menu "View Day view expanded Day view collapsed Month view Date picker Jump to [DATE]…" at bounding box center [317, 56] width 635 height 22
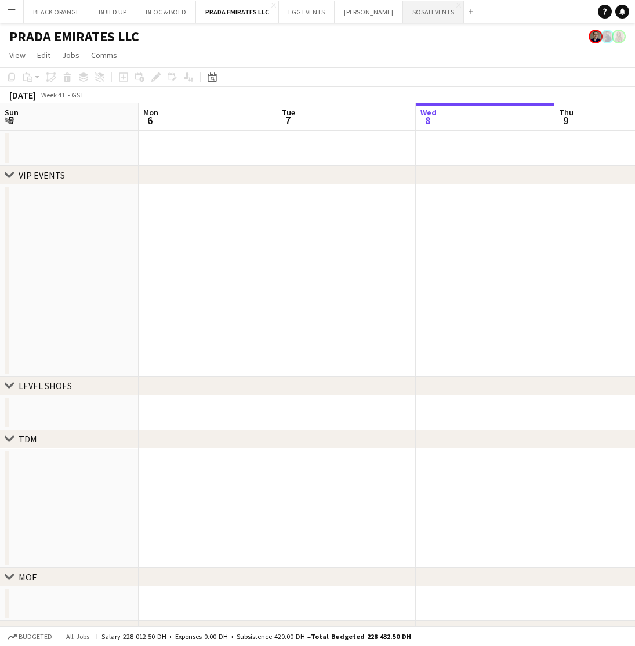
click at [434, 13] on button "SOSAI EVENTS Close" at bounding box center [433, 12] width 61 height 23
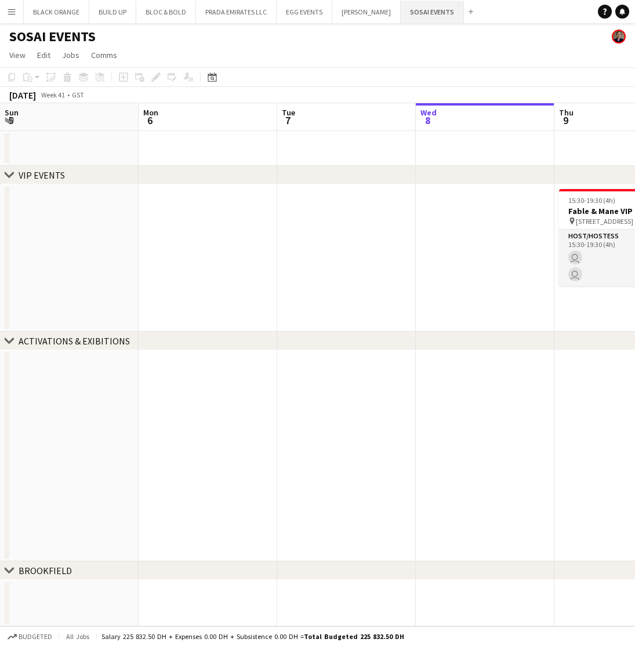
click at [424, 10] on button "SOSAI EVENTS Close" at bounding box center [431, 12] width 63 height 23
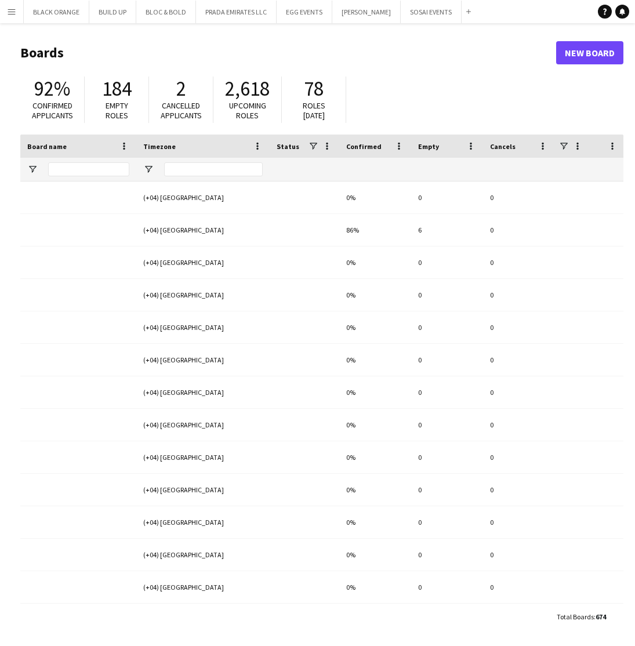
type input "*****"
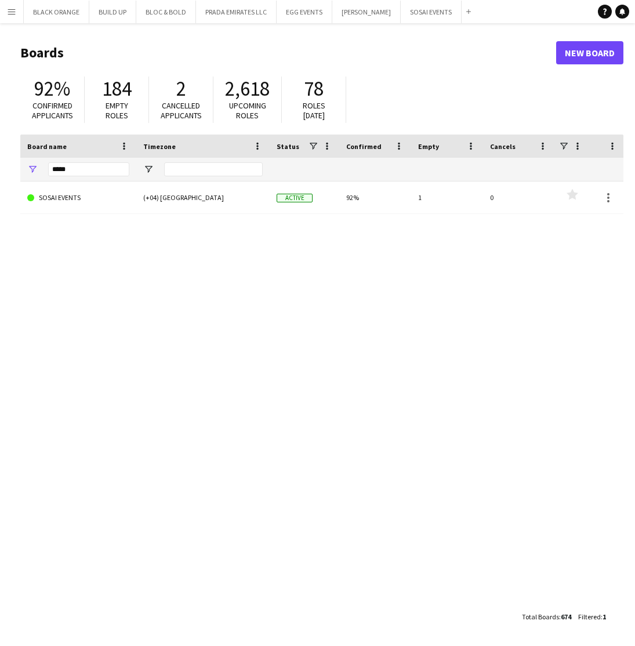
click at [12, 17] on button "Menu" at bounding box center [11, 11] width 23 height 23
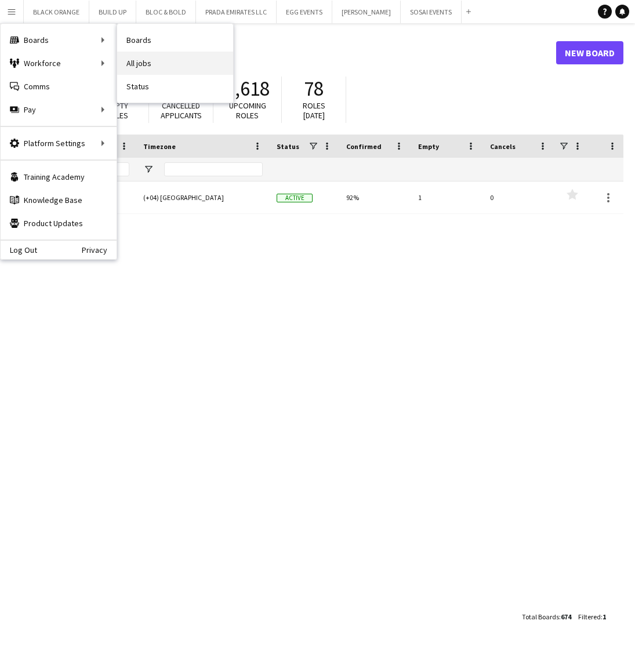
click at [132, 57] on link "All jobs" at bounding box center [175, 63] width 116 height 23
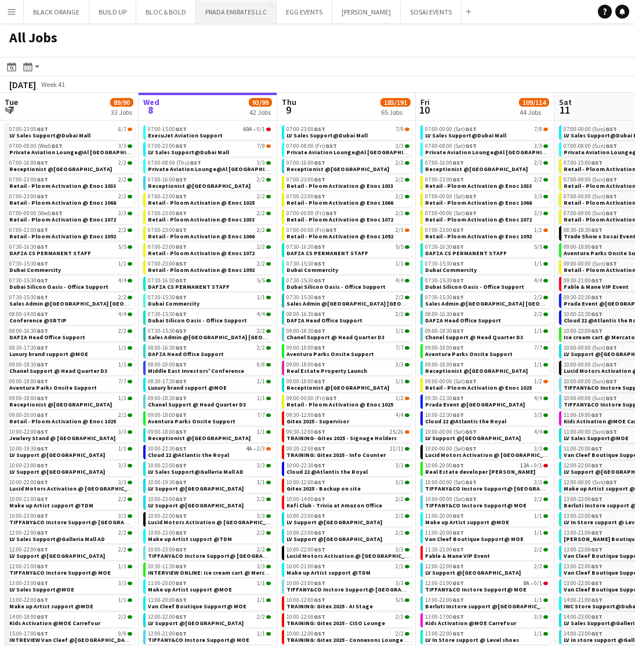
click at [235, 7] on button "PRADA EMIRATES LLC Close" at bounding box center [236, 12] width 81 height 23
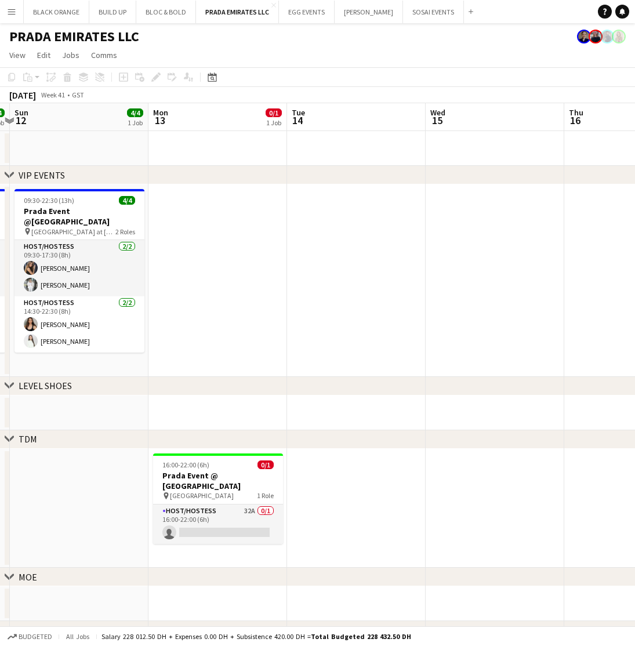
scroll to position [0, 413]
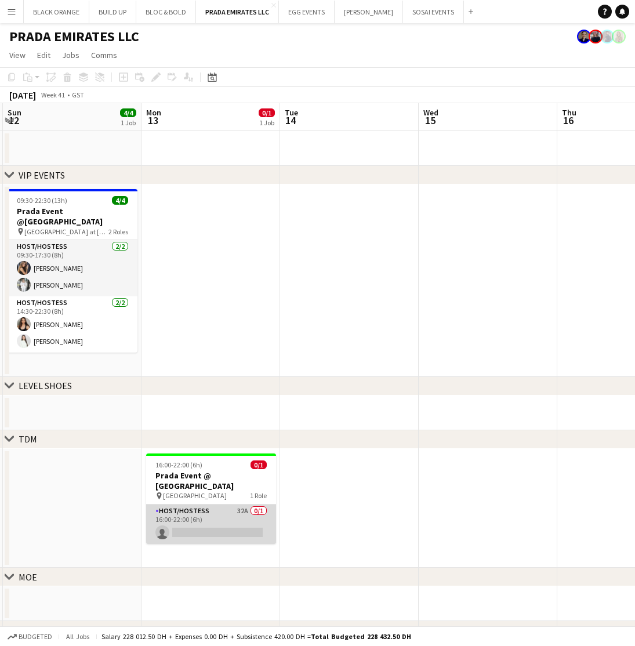
click at [192, 518] on app-card-role "Host/Hostess 32A 0/1 16:00-22:00 (6h) single-neutral-actions" at bounding box center [211, 523] width 130 height 39
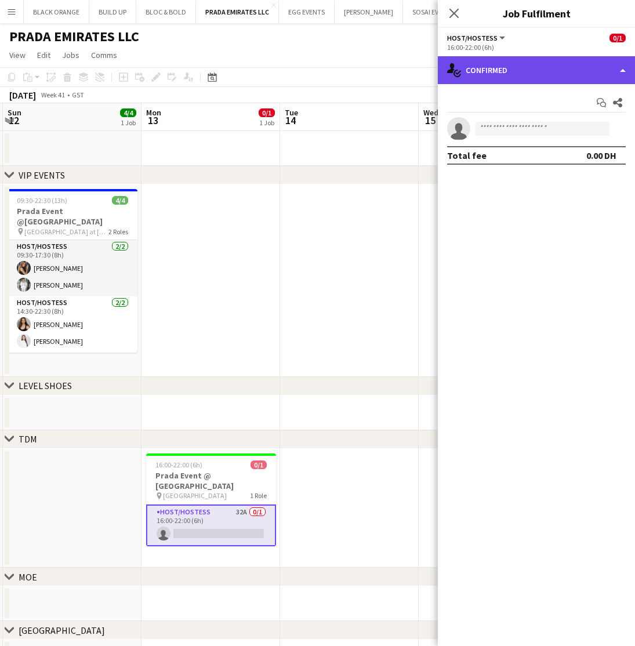
click at [541, 65] on div "single-neutral-actions-check-2 Confirmed" at bounding box center [536, 70] width 197 height 28
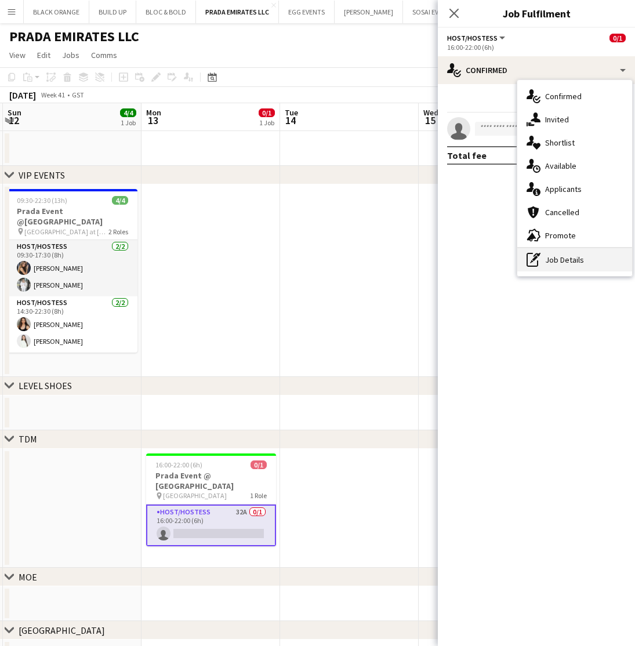
click at [557, 260] on div "pen-write Job Details" at bounding box center [574, 259] width 115 height 23
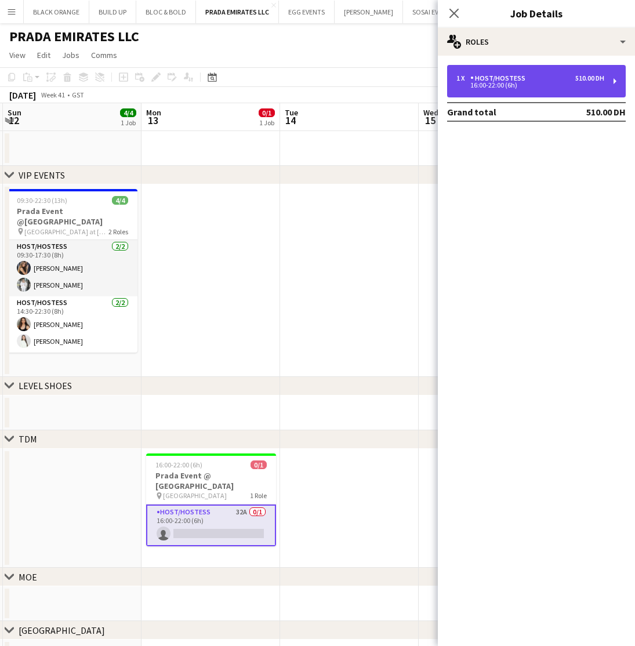
click at [519, 89] on div "1 x Host/Hostess 510.00 DH 16:00-22:00 (6h)" at bounding box center [536, 81] width 178 height 32
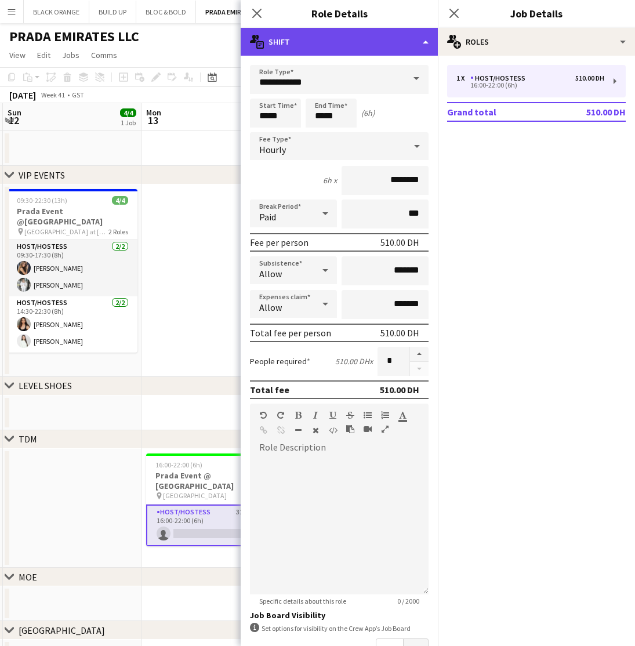
click at [341, 44] on div "multiple-actions-text Shift" at bounding box center [339, 42] width 197 height 28
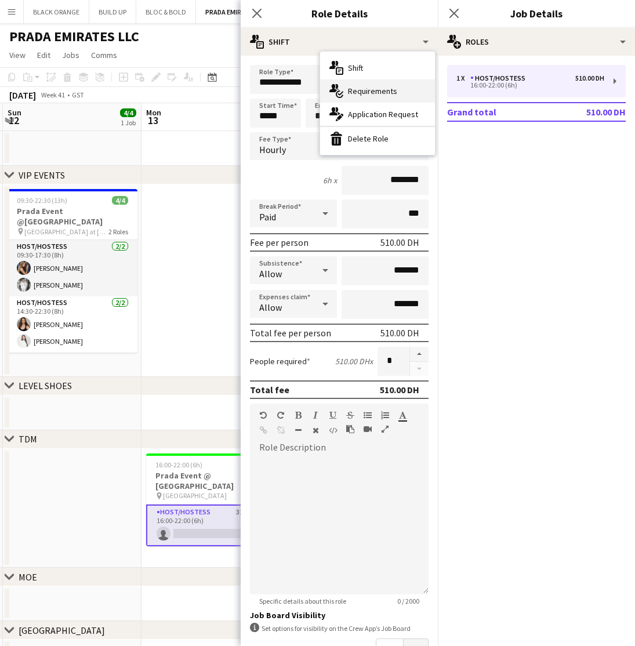
click at [359, 96] on span "Requirements" at bounding box center [372, 91] width 49 height 10
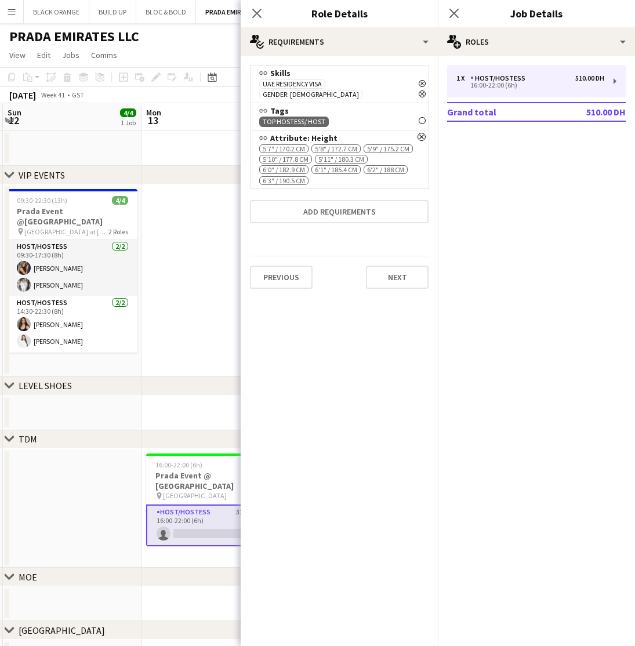
click at [424, 117] on icon "Remove" at bounding box center [421, 120] width 7 height 7
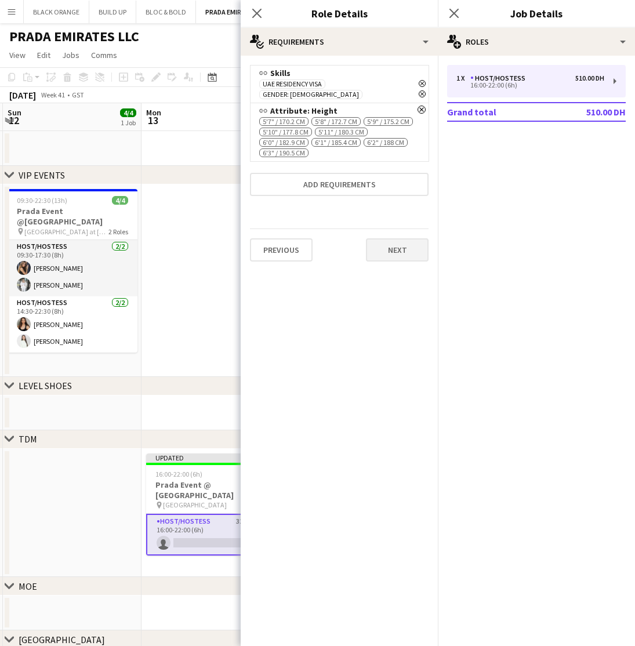
click at [400, 238] on button "Next" at bounding box center [397, 249] width 63 height 23
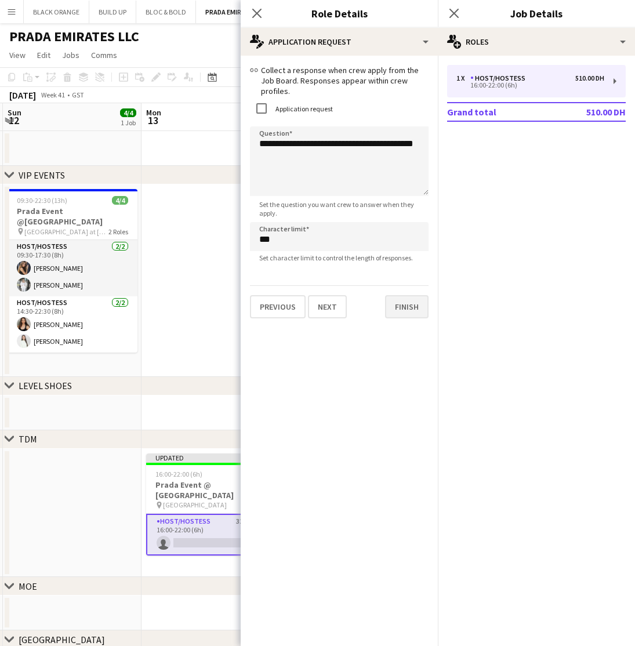
click at [406, 295] on button "Finish" at bounding box center [406, 306] width 43 height 23
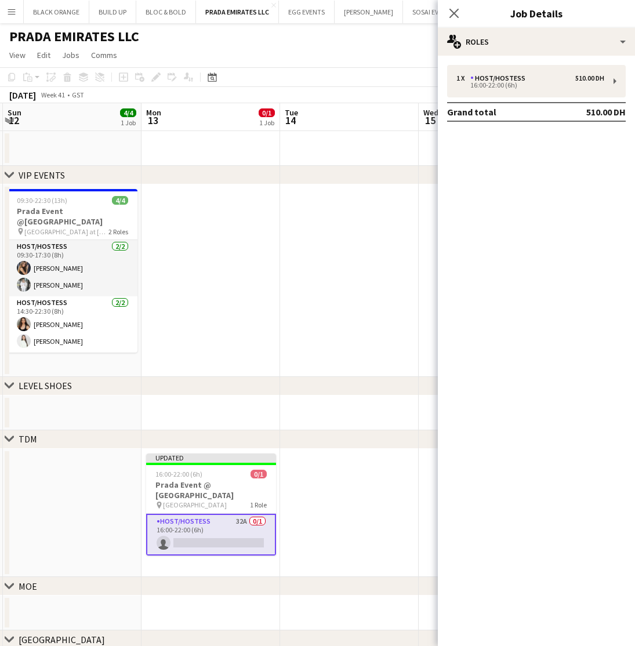
click at [251, 345] on app-date-cell at bounding box center [210, 280] width 139 height 192
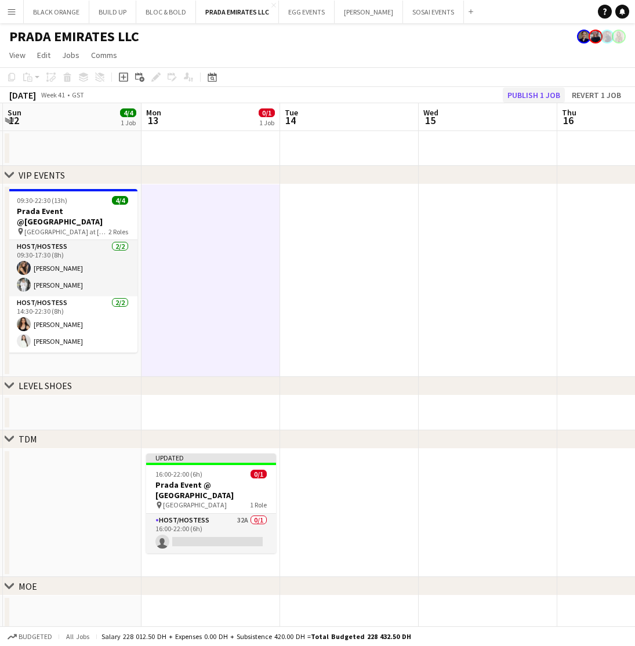
click at [538, 96] on button "Publish 1 job" at bounding box center [533, 95] width 62 height 15
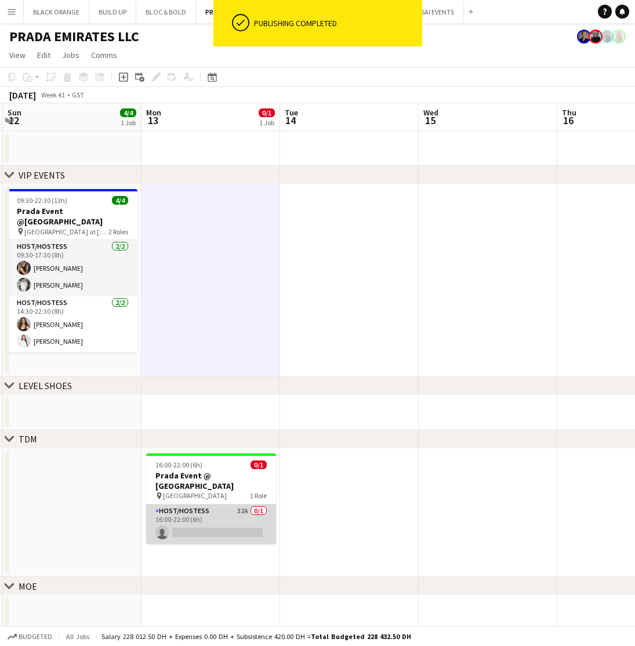
click at [231, 504] on app-card-role "Host/Hostess 32A 0/1 16:00-22:00 (6h) single-neutral-actions" at bounding box center [211, 523] width 130 height 39
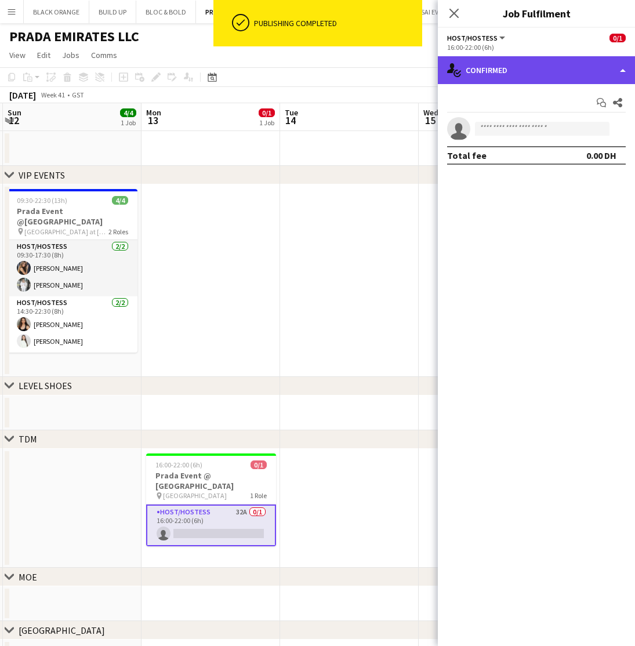
click at [531, 67] on div "single-neutral-actions-check-2 Confirmed" at bounding box center [536, 70] width 197 height 28
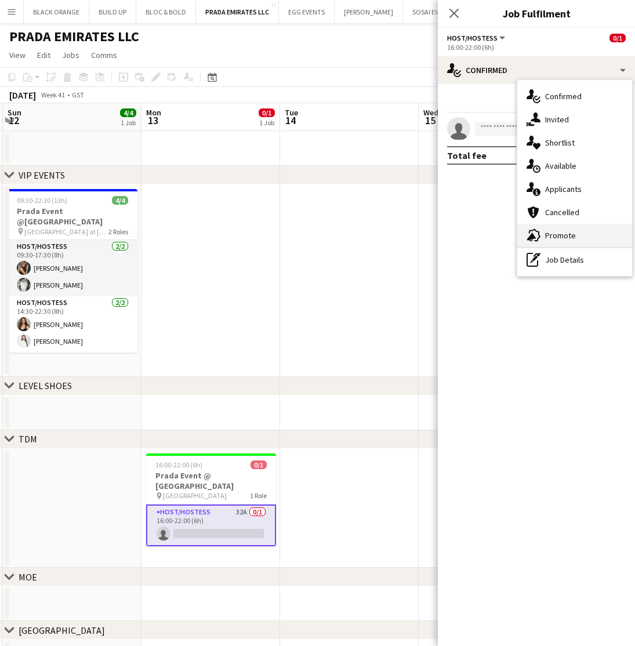
click at [546, 234] on span "Promote" at bounding box center [560, 235] width 31 height 10
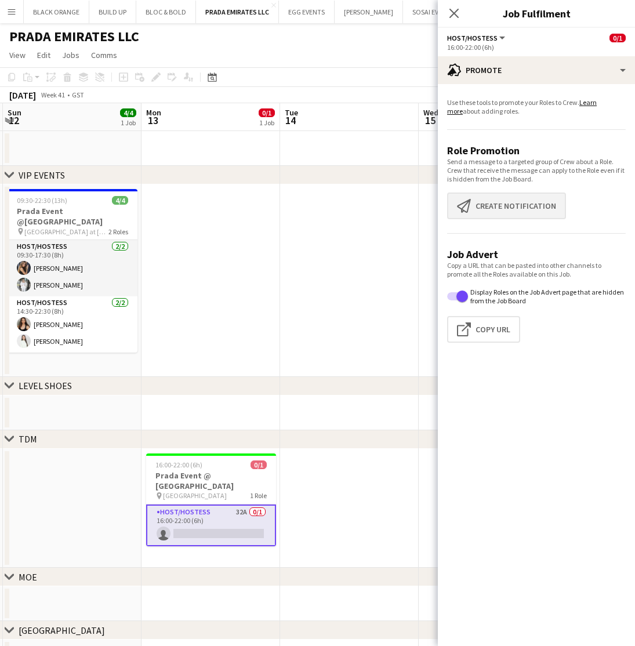
click at [524, 209] on button "Create notification Create notification" at bounding box center [506, 205] width 119 height 27
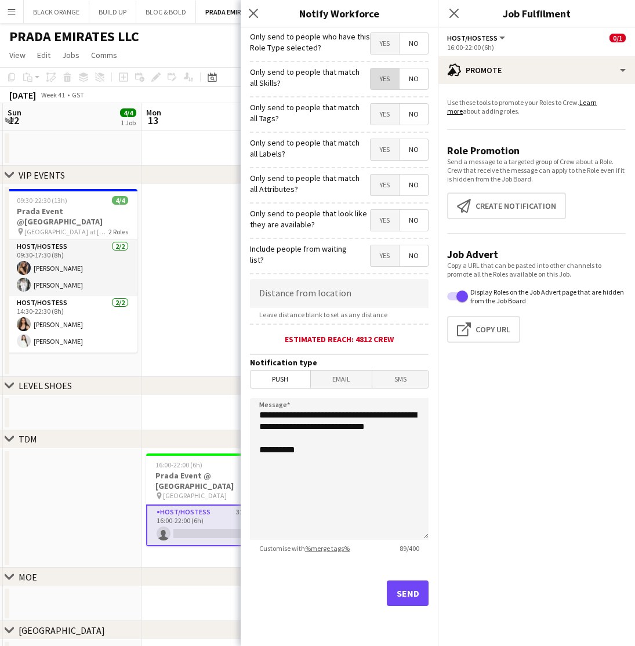
click at [384, 83] on span "Yes" at bounding box center [384, 78] width 28 height 21
click at [385, 119] on span "Yes" at bounding box center [384, 114] width 28 height 21
click at [384, 151] on span "Yes" at bounding box center [384, 149] width 28 height 21
click at [385, 186] on span "Yes" at bounding box center [384, 184] width 28 height 21
click at [383, 225] on span "Yes" at bounding box center [384, 220] width 28 height 21
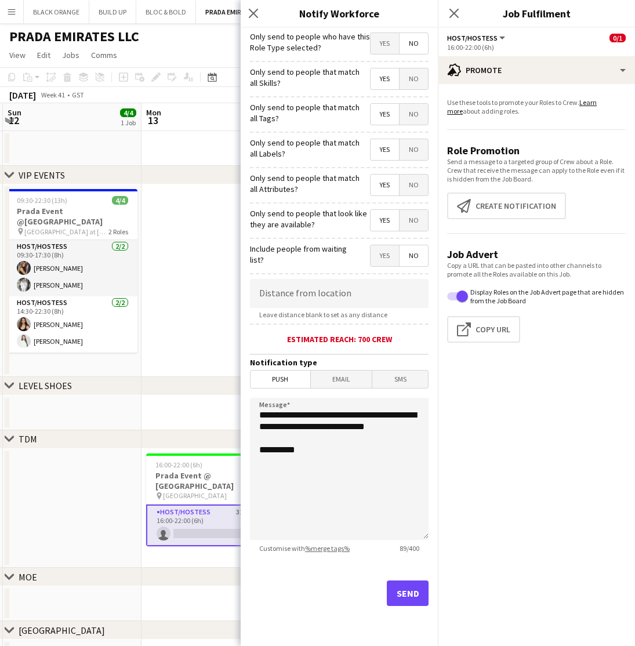
click at [407, 594] on button "Send" at bounding box center [408, 592] width 42 height 25
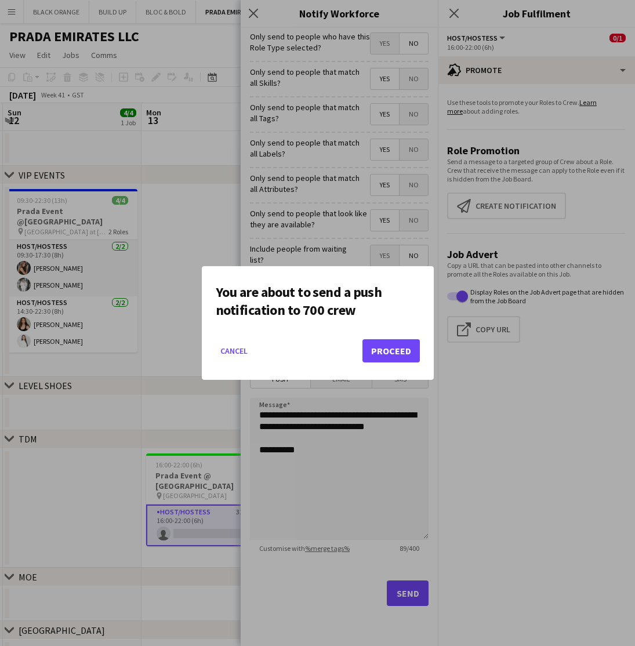
click at [391, 350] on button "Proceed" at bounding box center [390, 350] width 57 height 23
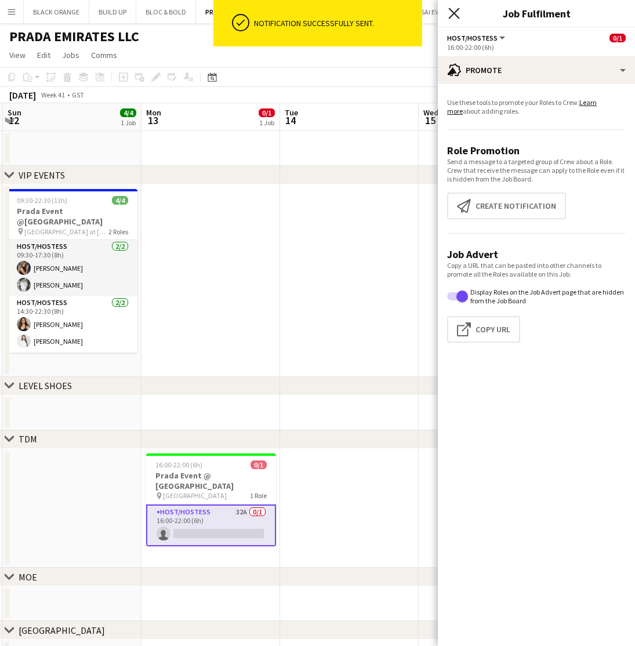
click at [451, 14] on icon "Close pop-in" at bounding box center [453, 13] width 11 height 11
